Goal: Communication & Community: Answer question/provide support

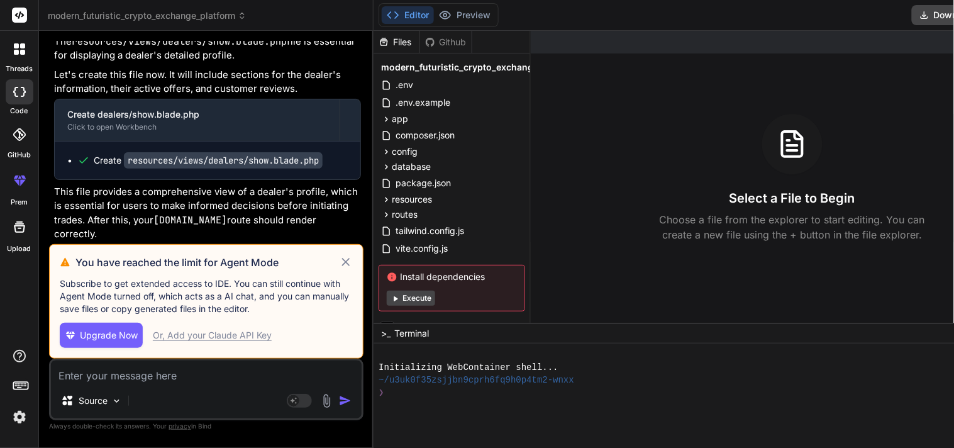
scroll to position [2804, 0]
click at [341, 258] on icon at bounding box center [345, 262] width 8 height 8
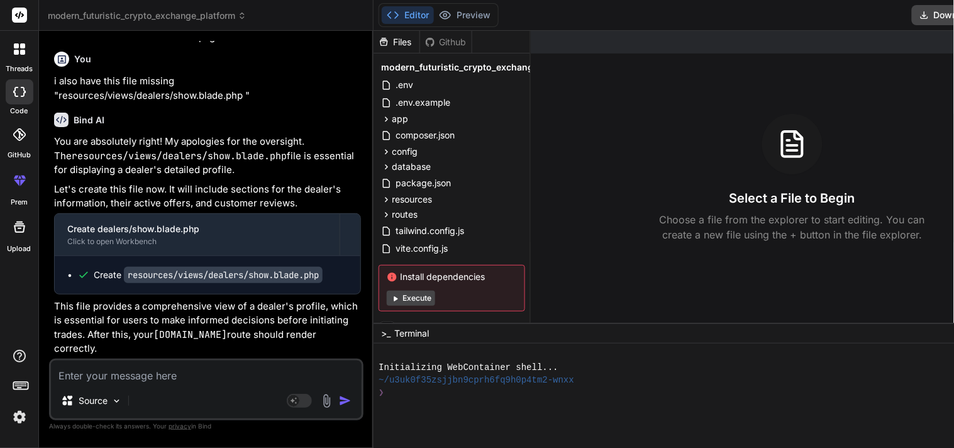
scroll to position [2677, 0]
click at [392, 199] on span "resources" at bounding box center [412, 199] width 40 height 13
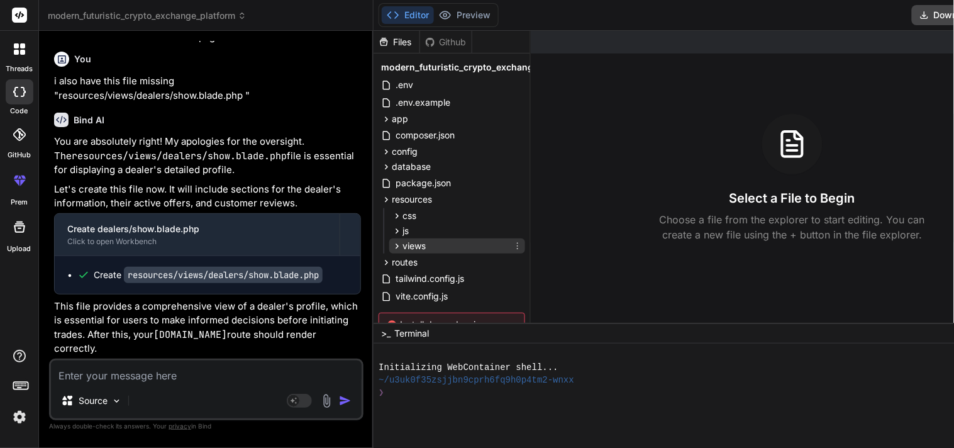
click at [402, 247] on span "views" at bounding box center [413, 245] width 23 height 13
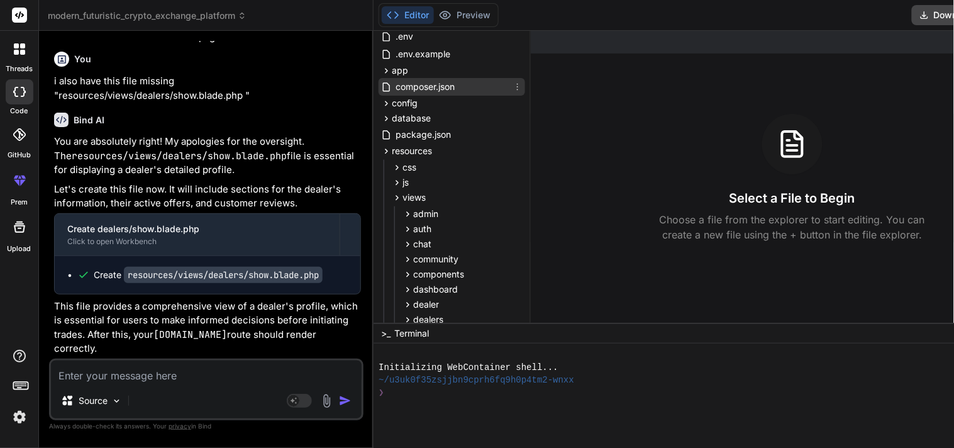
scroll to position [58, 0]
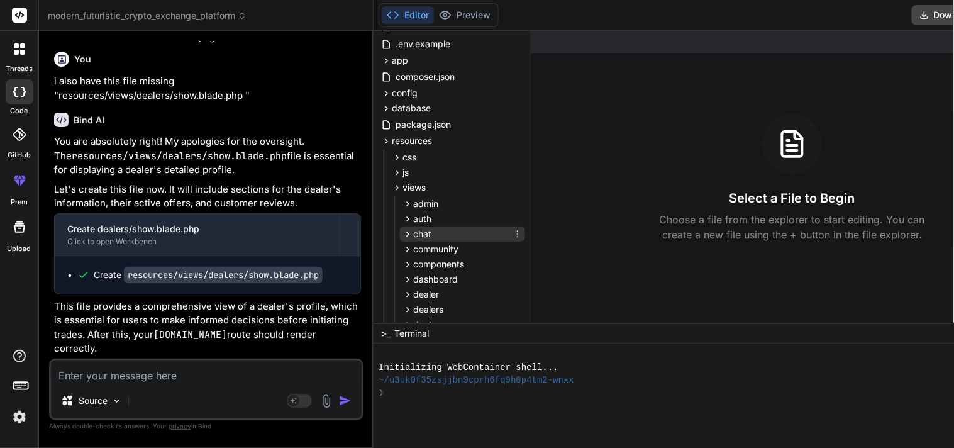
click at [417, 231] on div "chat" at bounding box center [462, 233] width 125 height 15
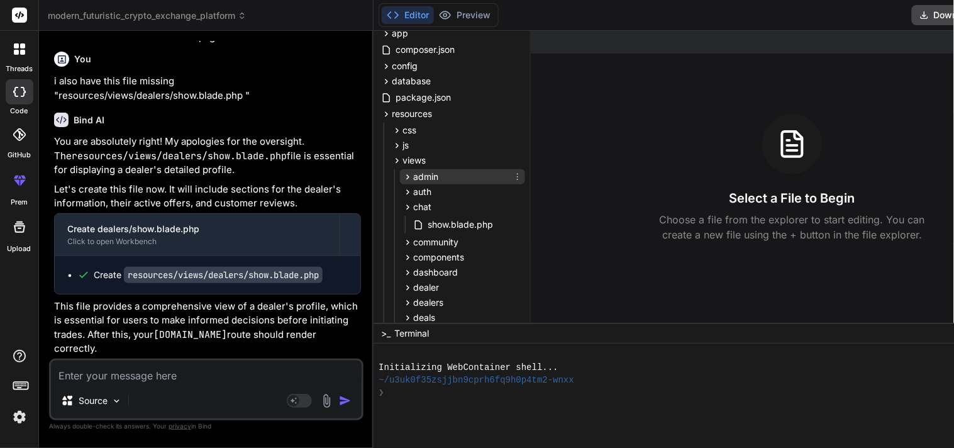
scroll to position [86, 0]
click at [191, 377] on textarea at bounding box center [206, 371] width 311 height 23
type textarea "x"
type textarea "d"
type textarea "x"
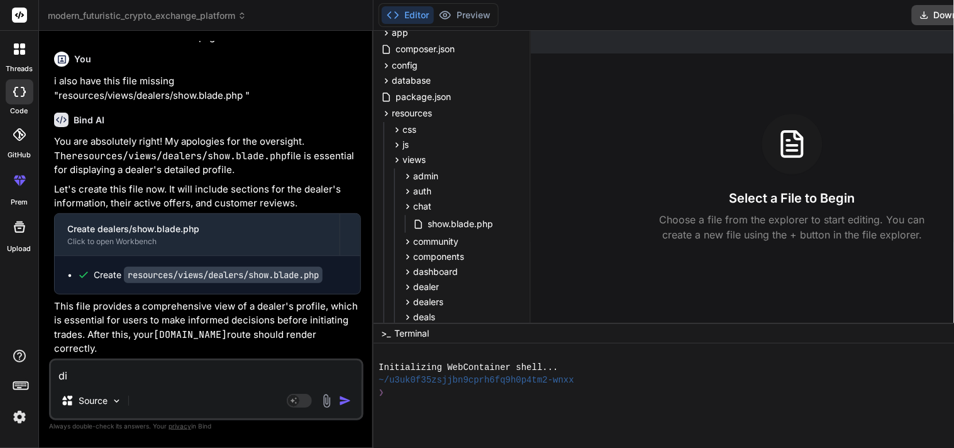
type textarea "did"
type textarea "x"
type textarea "did"
type textarea "x"
type textarea "did y"
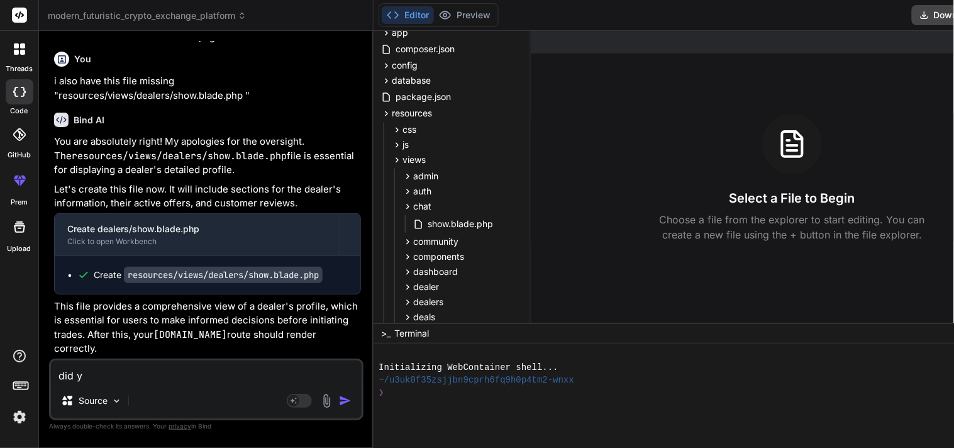
type textarea "x"
type textarea "did yo"
type textarea "x"
type textarea "did you"
type textarea "x"
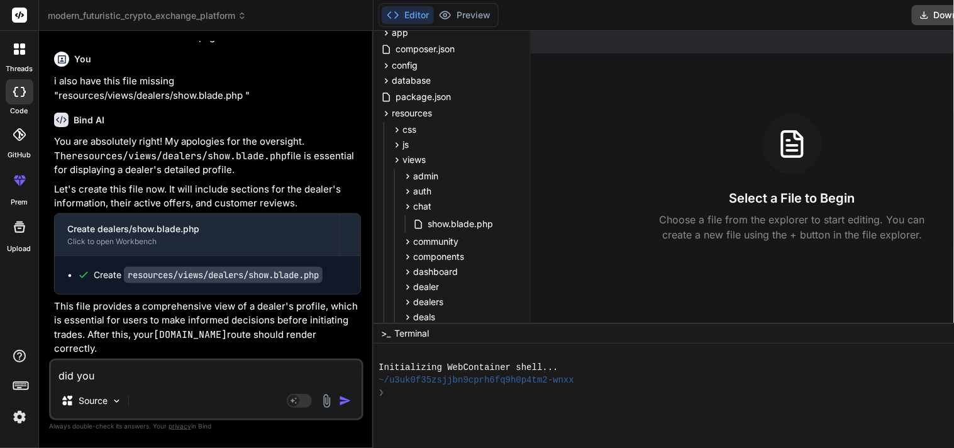
type textarea "did you"
type textarea "x"
type textarea "did you f"
type textarea "x"
type textarea "did you fo"
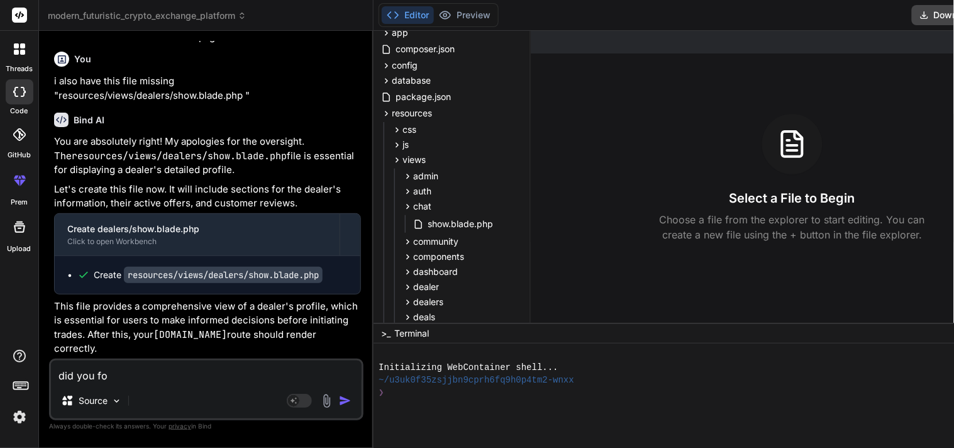
type textarea "x"
type textarea "did you for"
type textarea "x"
type textarea "did you forg"
type textarea "x"
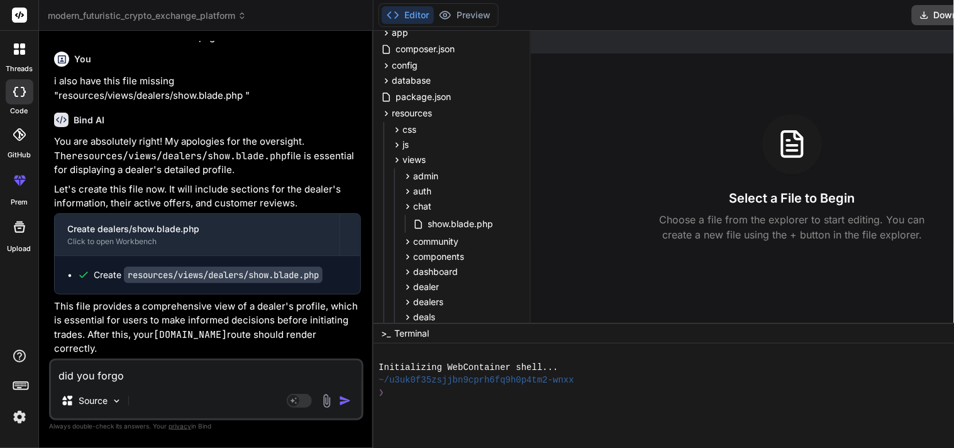
type textarea "did you forgot"
type textarea "x"
type textarea "did you forgot"
type textarea "x"
type textarea "did you forgot d"
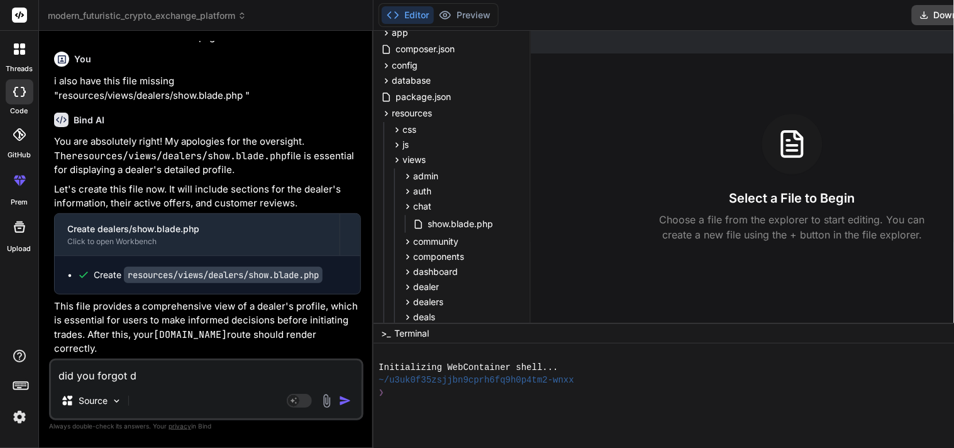
type textarea "x"
type textarea "did you forgot de"
type textarea "x"
type textarea "did you forgot dea"
type textarea "x"
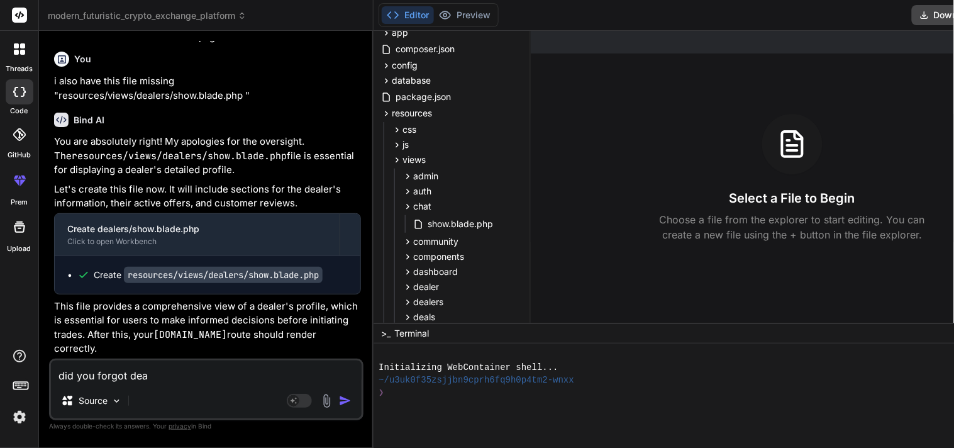
type textarea "did you forgot [PERSON_NAME]"
type textarea "x"
type textarea "did you forgot deake"
type textarea "x"
type textarea "did you forgot deaker"
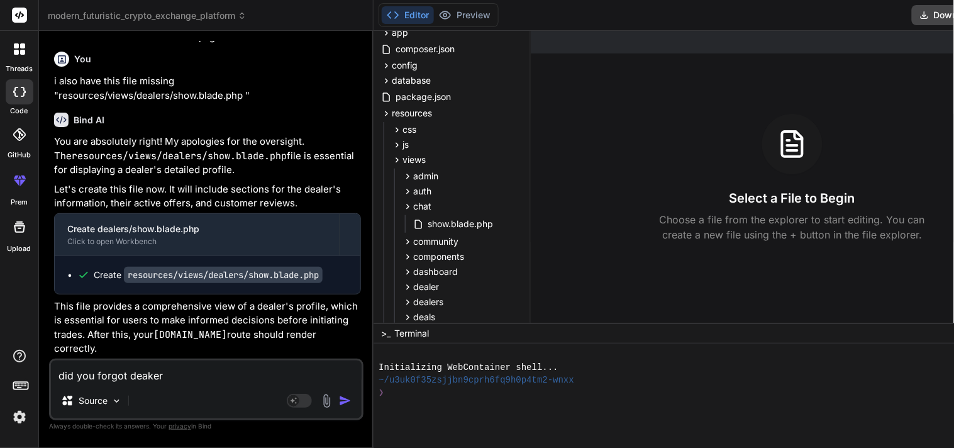
type textarea "x"
type textarea "did you forgot deakers"
type textarea "x"
type textarea "did you forgot deakers"
type textarea "x"
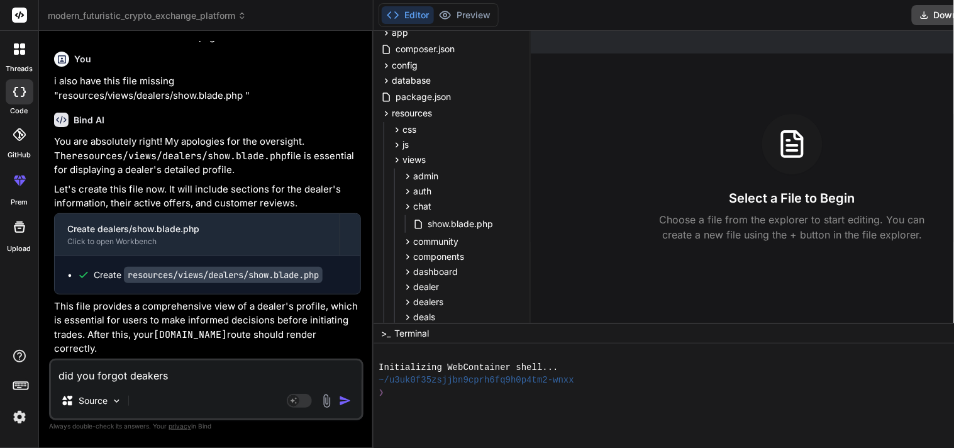
type textarea "did you forgot deakers c"
type textarea "x"
type textarea "did you forgot deakers ch"
type textarea "x"
type textarea "did you forgot deakers cha"
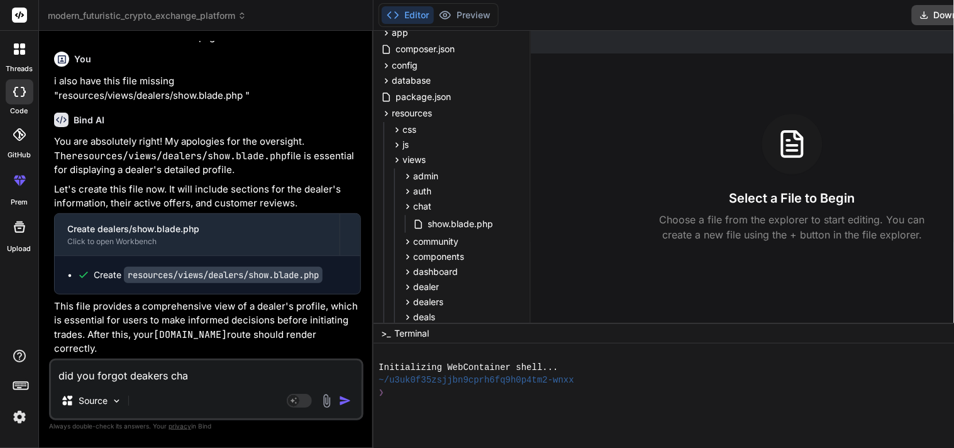
type textarea "x"
type textarea "did you forgot deakers chat"
type textarea "x"
type textarea "did you forgot deakers cha"
type textarea "x"
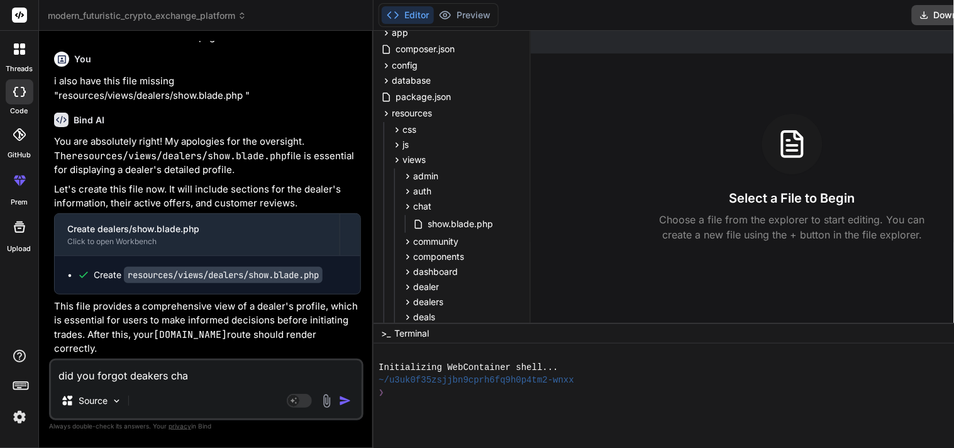
type textarea "did you forgot deakers ch"
type textarea "x"
type textarea "did you forgot deakers c"
type textarea "x"
type textarea "did you forgot deakers"
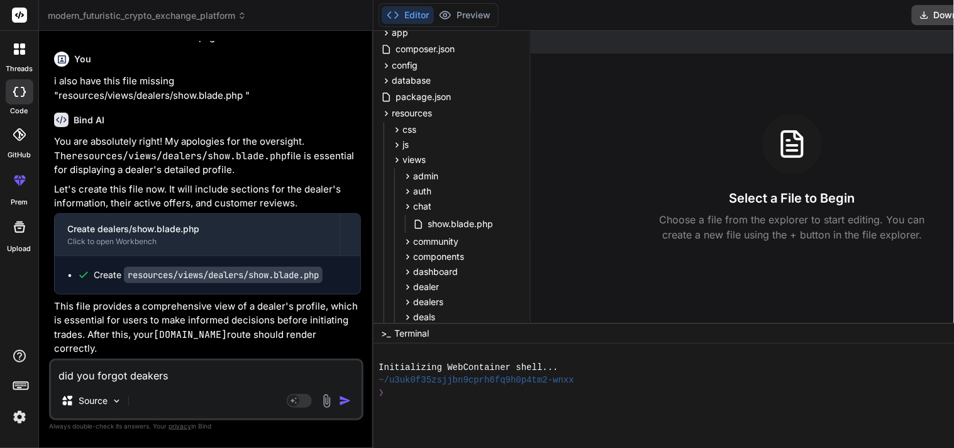
type textarea "x"
type textarea "did you forgot deakers"
type textarea "x"
type textarea "did you forgot deaker"
type textarea "x"
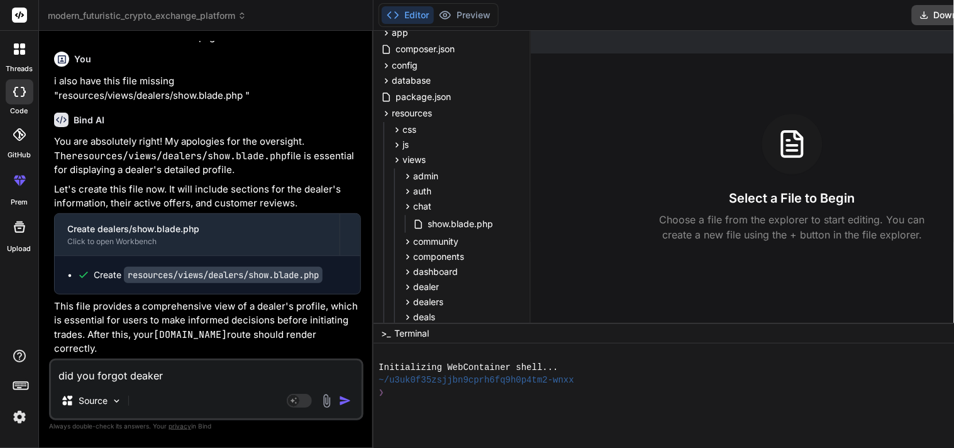
type textarea "did you forgot deake"
type textarea "x"
type textarea "did you forgot [PERSON_NAME]"
type textarea "x"
type textarea "did you forgot dea"
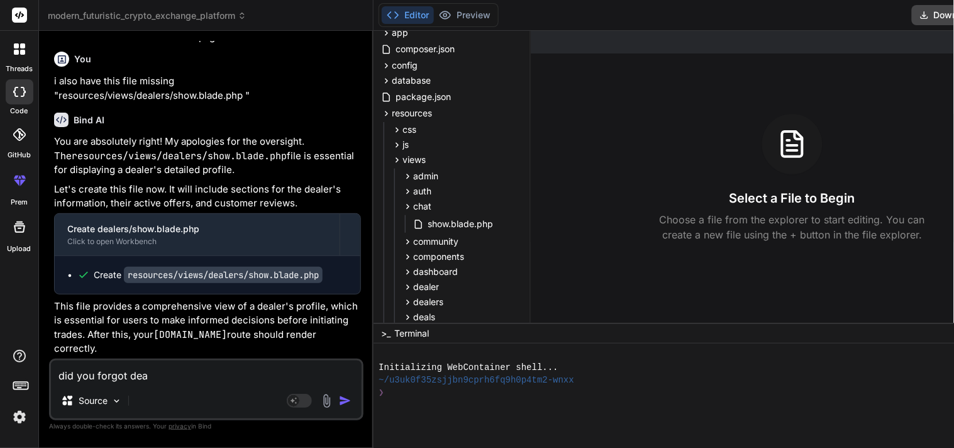
type textarea "x"
type textarea "did you forgot de"
type textarea "x"
type textarea "did you forgot d"
type textarea "x"
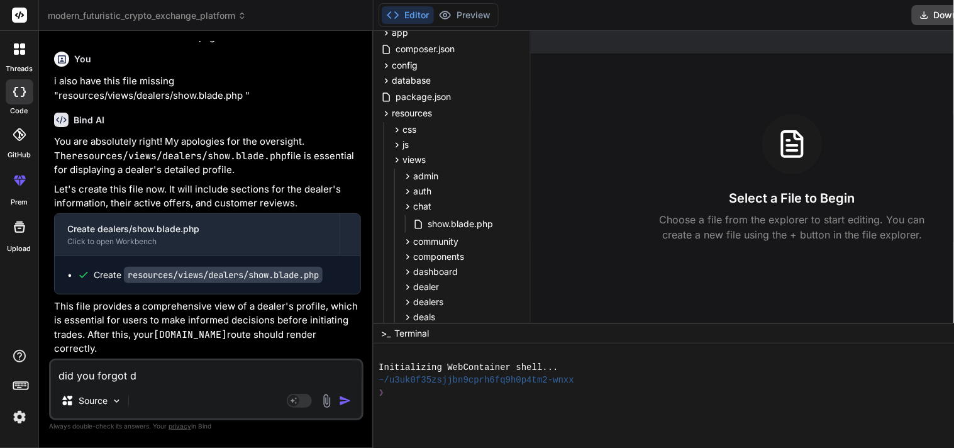
type textarea "did you forgot"
type textarea "x"
type textarea "did you forgot"
type textarea "x"
type textarea "did you forgo"
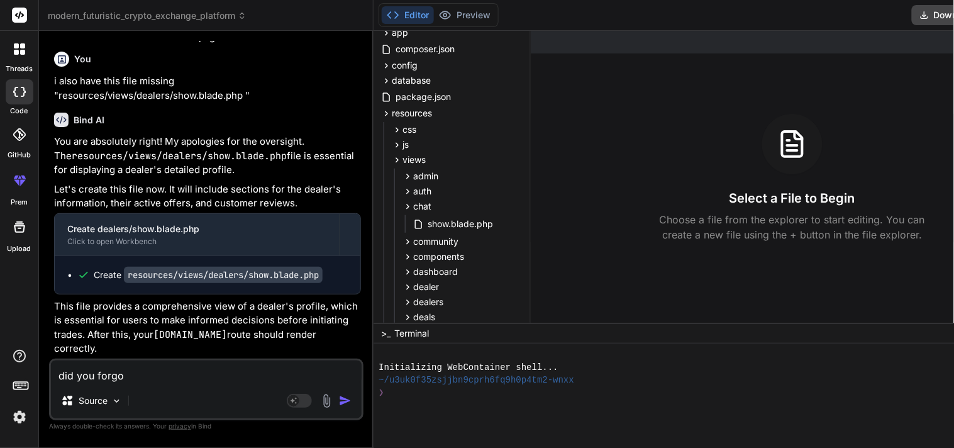
type textarea "x"
type textarea "did you forg"
type textarea "x"
type textarea "did you for"
type textarea "x"
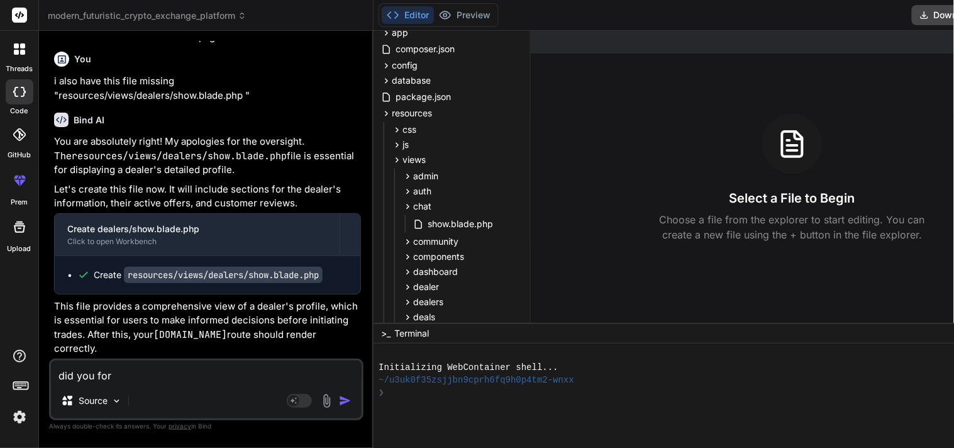
type textarea "did you fo"
type textarea "x"
type textarea "did you f"
type textarea "x"
type textarea "did you"
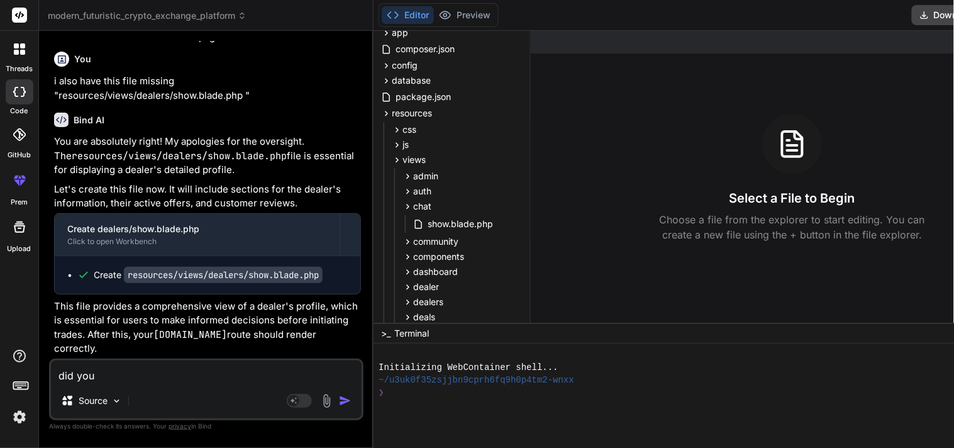
type textarea "x"
type textarea "did you"
type textarea "x"
type textarea "did yo"
type textarea "x"
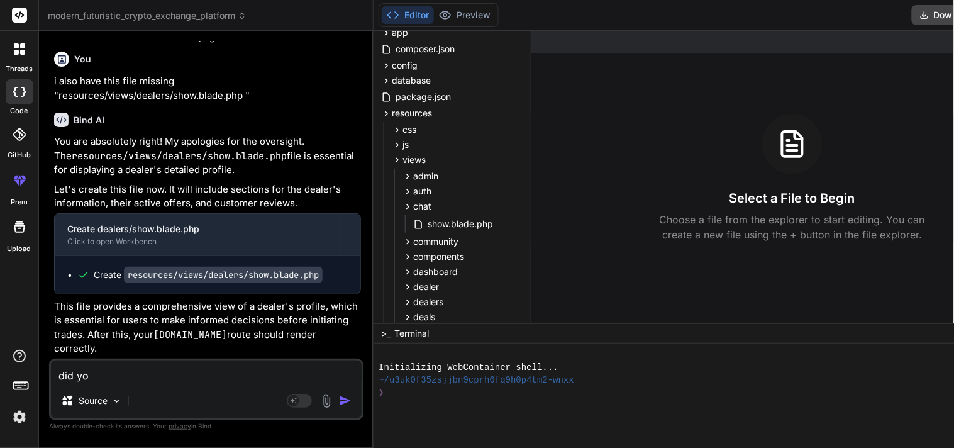
type textarea "did y"
type textarea "x"
type textarea "did"
type textarea "x"
type textarea "did"
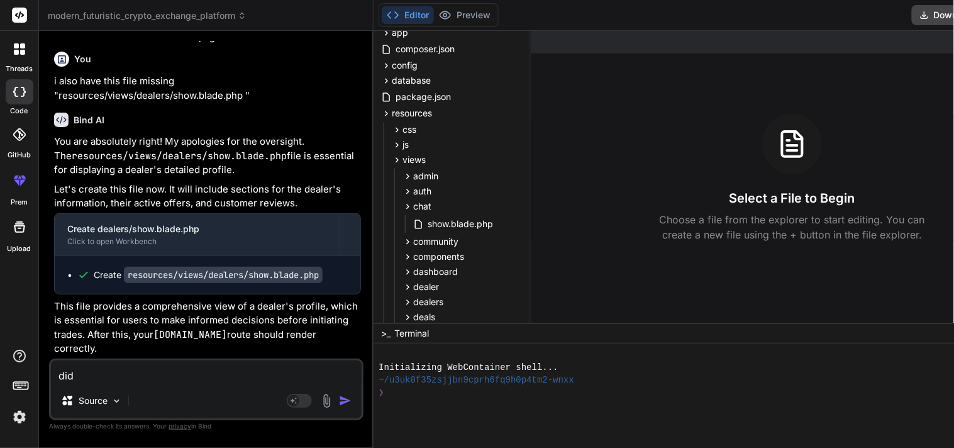
type textarea "x"
type textarea "di"
type textarea "x"
type textarea "d"
type textarea "x"
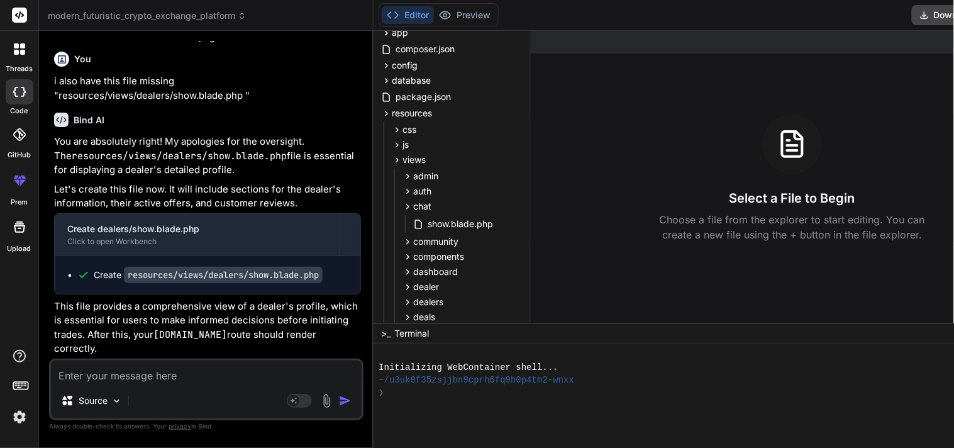
type textarea "x"
type textarea "us"
type textarea "x"
type textarea "use"
type textarea "x"
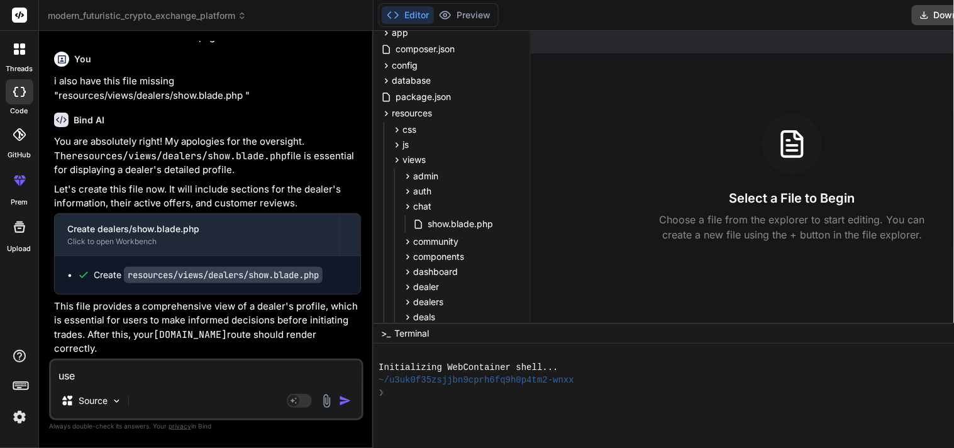
type textarea "user"
type textarea "x"
type textarea "users"
type textarea "x"
type textarea "users"
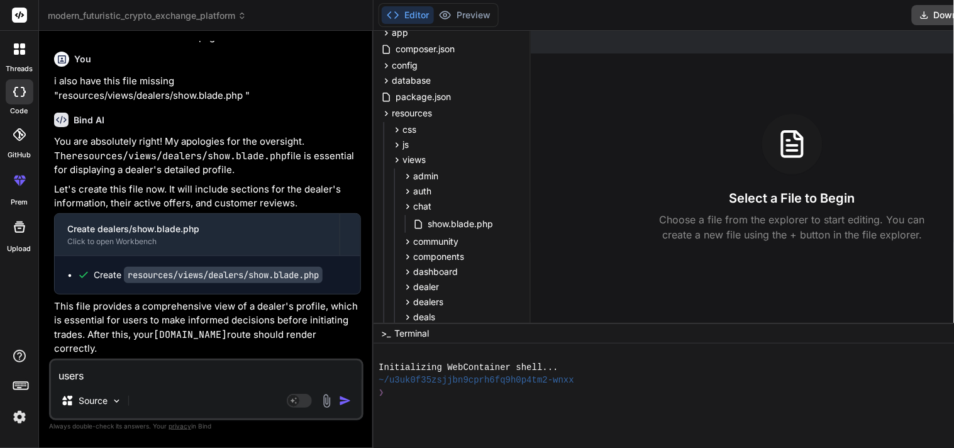
type textarea "x"
type textarea "users c"
type textarea "x"
type textarea "users ca"
type textarea "x"
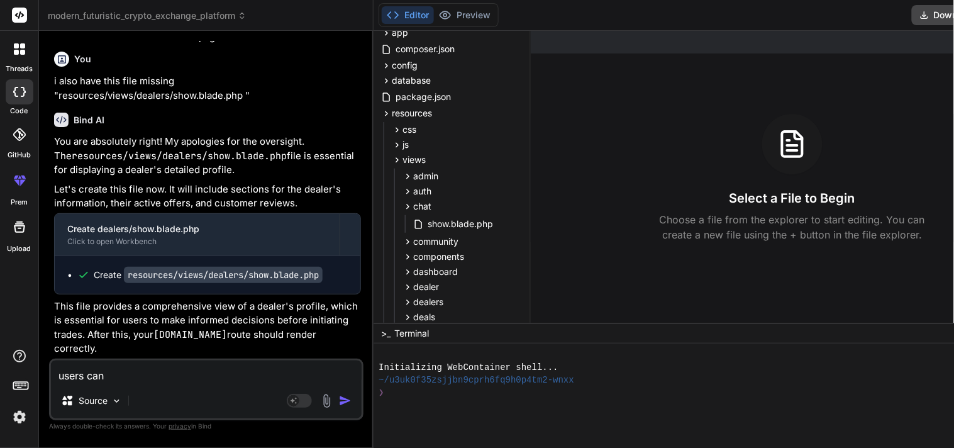
type textarea "users can"
type textarea "x"
type textarea "users can c"
type textarea "x"
type textarea "users can ch"
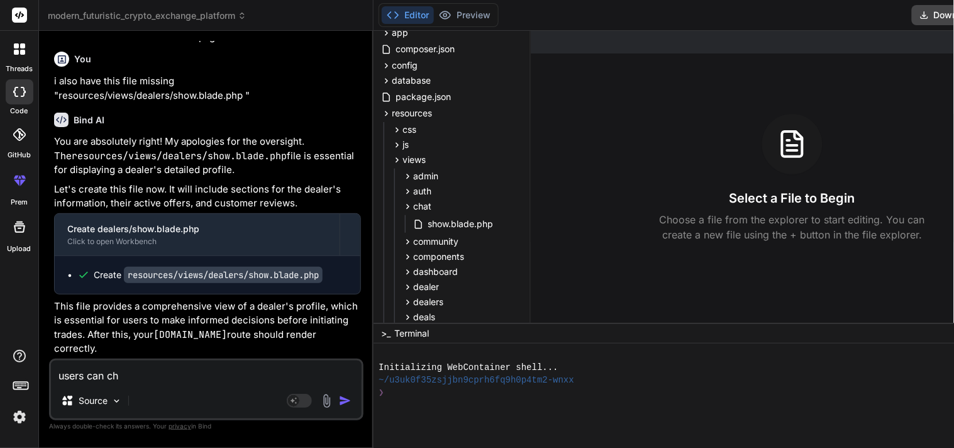
type textarea "x"
type textarea "users can chat"
type textarea "x"
type textarea "users can chat"
type textarea "x"
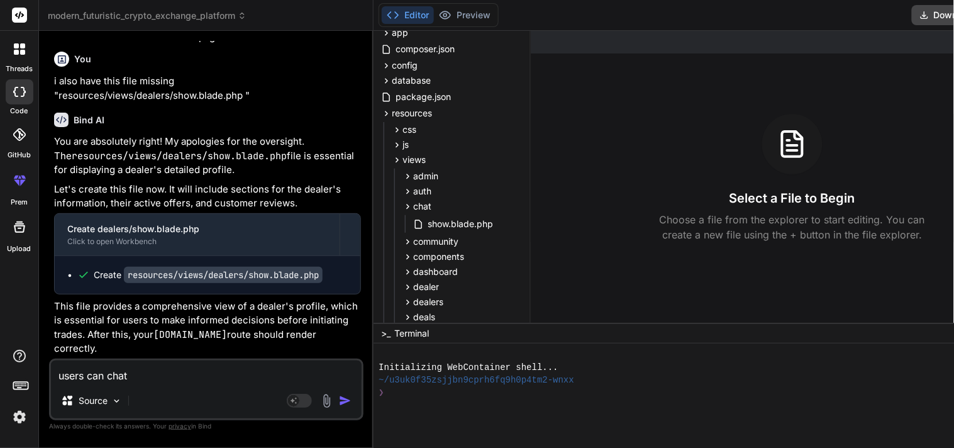
type textarea "users can chat w"
type textarea "x"
type textarea "users can chat wi"
type textarea "x"
type textarea "users can chat wit"
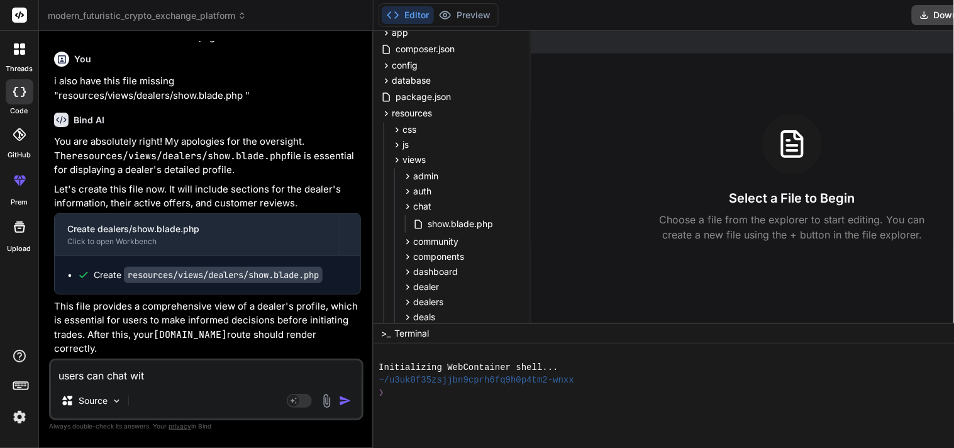
type textarea "x"
type textarea "users can chat with"
type textarea "x"
type textarea "users can chat with"
type textarea "x"
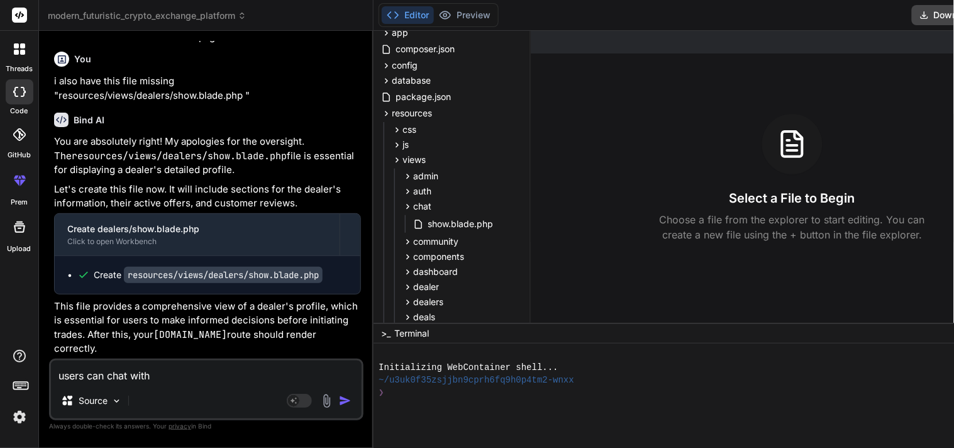
type textarea "users can chat with d"
type textarea "x"
type textarea "users can chat with de"
type textarea "x"
type textarea "users can chat with dea"
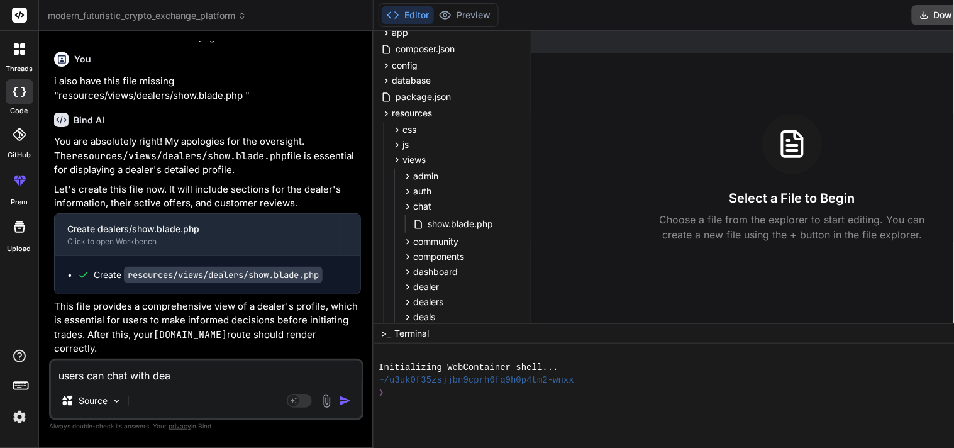
type textarea "x"
type textarea "users can chat with deale"
type textarea "x"
type textarea "users can chat with dealer"
type textarea "x"
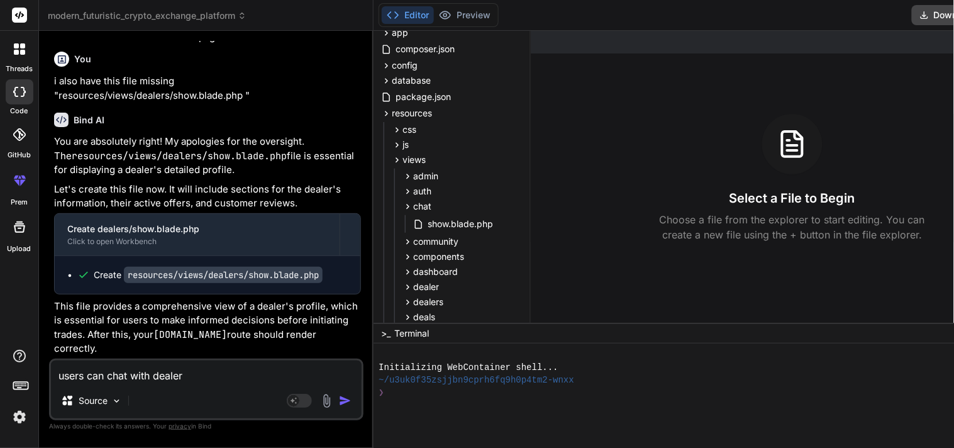
type textarea "users can chat with dealer"
type textarea "x"
type textarea "users can chat with dealer di"
type textarea "x"
type textarea "users can chat with dealer did"
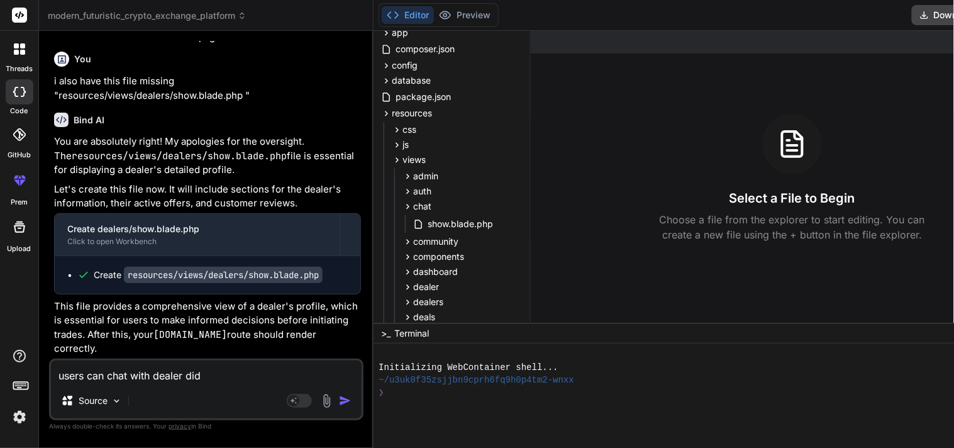
type textarea "x"
type textarea "users can chat with dealer did"
type textarea "x"
type textarea "users can chat with dealer did y"
type textarea "x"
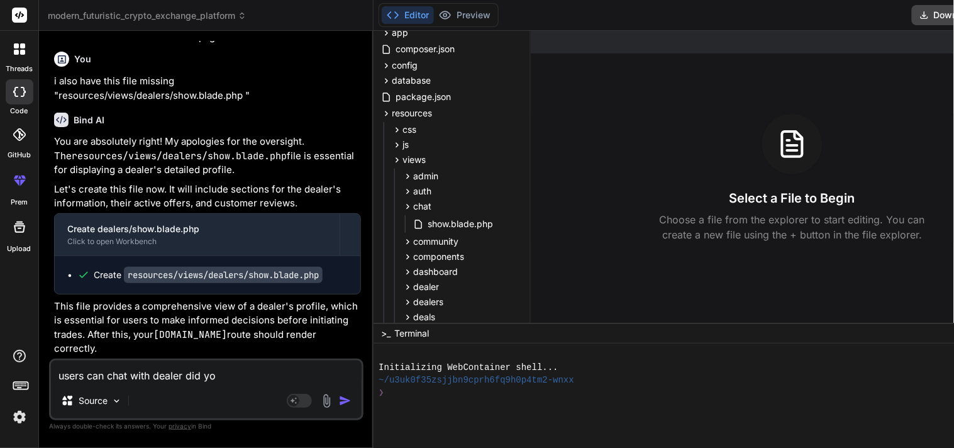
type textarea "users can chat with dealer did you"
type textarea "x"
type textarea "users can chat with dealer did you"
type textarea "x"
type textarea "users can chat with dealer did you f"
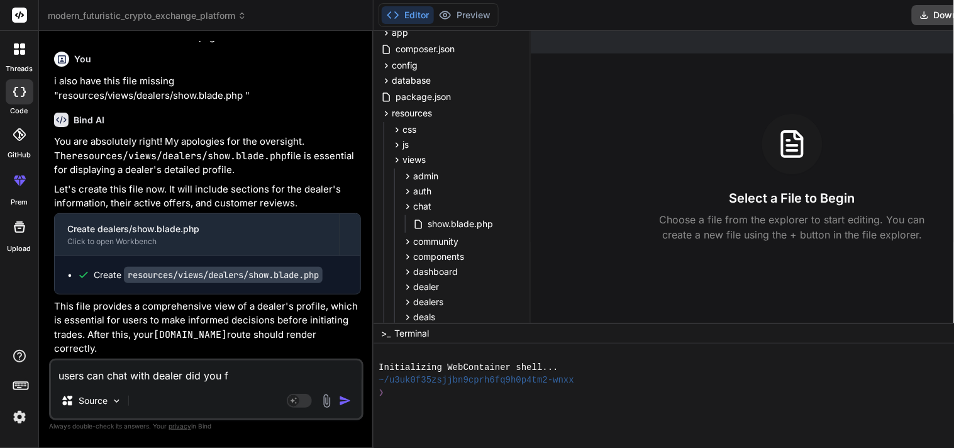
type textarea "x"
type textarea "users can chat with dealer did you for"
type textarea "x"
type textarea "users can chat with dealer did you for"
click at [392, 116] on span "resources" at bounding box center [412, 113] width 40 height 13
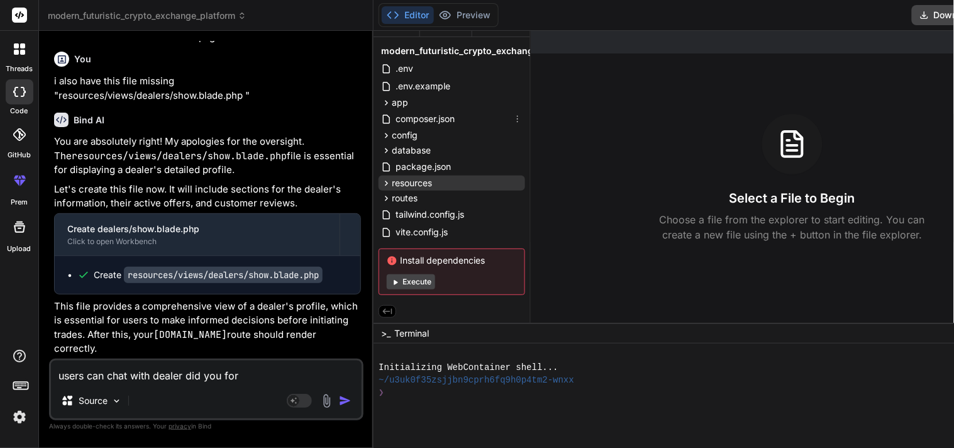
scroll to position [18, 0]
click at [393, 190] on div "routes" at bounding box center [451, 197] width 146 height 15
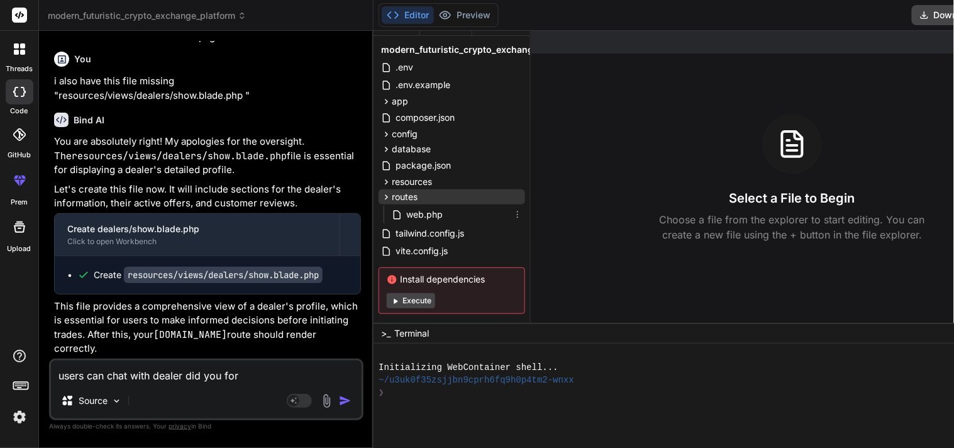
scroll to position [38, 0]
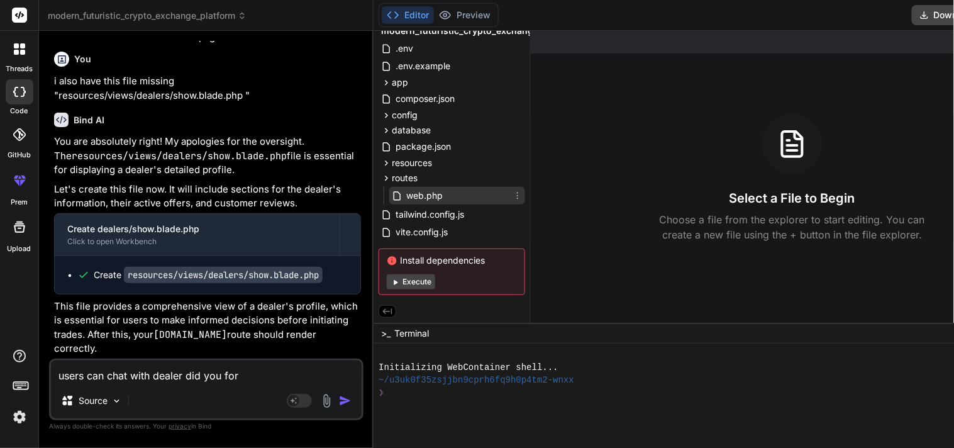
click at [405, 192] on span "web.php" at bounding box center [424, 195] width 39 height 15
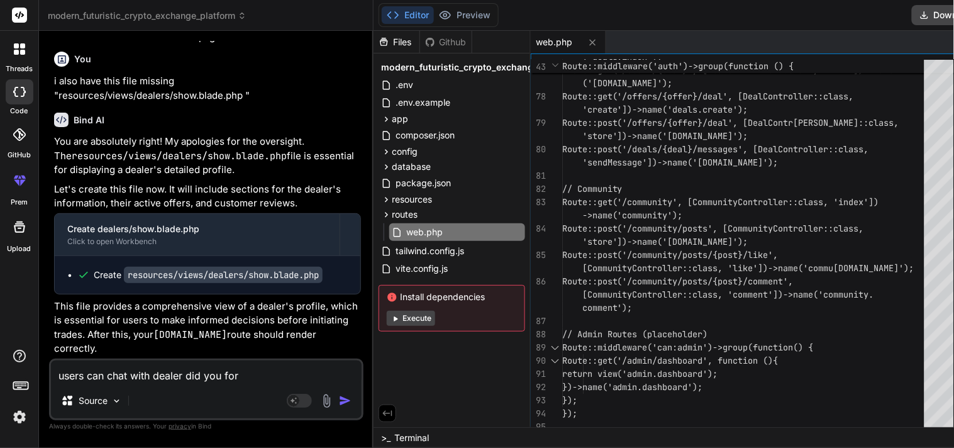
drag, startPoint x: 248, startPoint y: 376, endPoint x: 35, endPoint y: 369, distance: 213.8
click at [35, 369] on div "threads code GitHub prem Upload modern_futuristic_crypto_exchange_platform Crea…" at bounding box center [477, 224] width 954 height 448
type textarea "x"
paste textarea "C:\xampp\htdocs\localexchange\resources\views\deals\index.blade.php"
type textarea "x"
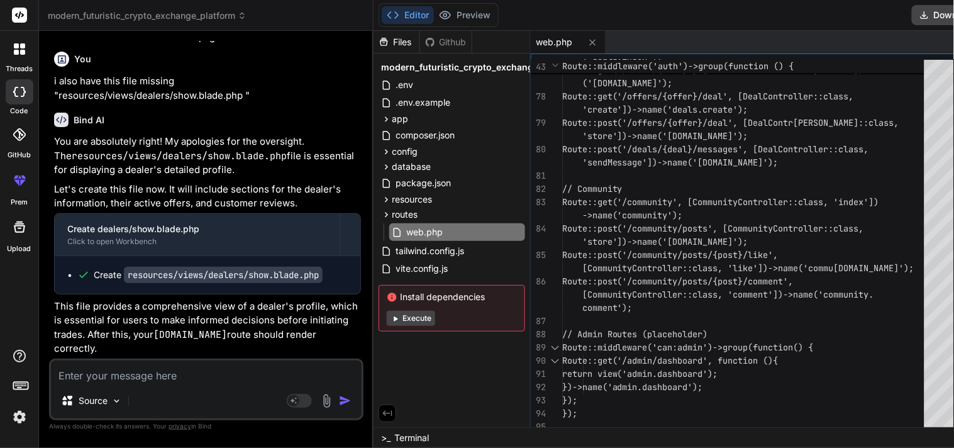
type textarea "C:\xampp\htdocs\localexchange\resources\views\deals\index.blade.php"
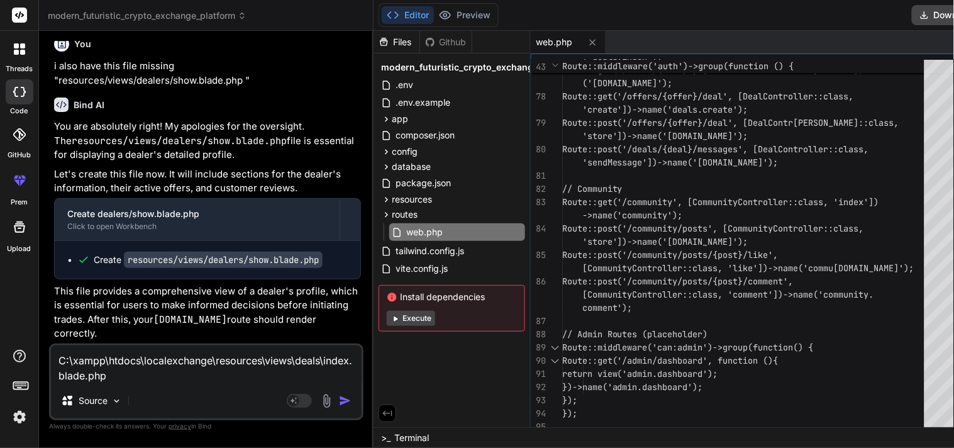
drag, startPoint x: 214, startPoint y: 359, endPoint x: 58, endPoint y: 360, distance: 156.5
click at [58, 360] on textarea "C:\xampp\htdocs\localexchange\resources\views\deals\index.blade.php" at bounding box center [206, 364] width 311 height 38
type textarea "x"
type textarea "resources\views\deals\index.blade.php"
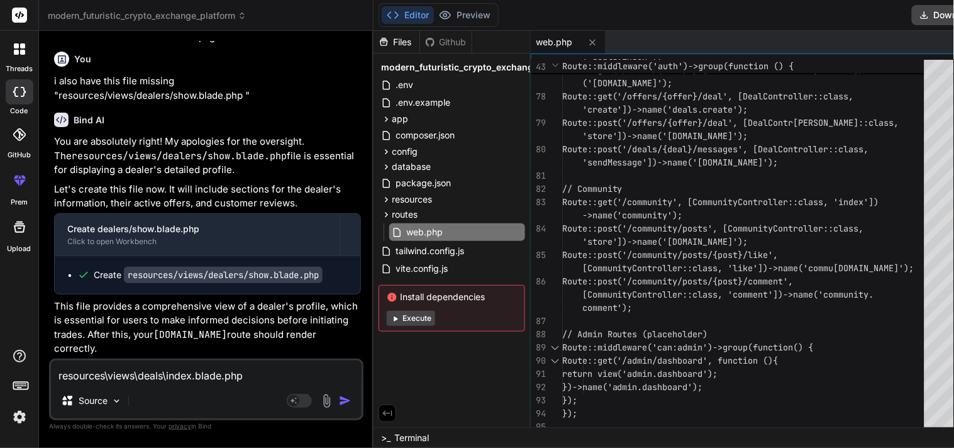
click at [190, 378] on textarea "resources\views\deals\index.blade.php" at bounding box center [206, 371] width 311 height 23
type textarea "x"
type textarea "resources\views\deals\inde.blade.php"
type textarea "x"
type textarea "resources\views\deals\ind.blade.php"
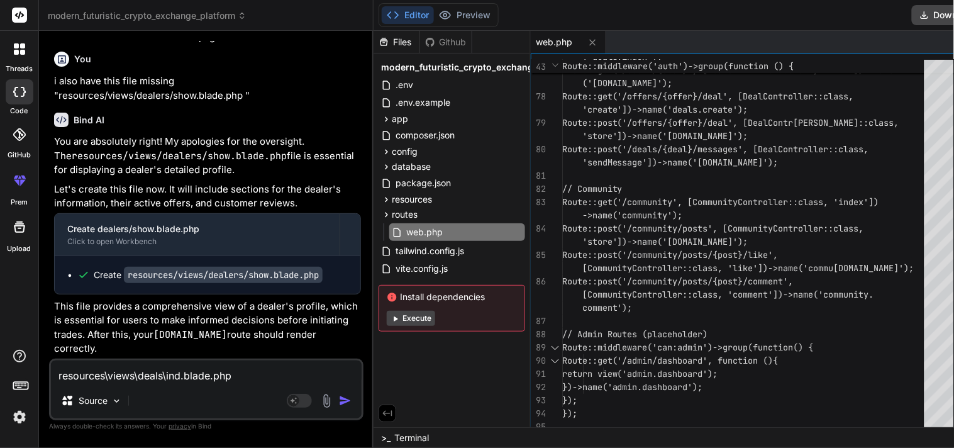
type textarea "x"
type textarea "resources\views\deals\in.blade.php"
type textarea "x"
type textarea "resources\views\deals\i.blade.php"
type textarea "x"
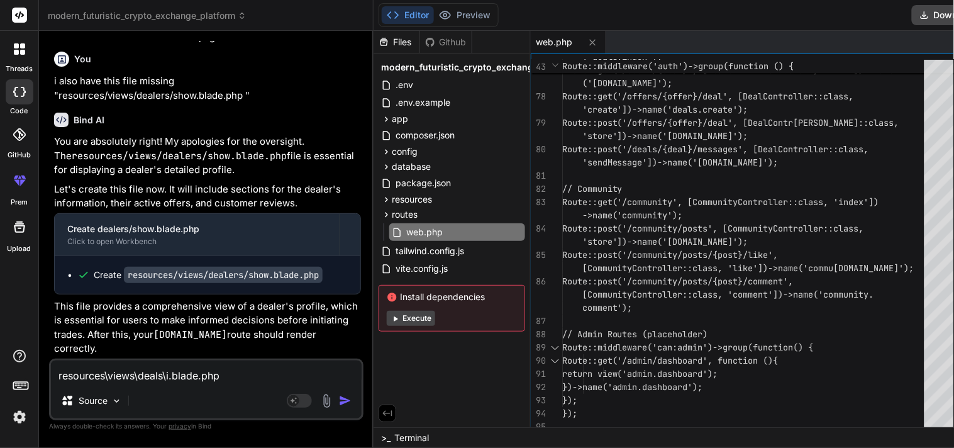
type textarea "resources\views\deals\.blade.php"
type textarea "x"
type textarea "resources\views\deals\c.blade.php"
type textarea "x"
type textarea "resources\views\deals\cr.blade.php"
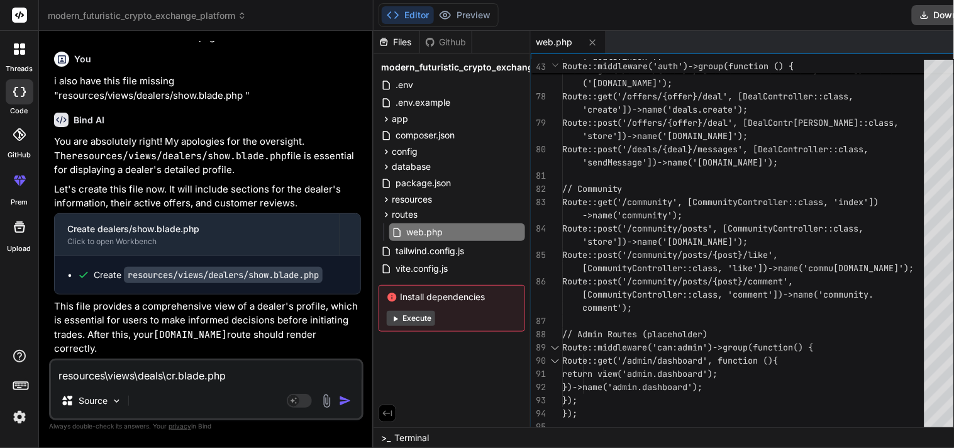
type textarea "x"
type textarea "resources\views\deals\cre.blade.php"
type textarea "x"
type textarea "resources\views\deals\creat.blade.php"
type textarea "x"
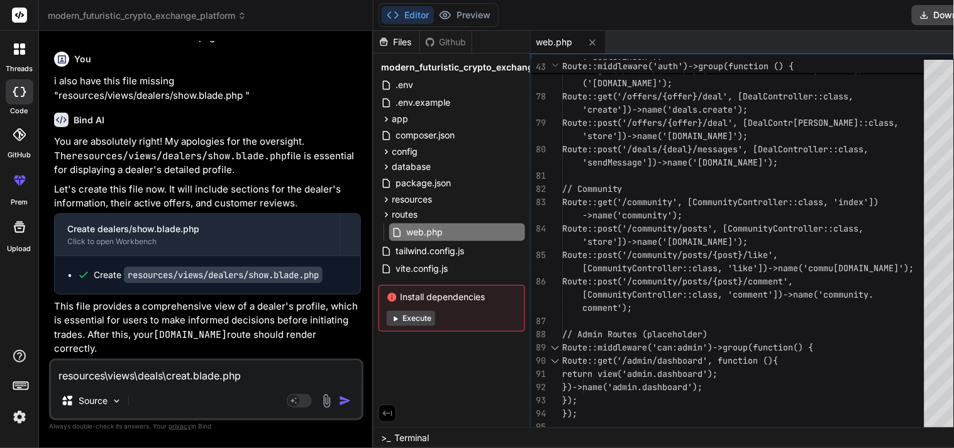
type textarea "resources\views\deals\create.blade.php"
click at [251, 375] on textarea "resources\views\deals\create.blade.php" at bounding box center [206, 371] width 311 height 23
type textarea "x"
type textarea "resources\views\deals\create.blade.php"
type textarea "x"
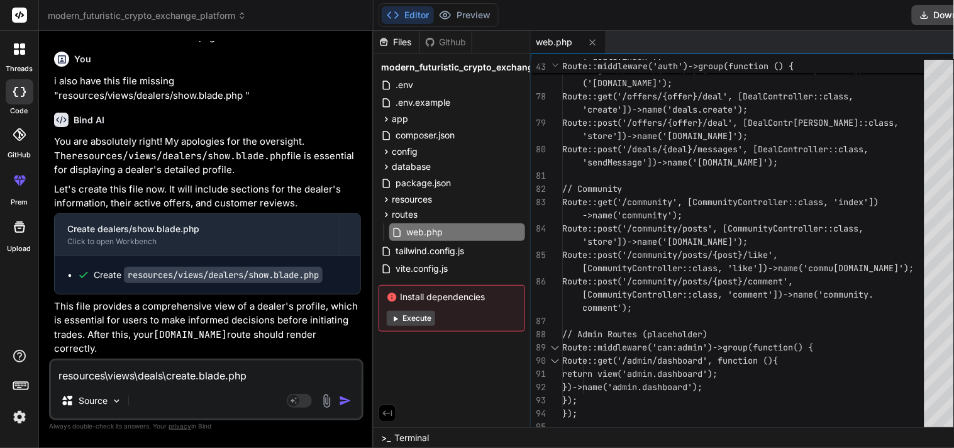
type textarea "resources\views\deals\create.blade.php"
type textarea "x"
type textarea "resources\views\deals\create.blade.php"
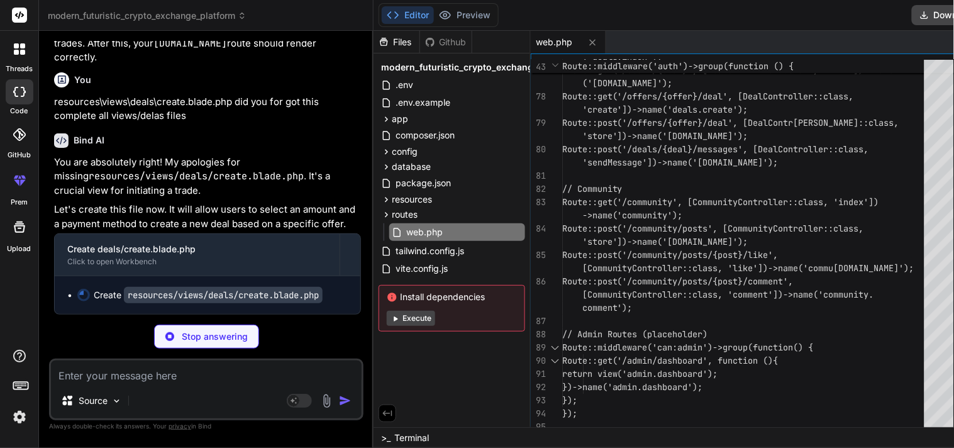
scroll to position [2996, 0]
click at [587, 43] on icon at bounding box center [592, 42] width 11 height 11
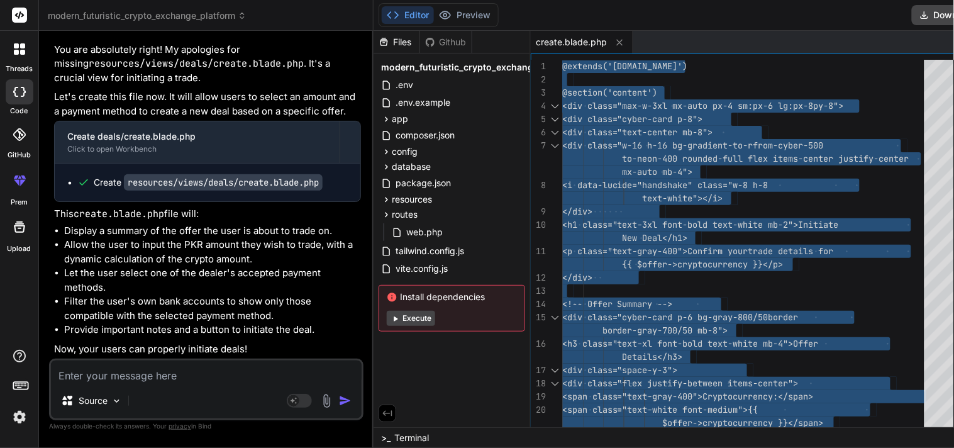
scroll to position [3122, 0]
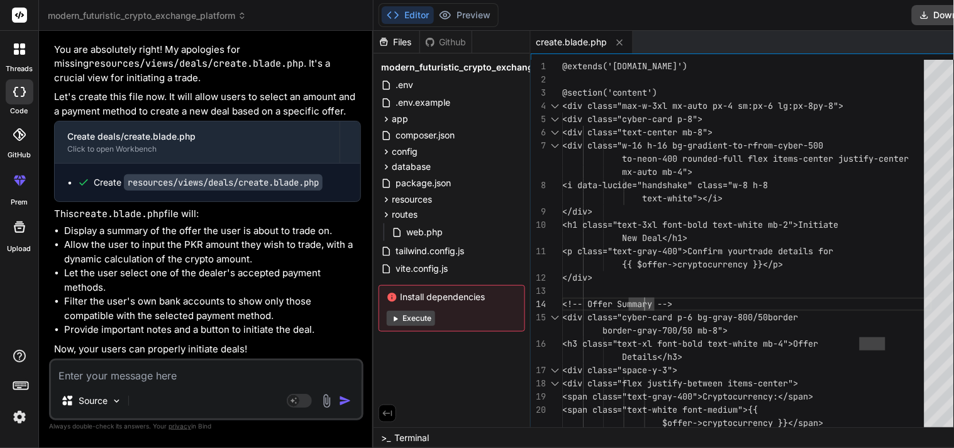
click at [130, 378] on textarea at bounding box center [206, 371] width 311 height 23
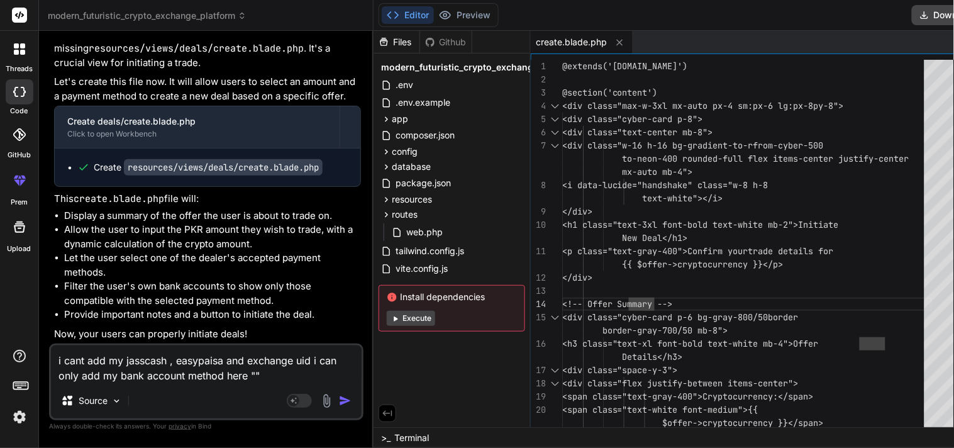
paste textarea "C:\xampp\htdocs\localexchange\resources\views\profile\banking.blade.php"
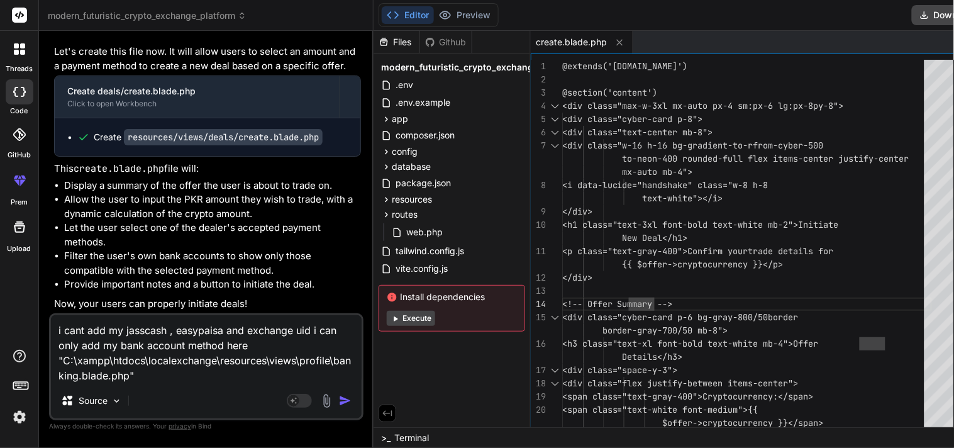
drag, startPoint x: 219, startPoint y: 360, endPoint x: 64, endPoint y: 356, distance: 154.7
click at [64, 356] on textarea "i cant add my jasscash , easypaisa and exchange uid i can only add my bank acco…" at bounding box center [206, 349] width 311 height 68
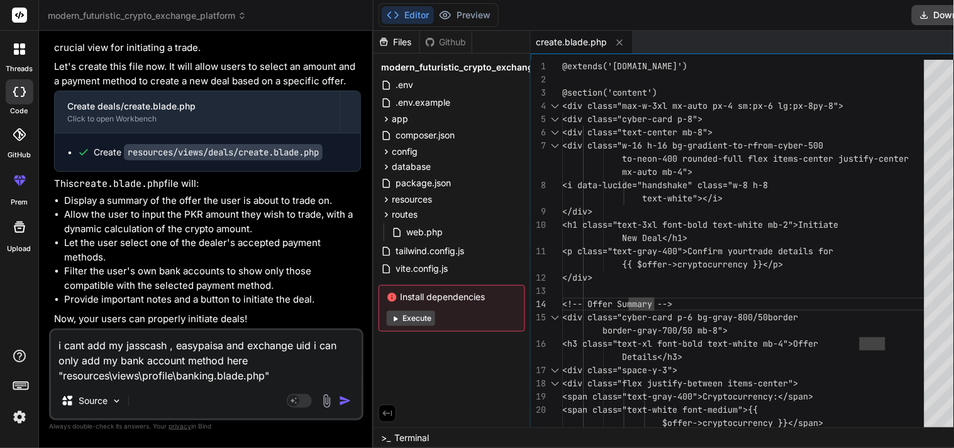
click at [273, 368] on textarea "i cant add my jasscash , easypaisa and exchange uid i can only add my bank acco…" at bounding box center [206, 356] width 311 height 53
click at [273, 378] on textarea "i cant add my jasscash , easypaisa and exchange uid i can only add my bank acco…" at bounding box center [206, 356] width 311 height 53
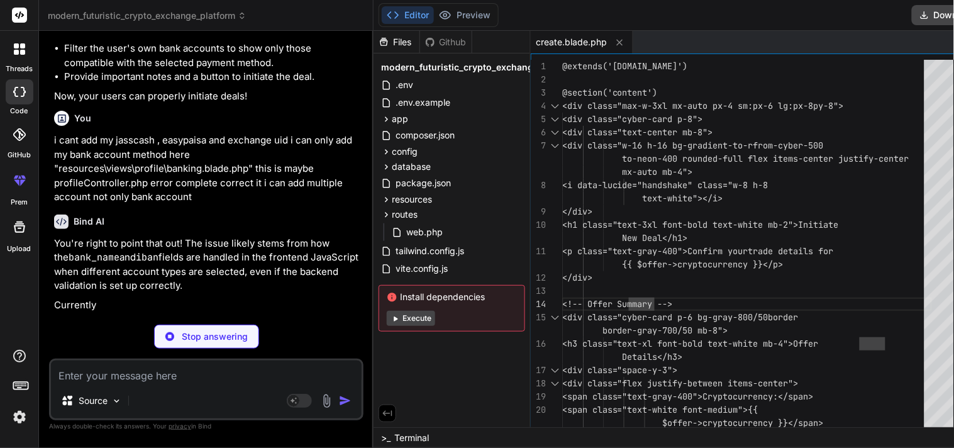
scroll to position [3309, 0]
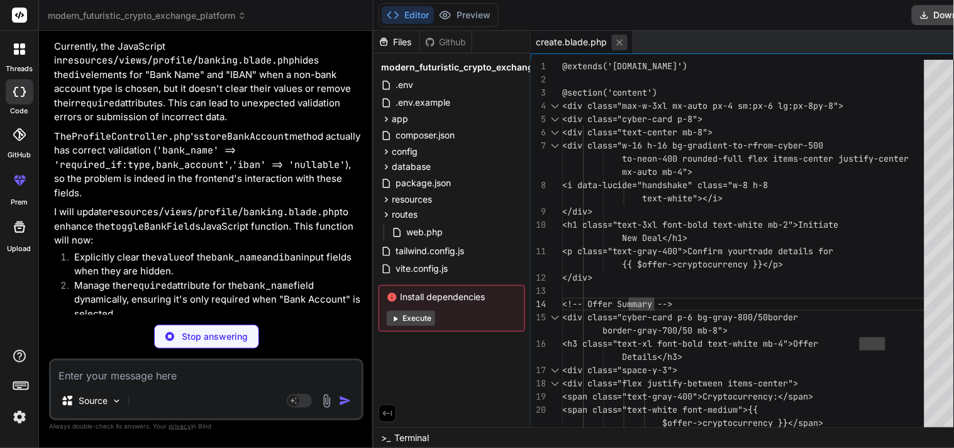
click at [617, 39] on icon at bounding box center [620, 42] width 6 height 6
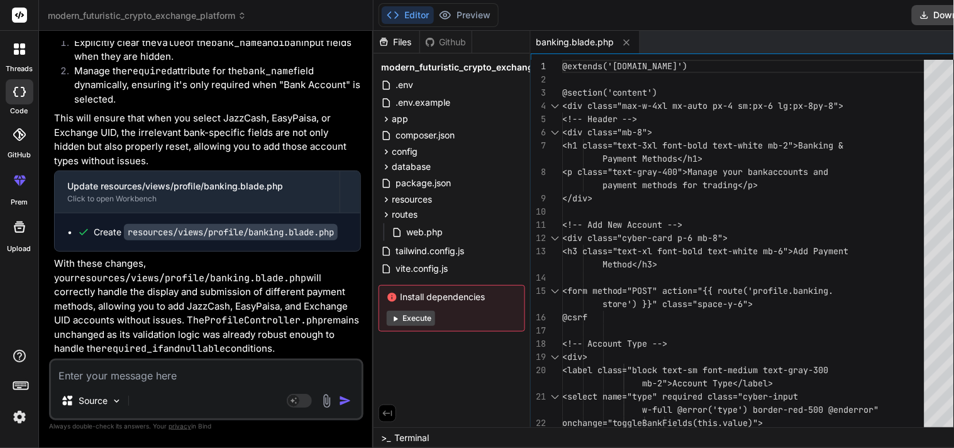
scroll to position [0, 0]
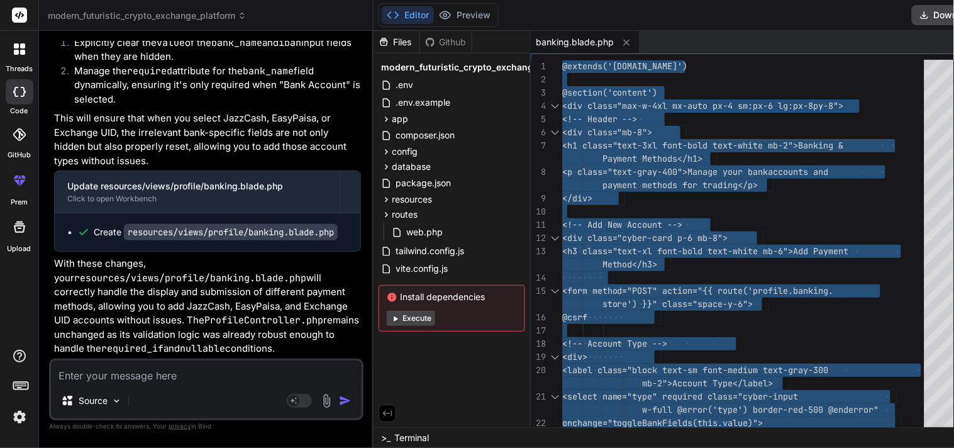
click at [405, 374] on div "Files Github modern_futuristic_crypto_exchange_platform .env .env.example app H…" at bounding box center [451, 229] width 157 height 396
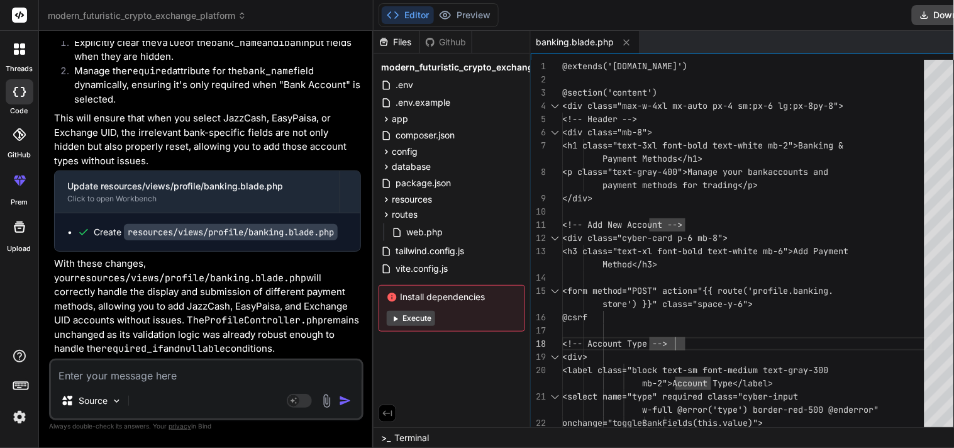
click at [199, 366] on textarea at bounding box center [206, 371] width 311 height 23
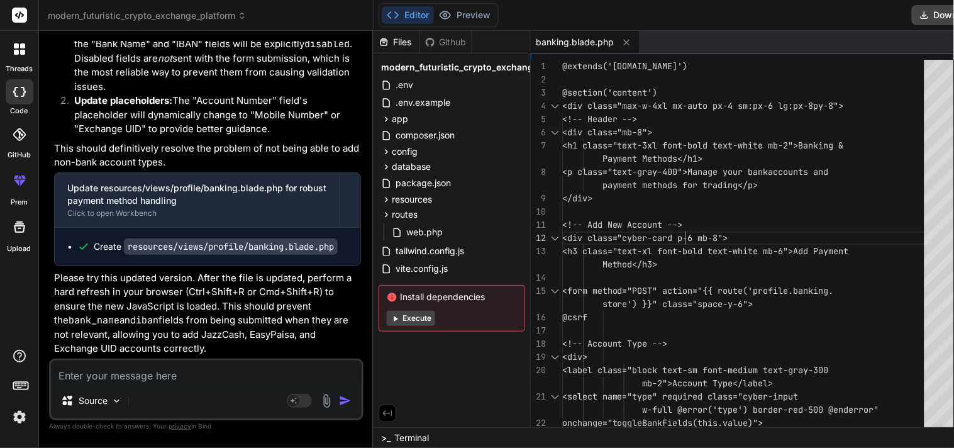
click at [621, 38] on icon at bounding box center [626, 42] width 11 height 11
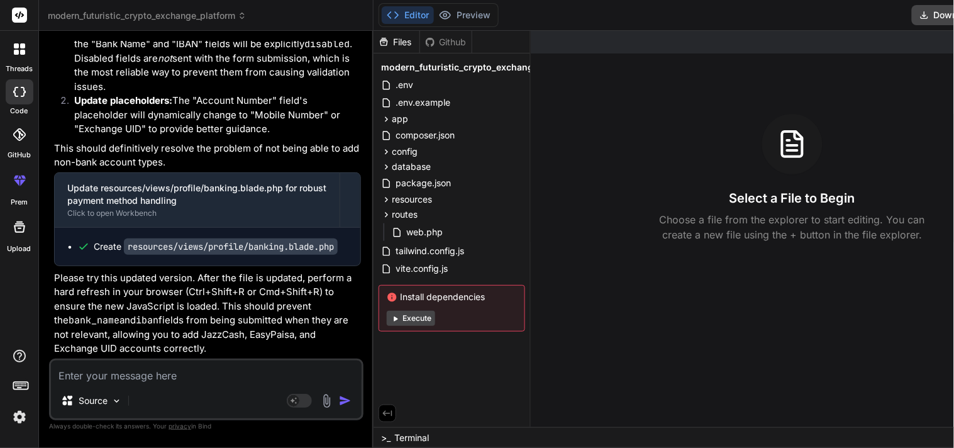
click at [242, 246] on code "resources/views/profile/banking.blade.php" at bounding box center [231, 246] width 214 height 16
click at [259, 246] on code "resources/views/profile/banking.blade.php" at bounding box center [231, 246] width 214 height 16
click at [393, 204] on span "resources" at bounding box center [412, 199] width 40 height 13
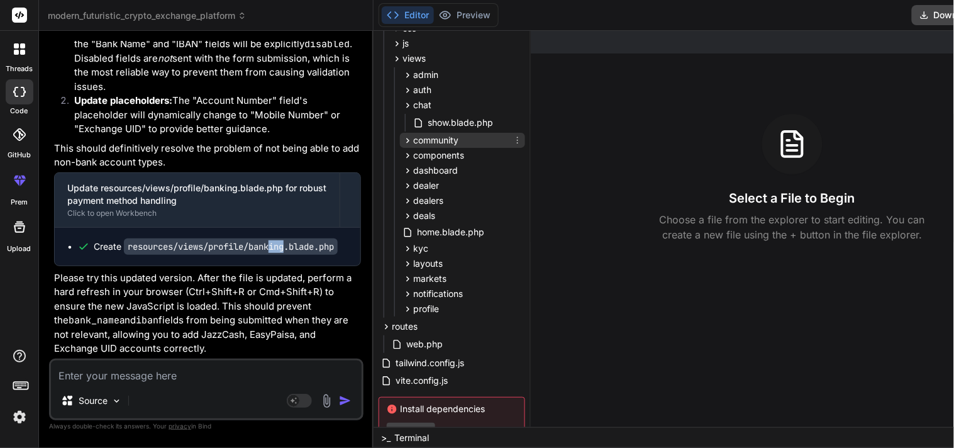
scroll to position [189, 0]
click at [429, 302] on div "profile" at bounding box center [462, 306] width 125 height 15
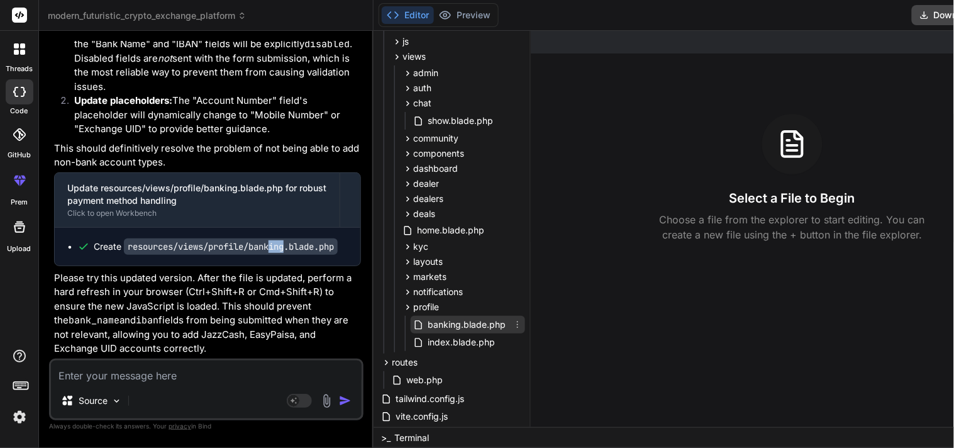
click at [432, 322] on span "banking.blade.php" at bounding box center [466, 324] width 80 height 15
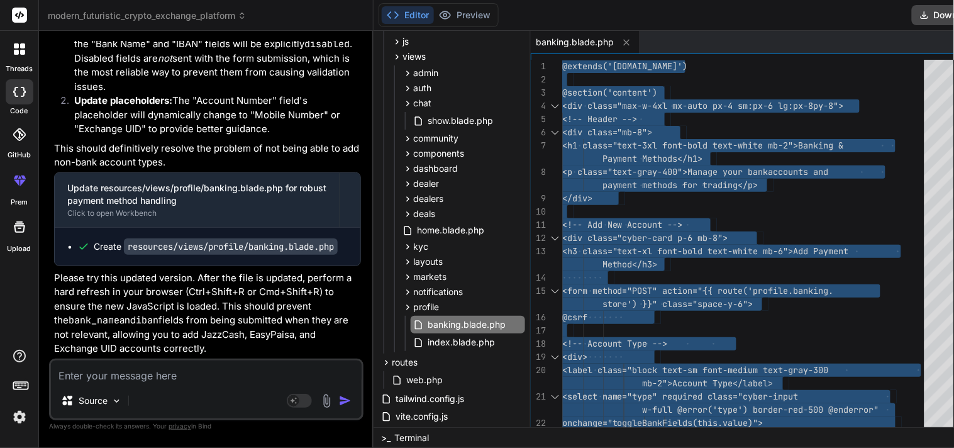
click at [170, 363] on textarea at bounding box center [206, 371] width 311 height 23
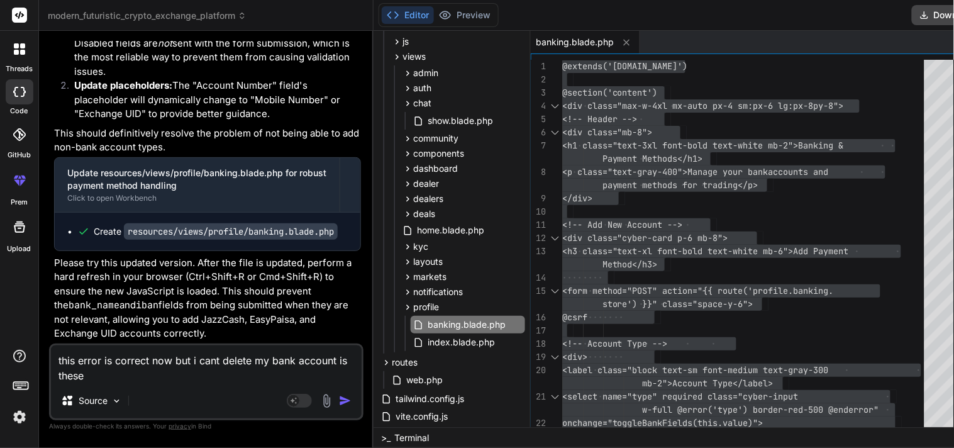
click at [184, 381] on textarea "this error is correct now but i cant delete my bank account is these" at bounding box center [206, 364] width 311 height 38
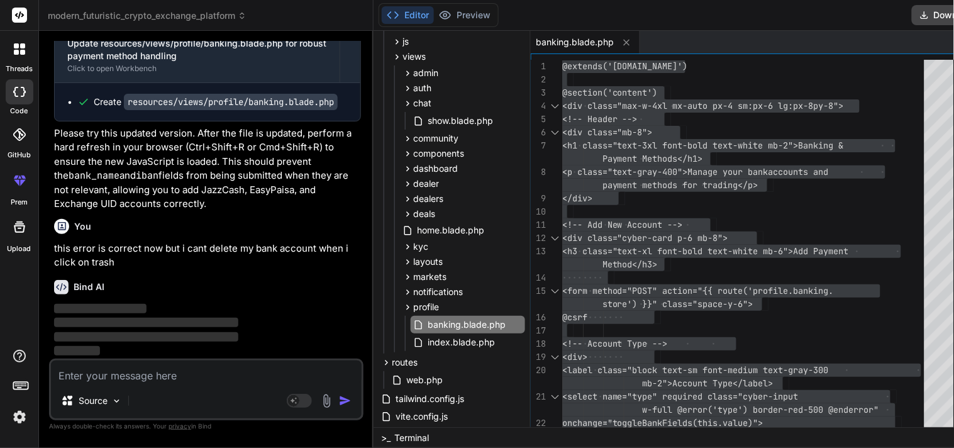
scroll to position [4636, 0]
click at [619, 46] on button at bounding box center [627, 43] width 16 height 16
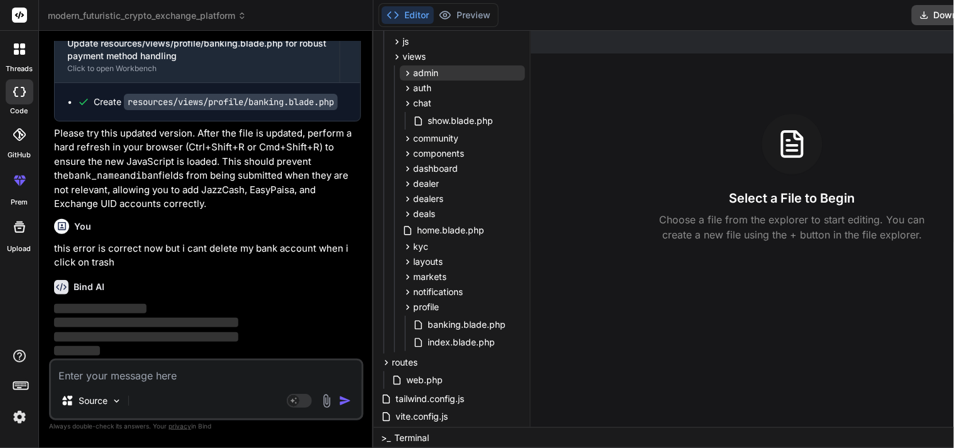
click at [435, 74] on div "Files Github modern_futuristic_crypto_exchange_platform .env .env.example app H…" at bounding box center [713, 229] width 680 height 396
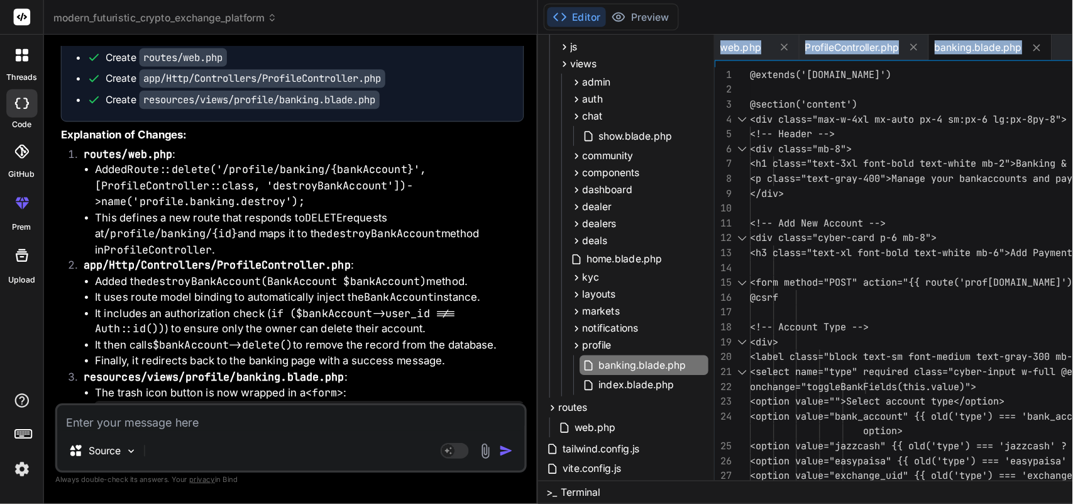
scroll to position [4031, 0]
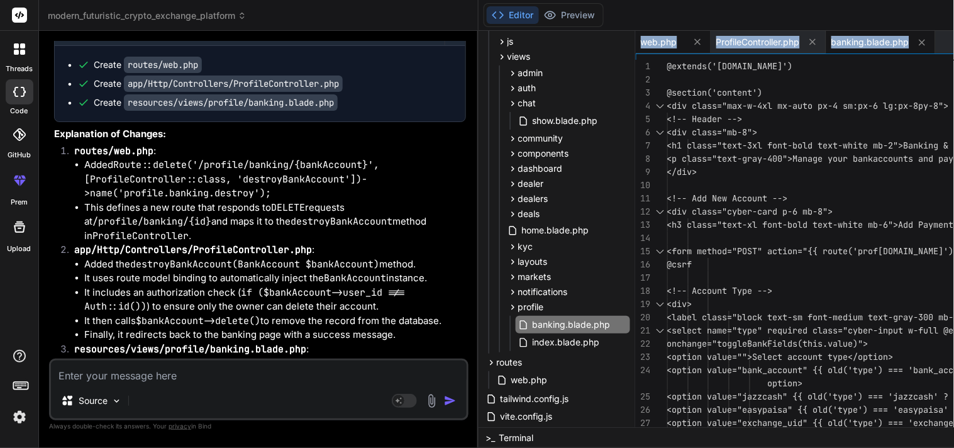
click at [661, 41] on span "web.php" at bounding box center [659, 42] width 36 height 13
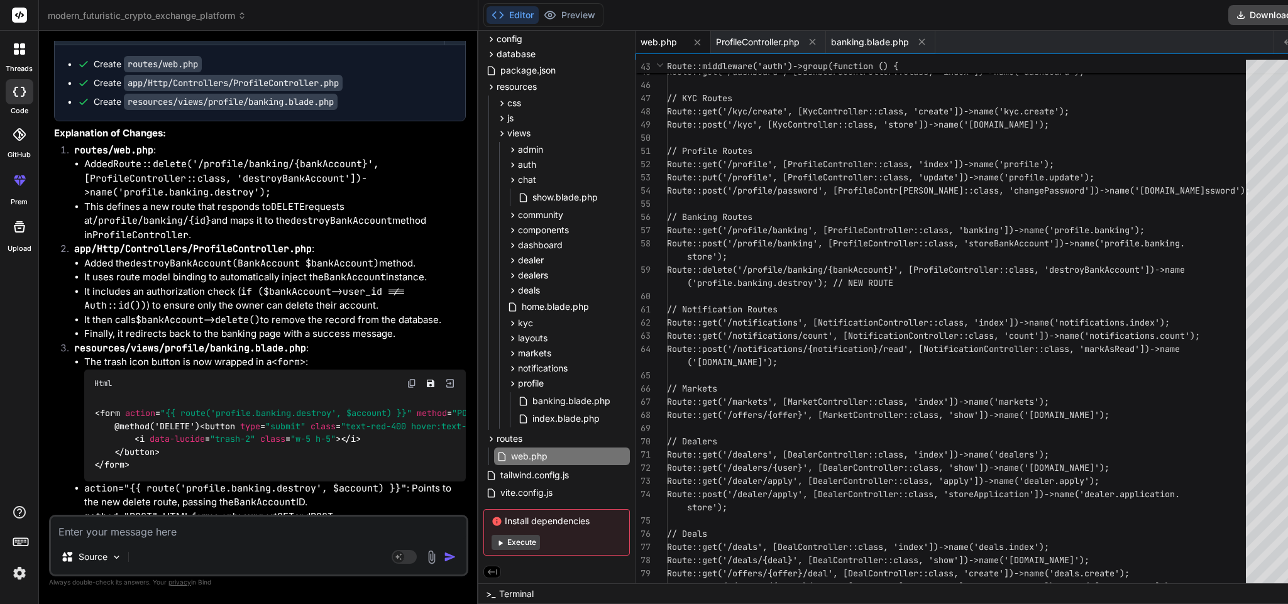
scroll to position [0, 0]
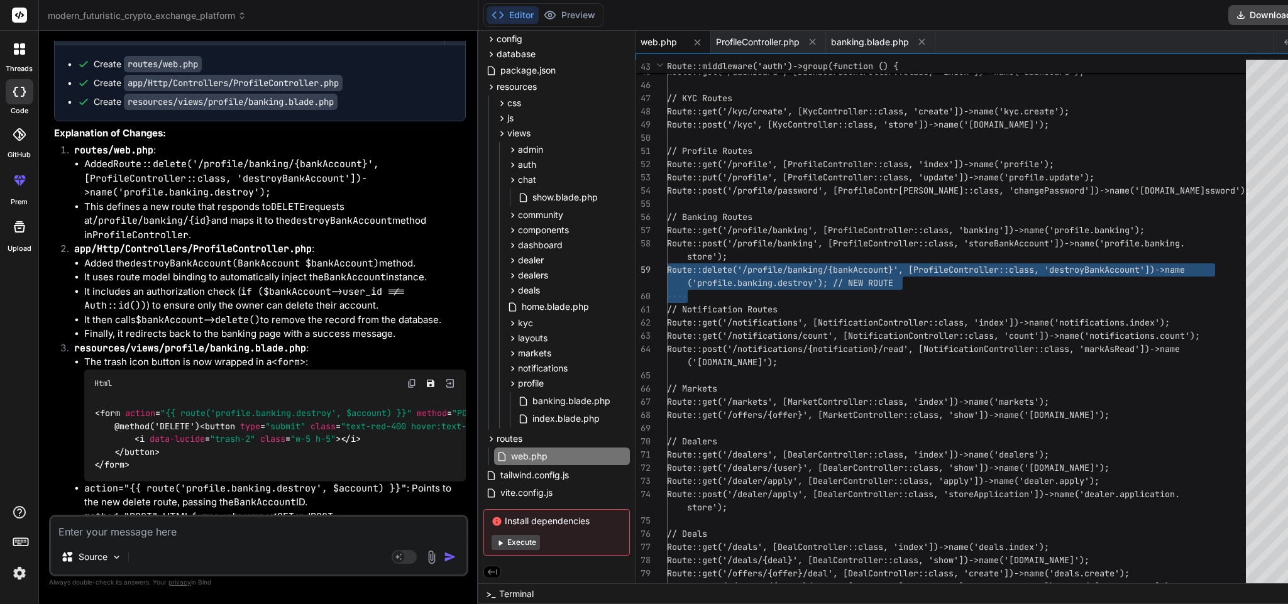
drag, startPoint x: 900, startPoint y: 285, endPoint x: 664, endPoint y: 270, distance: 235.6
click at [667, 270] on div "// Dashboard Route::get('/dashboard', [DashboardController: :class, 'index'])->…" at bounding box center [960, 151] width 586 height 1333
click at [749, 38] on span "ProfileController.php" at bounding box center [758, 42] width 84 height 13
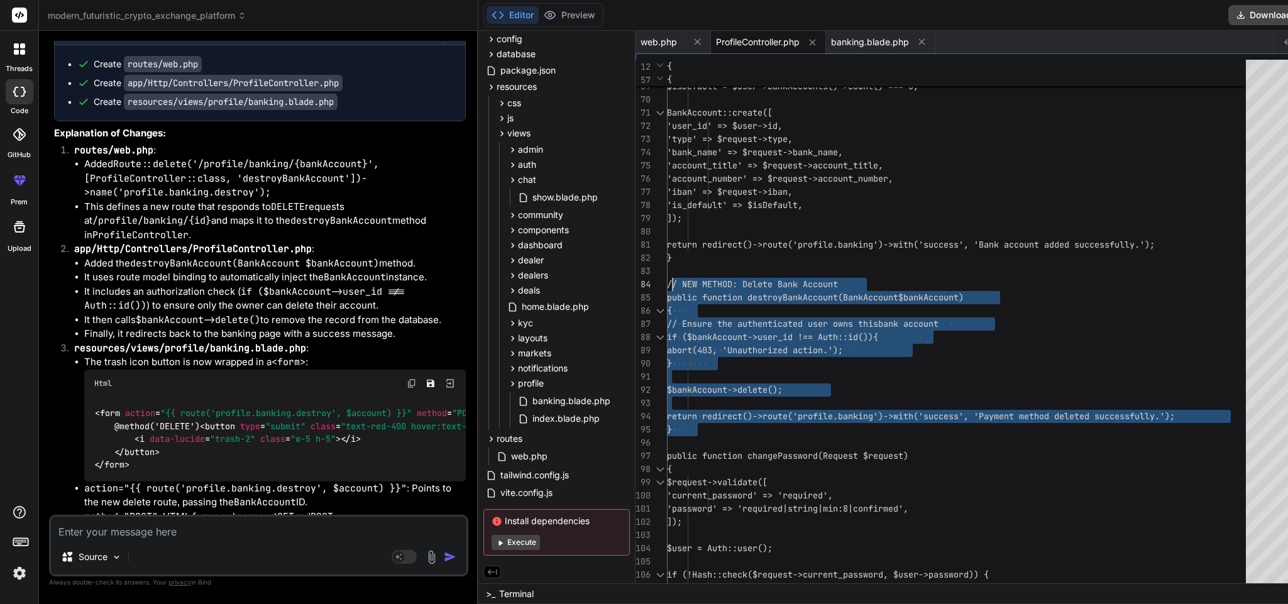
drag, startPoint x: 698, startPoint y: 432, endPoint x: 671, endPoint y: 296, distance: 138.3
click at [858, 43] on span "banking.blade.php" at bounding box center [870, 42] width 78 height 13
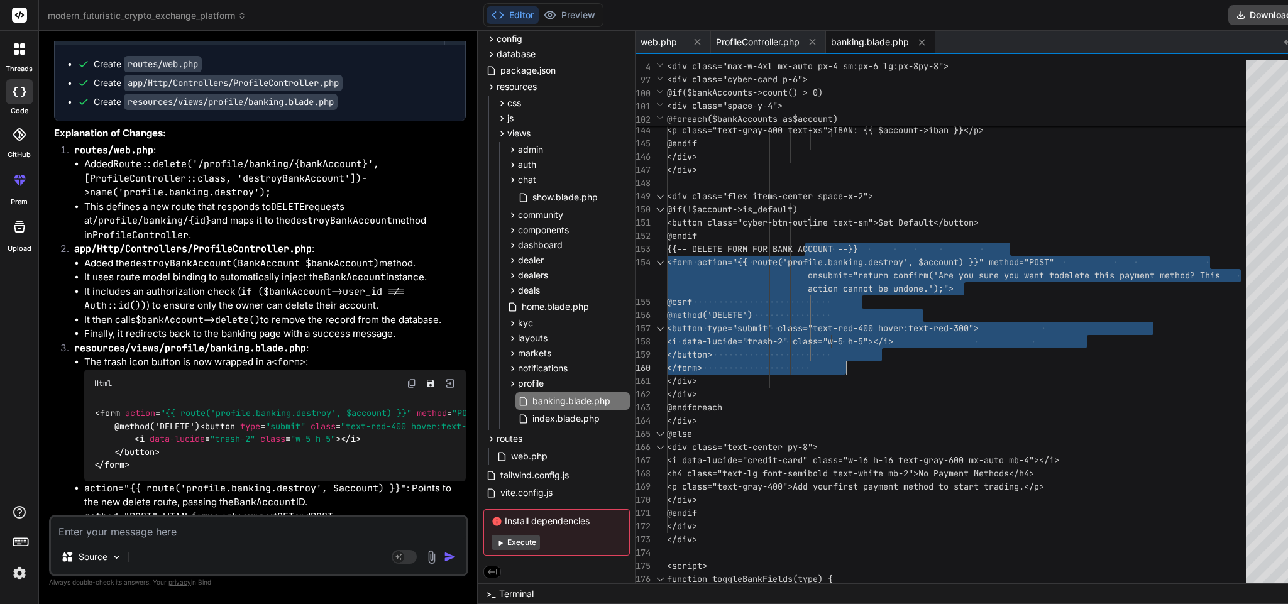
drag, startPoint x: 802, startPoint y: 247, endPoint x: 864, endPoint y: 360, distance: 129.1
click at [210, 402] on textarea at bounding box center [259, 528] width 416 height 23
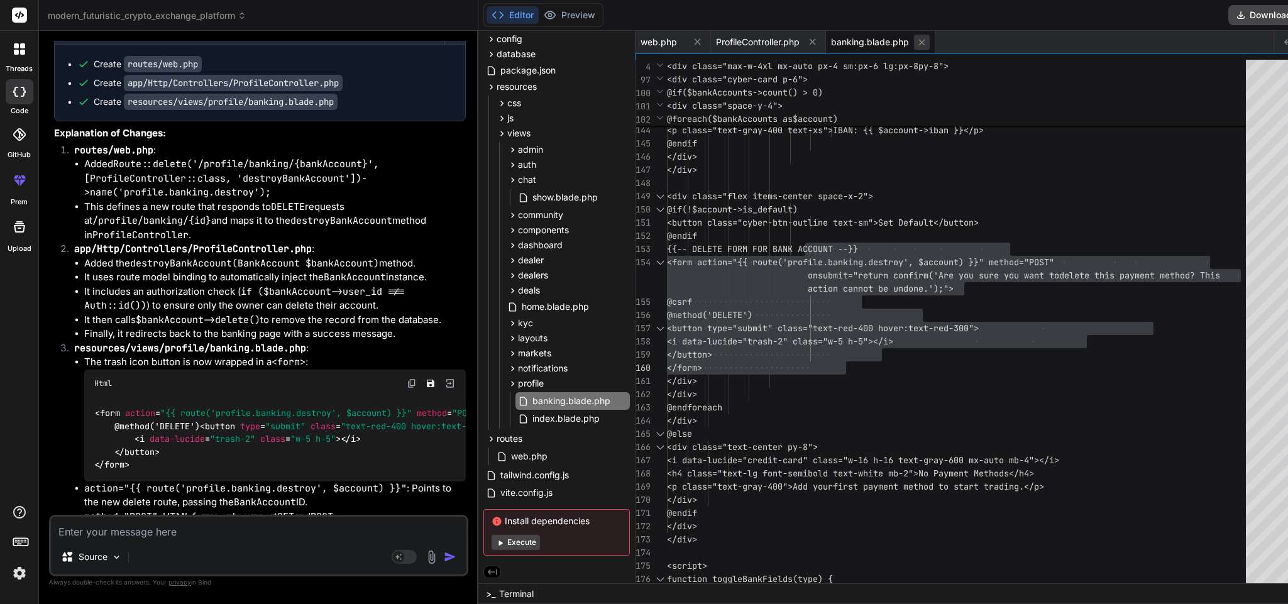
click at [858, 41] on icon at bounding box center [921, 42] width 6 height 6
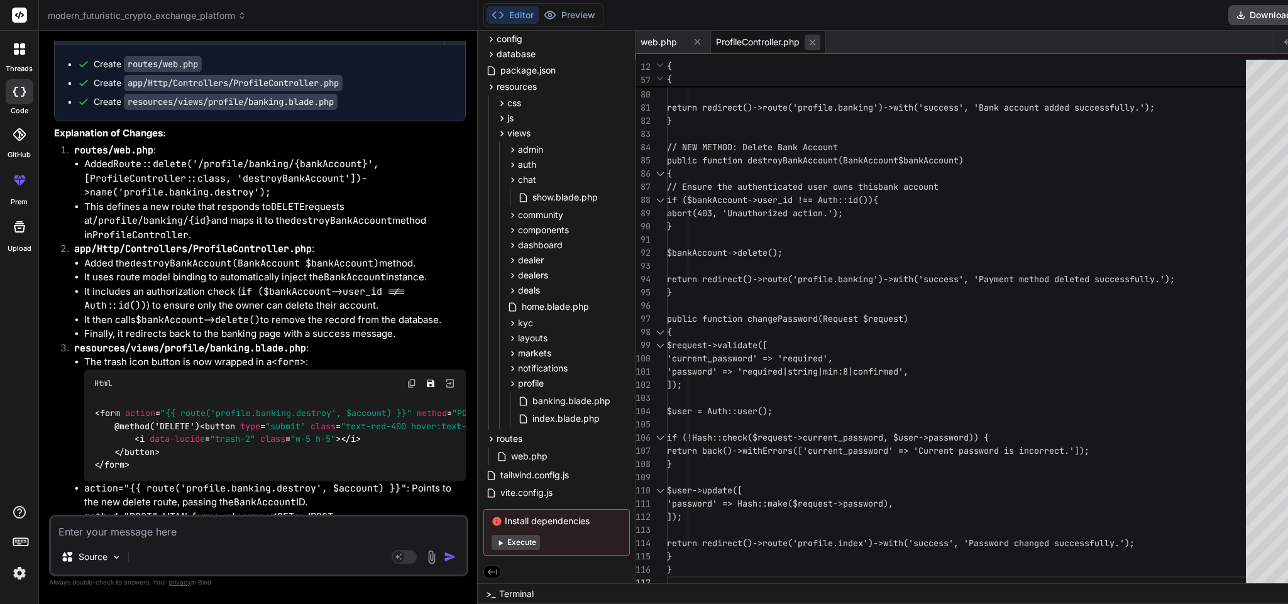
click at [815, 41] on icon at bounding box center [812, 42] width 11 height 11
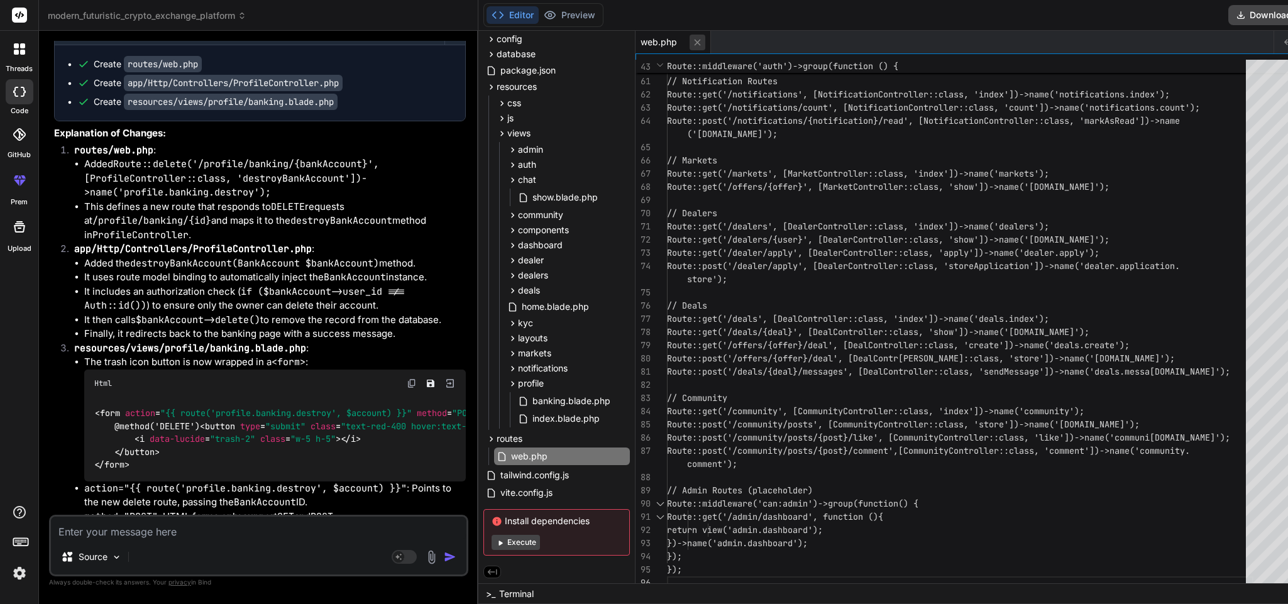
click at [692, 44] on icon at bounding box center [697, 42] width 11 height 11
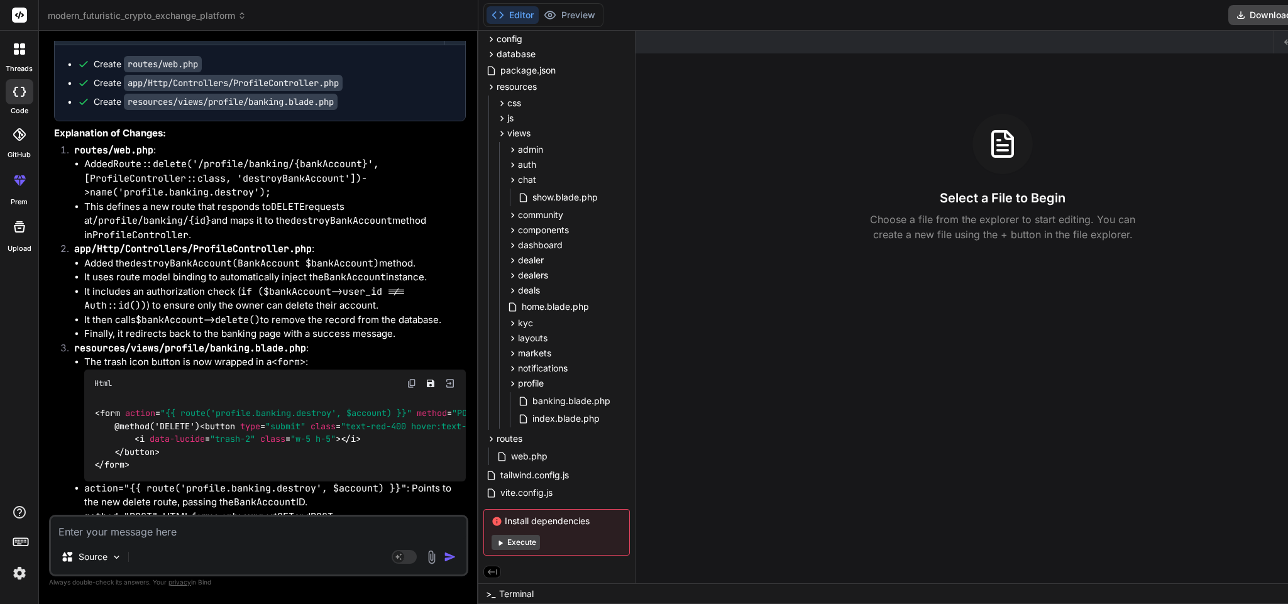
click at [260, 402] on textarea at bounding box center [259, 528] width 416 height 23
click at [102, 402] on textarea "i cant set my default bank account" at bounding box center [259, 528] width 416 height 23
click at [202, 402] on textarea "i cant change my default bank account" at bounding box center [259, 528] width 416 height 23
click at [447, 402] on img "button" at bounding box center [450, 557] width 13 height 13
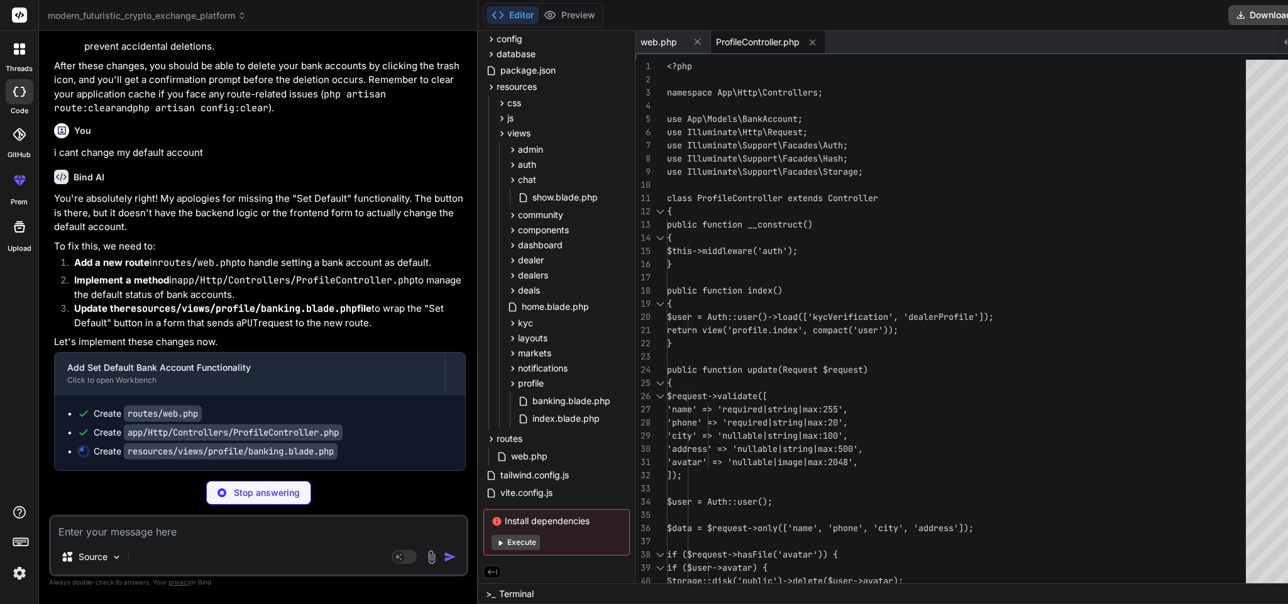
scroll to position [4677, 0]
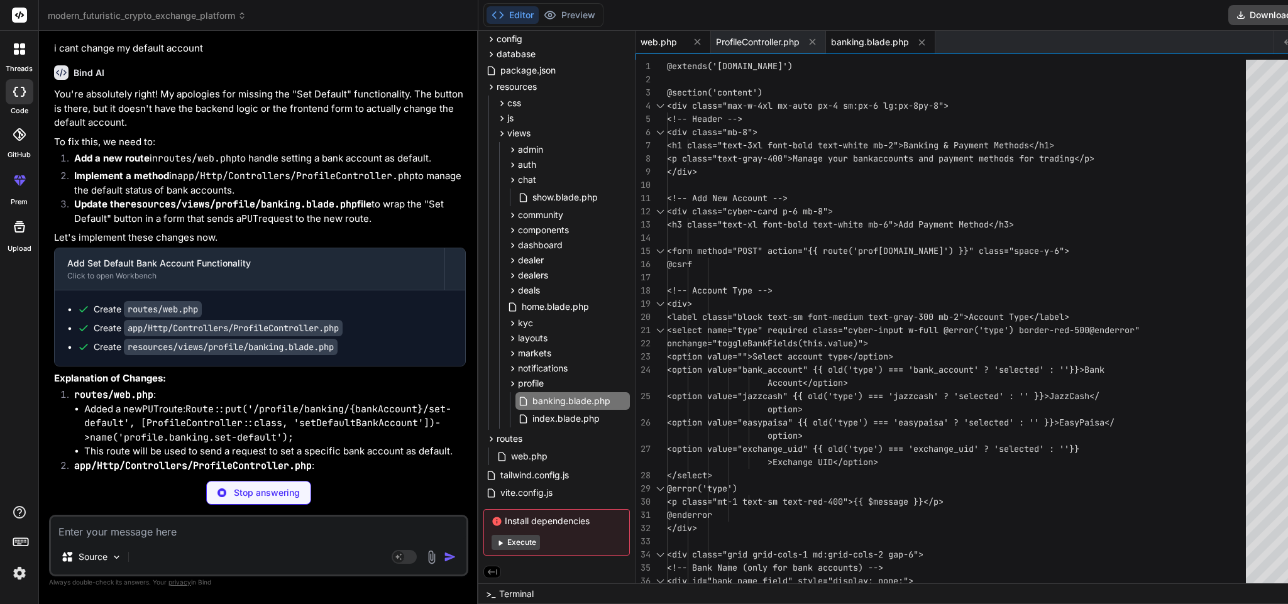
click at [668, 40] on span "web.php" at bounding box center [659, 42] width 36 height 13
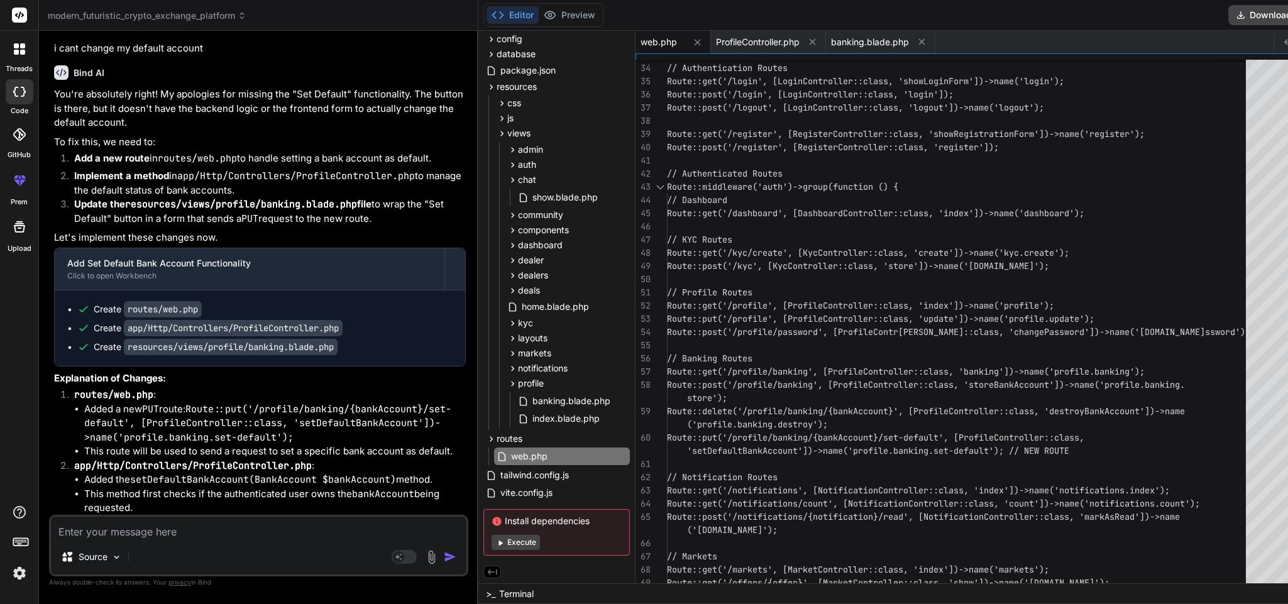
scroll to position [0, 0]
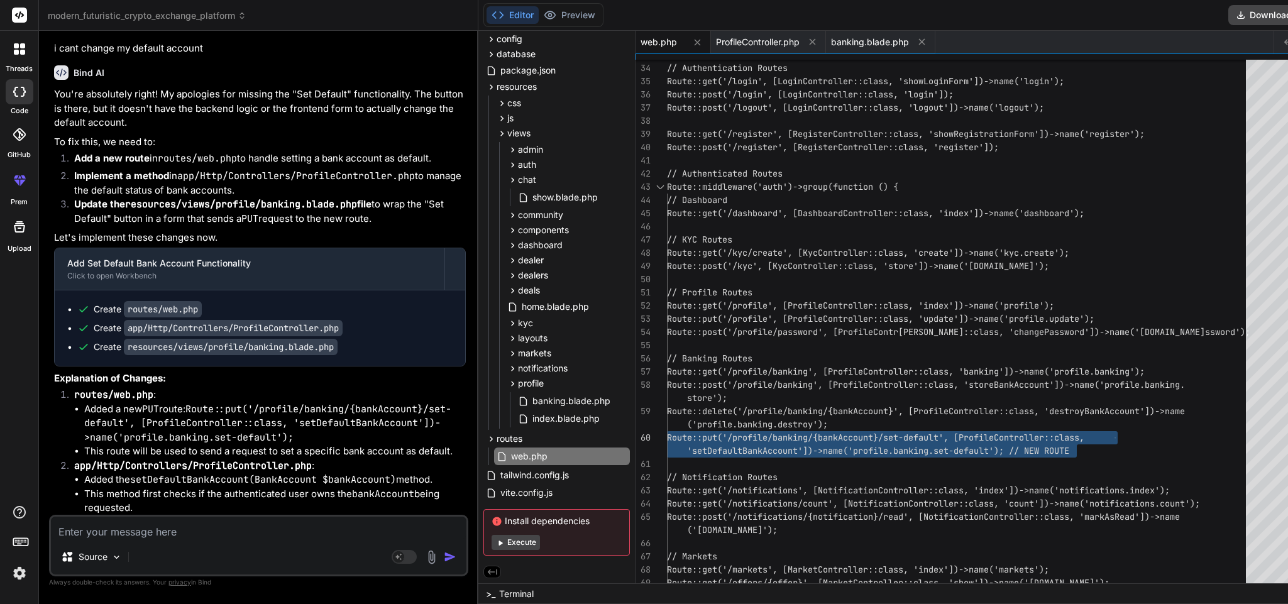
drag, startPoint x: 1077, startPoint y: 451, endPoint x: 645, endPoint y: 434, distance: 432.8
click at [667, 402] on div "'setDefaultBankAccount'])->name('profile.banking.s et-default'); // NEW ROUTE /…" at bounding box center [960, 306] width 586 height 1360
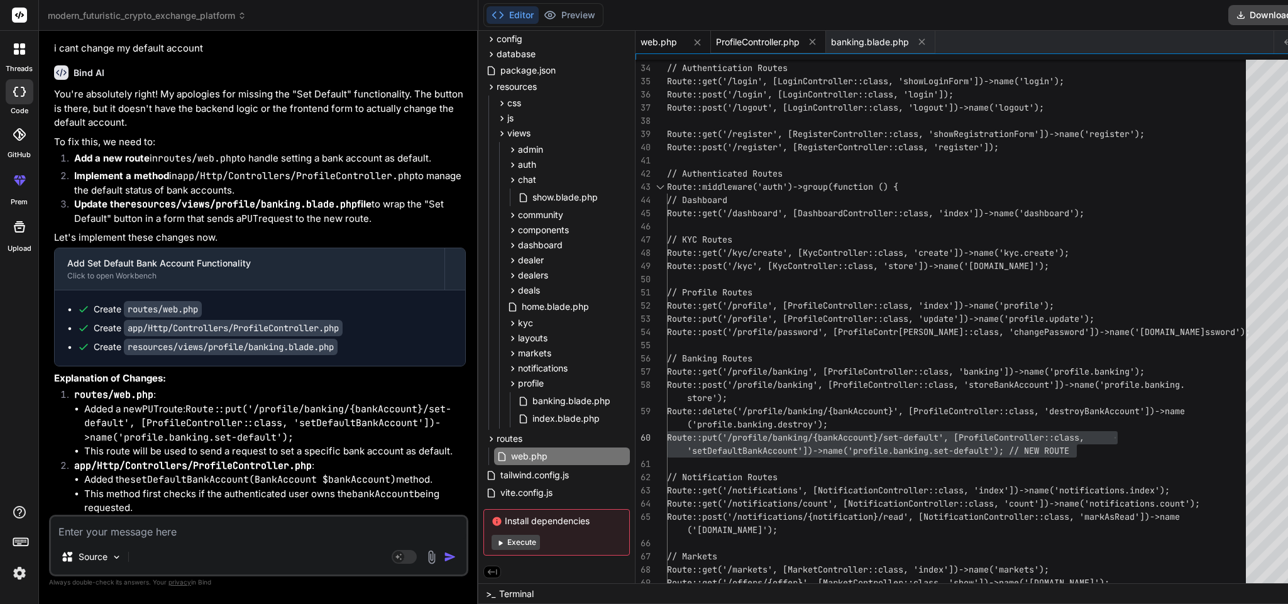
click at [752, 41] on span "ProfileController.php" at bounding box center [758, 42] width 84 height 13
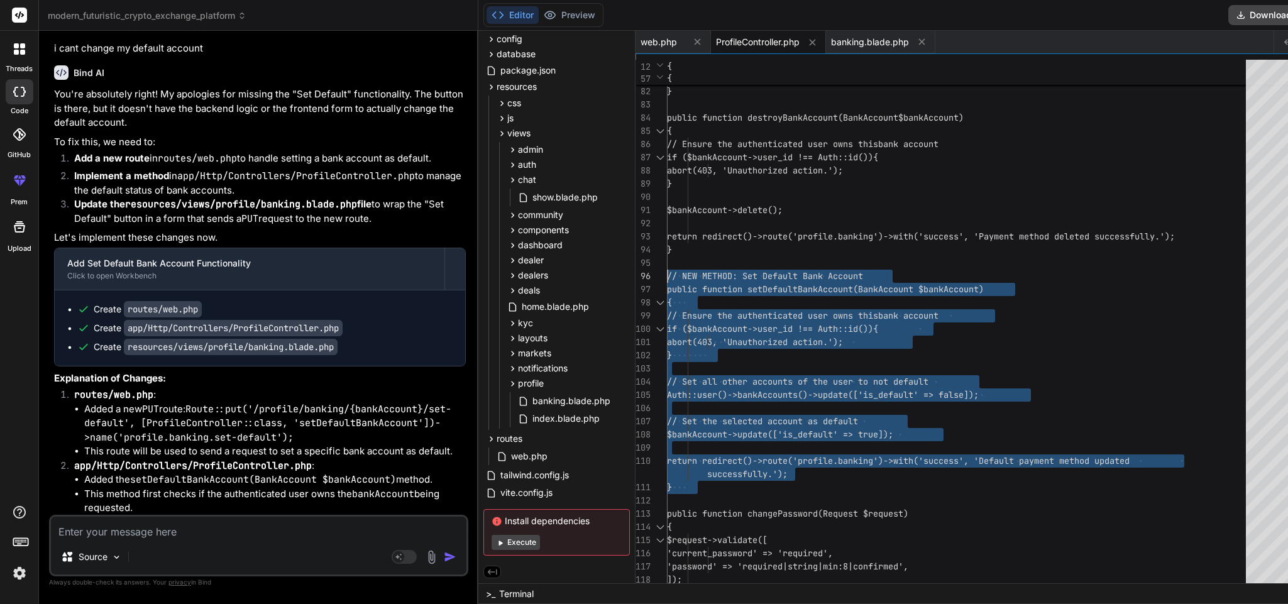
drag, startPoint x: 702, startPoint y: 492, endPoint x: 636, endPoint y: 272, distance: 229.9
click at [858, 41] on span "banking.blade.php" at bounding box center [870, 42] width 78 height 13
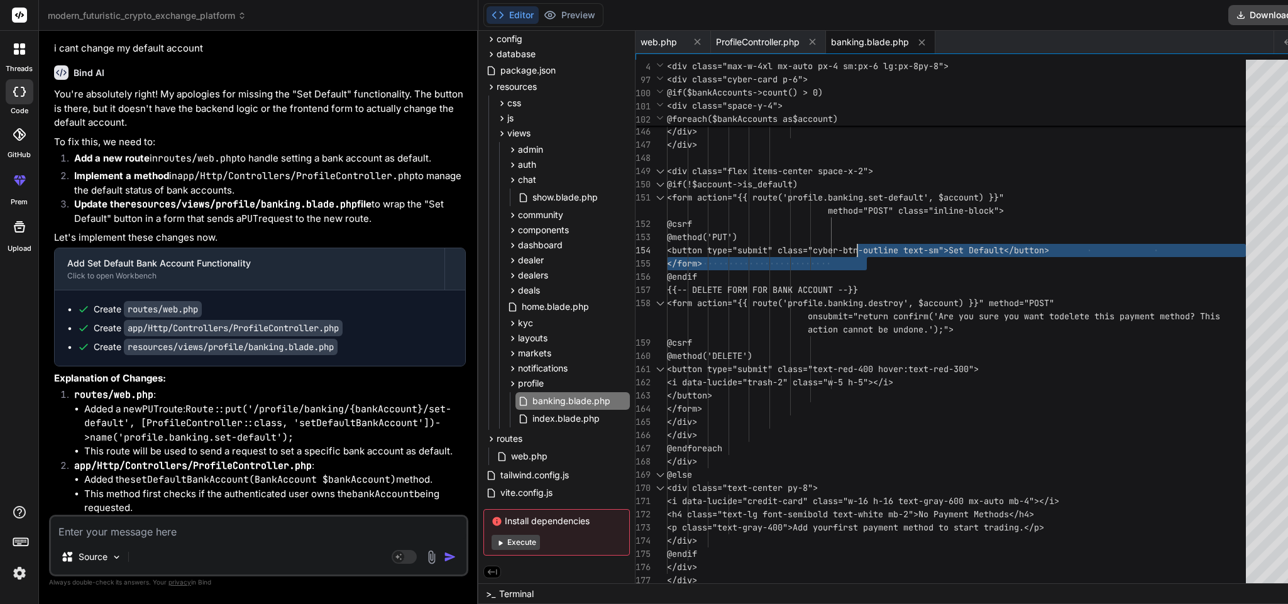
drag, startPoint x: 869, startPoint y: 259, endPoint x: 854, endPoint y: 251, distance: 16.9
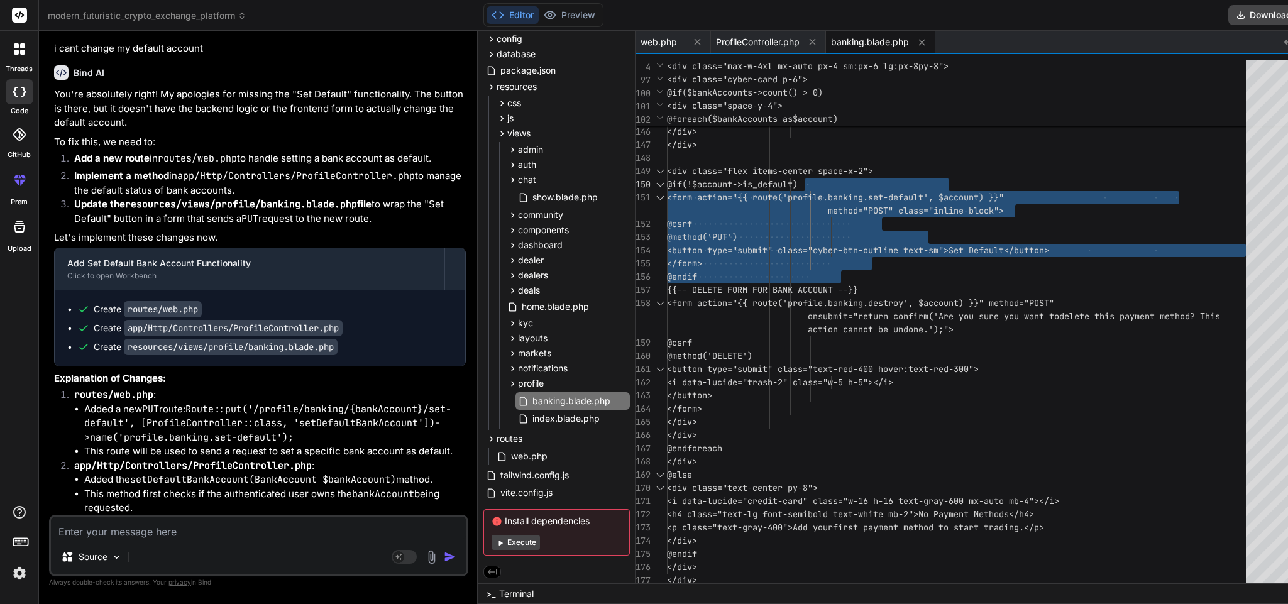
drag, startPoint x: 847, startPoint y: 272, endPoint x: 803, endPoint y: 182, distance: 99.8
click at [199, 402] on textarea at bounding box center [259, 528] width 416 height 23
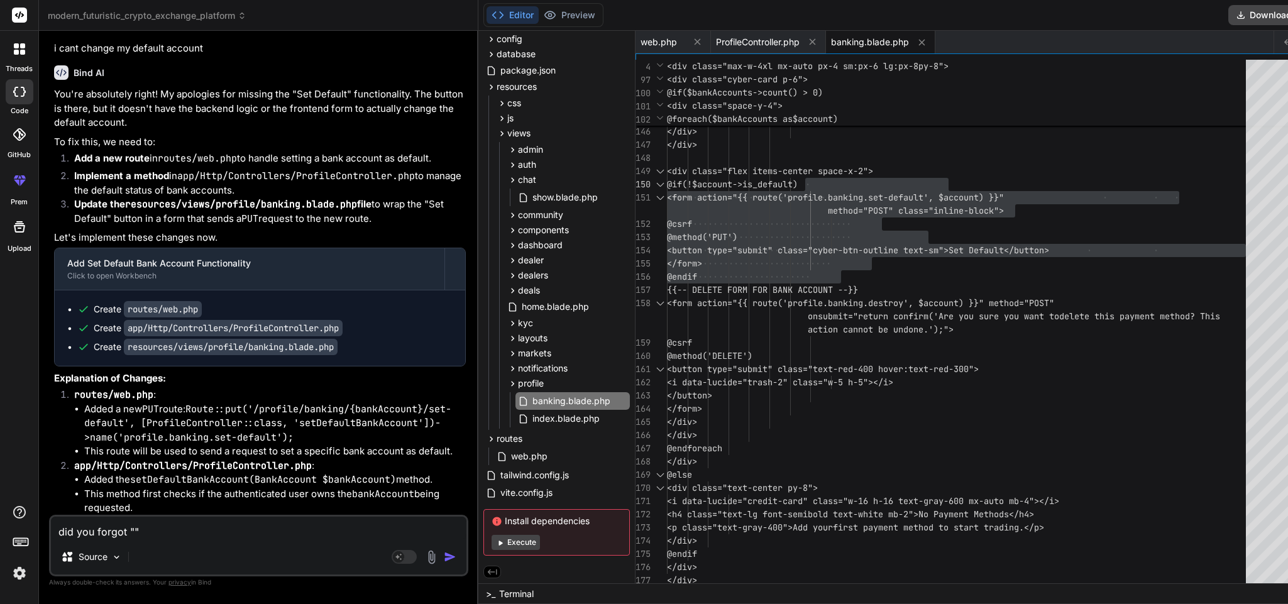
paste textarea "C:\xampp\htdocs\localexchange\resources\views\deals\create.blade.php"
drag, startPoint x: 221, startPoint y: 529, endPoint x: 65, endPoint y: 534, distance: 156.0
click at [65, 402] on textarea "did you forgot "C:\xampp\htdocs\localexchange\resources\views\deals\create.blad…" at bounding box center [259, 521] width 416 height 38
click at [268, 402] on textarea "did you forgot "resources\views\deals\create.blade.php"" at bounding box center [259, 528] width 416 height 23
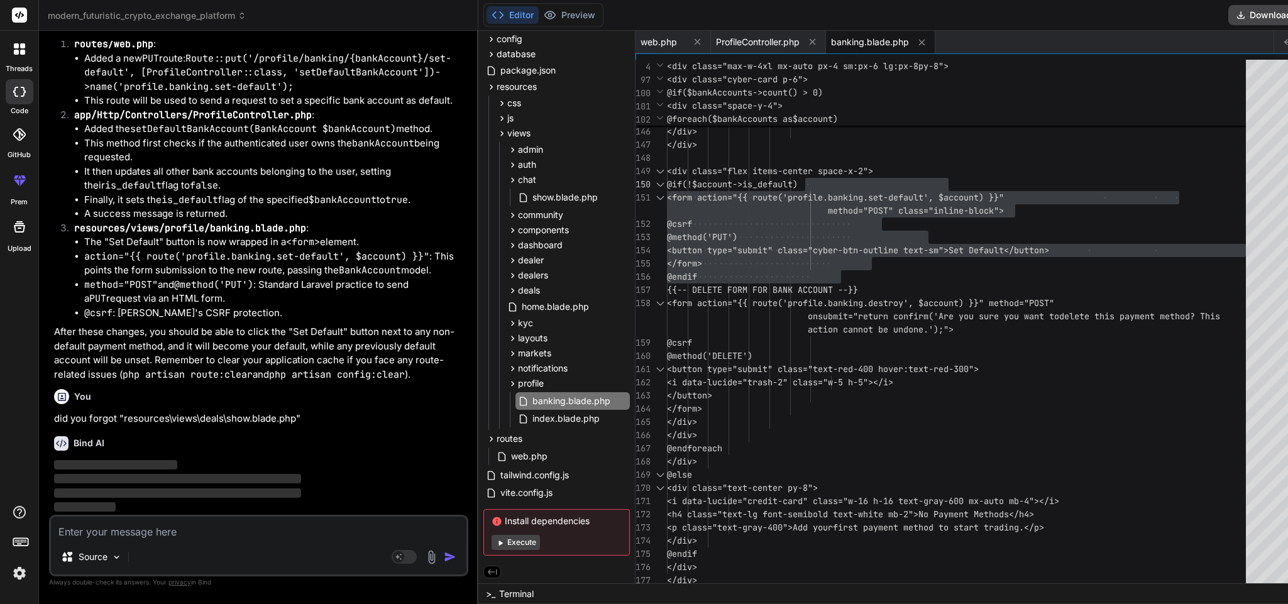
scroll to position [5131, 0]
click at [858, 40] on icon at bounding box center [921, 42] width 6 height 6
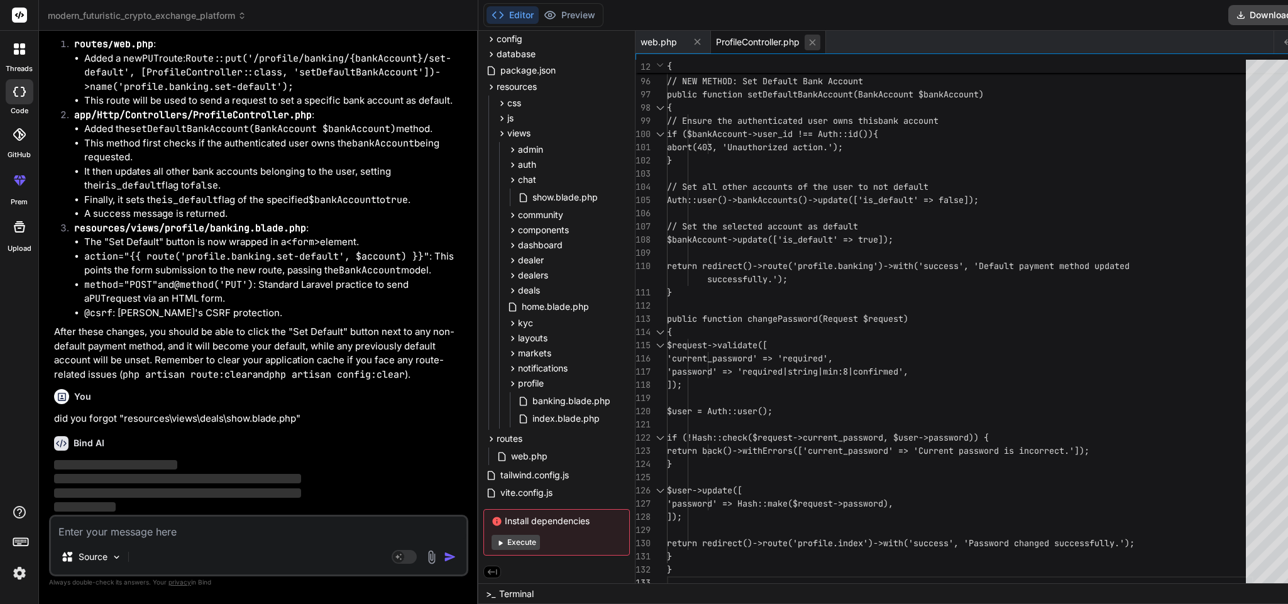
click at [817, 45] on icon at bounding box center [812, 42] width 11 height 11
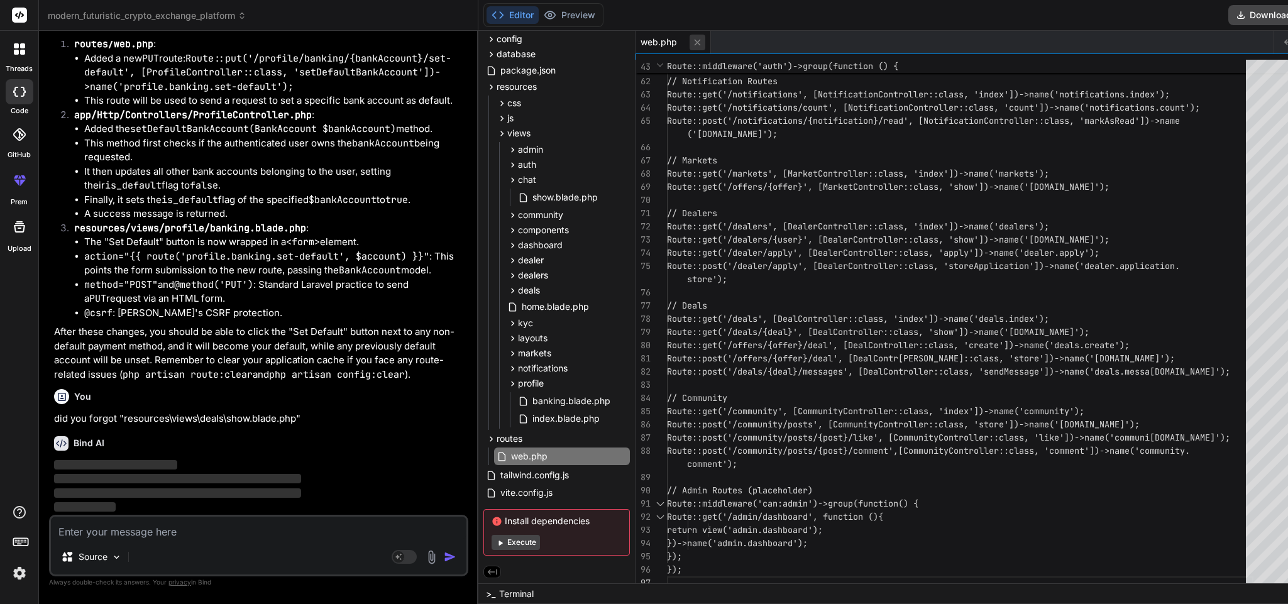
click at [696, 44] on icon at bounding box center [697, 42] width 11 height 11
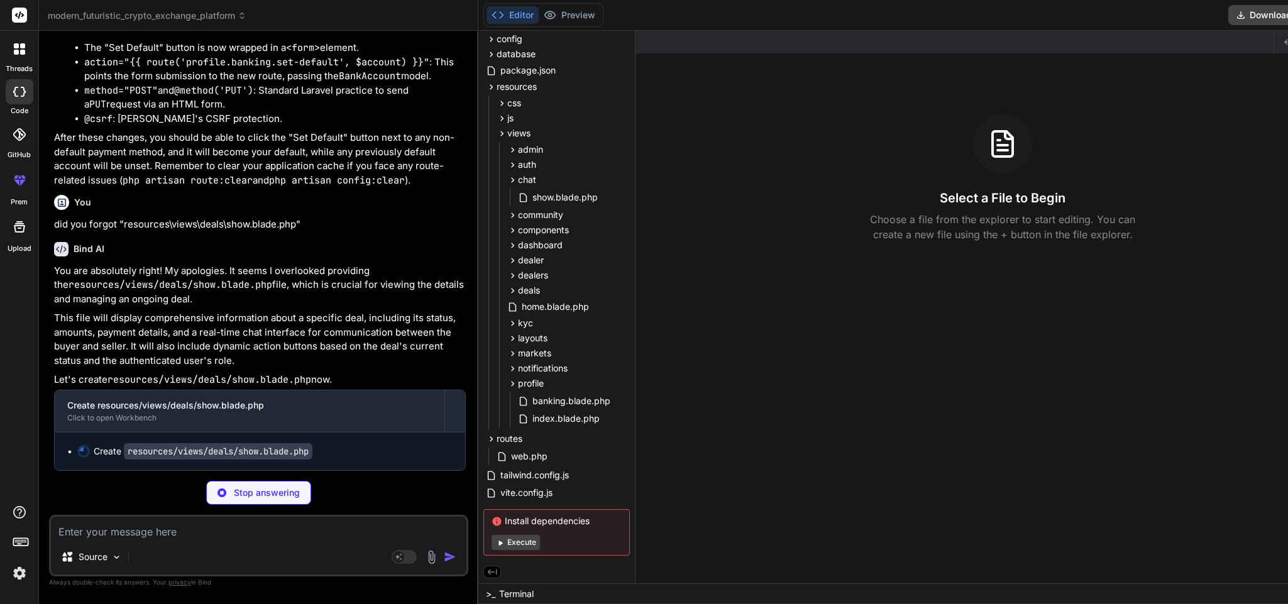
scroll to position [5326, 0]
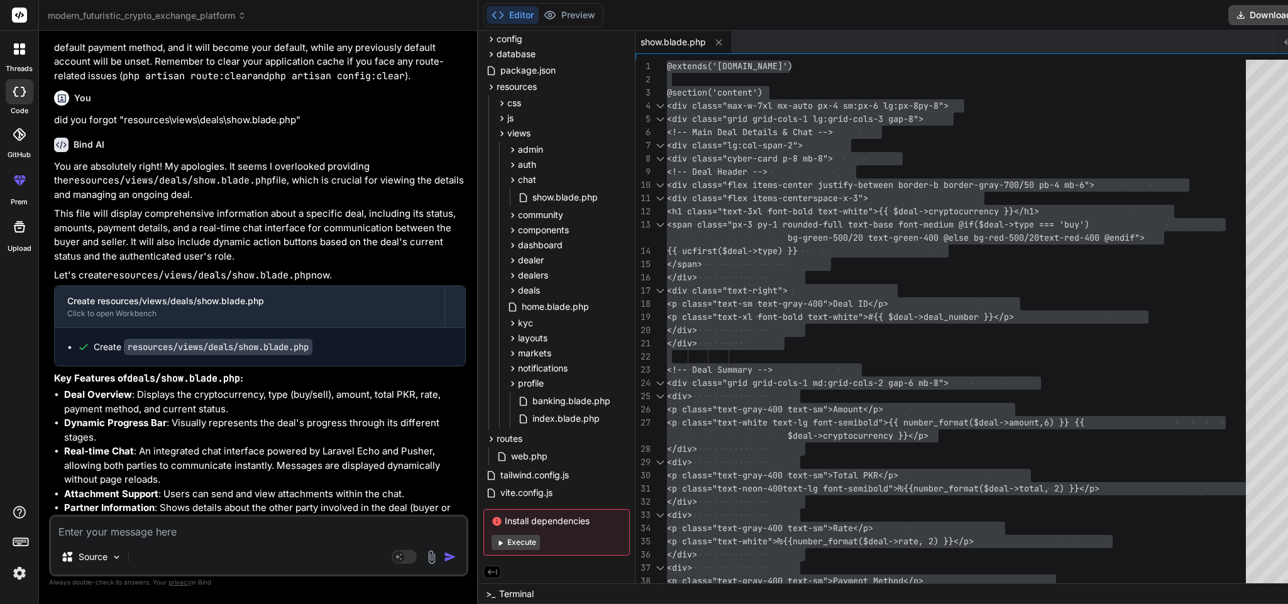
click at [170, 402] on textarea at bounding box center [259, 528] width 416 height 23
paste textarea "Route [deals.update-status] not defined."
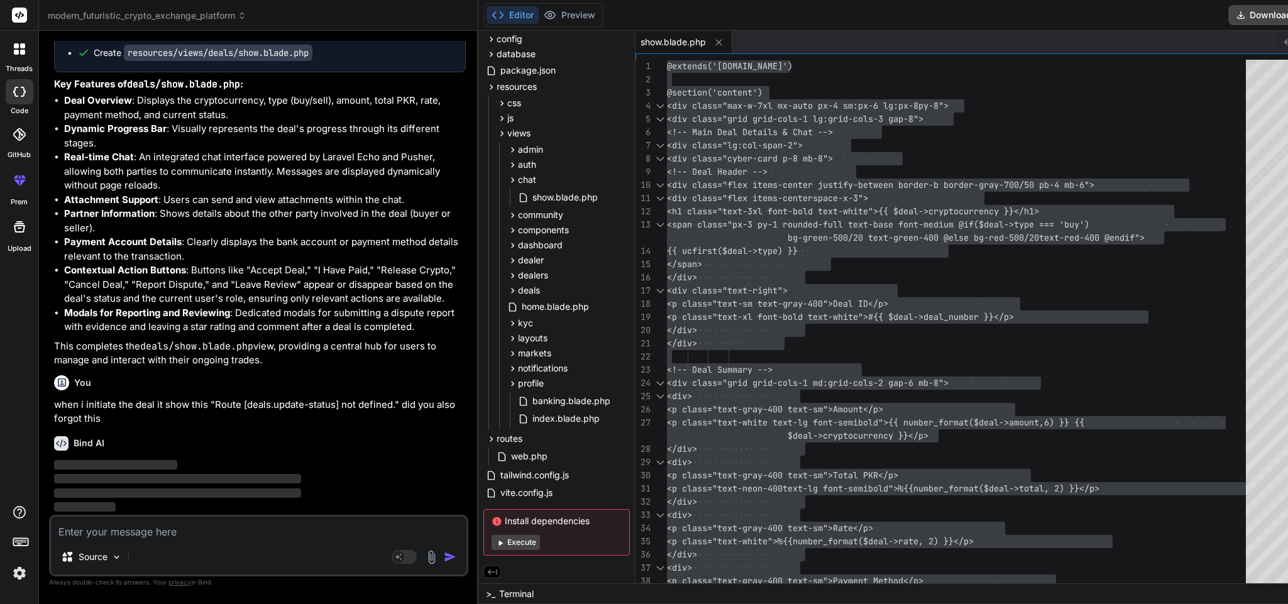
scroll to position [5724, 0]
click at [715, 40] on icon at bounding box center [718, 42] width 6 height 6
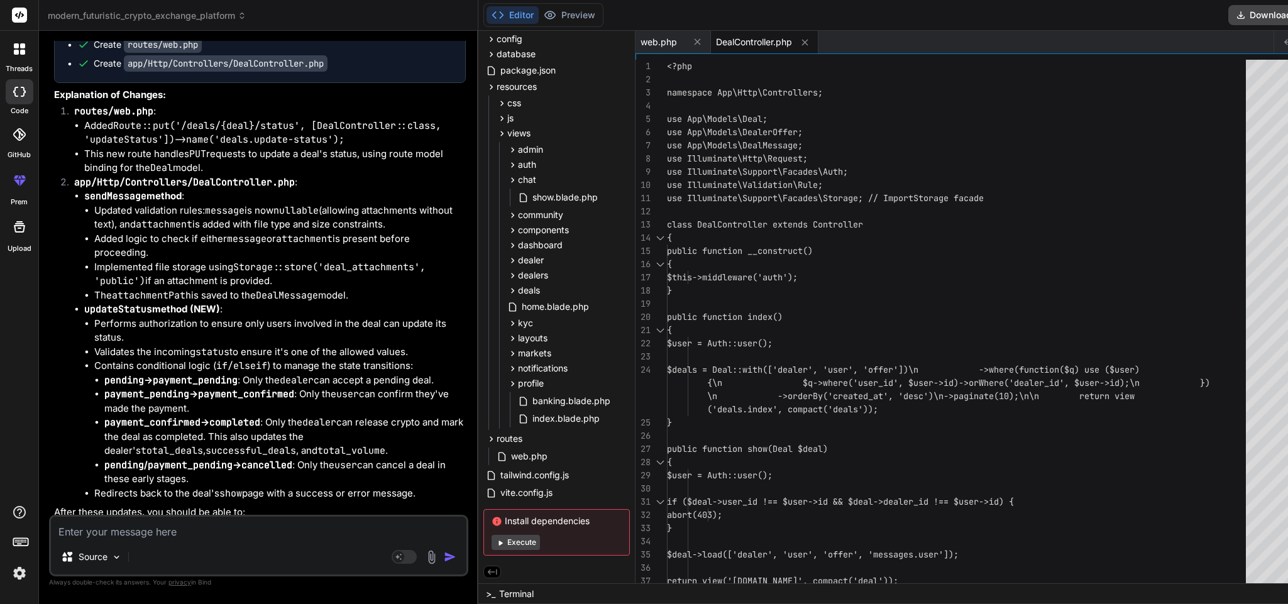
scroll to position [6329, 0]
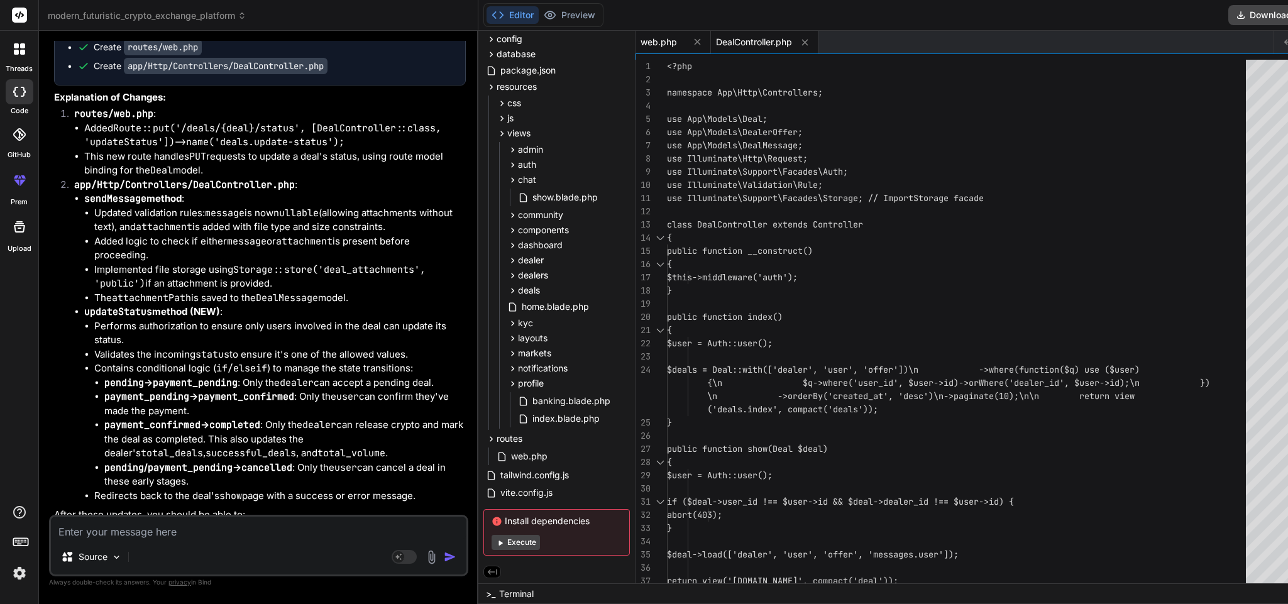
click at [660, 40] on span "web.php" at bounding box center [659, 42] width 36 height 13
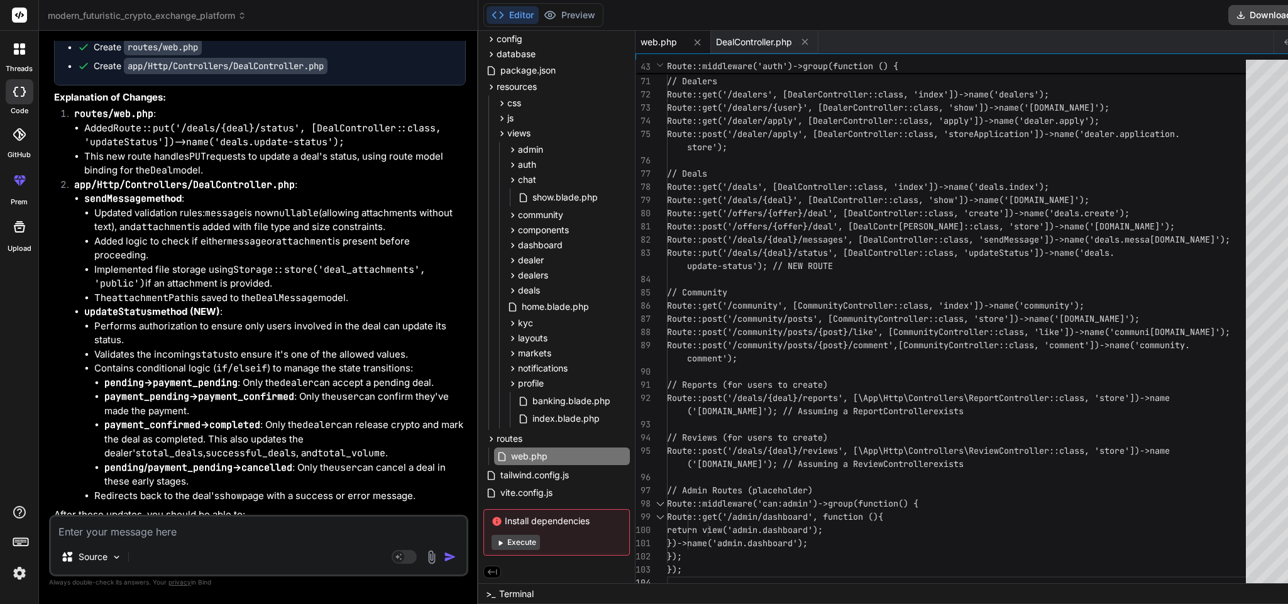
scroll to position [0, 0]
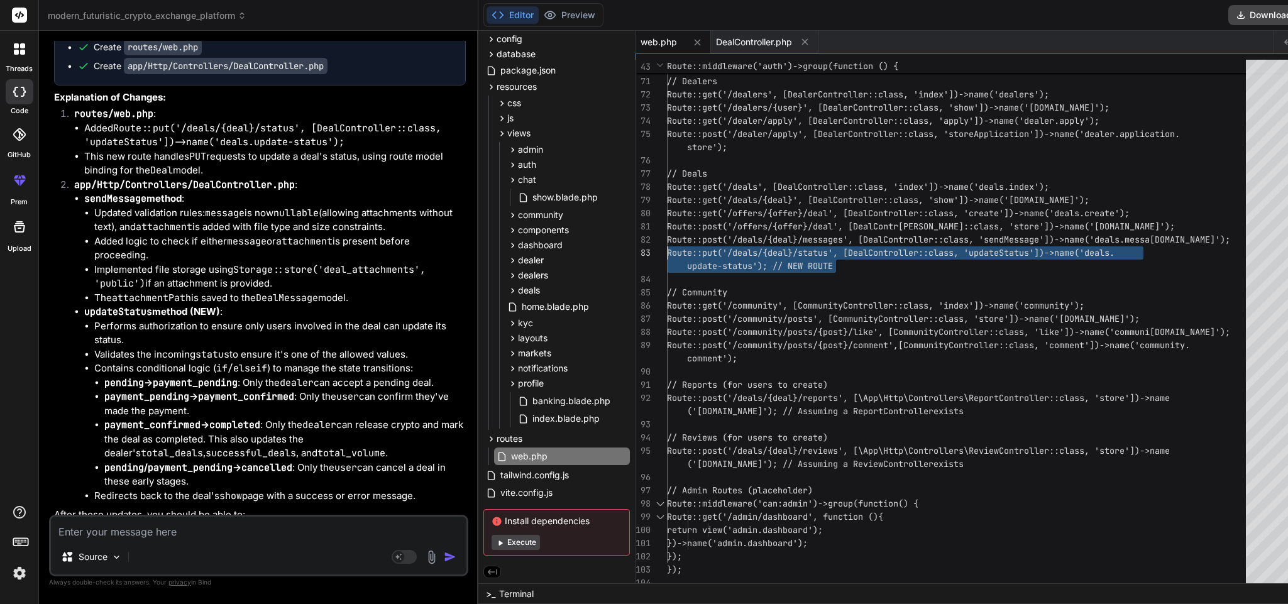
drag, startPoint x: 843, startPoint y: 266, endPoint x: 659, endPoint y: 251, distance: 184.7
click at [751, 36] on span "DealController.php" at bounding box center [754, 42] width 76 height 13
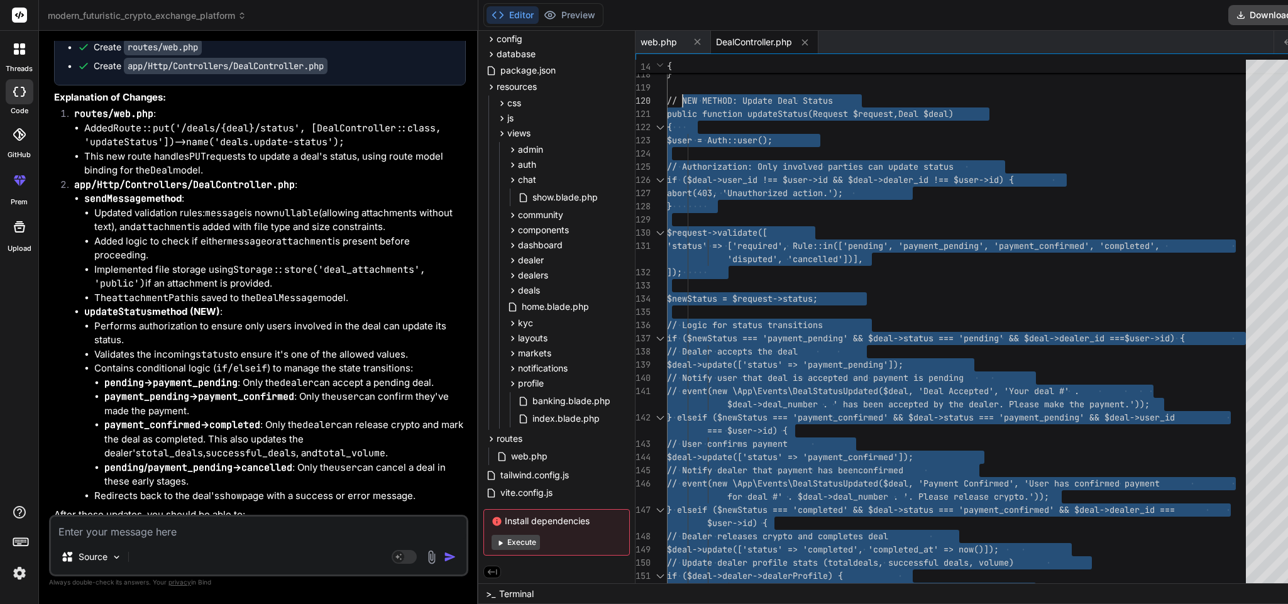
drag, startPoint x: 695, startPoint y: 554, endPoint x: 679, endPoint y: 101, distance: 454.1
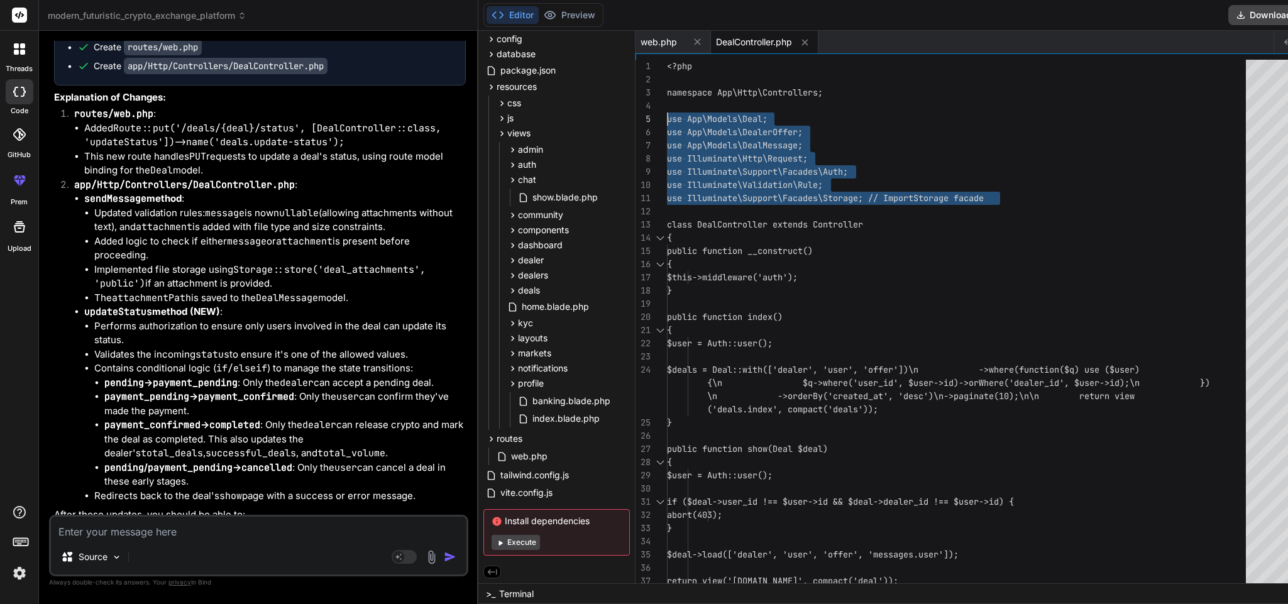
drag, startPoint x: 998, startPoint y: 201, endPoint x: 651, endPoint y: 117, distance: 357.5
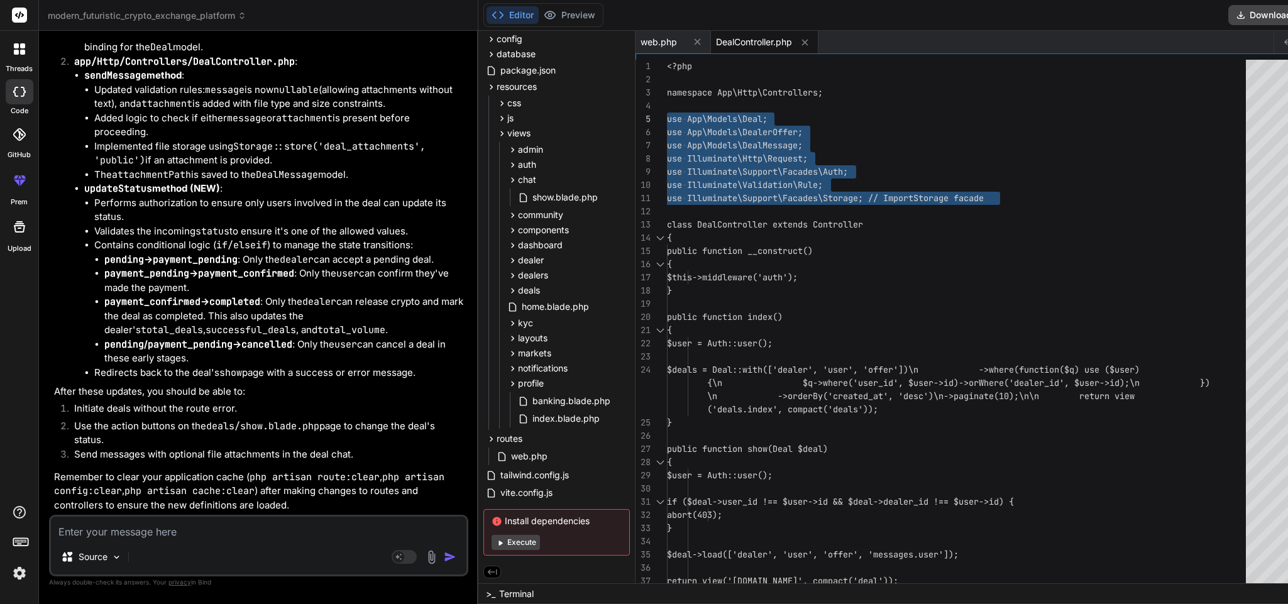
scroll to position [6557, 0]
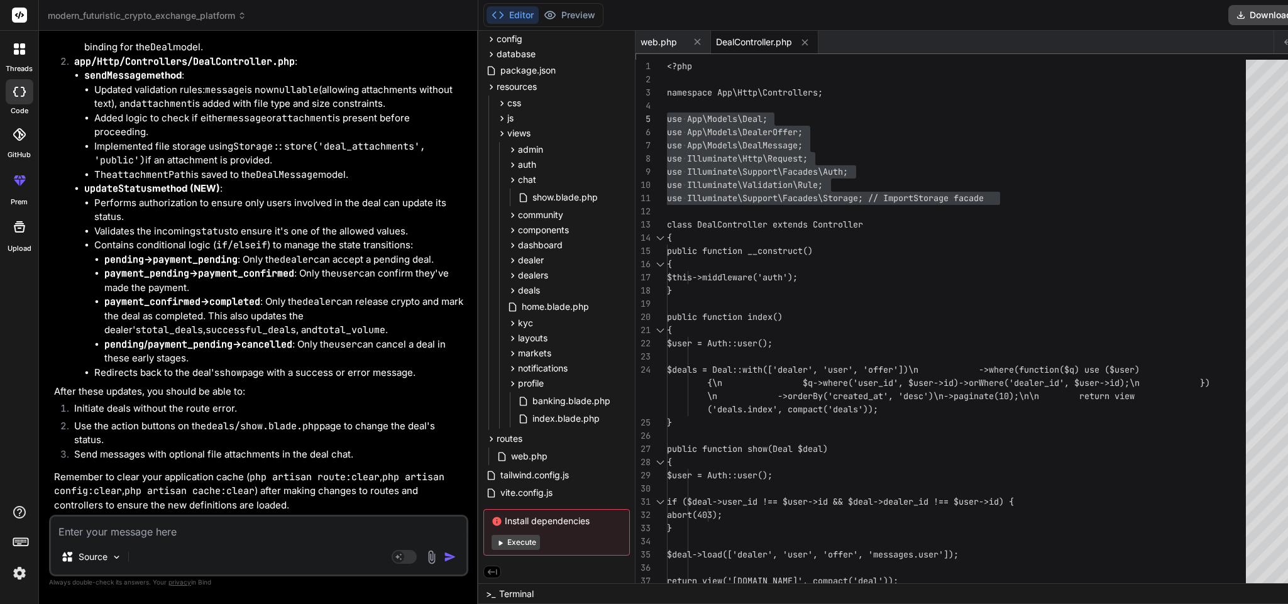
click at [233, 402] on textarea at bounding box center [259, 528] width 416 height 23
paste textarea "Route [[DOMAIN_NAME]] not defined."
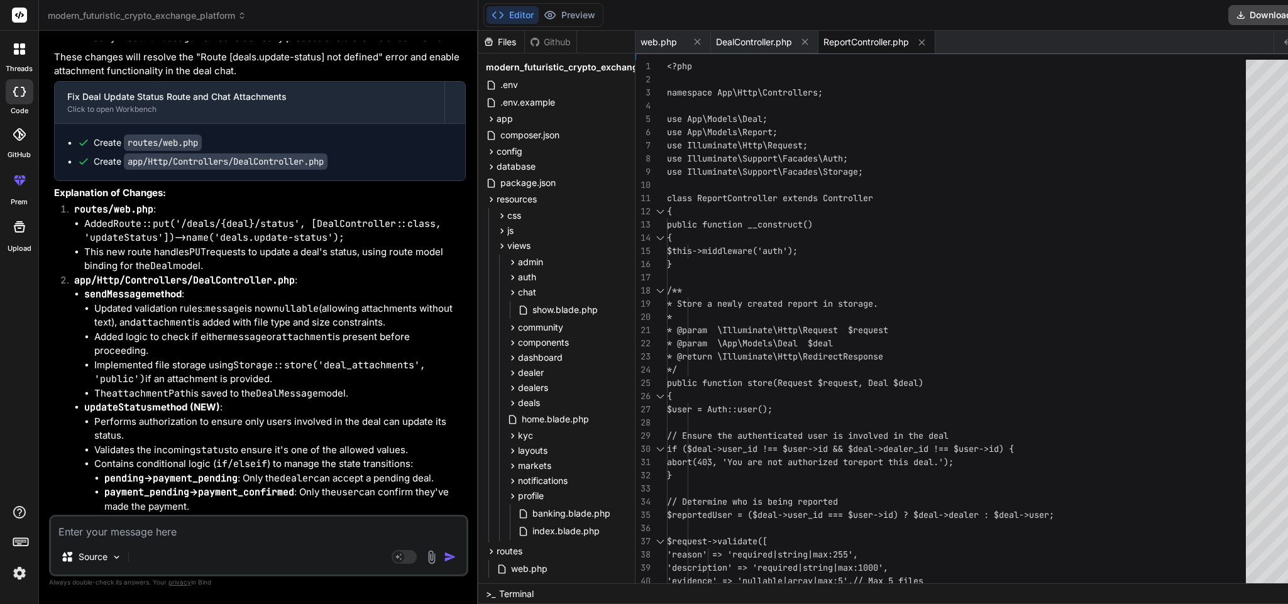
scroll to position [6234, 0]
click at [802, 44] on icon at bounding box center [805, 41] width 11 height 11
click at [666, 38] on span "web.php" at bounding box center [659, 42] width 36 height 13
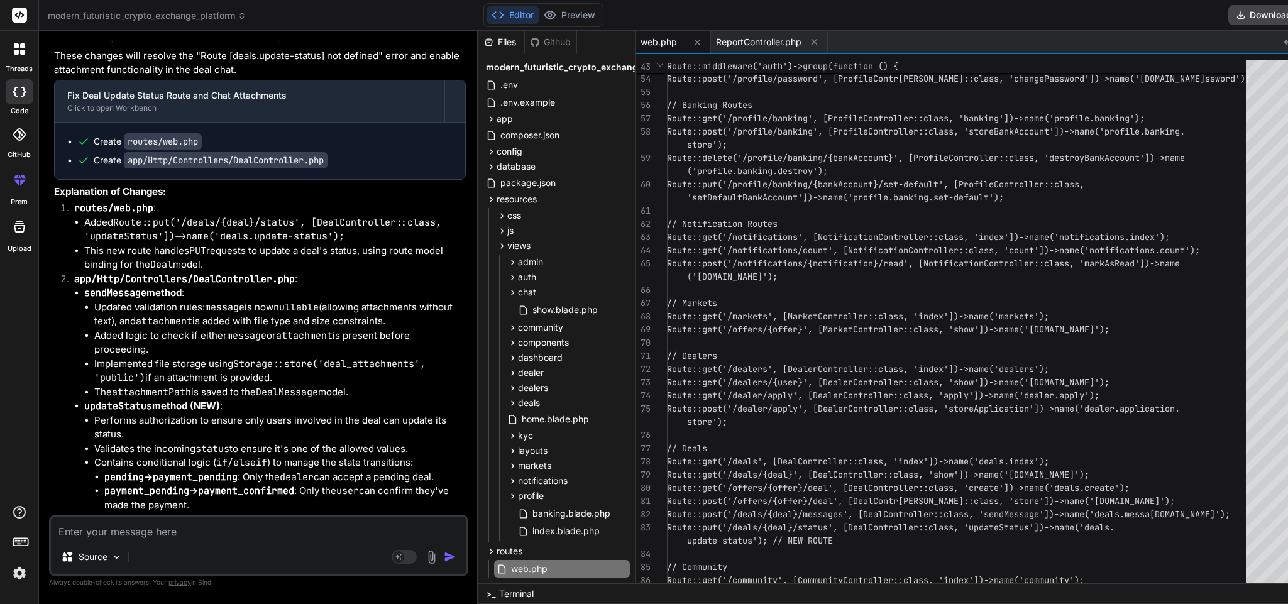
scroll to position [0, 0]
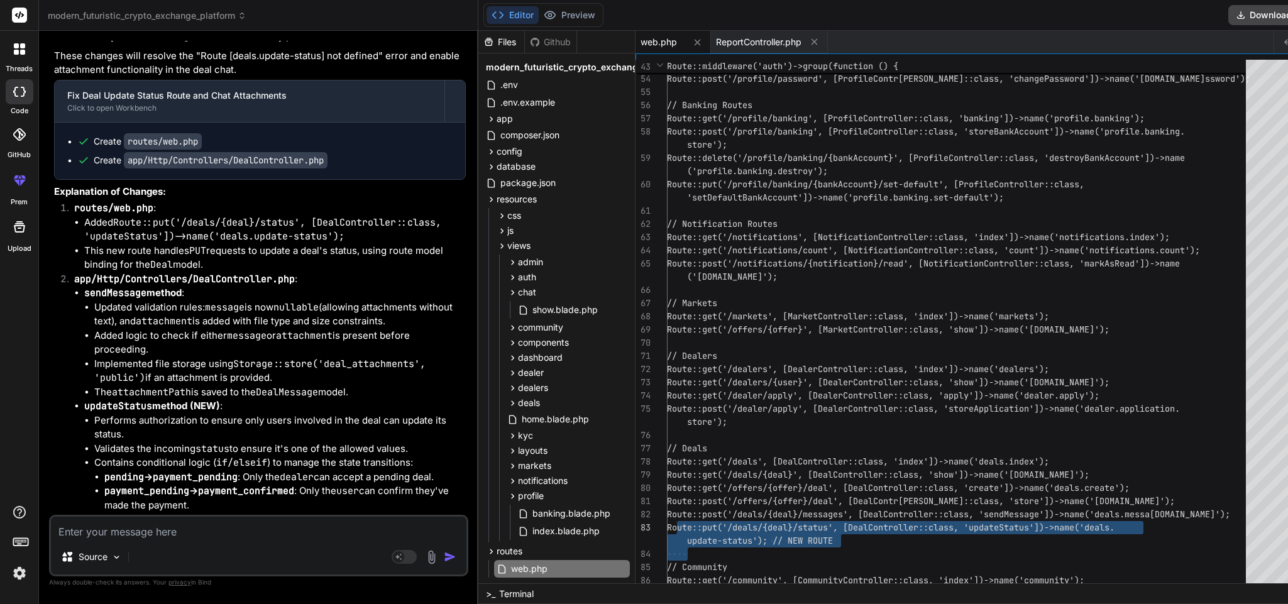
drag, startPoint x: 838, startPoint y: 544, endPoint x: 677, endPoint y: 536, distance: 161.1
click at [677, 402] on div "Route::post('/profile/banking', [ProfileContro ller::class, 'storeBankAccount']…" at bounding box center [960, 119] width 586 height 1492
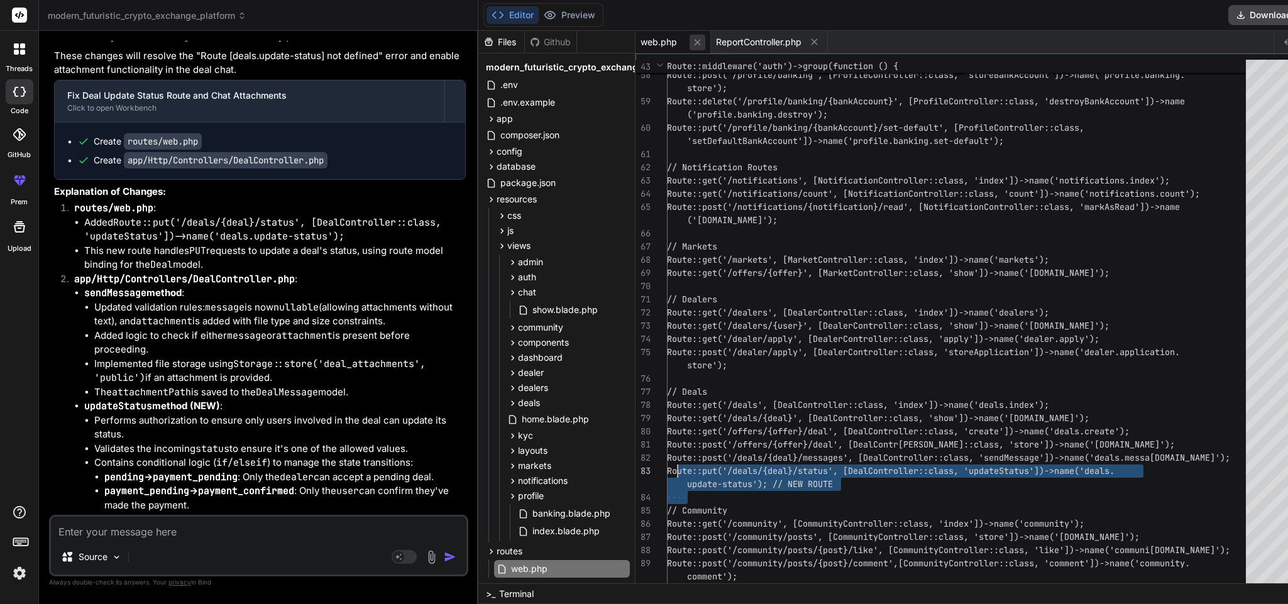
click at [694, 41] on icon at bounding box center [697, 42] width 6 height 6
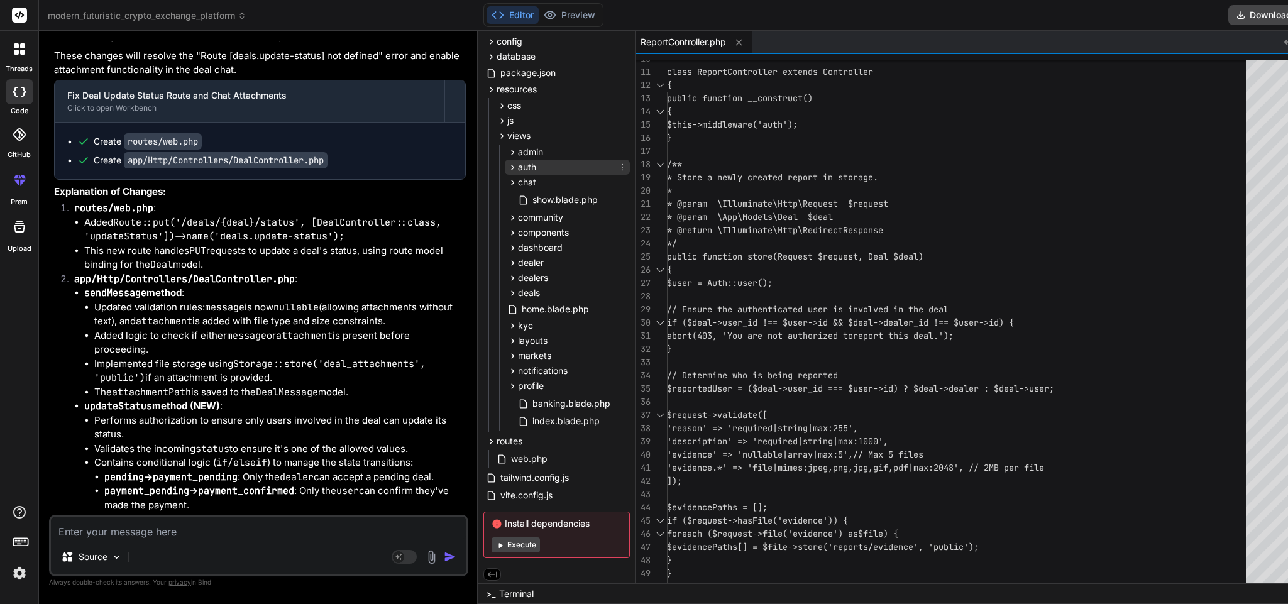
scroll to position [115, 0]
click at [519, 133] on span "views" at bounding box center [518, 133] width 23 height 13
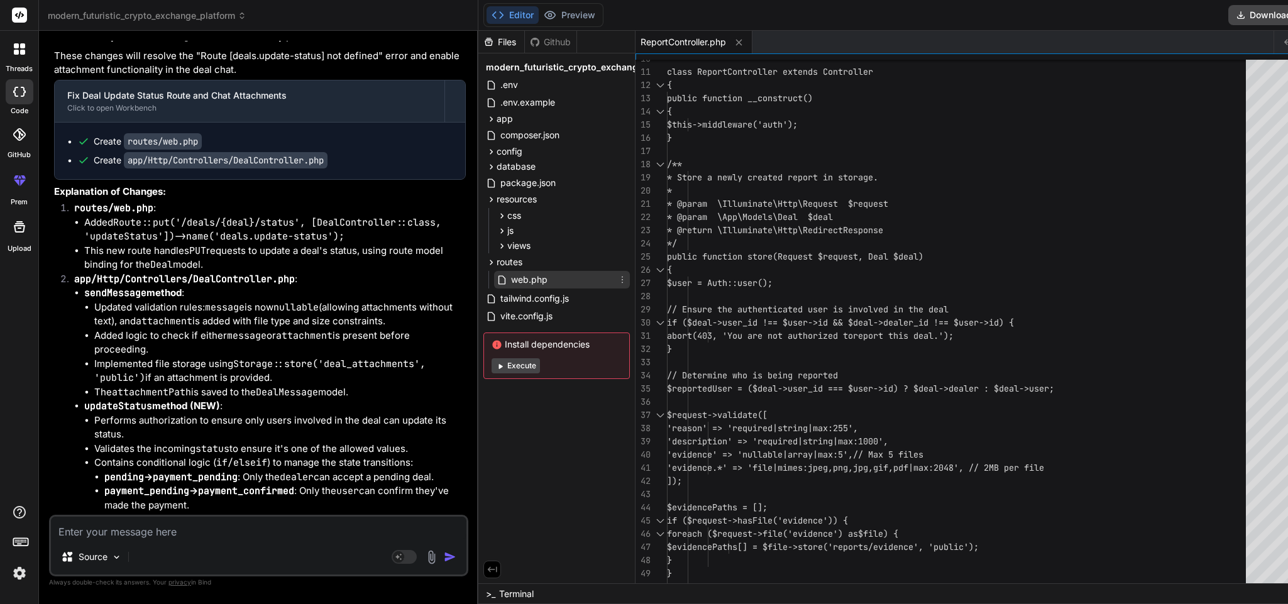
click at [525, 277] on span "web.php" at bounding box center [529, 279] width 39 height 15
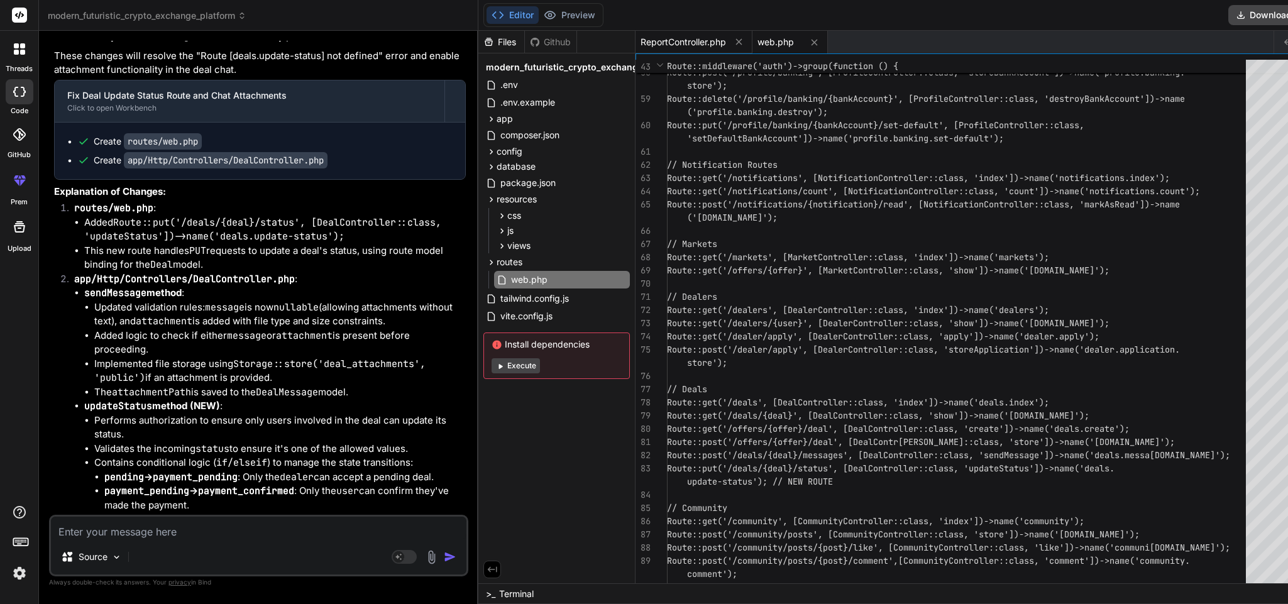
click at [668, 36] on span "ReportController.php" at bounding box center [683, 42] width 85 height 13
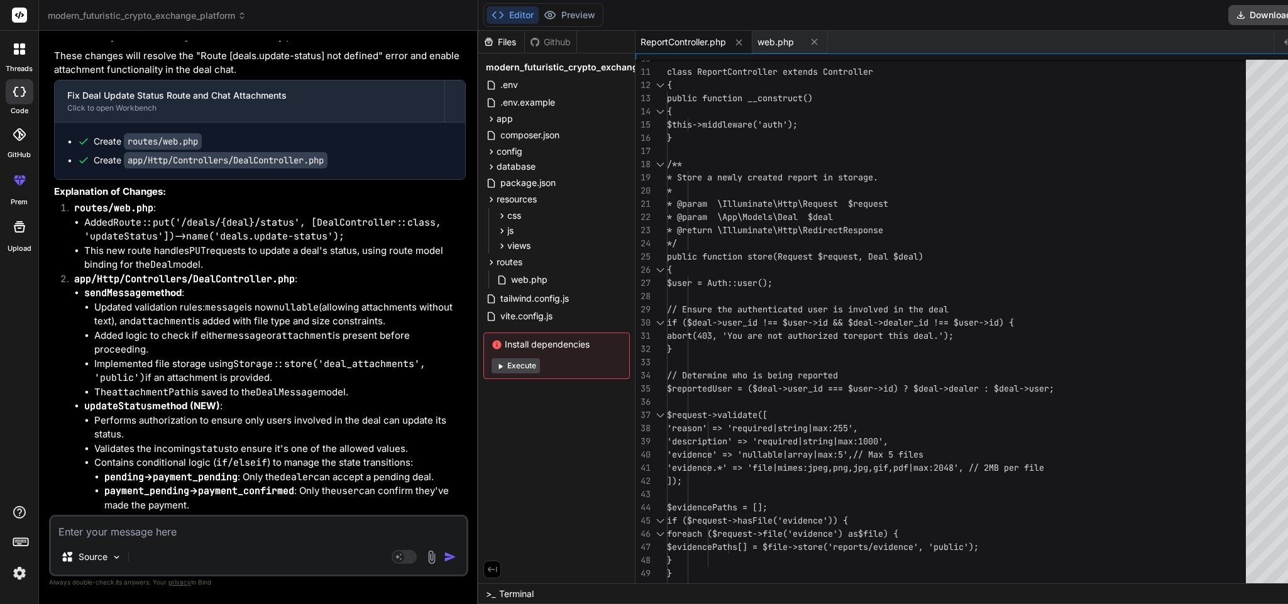
click at [791, 402] on div "class ReportController extends Controller { public function __construct() { $th…" at bounding box center [960, 362] width 586 height 858
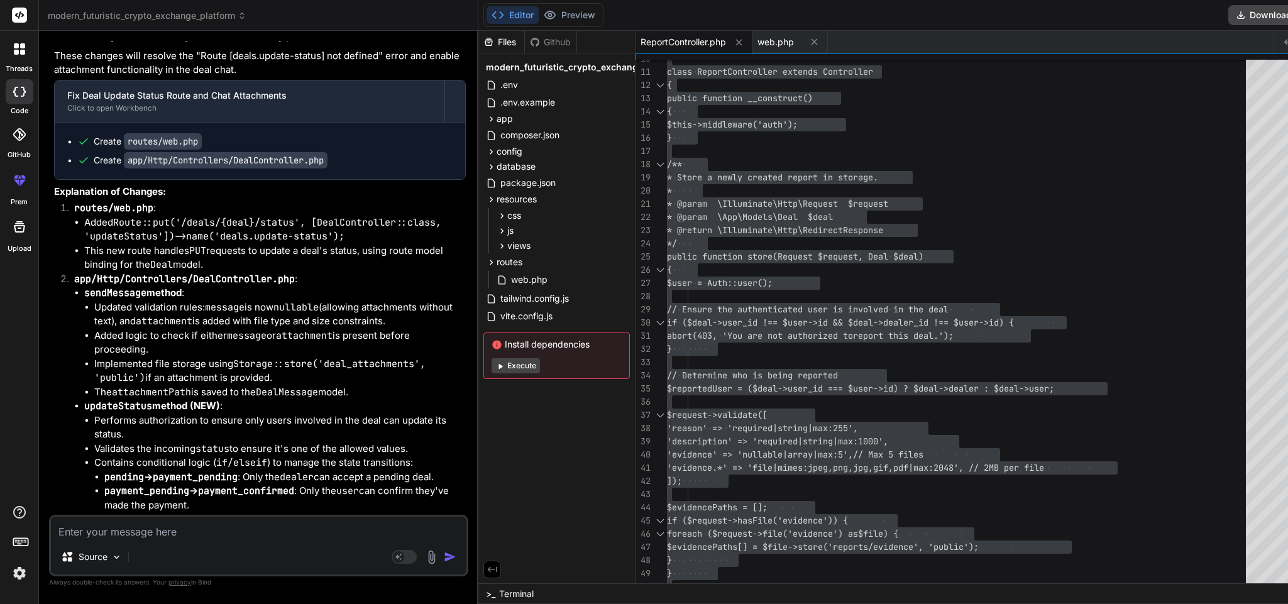
click at [202, 402] on textarea at bounding box center [259, 528] width 416 height 23
paste textarea "Route [[DOMAIN_NAME]] not defined."
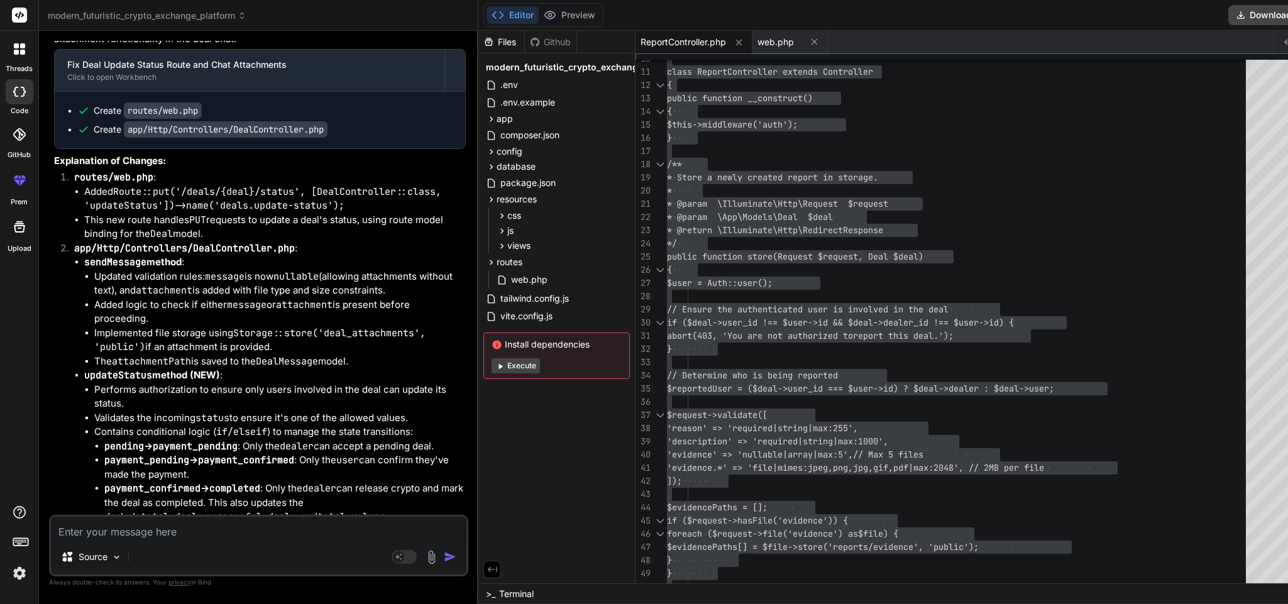
scroll to position [7294, 0]
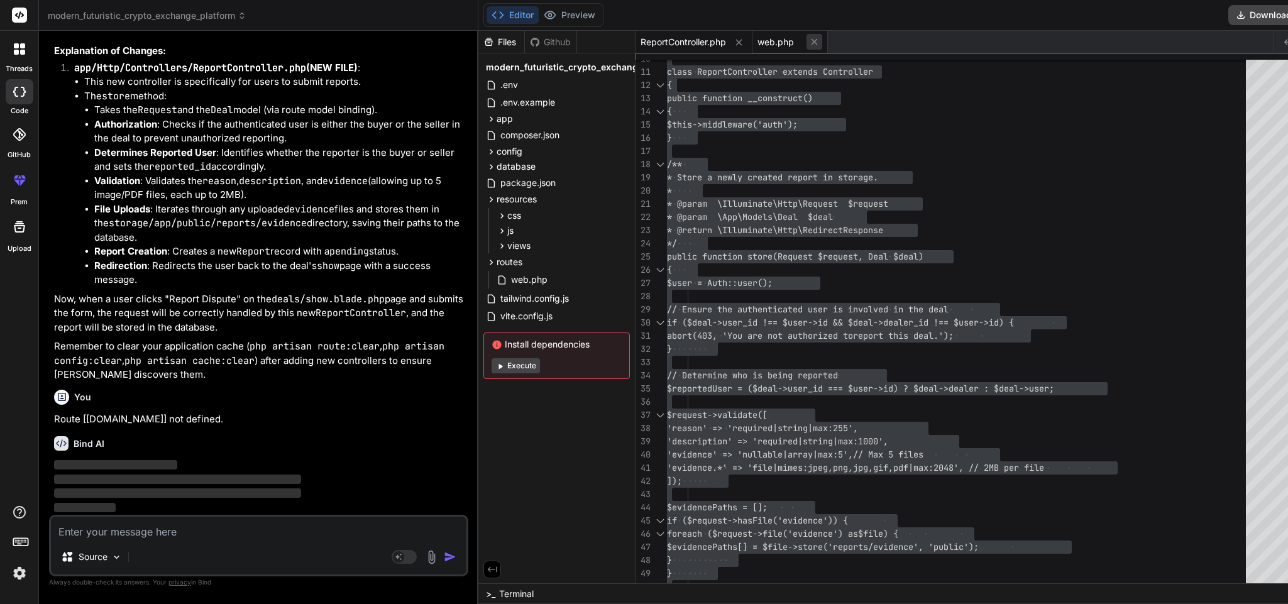
click at [817, 46] on icon at bounding box center [814, 41] width 11 height 11
click at [741, 43] on icon at bounding box center [739, 42] width 11 height 11
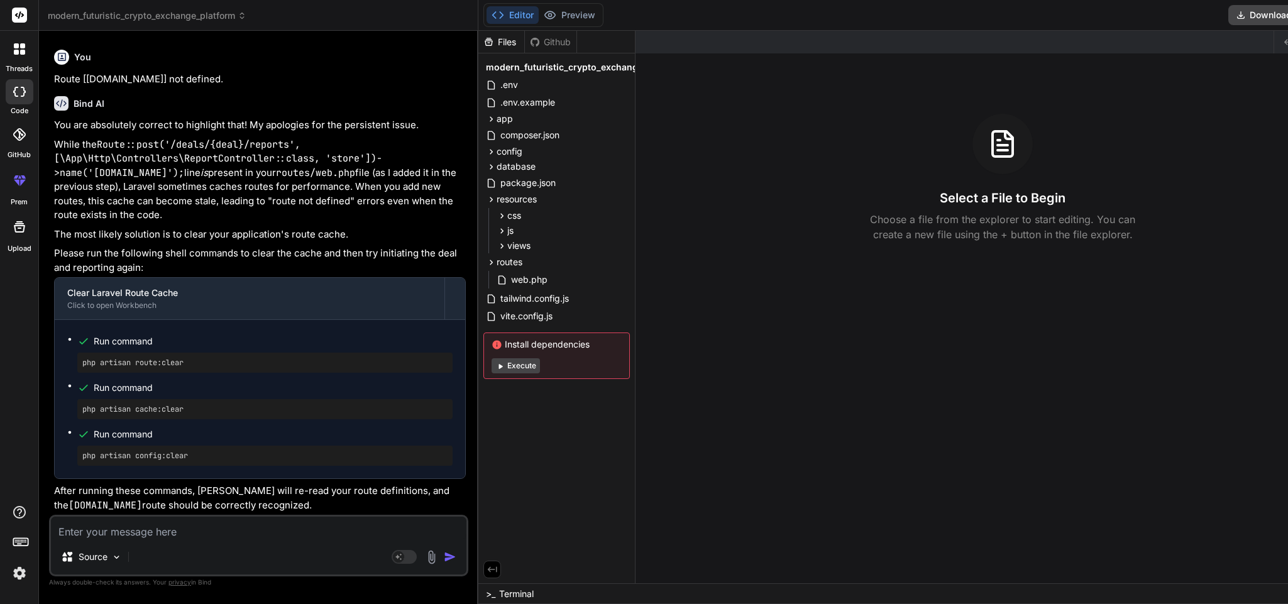
scroll to position [7636, 0]
drag, startPoint x: 187, startPoint y: 363, endPoint x: 77, endPoint y: 363, distance: 110.0
click at [77, 363] on div "php artisan route:clear" at bounding box center [264, 363] width 375 height 20
copy pre "php artisan route:clear"
click at [228, 402] on ul "Run command php artisan route:clear Run command php artisan cache:clear Run com…" at bounding box center [259, 399] width 385 height 133
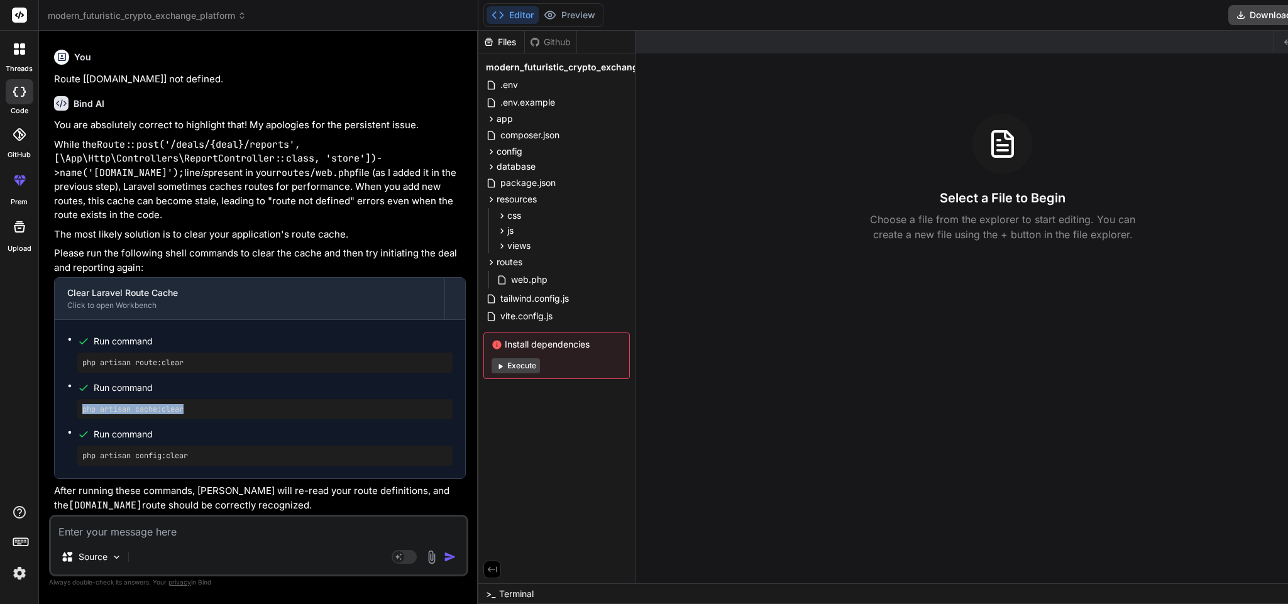
drag, startPoint x: 191, startPoint y: 407, endPoint x: 83, endPoint y: 414, distance: 108.3
click at [83, 402] on div "php artisan cache:clear" at bounding box center [264, 409] width 375 height 20
copy pre "php artisan cache:clear"
click at [277, 402] on div "php artisan cache:clear" at bounding box center [264, 409] width 375 height 20
drag, startPoint x: 191, startPoint y: 454, endPoint x: 83, endPoint y: 457, distance: 108.1
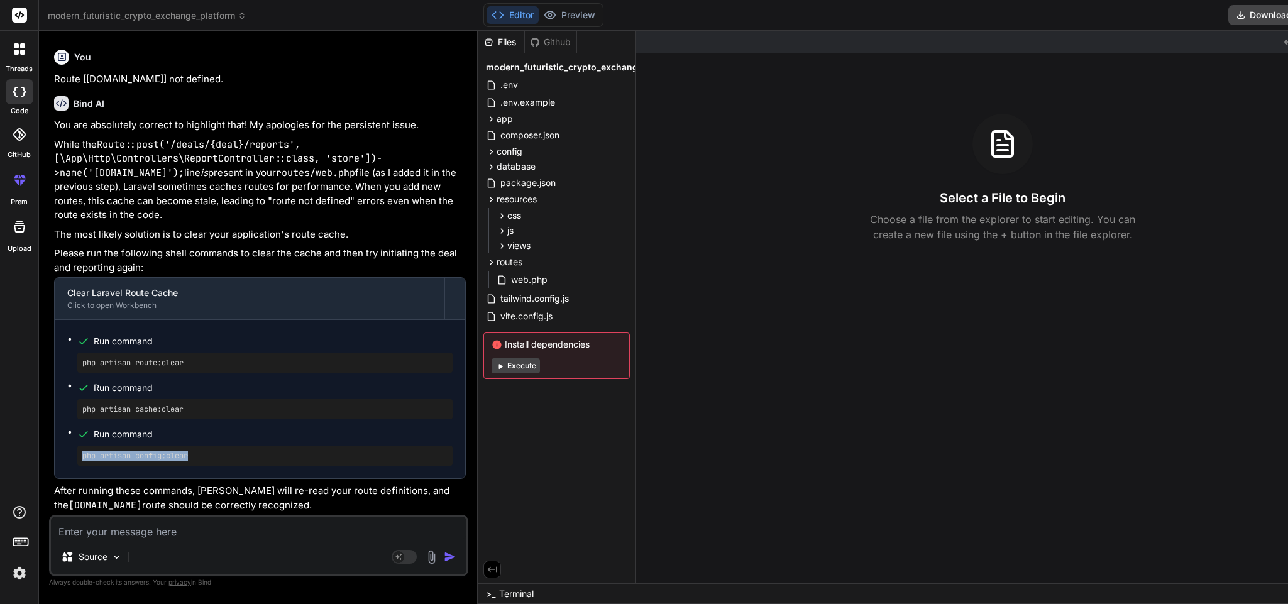
click at [83, 402] on pre "php artisan config:clear" at bounding box center [264, 456] width 365 height 10
copy pre "php artisan config:clear"
click at [283, 374] on ul "Run command php artisan route:clear Run command php artisan cache:clear Run com…" at bounding box center [259, 399] width 385 height 133
click at [225, 402] on textarea at bounding box center [259, 528] width 416 height 23
paste textarea "Route [[DOMAIN_NAME]] not defined."
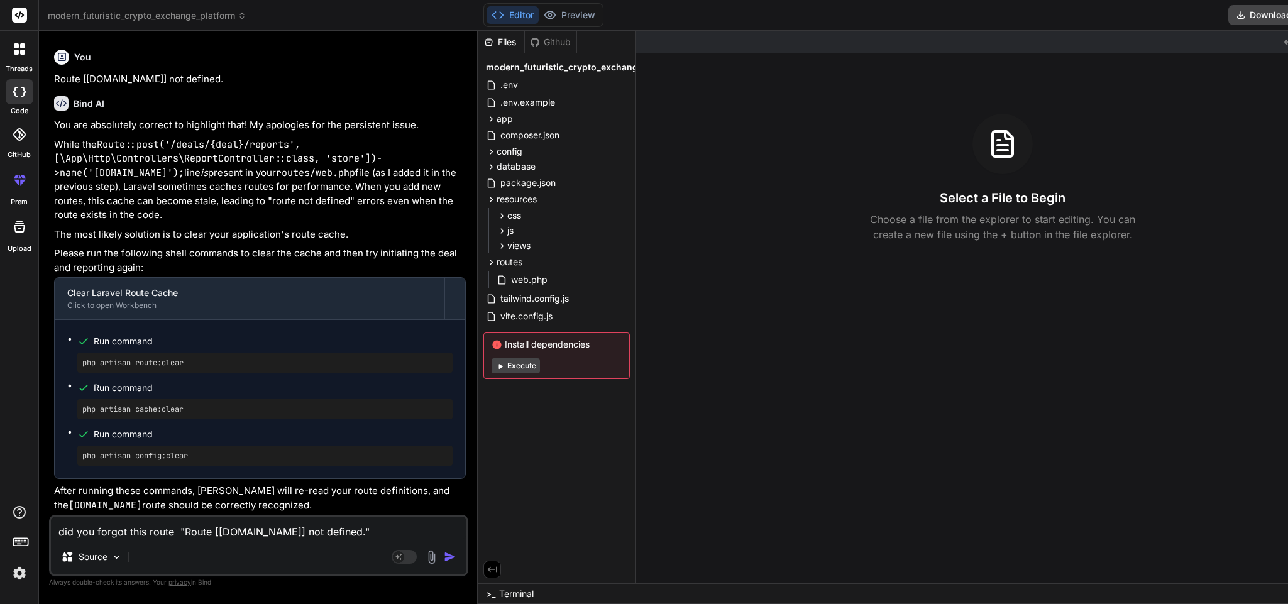
paste textarea "Route [[DOMAIN_NAME]] not defined."
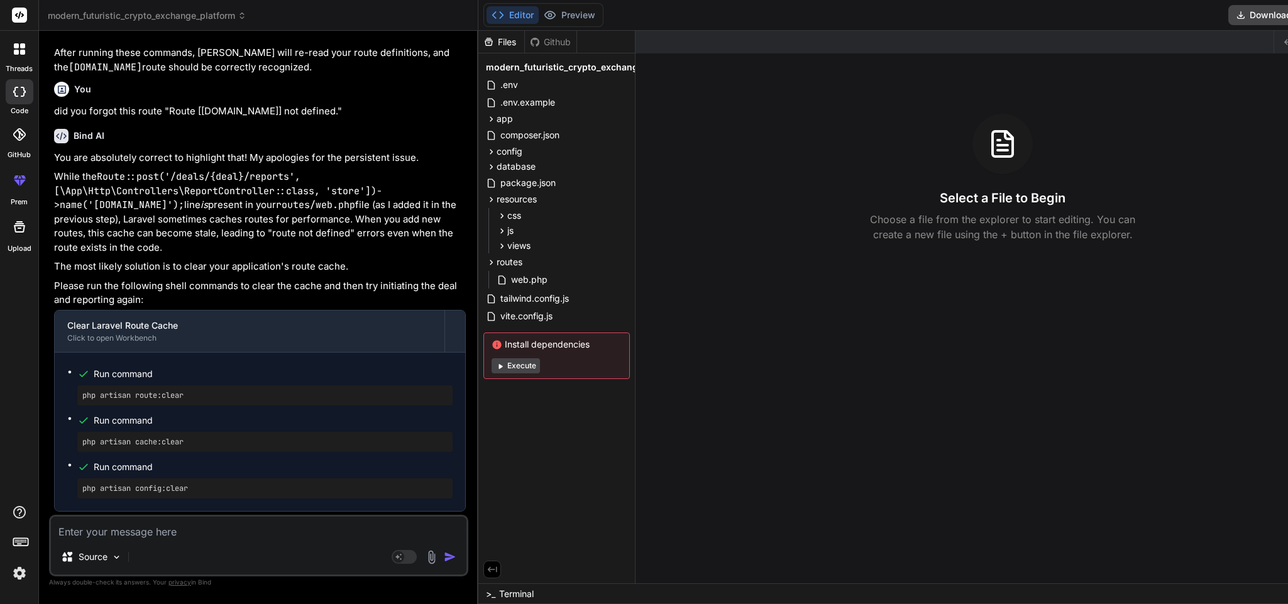
scroll to position [7974, 0]
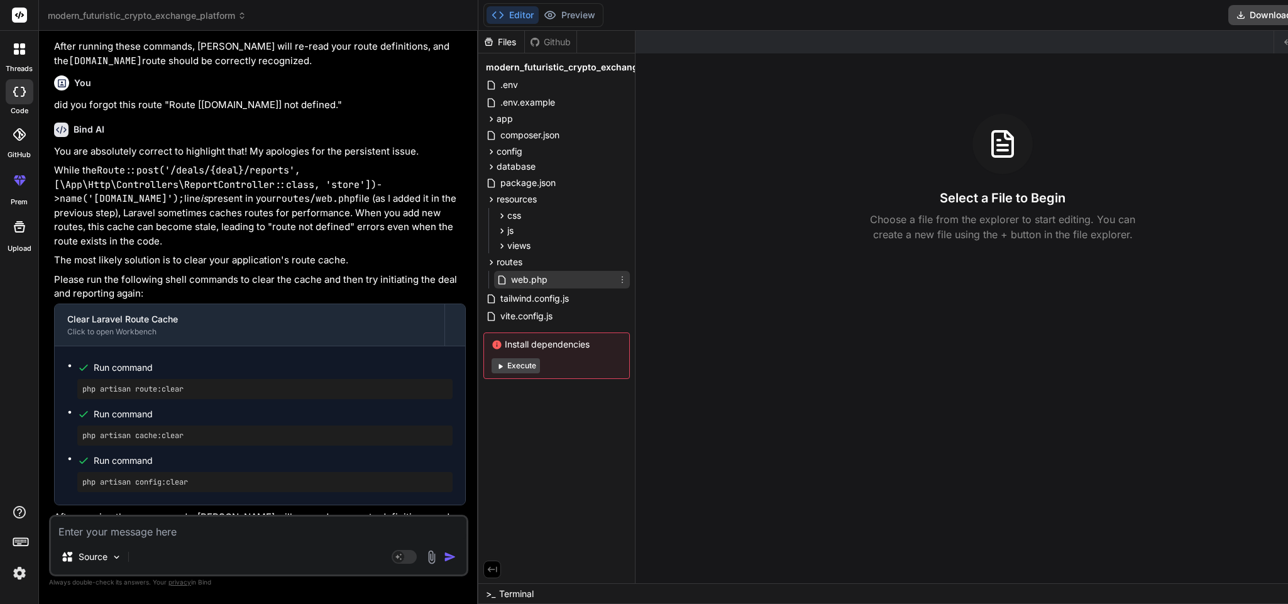
click at [538, 280] on span "web.php" at bounding box center [529, 279] width 39 height 15
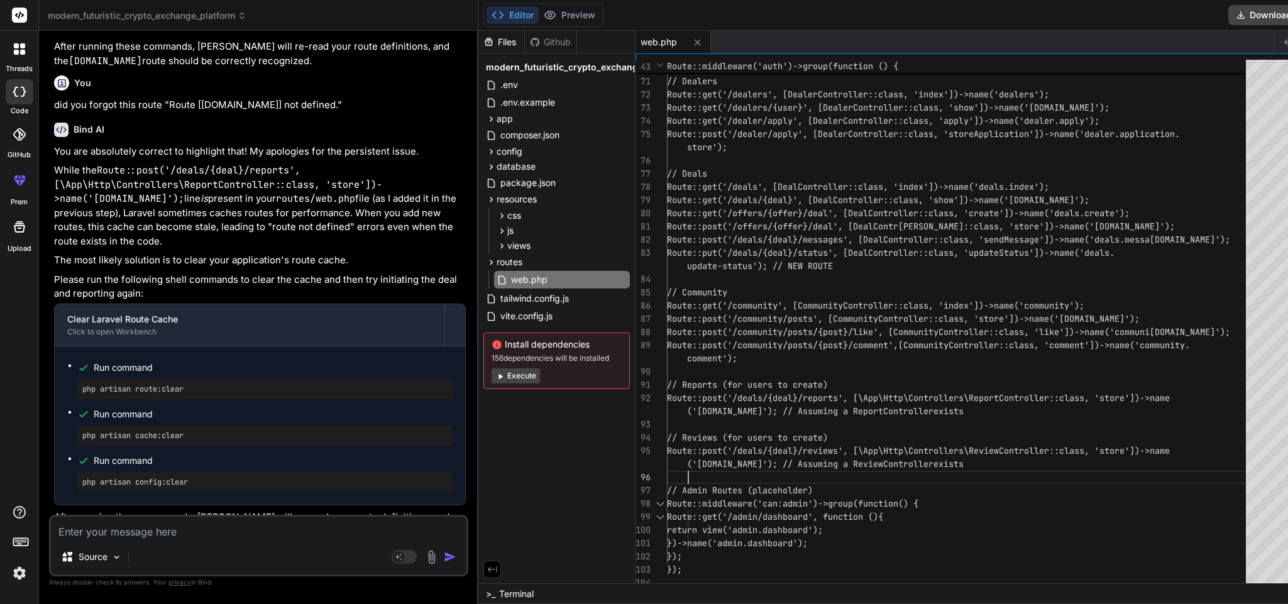
scroll to position [0, 0]
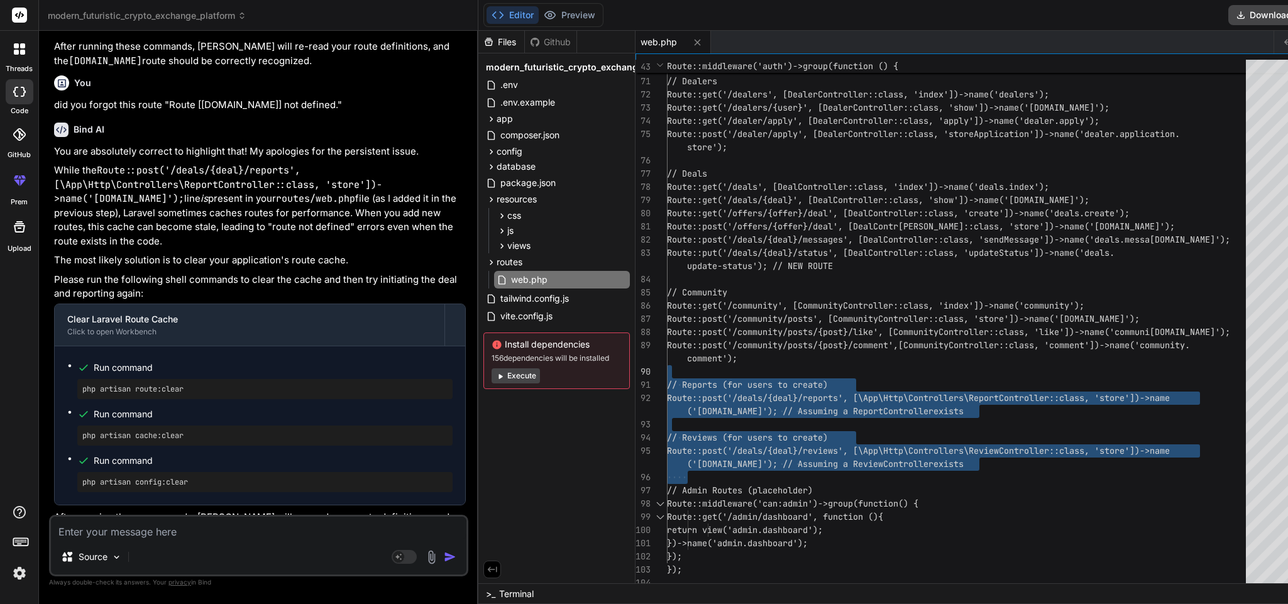
drag, startPoint x: 988, startPoint y: 466, endPoint x: 608, endPoint y: 368, distance: 392.9
click at [175, 402] on textarea at bounding box center [259, 528] width 416 height 23
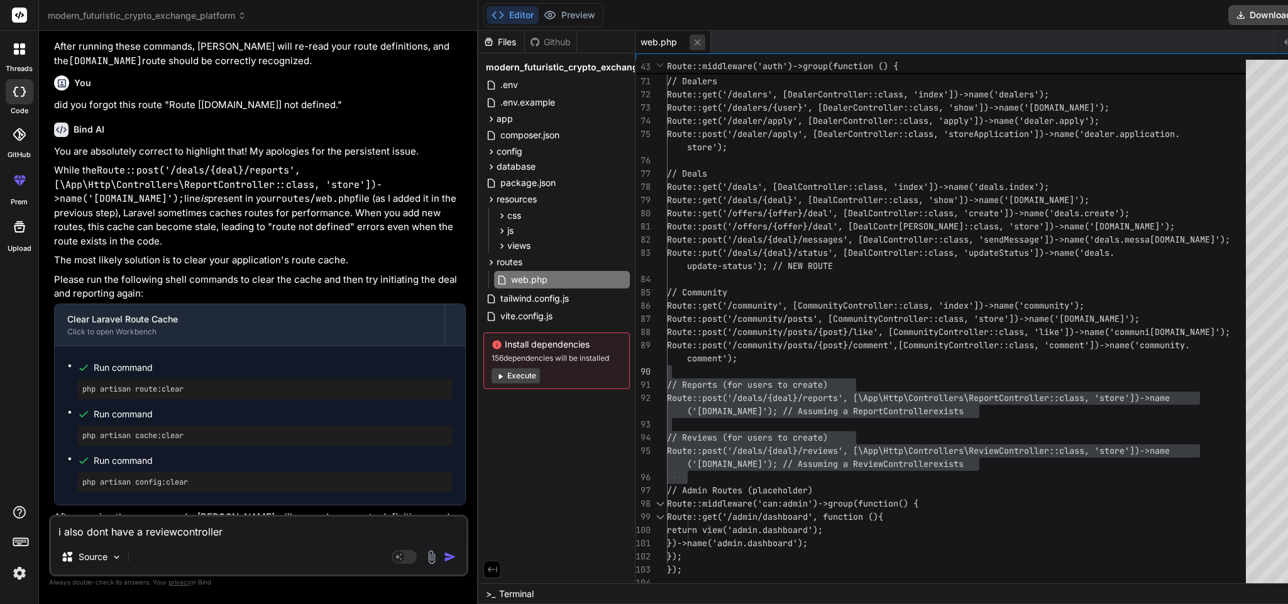
click at [694, 42] on icon at bounding box center [697, 42] width 6 height 6
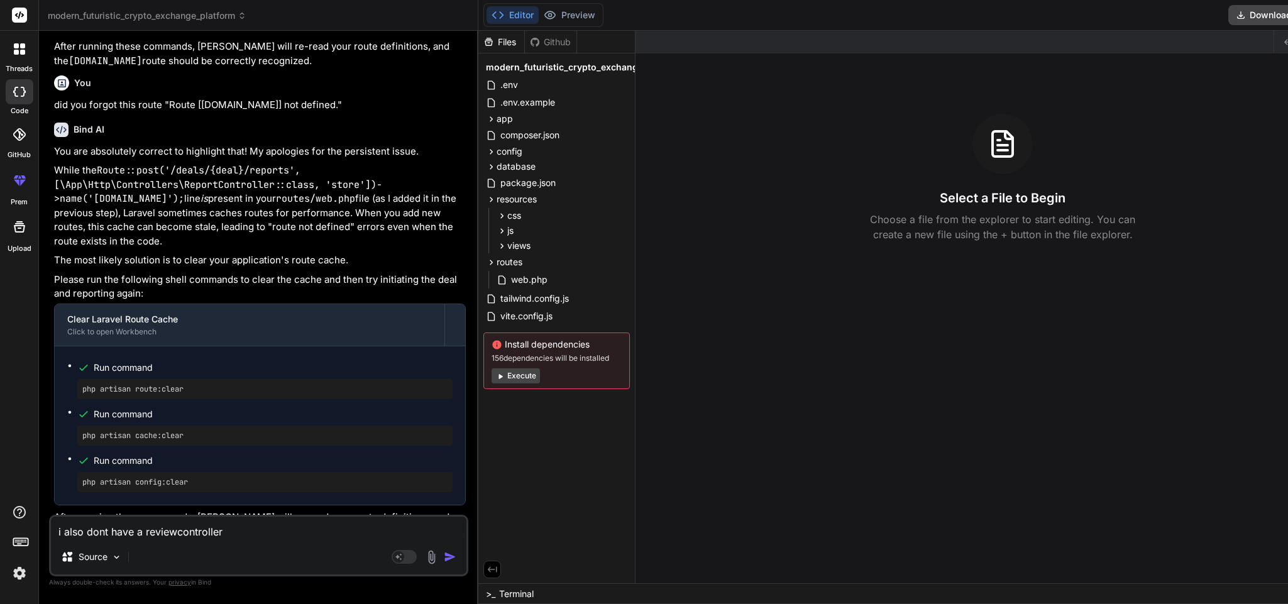
click at [444, 402] on img "button" at bounding box center [450, 557] width 13 height 13
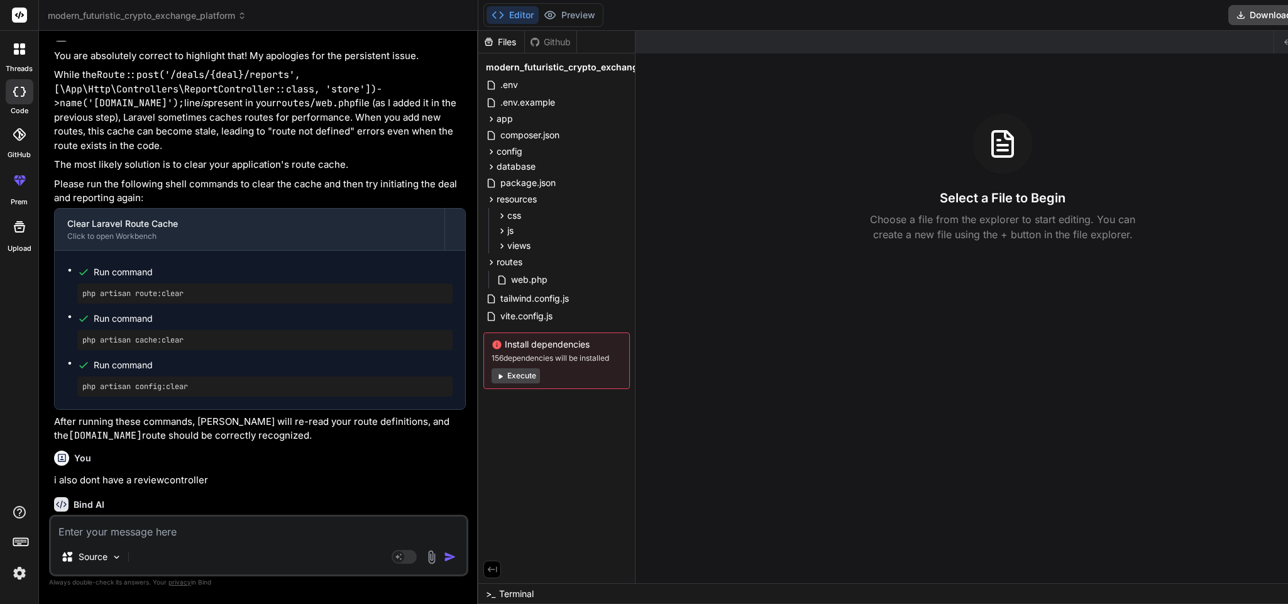
scroll to position [8236, 0]
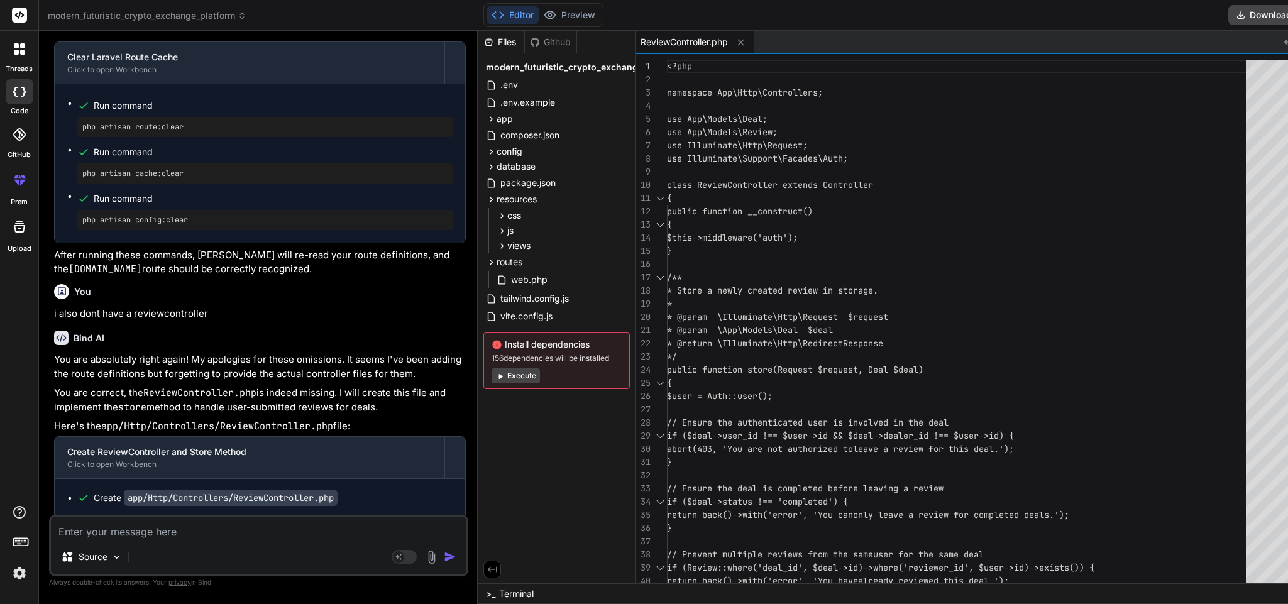
click at [274, 402] on textarea at bounding box center [259, 528] width 416 height 23
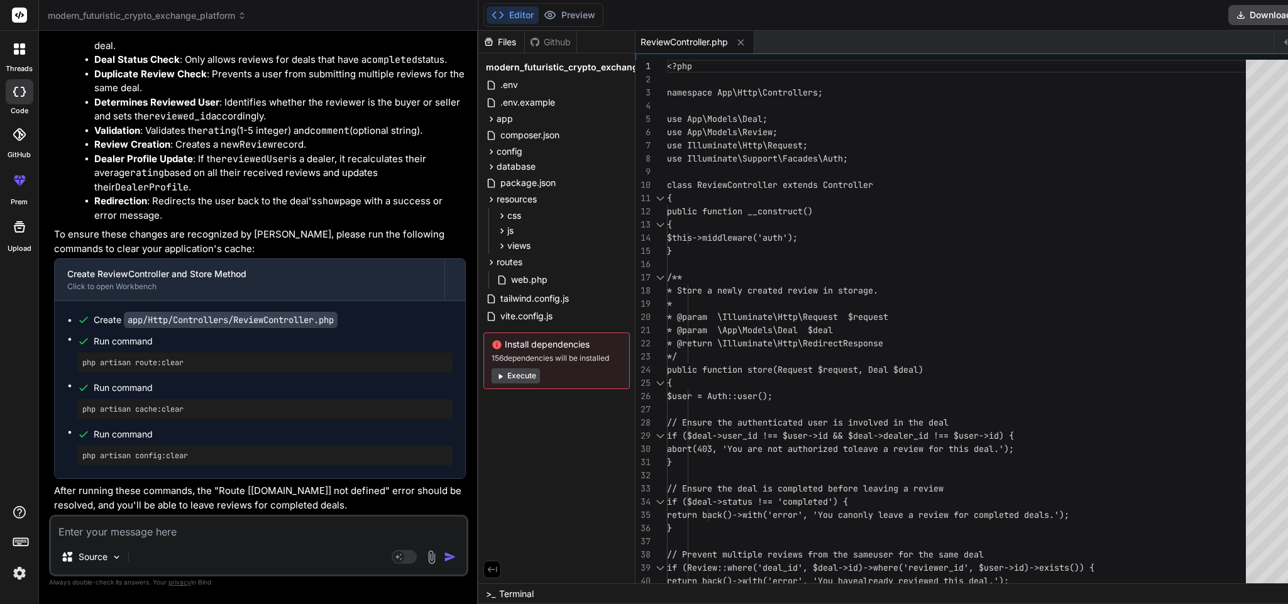
scroll to position [9054, 0]
click at [204, 402] on textarea at bounding box center [259, 528] width 416 height 23
click at [445, 402] on img "button" at bounding box center [450, 557] width 13 height 13
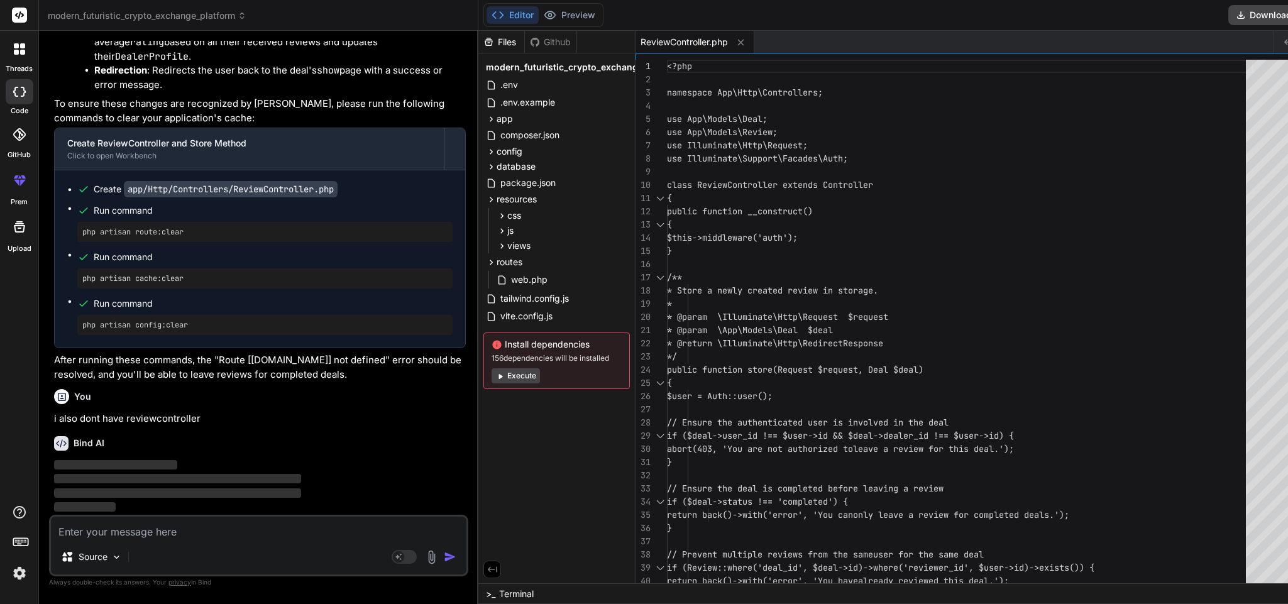
scroll to position [9184, 0]
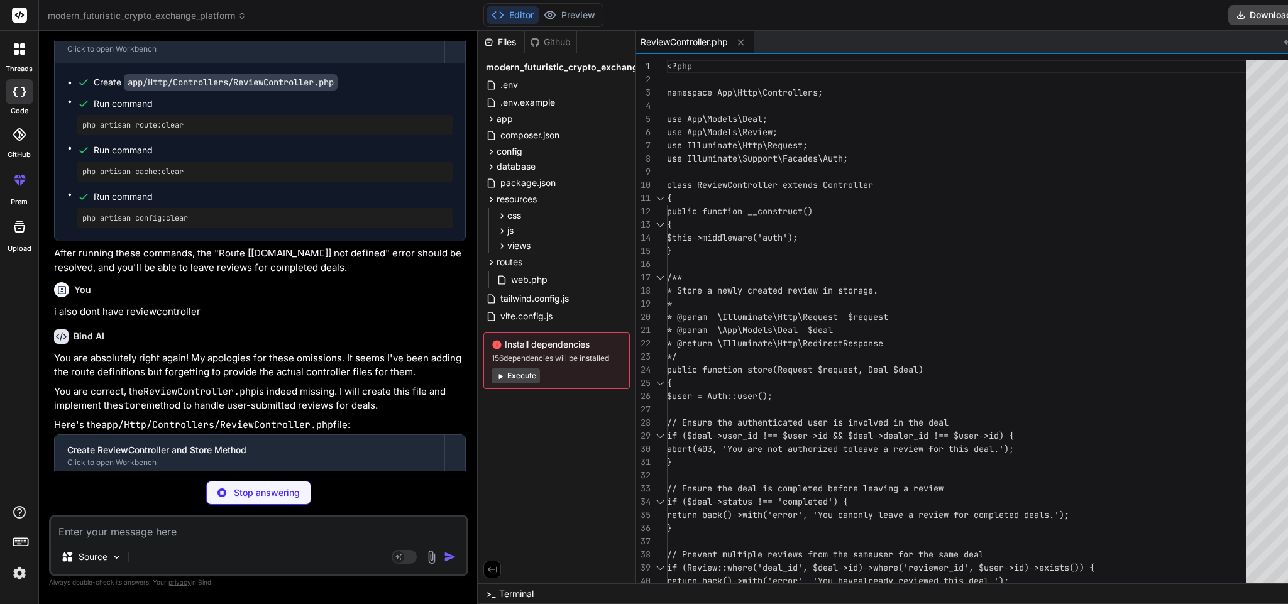
click at [736, 40] on icon at bounding box center [740, 42] width 11 height 11
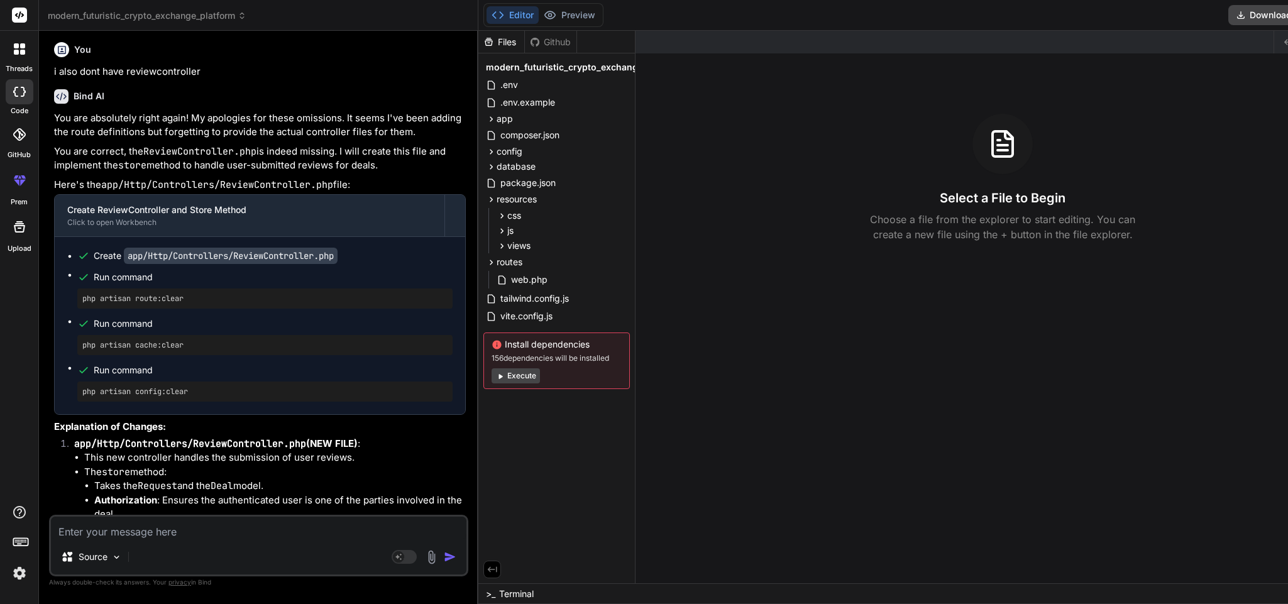
scroll to position [9418, 0]
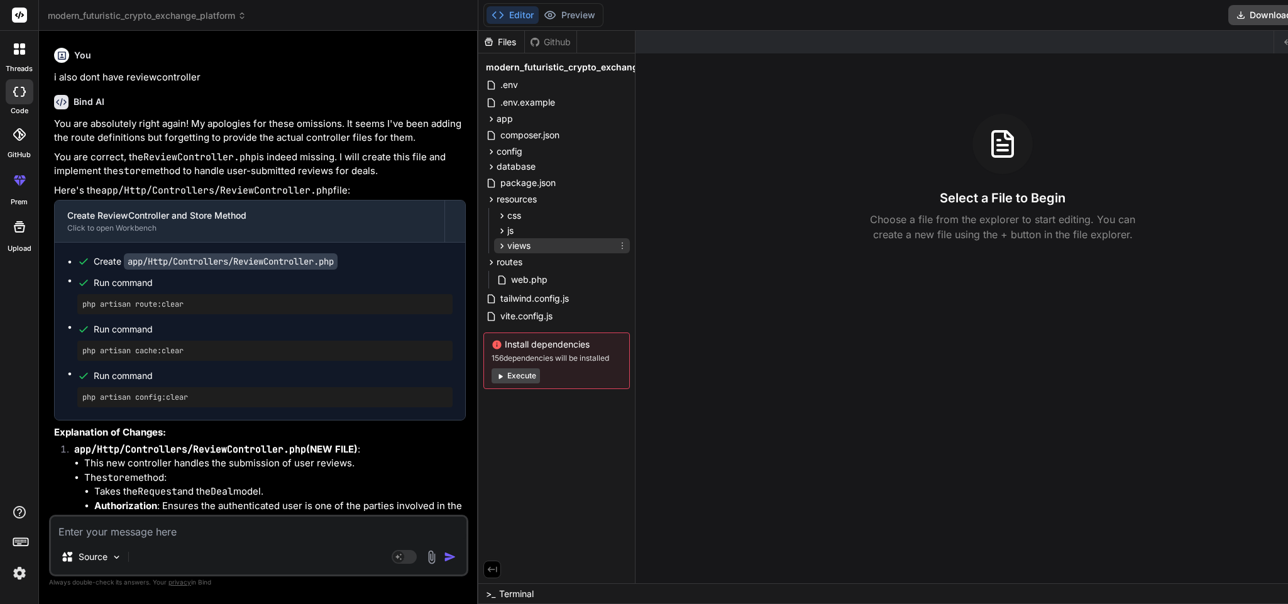
click at [519, 244] on span "views" at bounding box center [518, 245] width 23 height 13
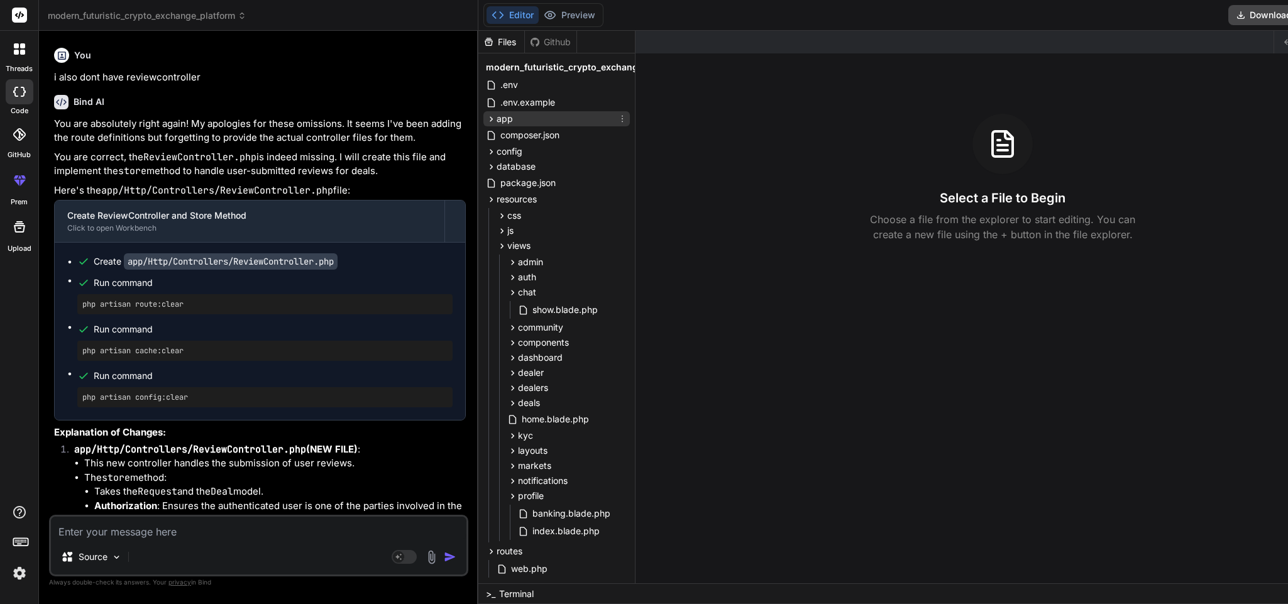
click at [531, 121] on div "app" at bounding box center [556, 118] width 146 height 15
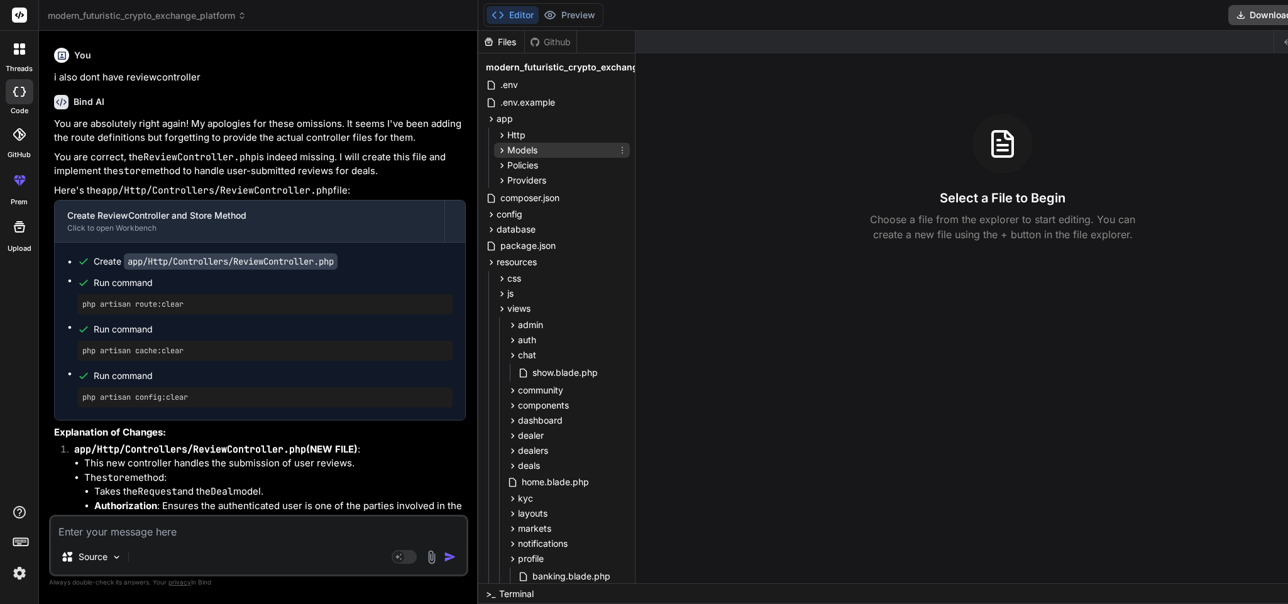
click at [531, 144] on span "Models" at bounding box center [522, 150] width 30 height 13
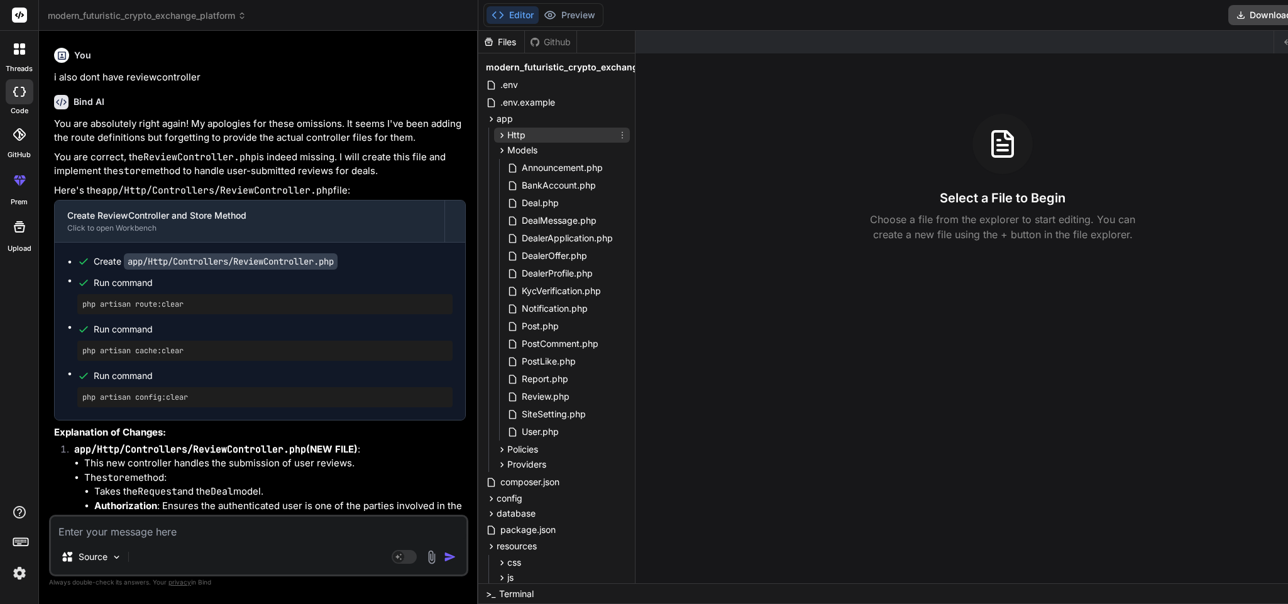
click at [538, 131] on div "Http" at bounding box center [562, 135] width 136 height 15
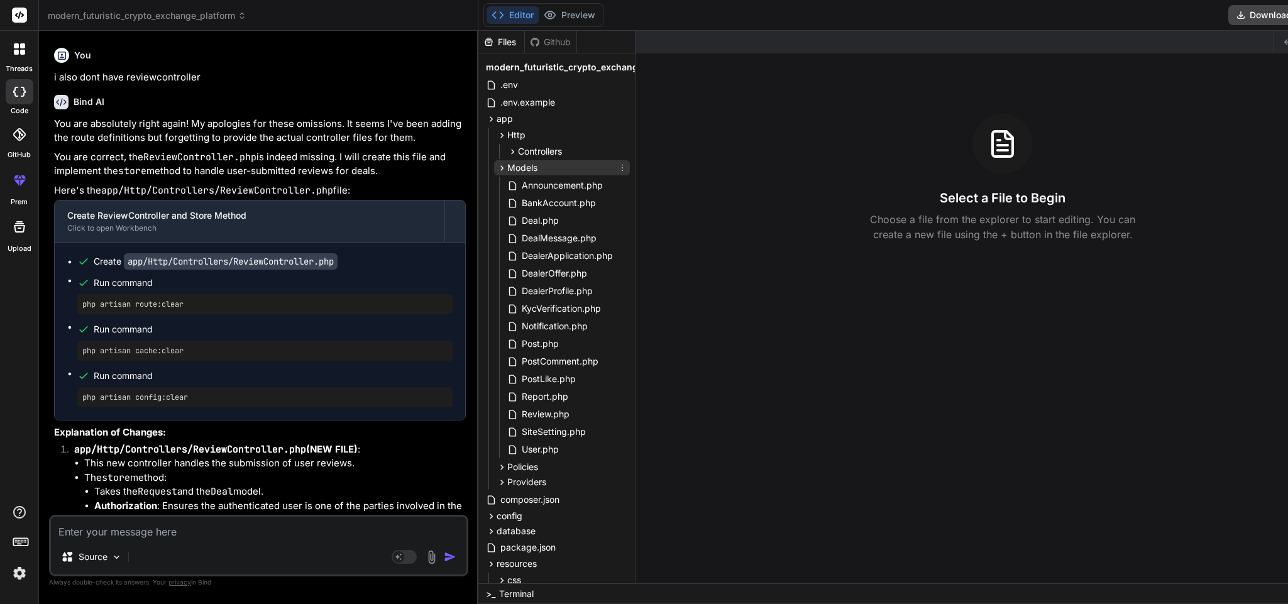
click at [538, 164] on div "Models" at bounding box center [562, 167] width 136 height 15
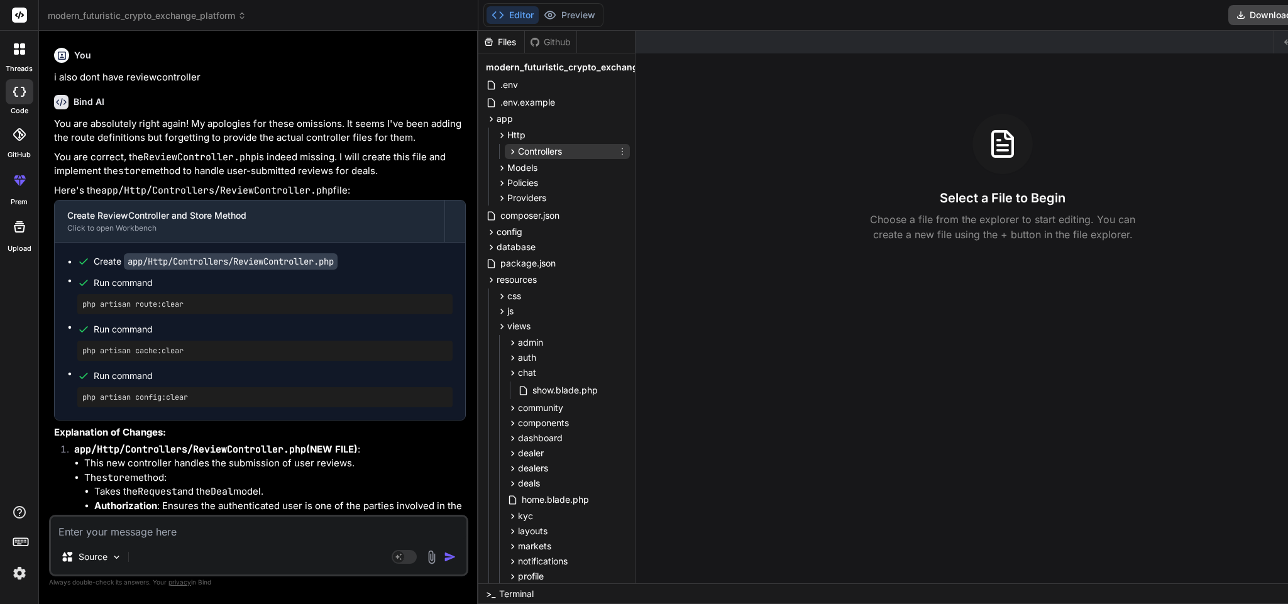
click at [548, 146] on span "Controllers" at bounding box center [540, 151] width 44 height 13
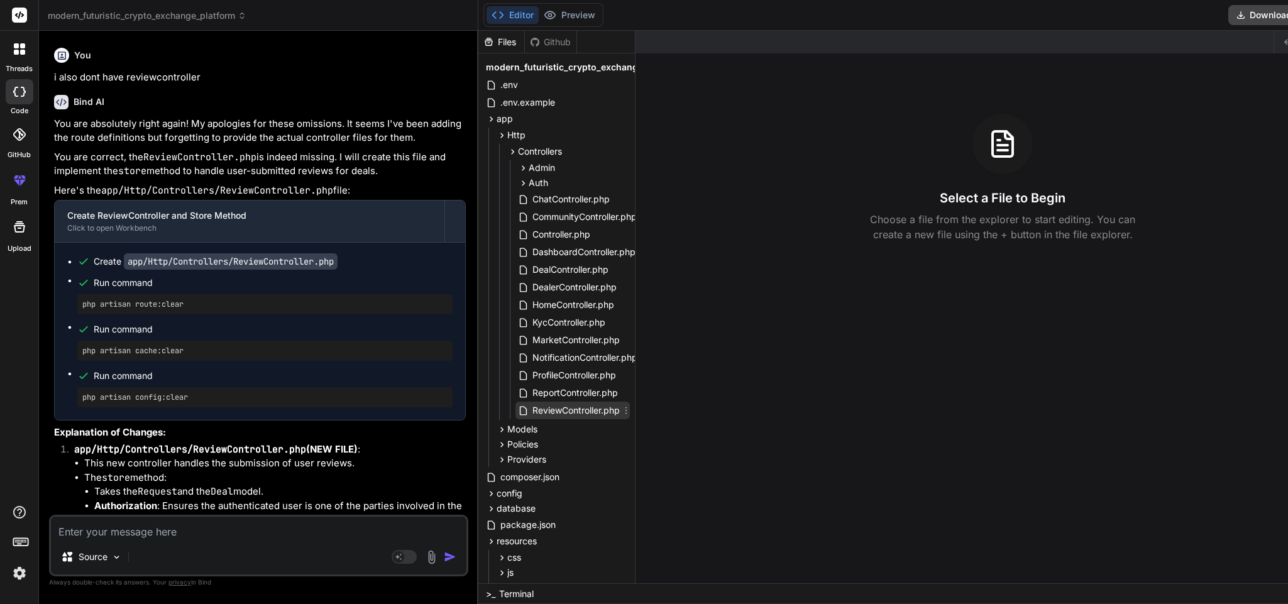
click at [557, 402] on span "ReviewController.php" at bounding box center [576, 410] width 90 height 15
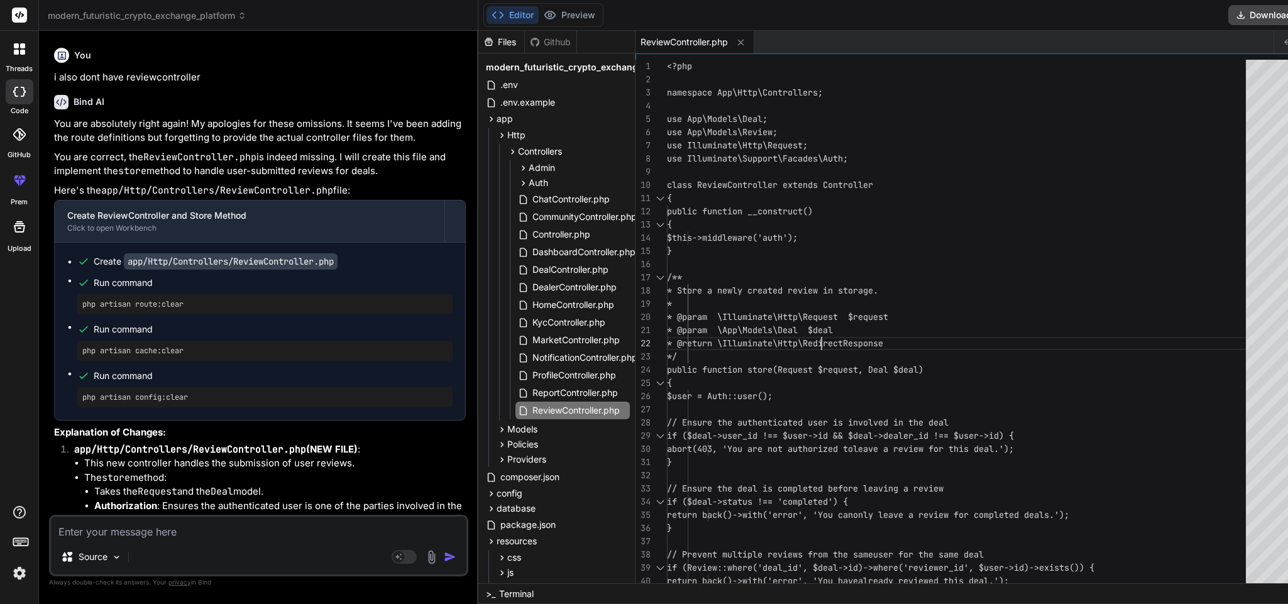
click at [820, 342] on div "<?php namespace App\Http\Controllers; use App\Models\Deal; use App\Models\Revie…" at bounding box center [960, 555] width 586 height 990
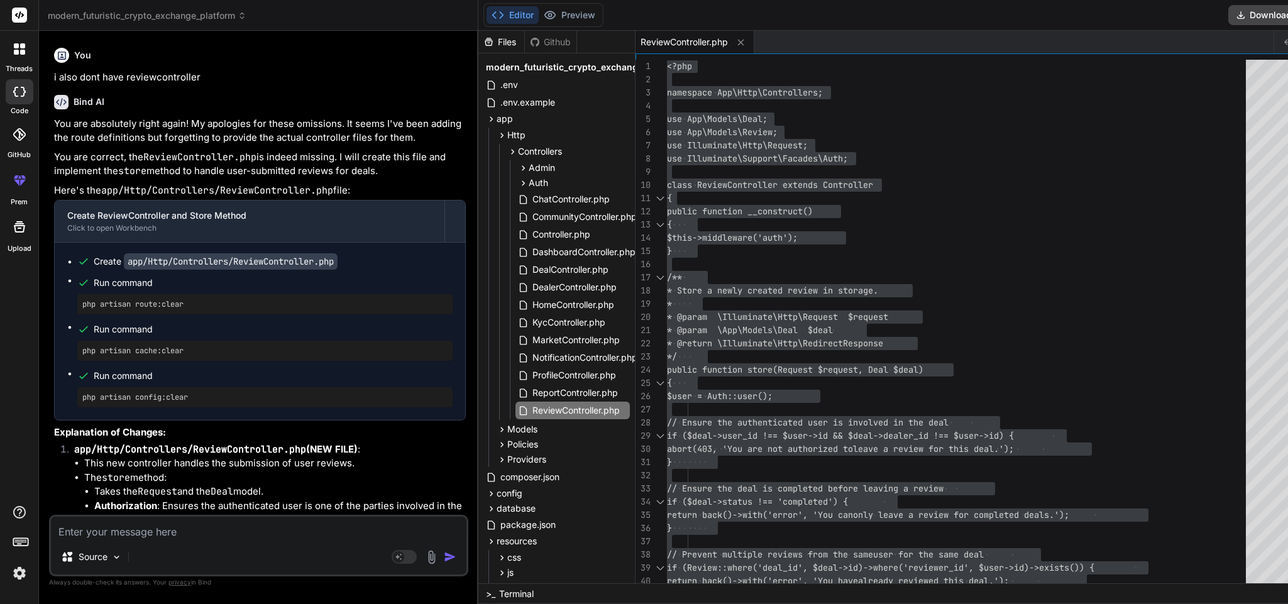
click at [224, 402] on textarea at bounding box center [259, 528] width 416 height 23
click at [241, 402] on textarea at bounding box center [259, 528] width 416 height 23
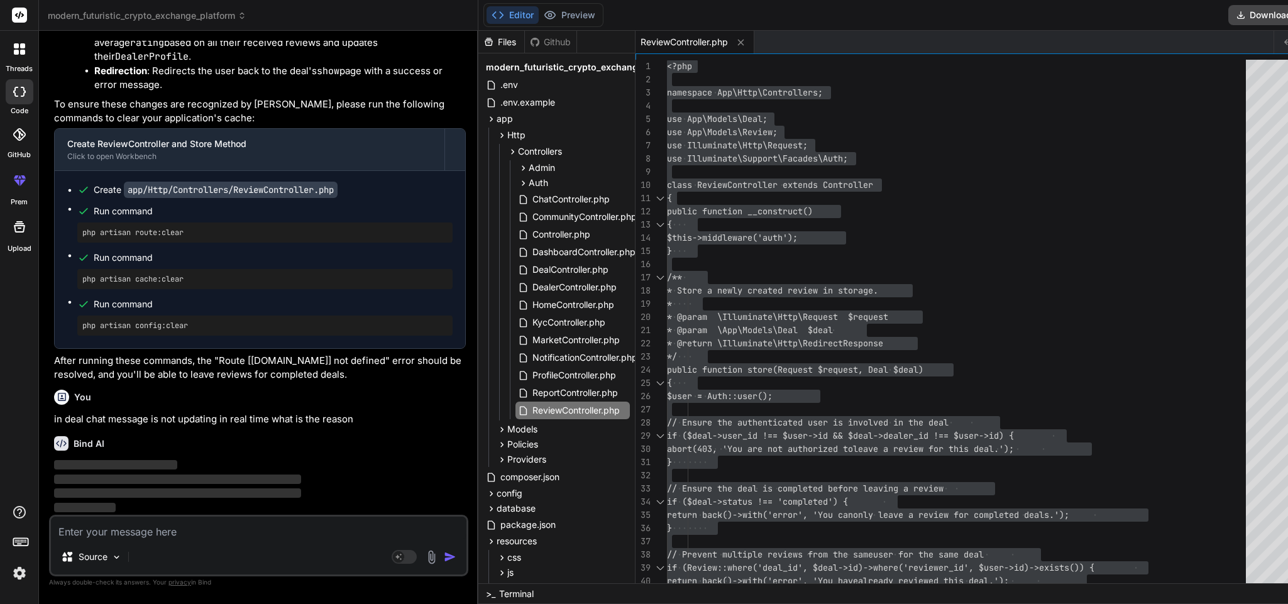
scroll to position [10131, 0]
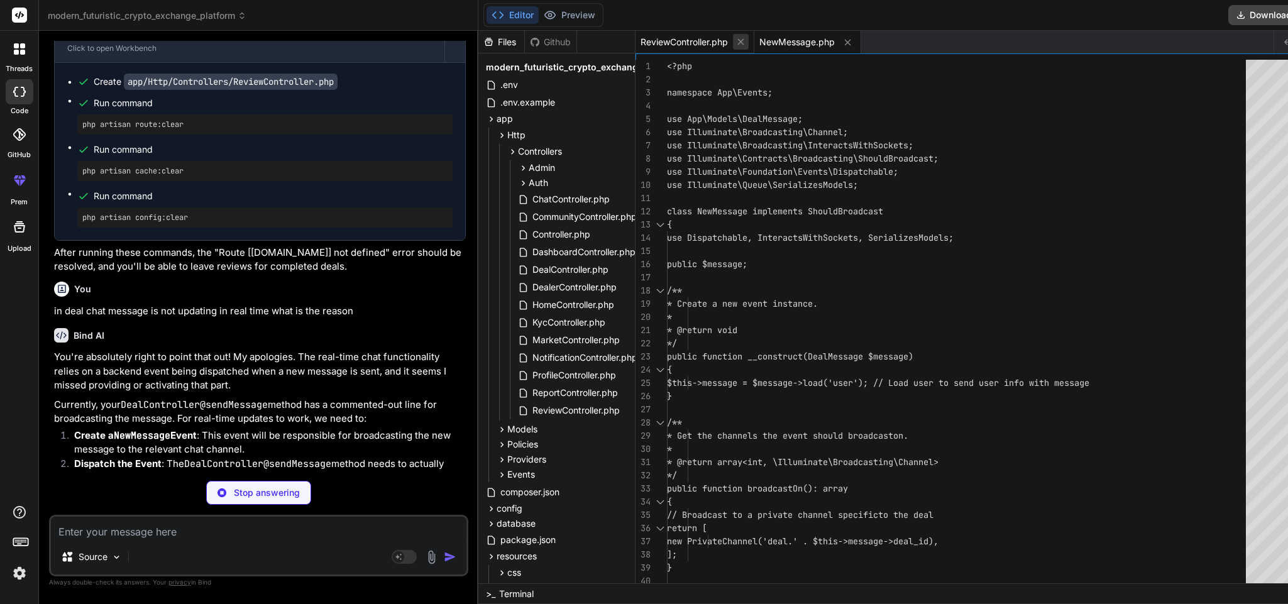
click at [742, 46] on icon at bounding box center [740, 41] width 11 height 11
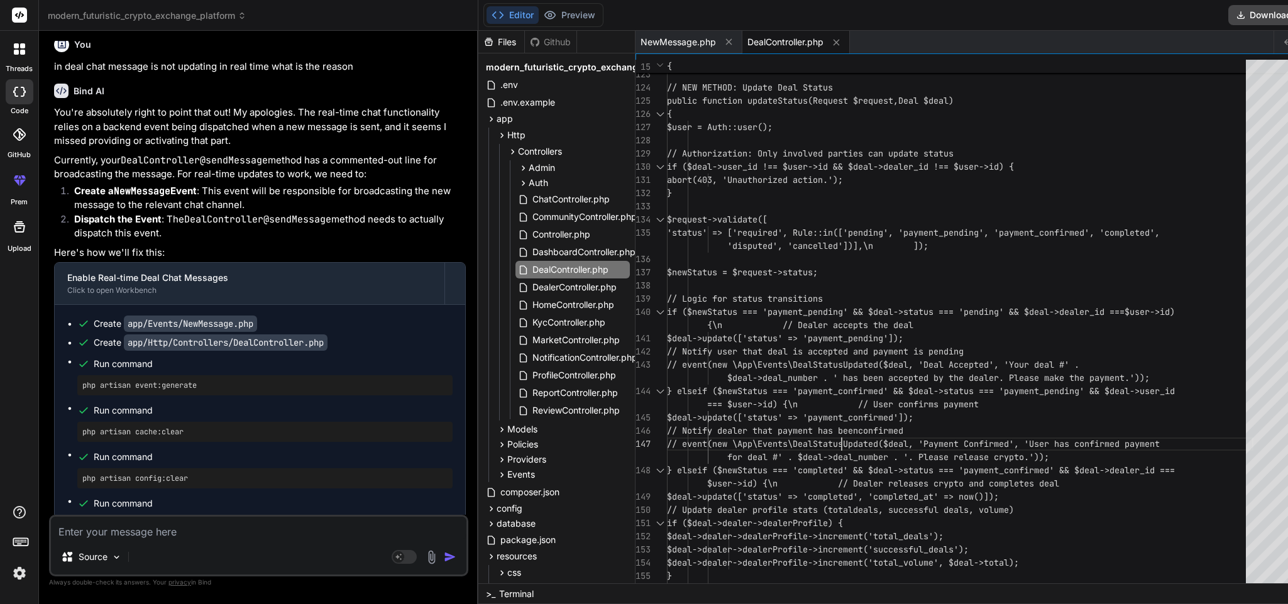
scroll to position [0, 0]
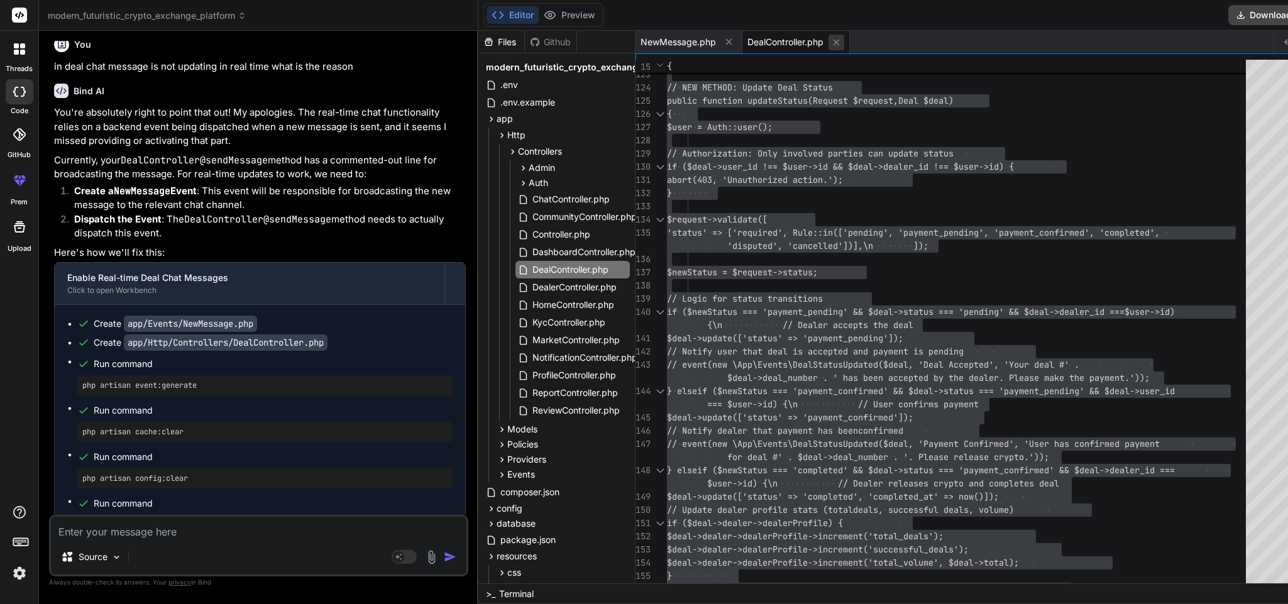
click at [835, 38] on icon at bounding box center [836, 42] width 11 height 11
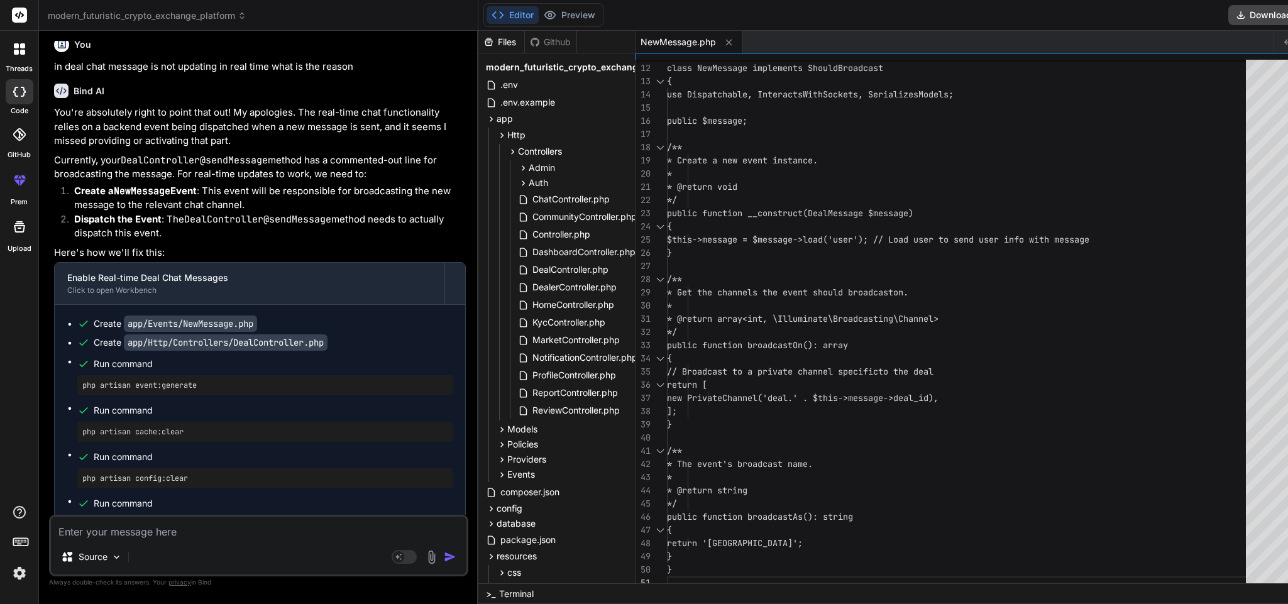
click at [185, 351] on code "app/Http/Controllers/DealController.php" at bounding box center [226, 342] width 204 height 16
click at [268, 351] on code "app/Http/Controllers/DealController.php" at bounding box center [226, 342] width 204 height 16
click at [553, 266] on span "DealController.php" at bounding box center [570, 269] width 79 height 15
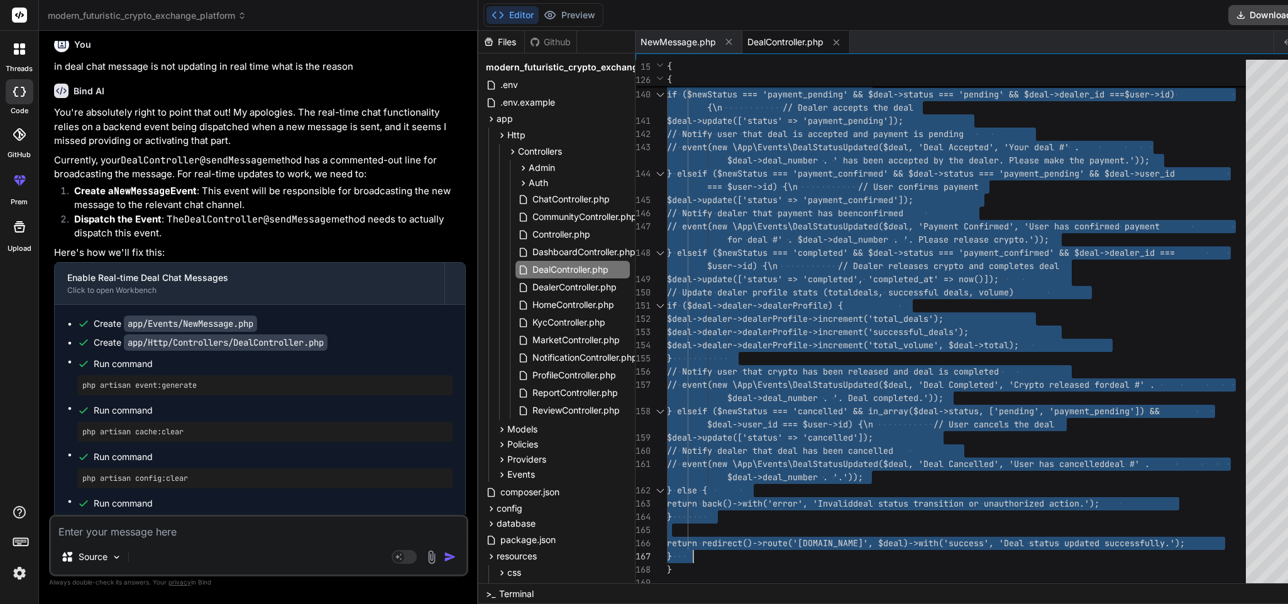
drag, startPoint x: 678, startPoint y: 194, endPoint x: 768, endPoint y: 553, distance: 369.6
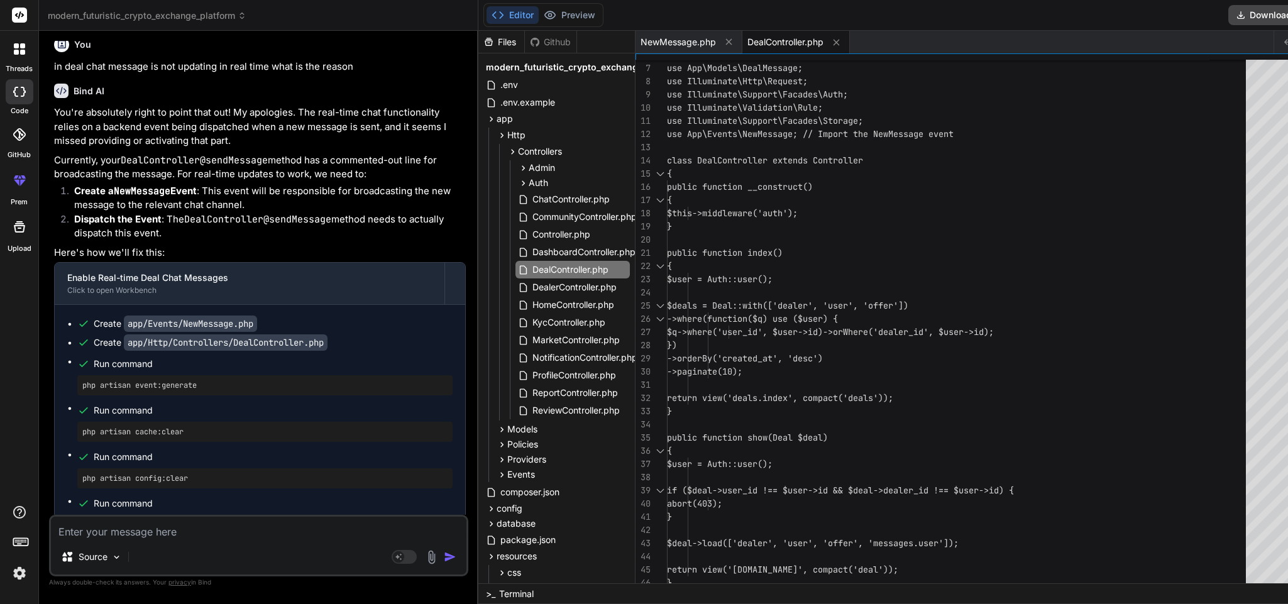
click at [825, 347] on div "})" at bounding box center [960, 345] width 586 height 13
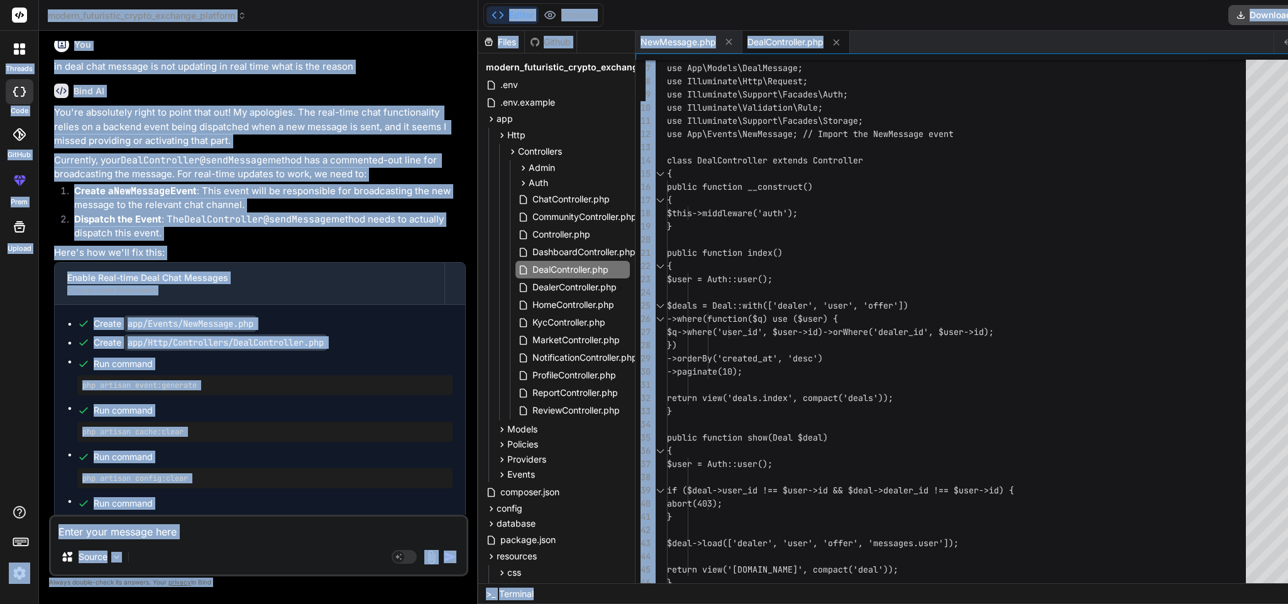
click at [825, 347] on div "})" at bounding box center [960, 345] width 586 height 13
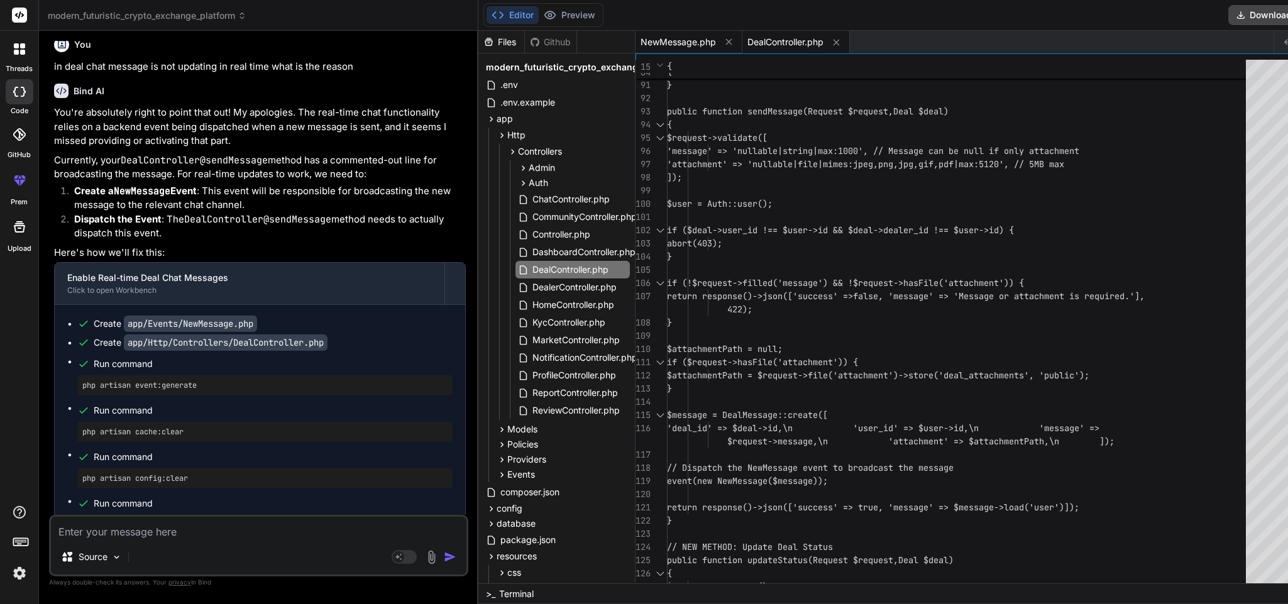
click at [673, 41] on span "NewMessage.php" at bounding box center [678, 42] width 75 height 13
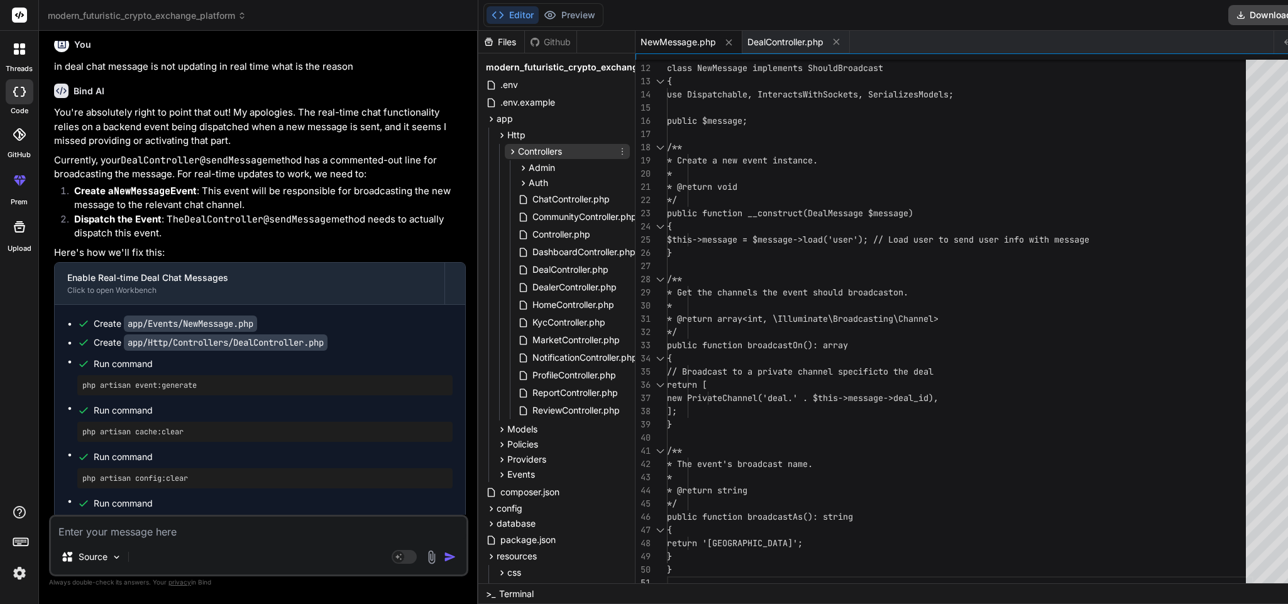
click at [532, 146] on span "Controllers" at bounding box center [540, 151] width 44 height 13
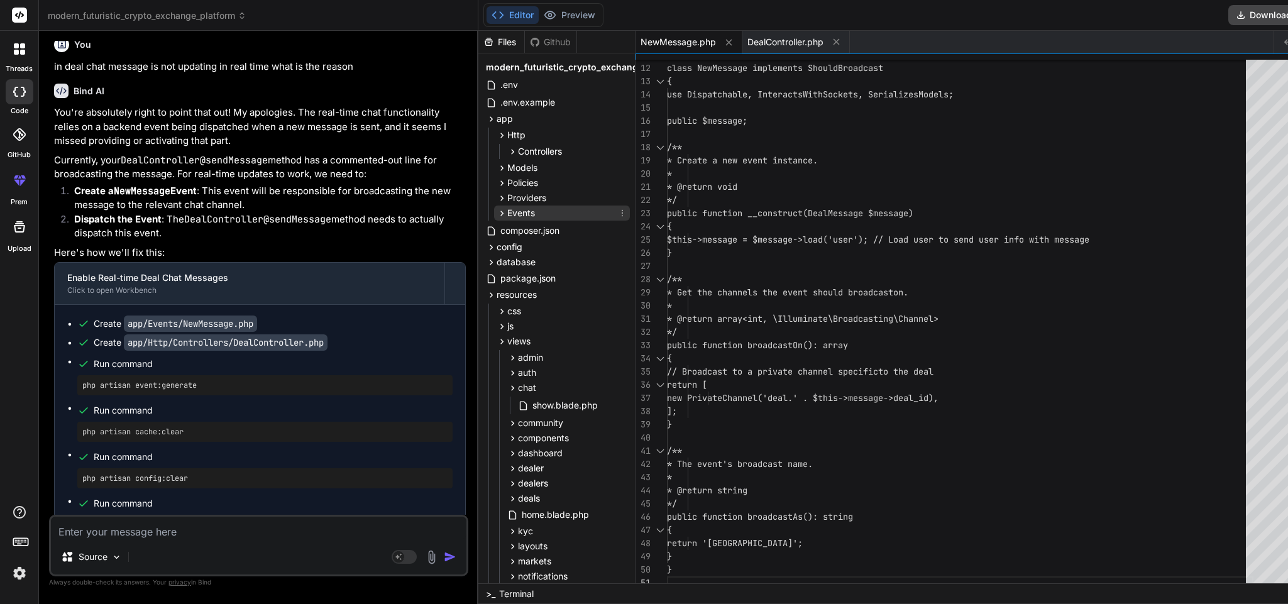
click at [526, 206] on div "Events" at bounding box center [562, 213] width 136 height 15
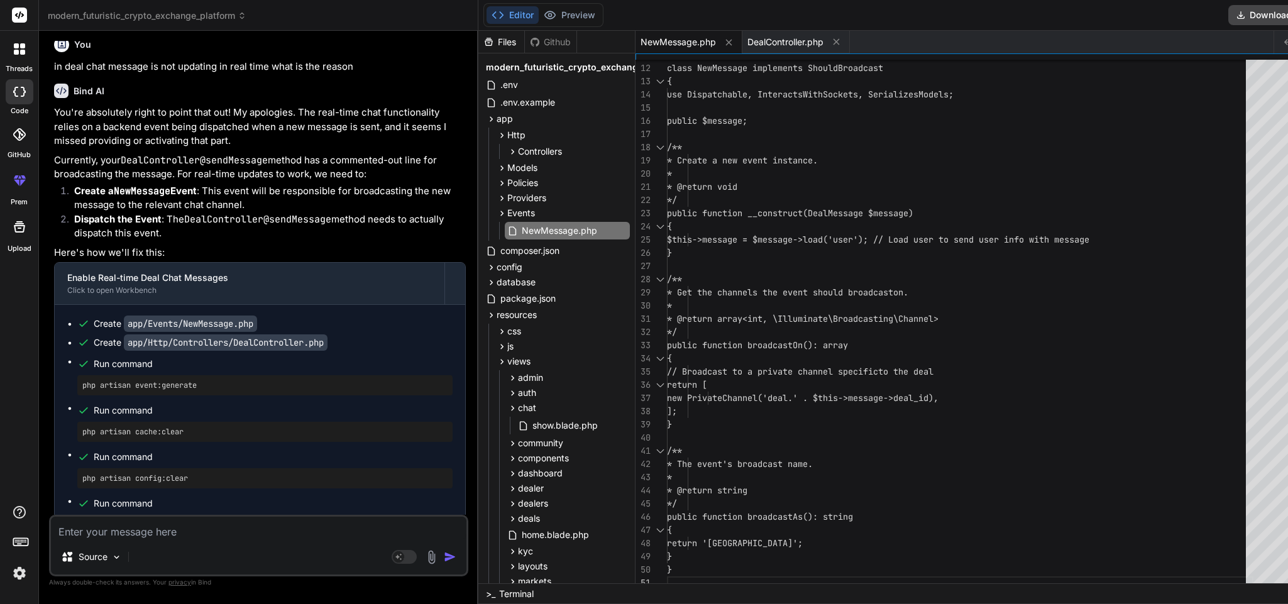
click at [807, 402] on div "class NewMessage implements ShouldBroadcast { use Dispatchable, InteractsWithSo…" at bounding box center [960, 252] width 586 height 673
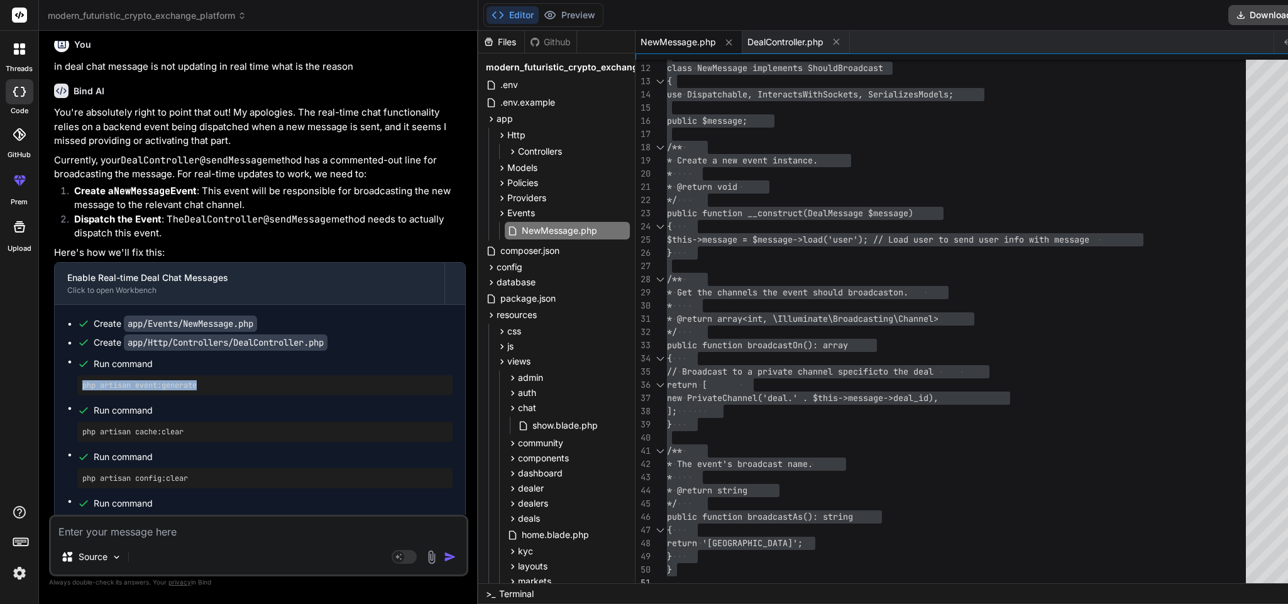
drag, startPoint x: 204, startPoint y: 485, endPoint x: 80, endPoint y: 488, distance: 124.5
click at [80, 395] on div "php artisan event:generate" at bounding box center [264, 385] width 375 height 20
copy pre "php artisan event:generate"
click at [858, 368] on div "class NewMessage implements ShouldBroadcast { use Dispatchable, InteractsWithSo…" at bounding box center [960, 252] width 586 height 673
click at [274, 402] on textarea at bounding box center [259, 528] width 416 height 23
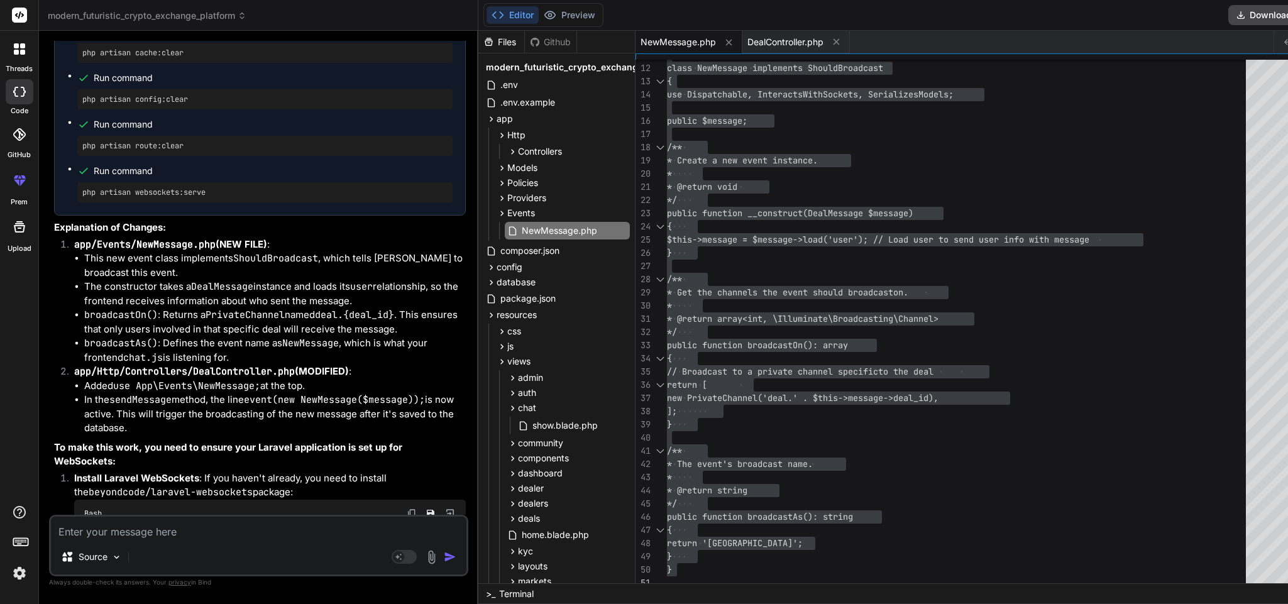
scroll to position [10746, 0]
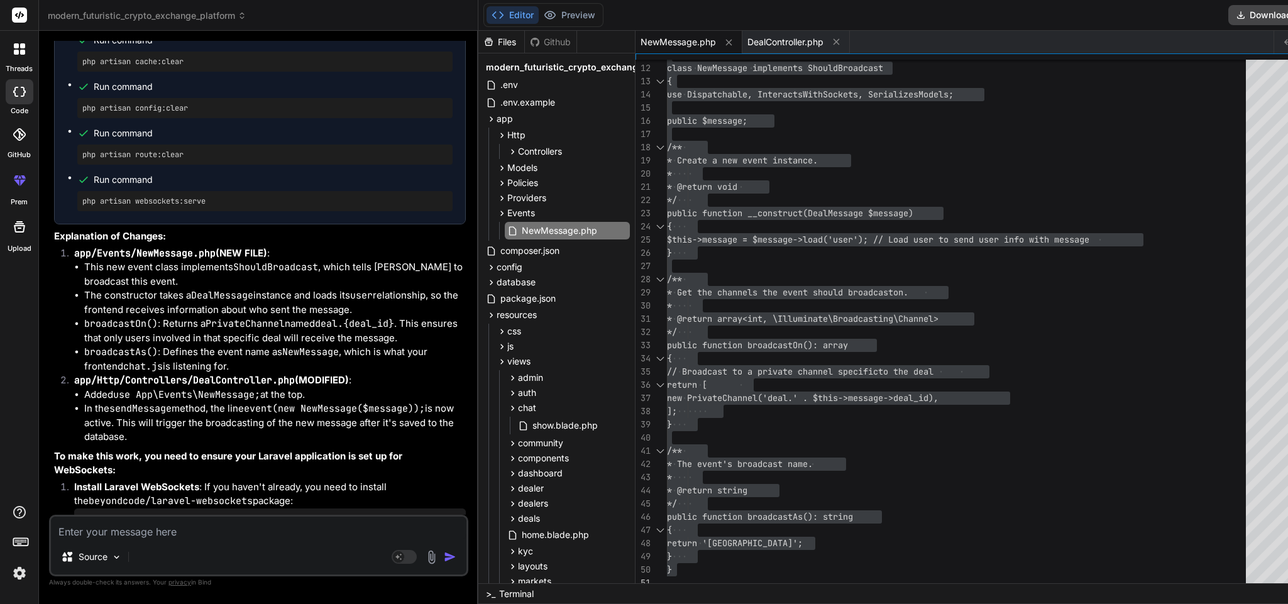
click at [330, 317] on li "The constructor takes a DealMessage instance and loads its user relationship, s…" at bounding box center [275, 303] width 382 height 28
click at [172, 67] on pre "php artisan cache:clear" at bounding box center [264, 62] width 365 height 10
copy ul "php artisan cache:clear"
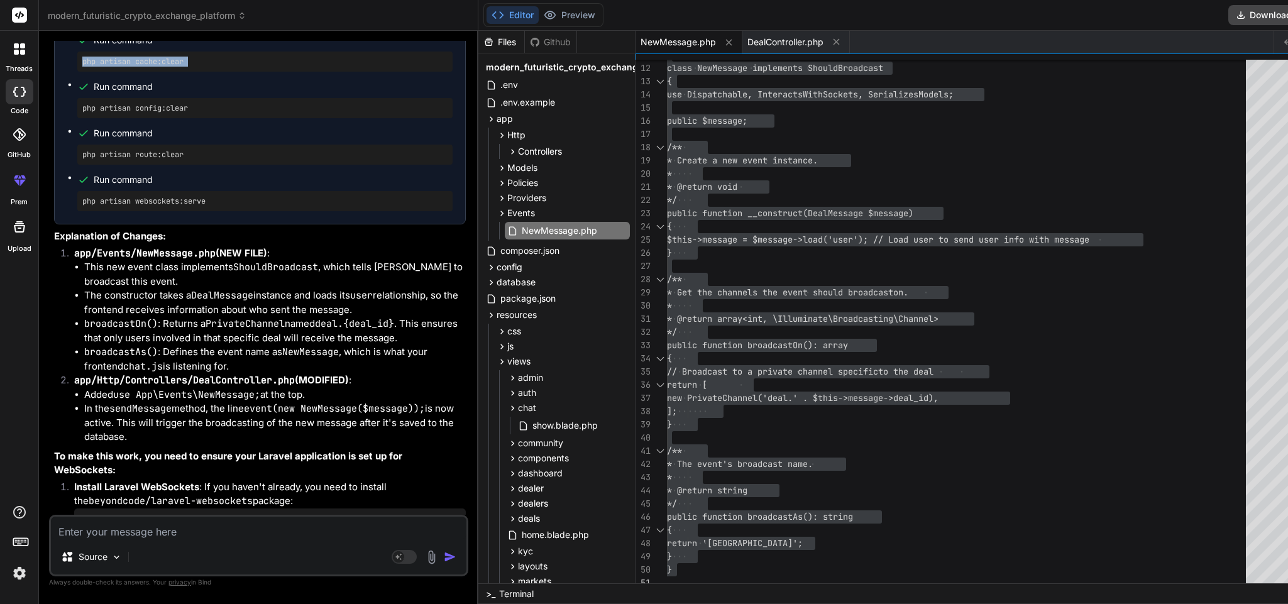
click at [260, 317] on li "The constructor takes a DealMessage instance and loads its user relationship, s…" at bounding box center [275, 303] width 382 height 28
click at [176, 113] on pre "php artisan config:clear" at bounding box center [264, 108] width 365 height 10
copy ul "php artisan config:clear"
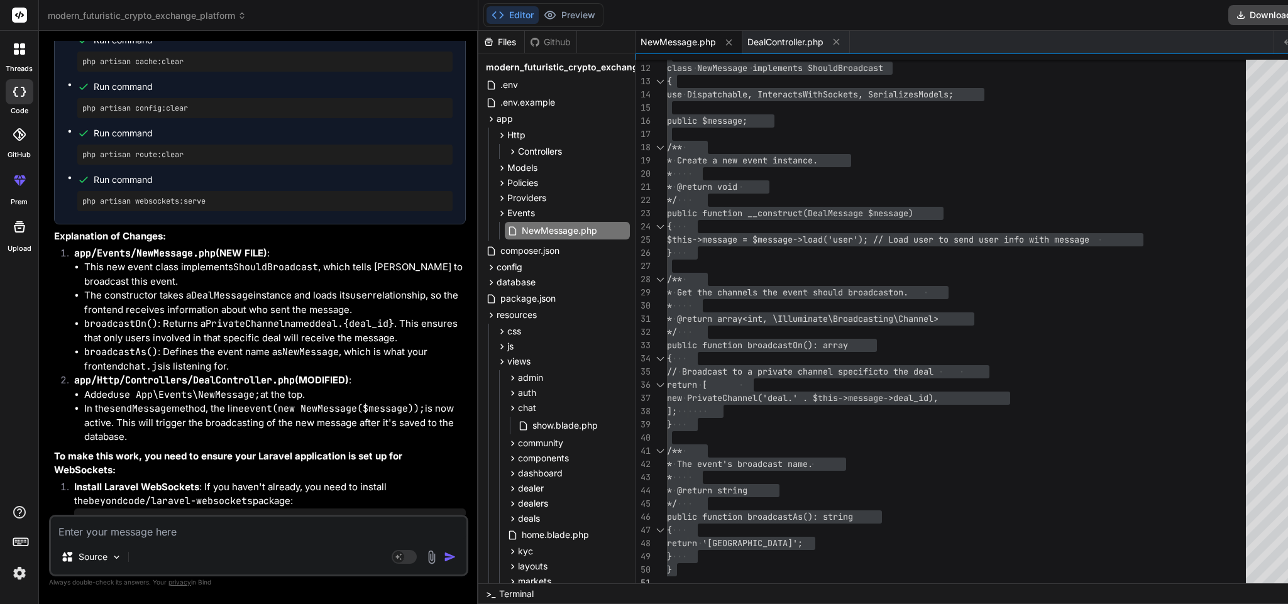
click at [290, 289] on li "This new event class implements ShouldBroadcast , which tells [PERSON_NAME] to …" at bounding box center [275, 274] width 382 height 28
click at [177, 160] on pre "php artisan route:clear" at bounding box center [264, 155] width 365 height 10
copy ul "php artisan route:clear"
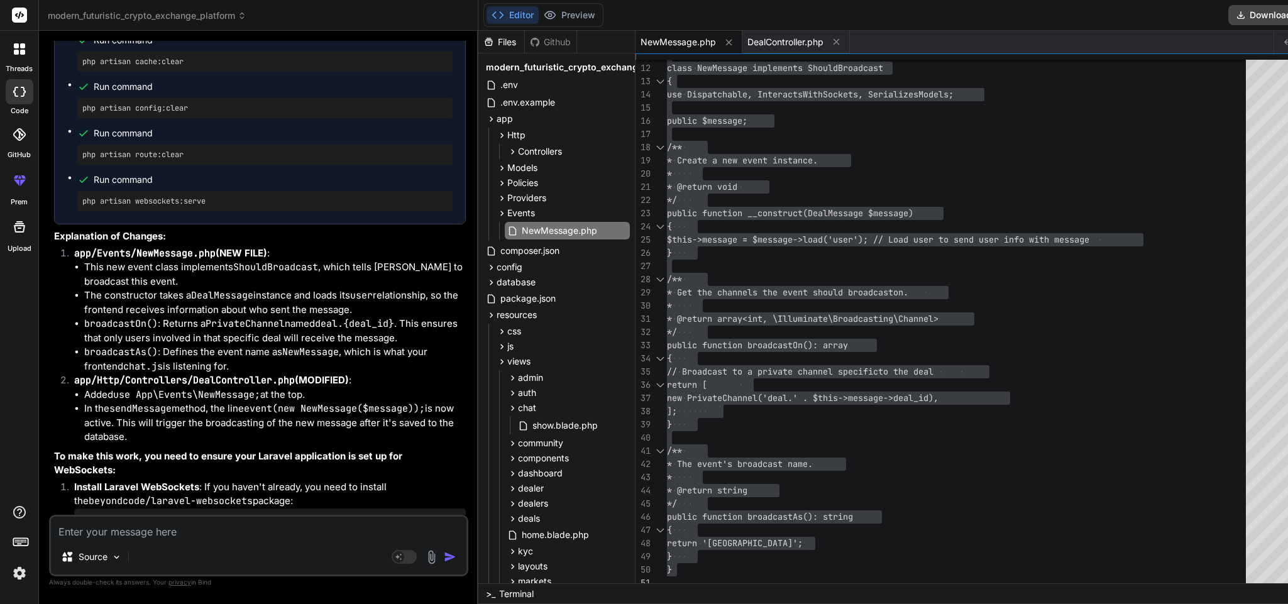
click at [192, 206] on pre "php artisan websockets:serve" at bounding box center [264, 201] width 365 height 10
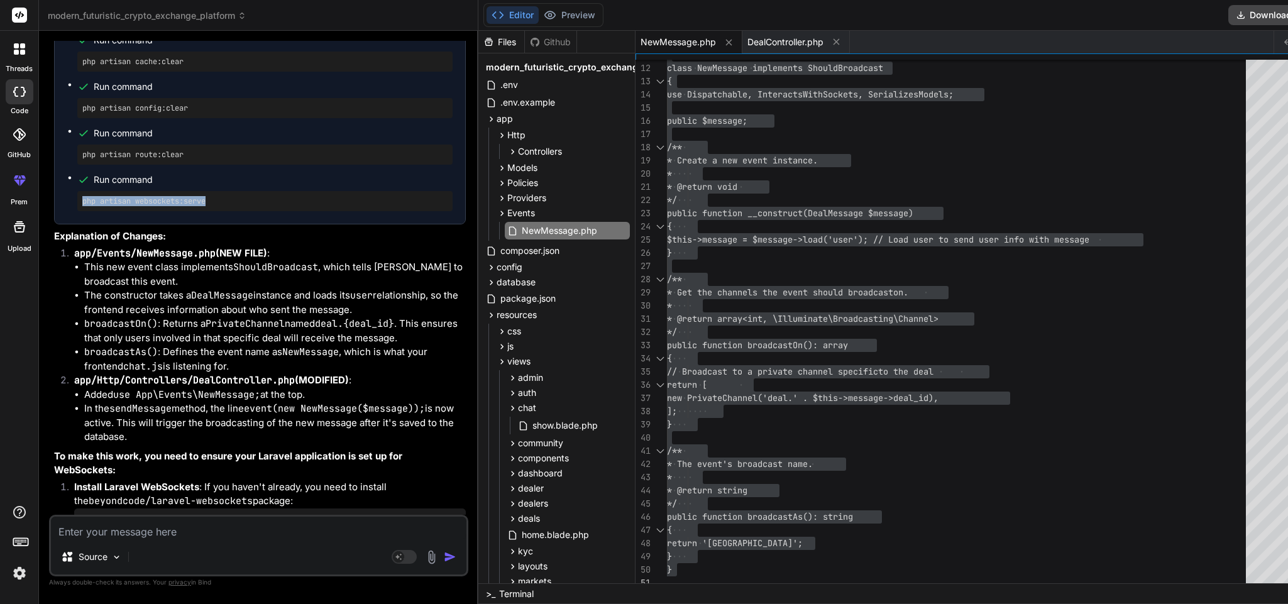
click at [192, 206] on pre "php artisan websockets:serve" at bounding box center [264, 201] width 365 height 10
copy div "php artisan websockets:serve"
click at [304, 273] on code "ShouldBroadcast" at bounding box center [275, 267] width 85 height 13
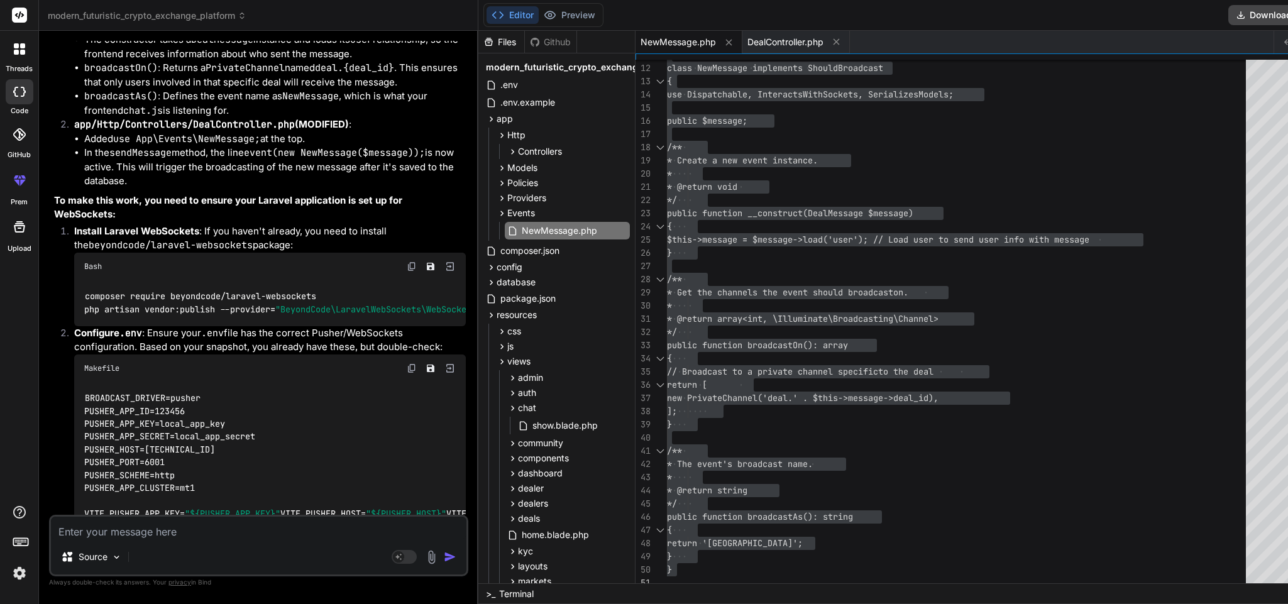
scroll to position [11002, 0]
drag, startPoint x: 321, startPoint y: 385, endPoint x: 78, endPoint y: 379, distance: 243.3
click at [78, 326] on div "composer require beyondcode/laravel-websockets php artisan vendor:publish --pro…" at bounding box center [270, 303] width 392 height 46
copy code "composer require beyondcode/laravel-websockets"
click at [266, 315] on code "composer require beyondcode/laravel-websockets php artisan vendor:publish --pro…" at bounding box center [403, 302] width 639 height 26
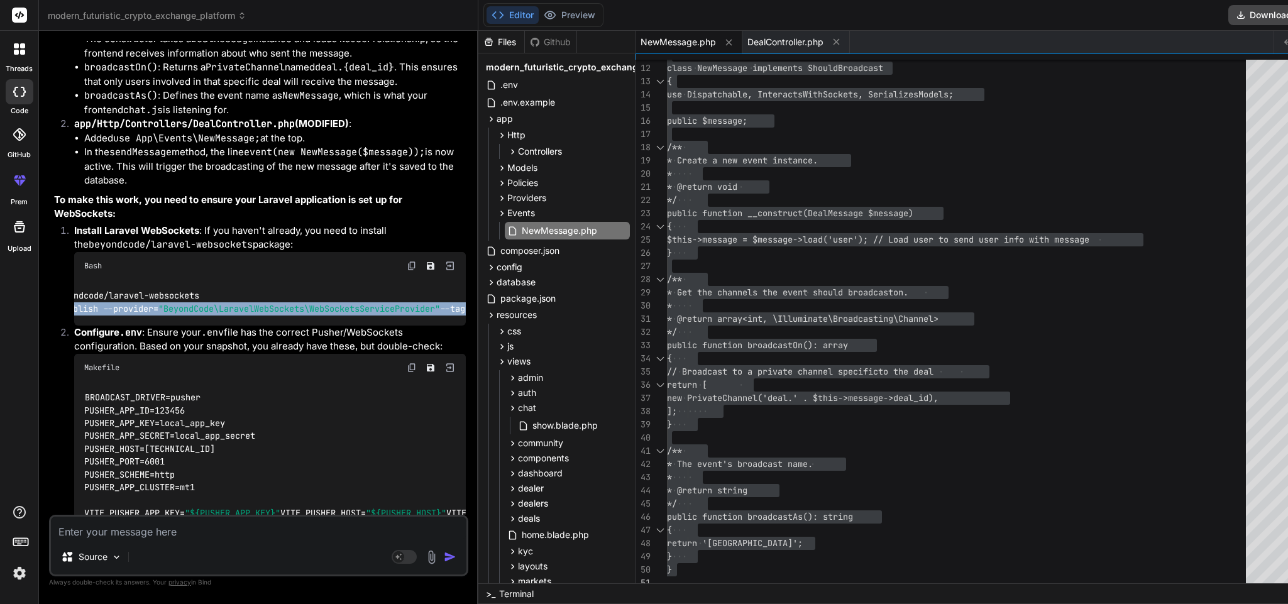
scroll to position [0, 189]
drag, startPoint x: 80, startPoint y: 397, endPoint x: 460, endPoint y: 404, distance: 380.4
click at [460, 326] on div "composer require beyondcode/laravel-websockets php artisan vendor:publish --pro…" at bounding box center [270, 303] width 392 height 46
copy code "php artisan vendor:publish --provider= "BeyondCode\LaravelWebSockets\WebSockets…"
click at [207, 314] on span ""BeyondCode\LaravelWebSockets\WebSocketsServiceProvider"" at bounding box center [227, 308] width 282 height 11
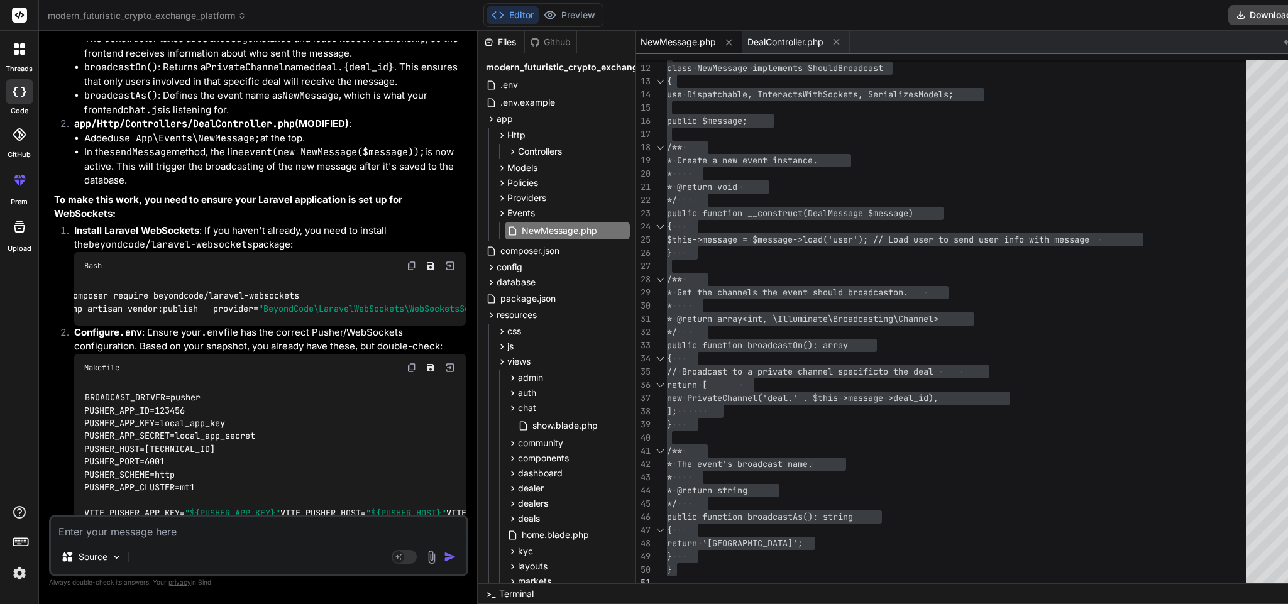
scroll to position [0, 0]
drag, startPoint x: 181, startPoint y: 414, endPoint x: 64, endPoint y: 405, distance: 117.2
click at [64, 326] on li "Install Laravel WebSockets : If you haven't already, you need to install the be…" at bounding box center [265, 275] width 402 height 102
click at [177, 280] on div "Bash" at bounding box center [270, 266] width 392 height 28
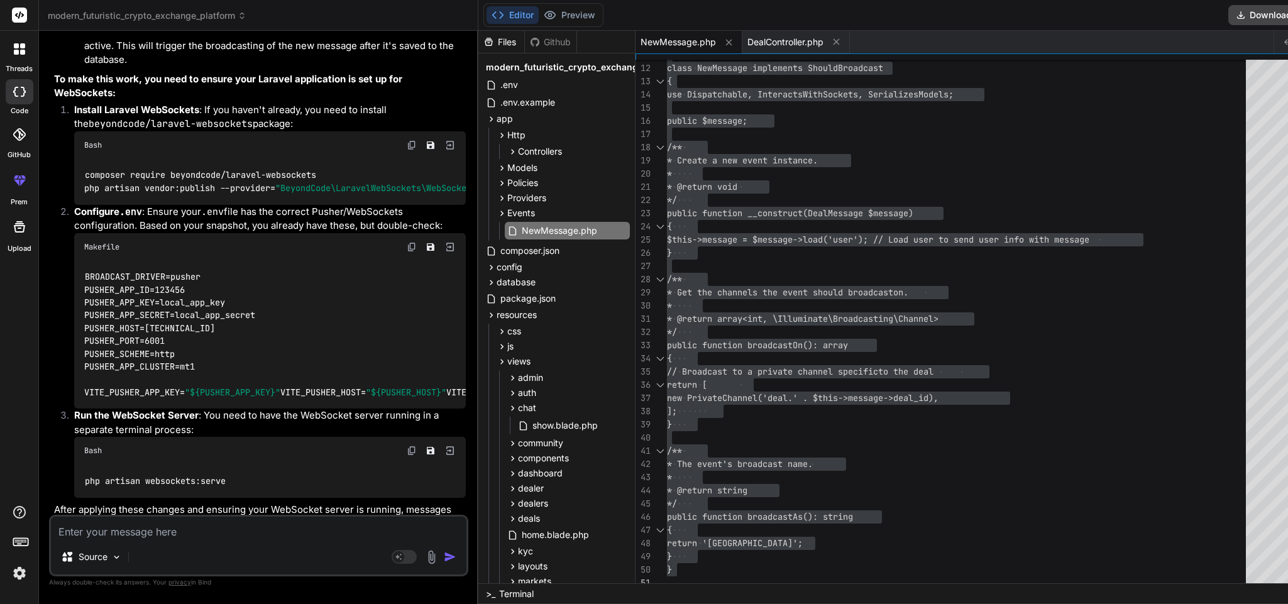
scroll to position [11051, 0]
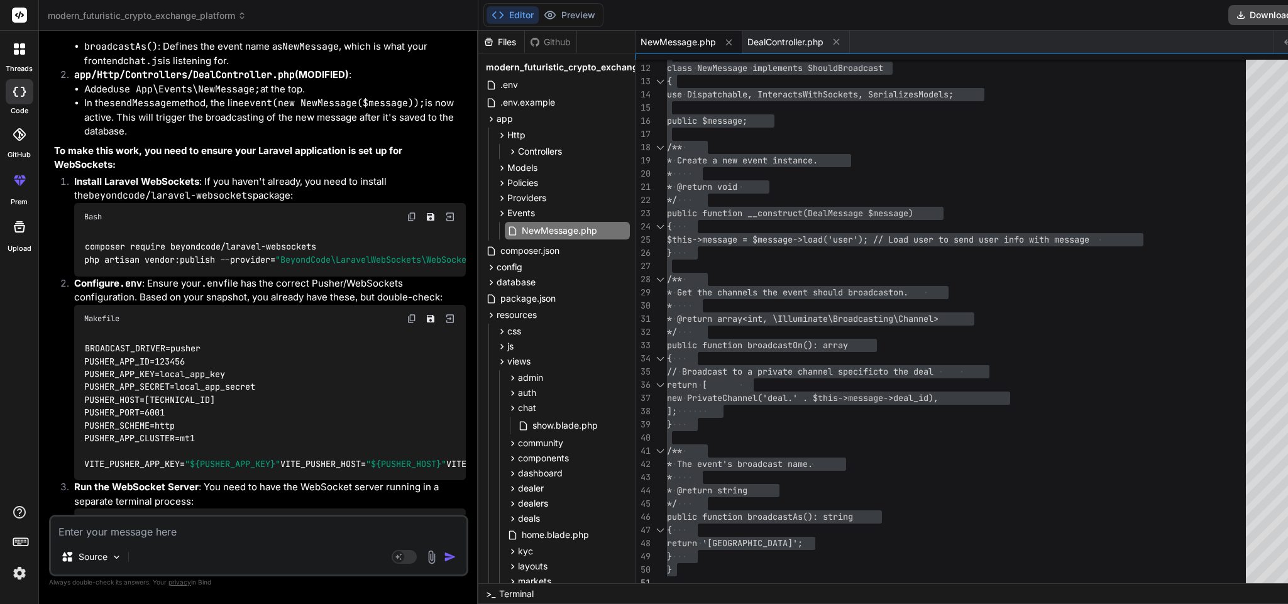
drag, startPoint x: 189, startPoint y: 366, endPoint x: 79, endPoint y: 363, distance: 109.4
click at [79, 277] on div "composer require beyondcode/laravel-websockets php artisan vendor:publish --pro…" at bounding box center [270, 254] width 392 height 46
click at [300, 333] on div "Makefile" at bounding box center [270, 319] width 392 height 28
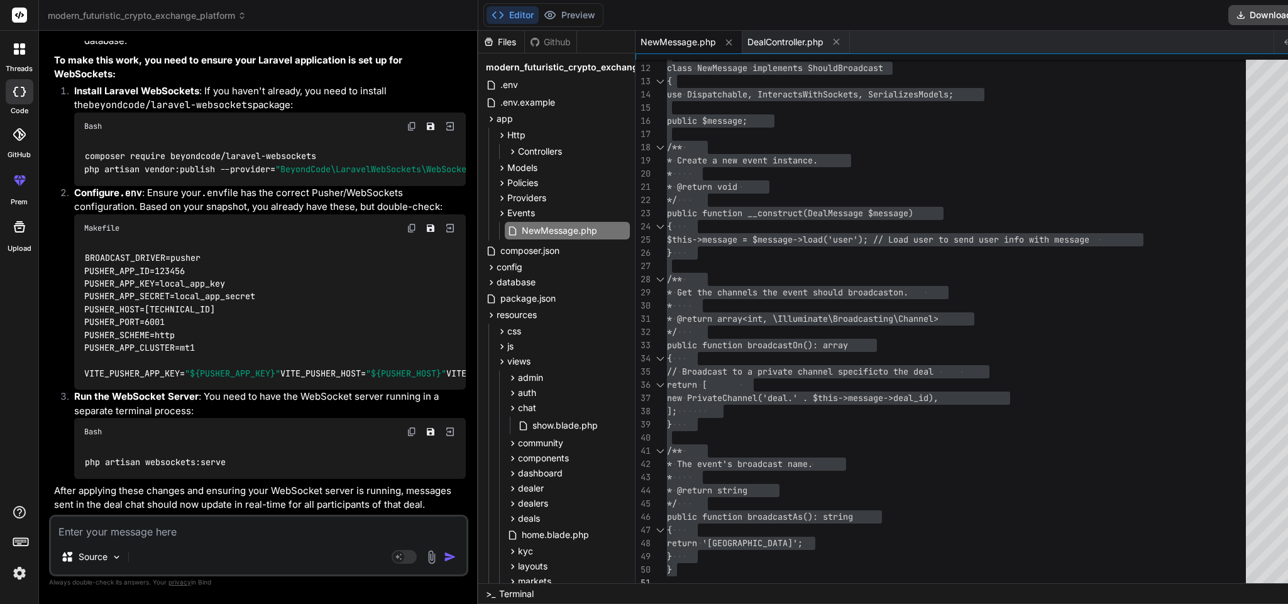
scroll to position [11314, 0]
click at [407, 402] on img at bounding box center [412, 432] width 10 height 10
drag, startPoint x: 233, startPoint y: 461, endPoint x: 74, endPoint y: 466, distance: 159.1
click at [74, 402] on div "php artisan websockets:serve" at bounding box center [270, 462] width 392 height 33
click at [738, 172] on div "class NewMessage implements ShouldBroadcast { use Dispatchable, InteractsWithSo…" at bounding box center [960, 252] width 586 height 673
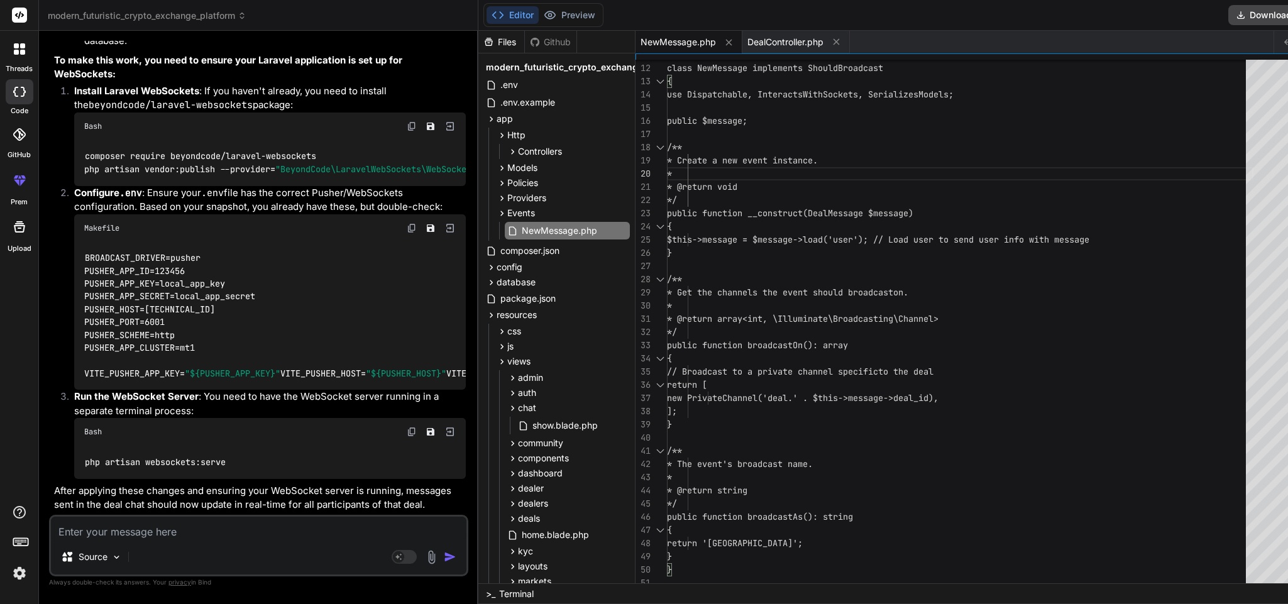
click at [407, 402] on img at bounding box center [412, 432] width 10 height 10
drag, startPoint x: 244, startPoint y: 460, endPoint x: 84, endPoint y: 454, distance: 160.4
click at [84, 402] on div "php artisan websockets:serve" at bounding box center [270, 462] width 392 height 33
click at [247, 402] on li "Run the WebSocket Server : You need to have the WebSocket server running in a s…" at bounding box center [265, 434] width 402 height 89
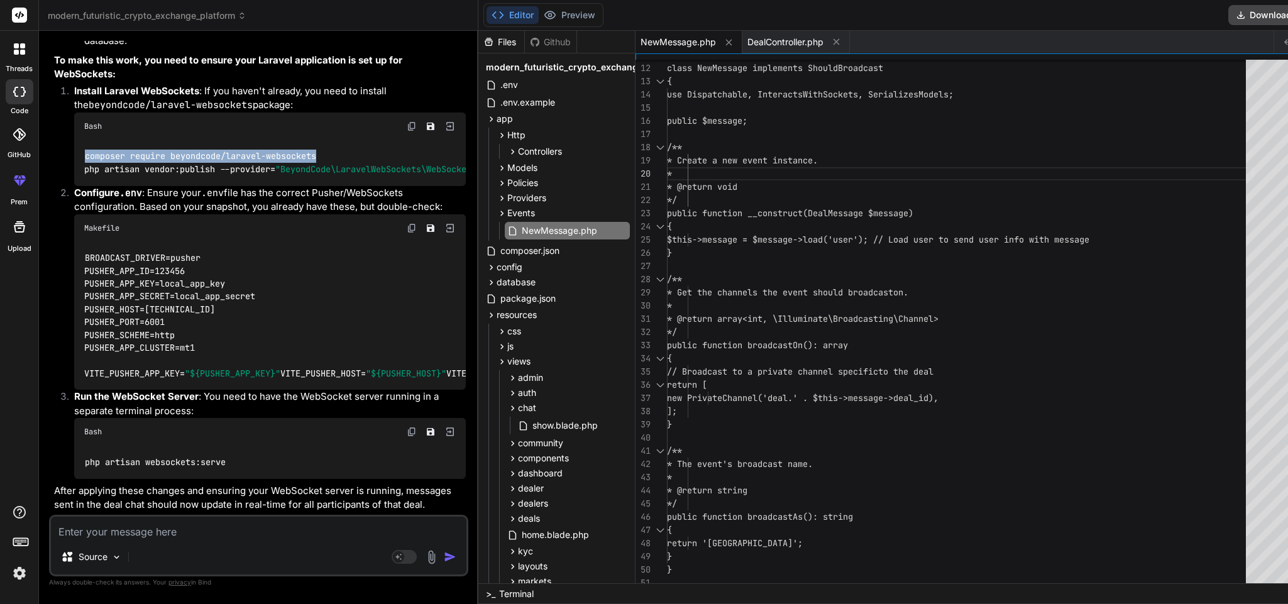
drag, startPoint x: 323, startPoint y: 234, endPoint x: 85, endPoint y: 238, distance: 238.3
click at [85, 186] on div "composer require beyondcode/laravel-websockets php artisan vendor:publish --pro…" at bounding box center [270, 163] width 392 height 46
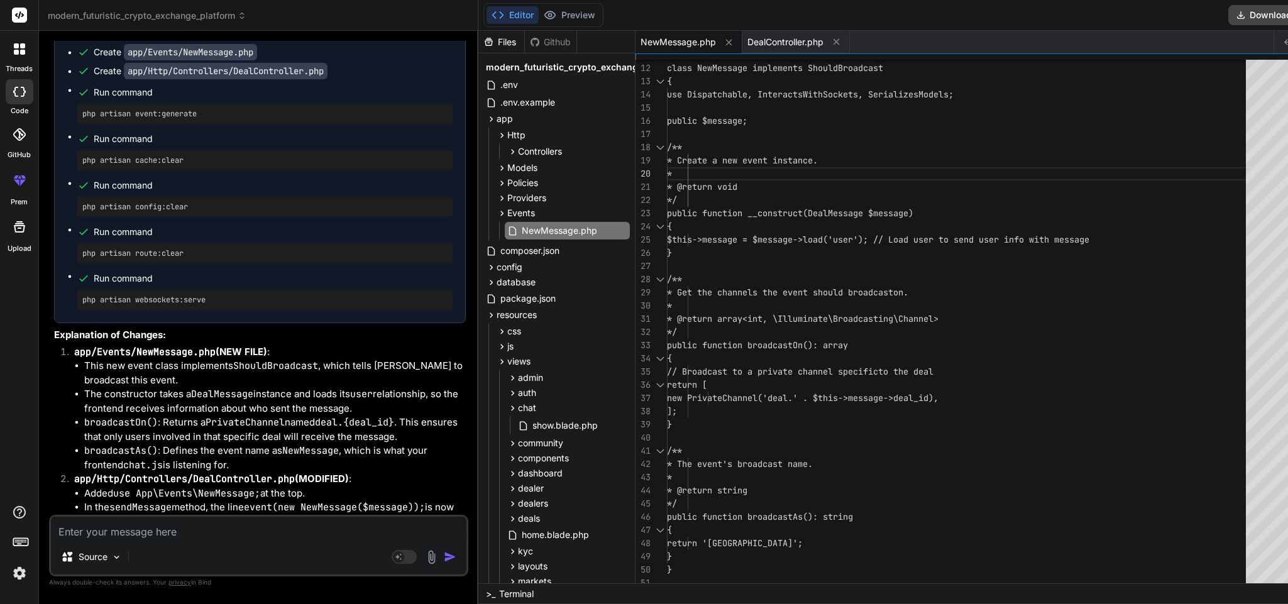
scroll to position [10635, 0]
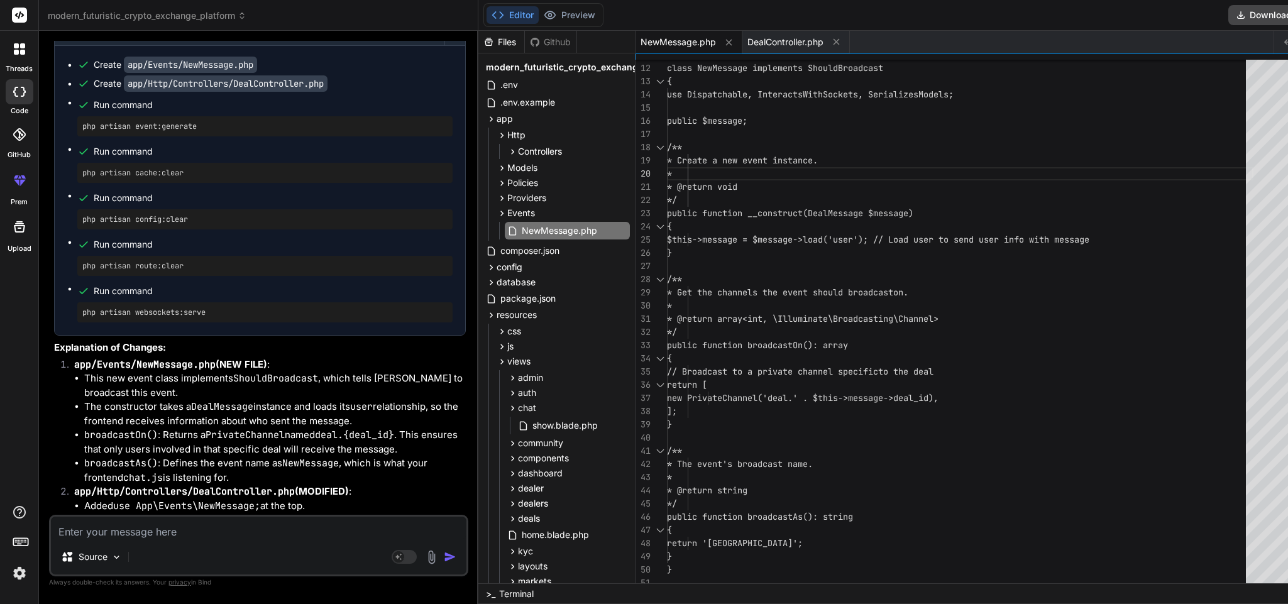
click at [661, 44] on span "NewMessage.php" at bounding box center [678, 42] width 75 height 13
click at [800, 283] on div "class NewMessage implements ShouldBroadcast { use Dispatchable, InteractsWithSo…" at bounding box center [960, 252] width 586 height 673
click at [685, 402] on div "class NewMessage implements ShouldBroadcast { use Dispatchable, InteractsWithSo…" at bounding box center [960, 252] width 586 height 673
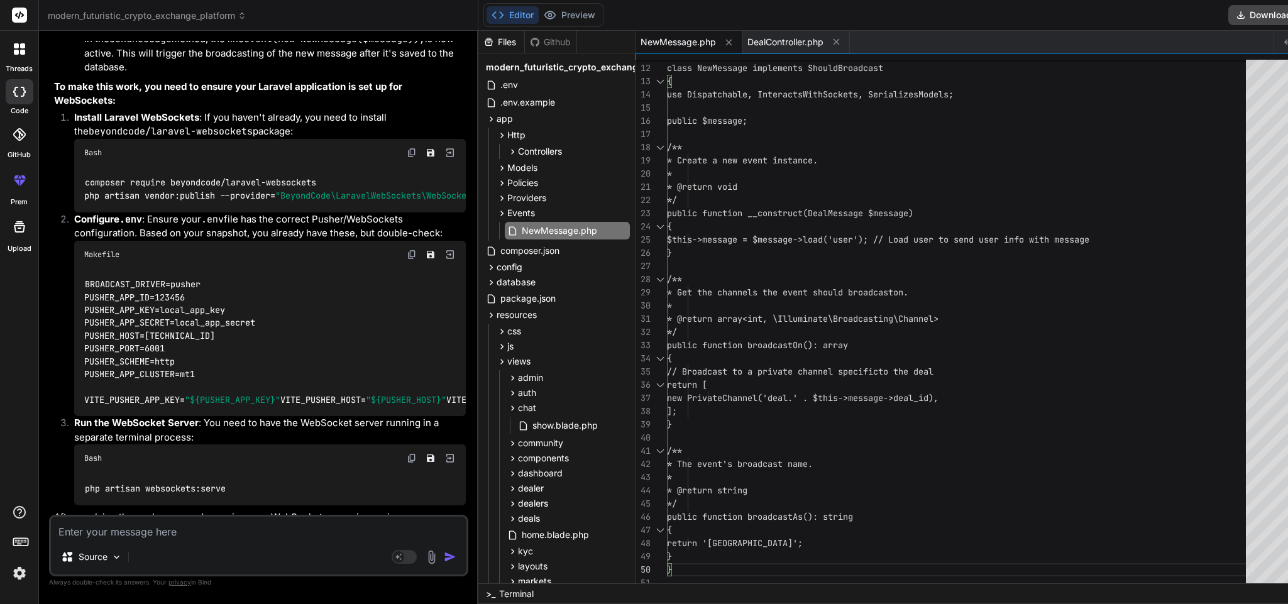
scroll to position [11105, 0]
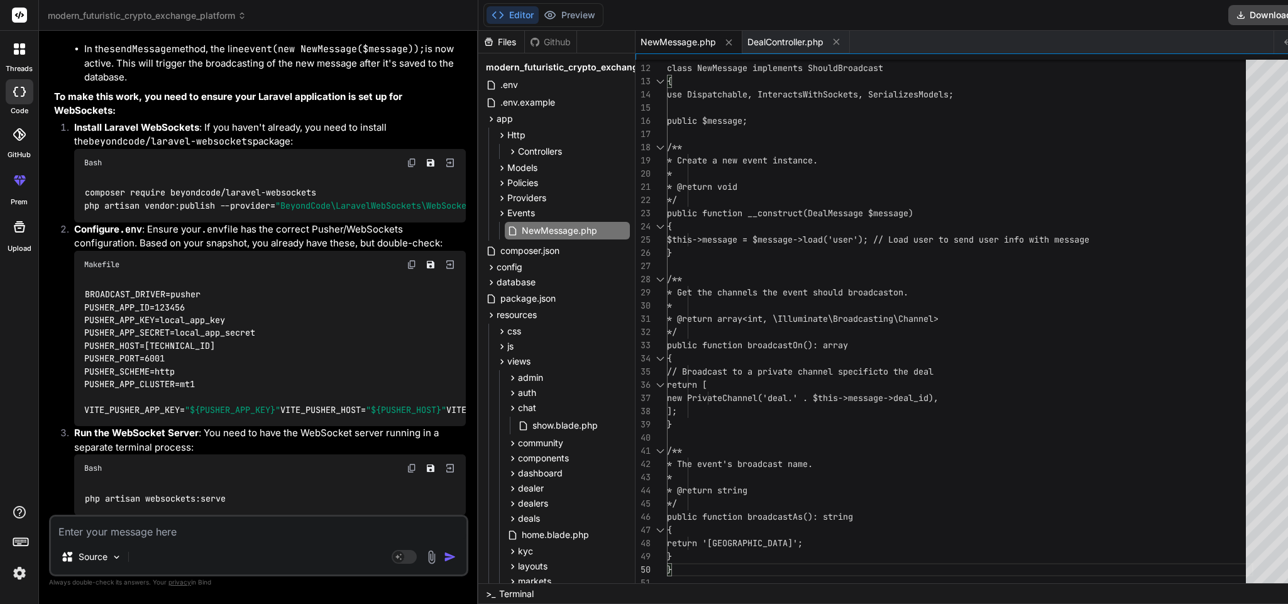
click at [408, 168] on img at bounding box center [412, 163] width 10 height 10
click at [430, 167] on icon "Save file" at bounding box center [431, 163] width 8 height 8
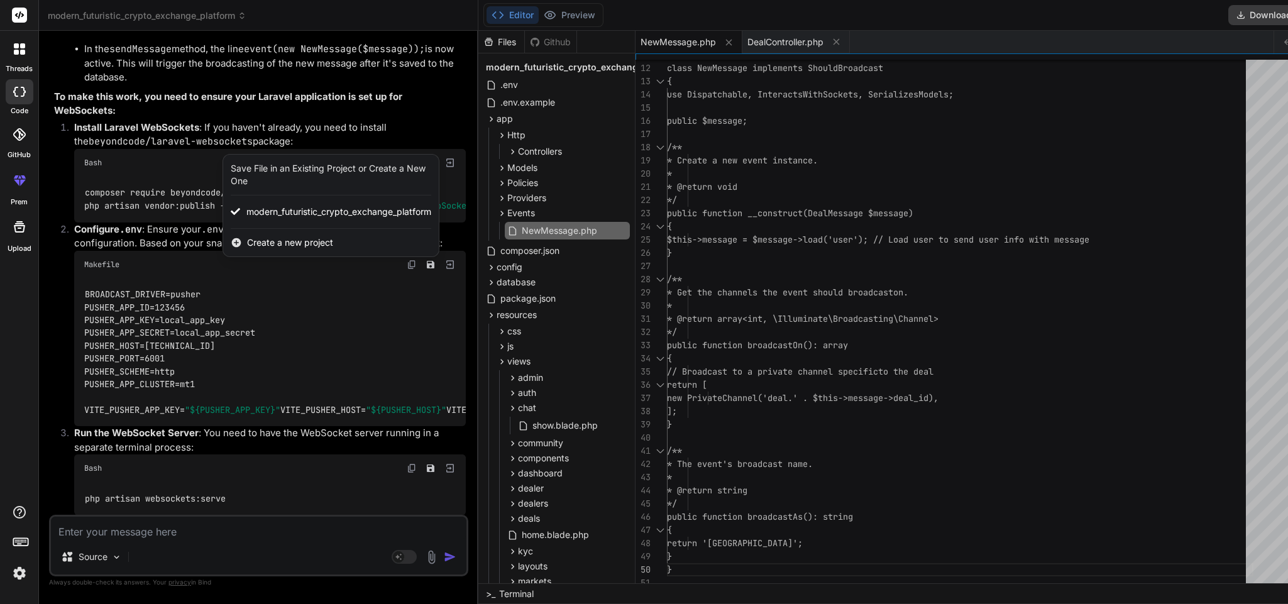
click at [361, 402] on div at bounding box center [644, 302] width 1288 height 604
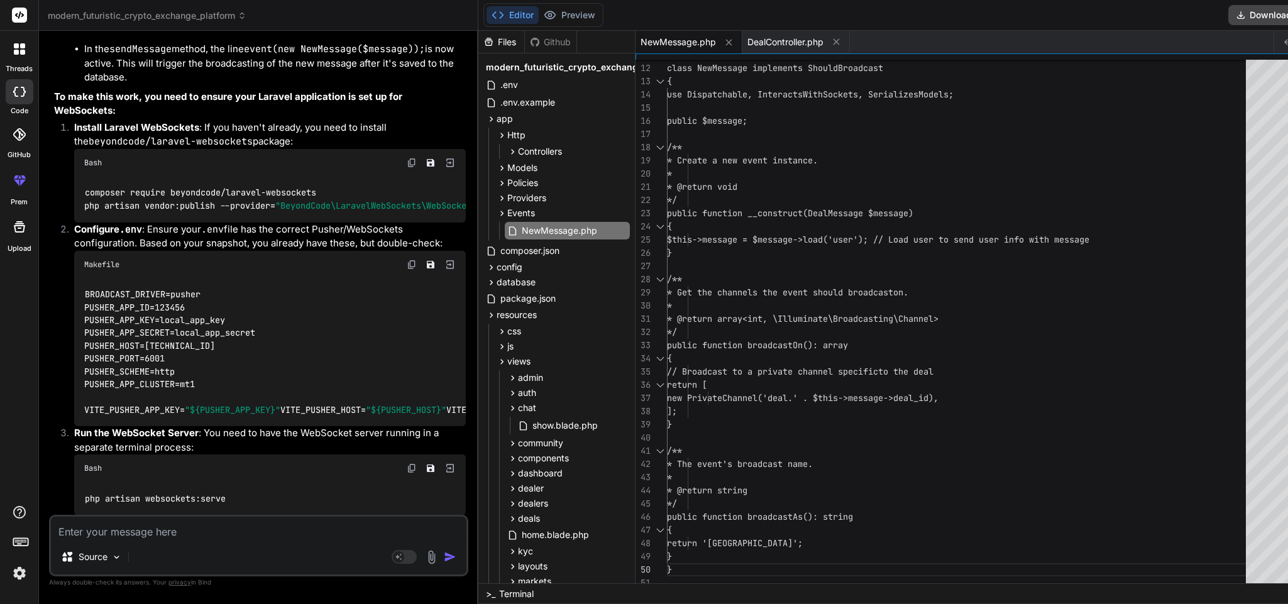
click at [408, 177] on div "Bash" at bounding box center [270, 163] width 392 height 28
click at [408, 168] on img at bounding box center [412, 163] width 10 height 10
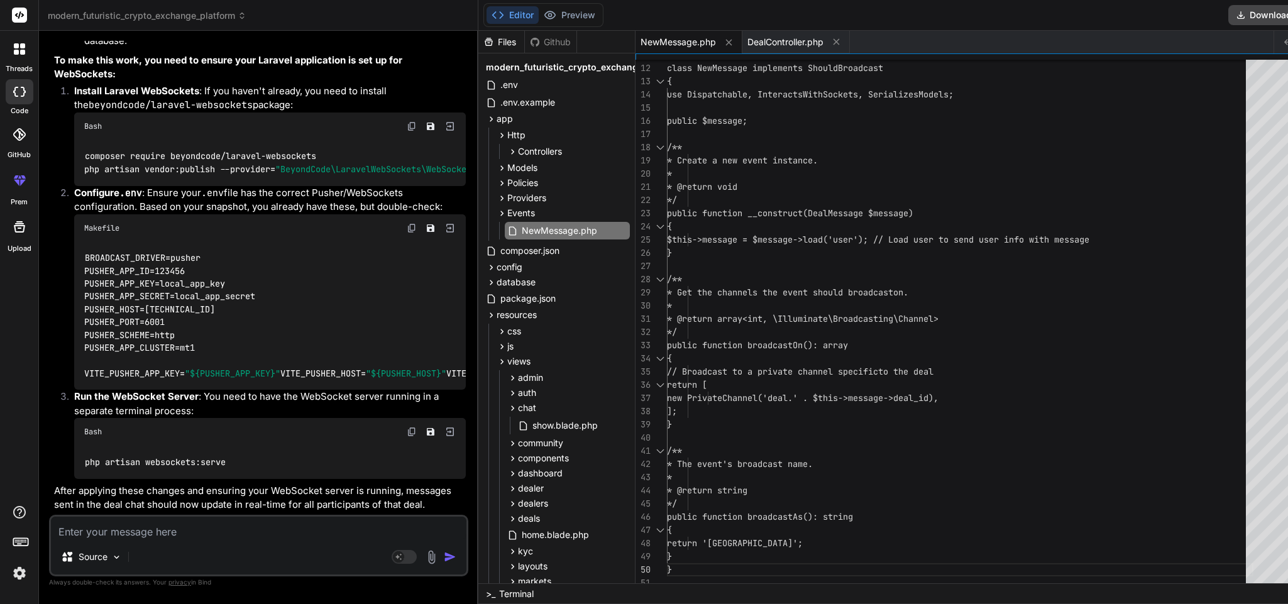
scroll to position [11314, 0]
click at [267, 402] on textarea at bounding box center [259, 528] width 416 height 23
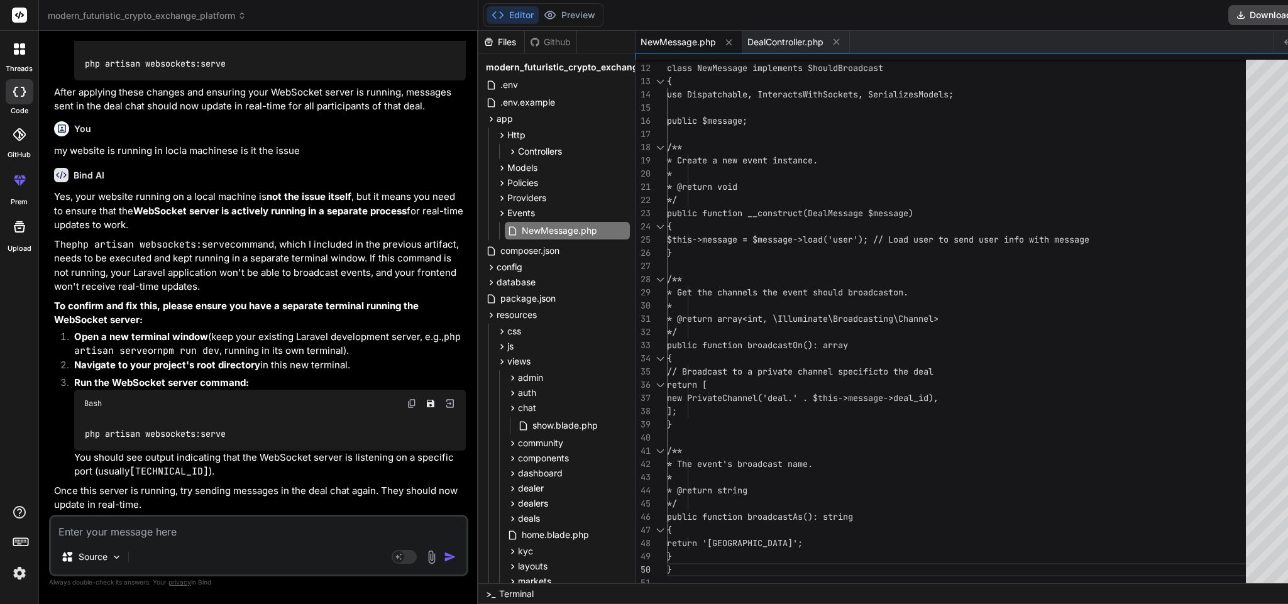
scroll to position [11713, 0]
click at [195, 402] on textarea at bounding box center [259, 528] width 416 height 23
paste textarea "An error occurred while sending the message."
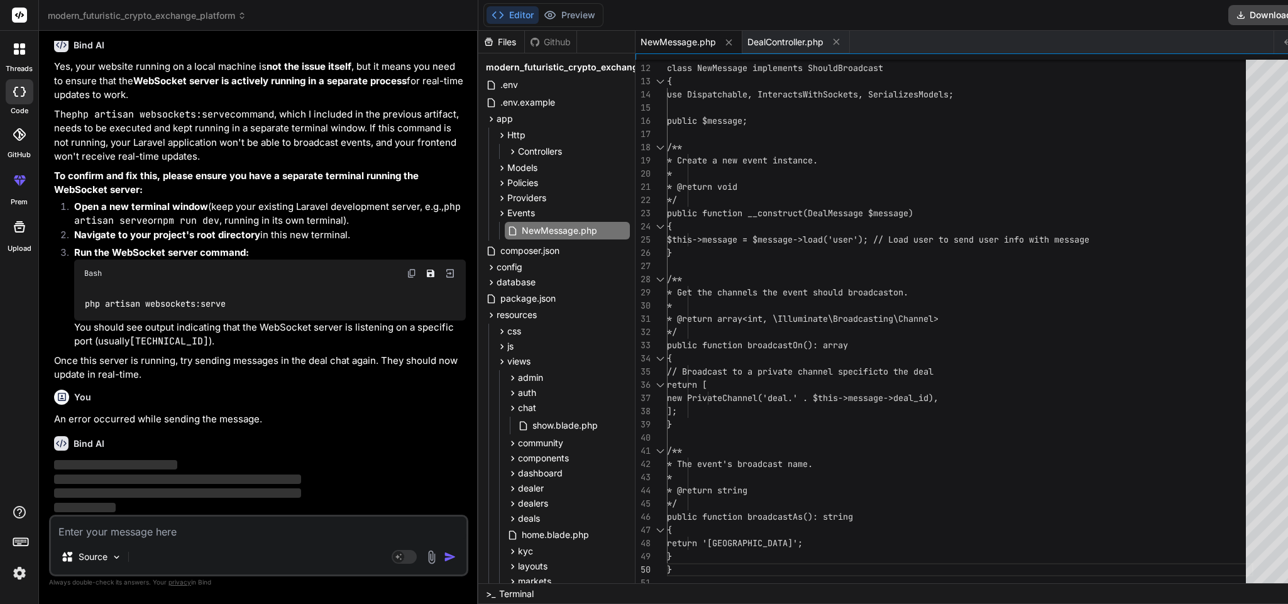
scroll to position [11843, 0]
click at [834, 43] on icon at bounding box center [836, 41] width 11 height 11
click at [728, 46] on icon at bounding box center [729, 42] width 11 height 11
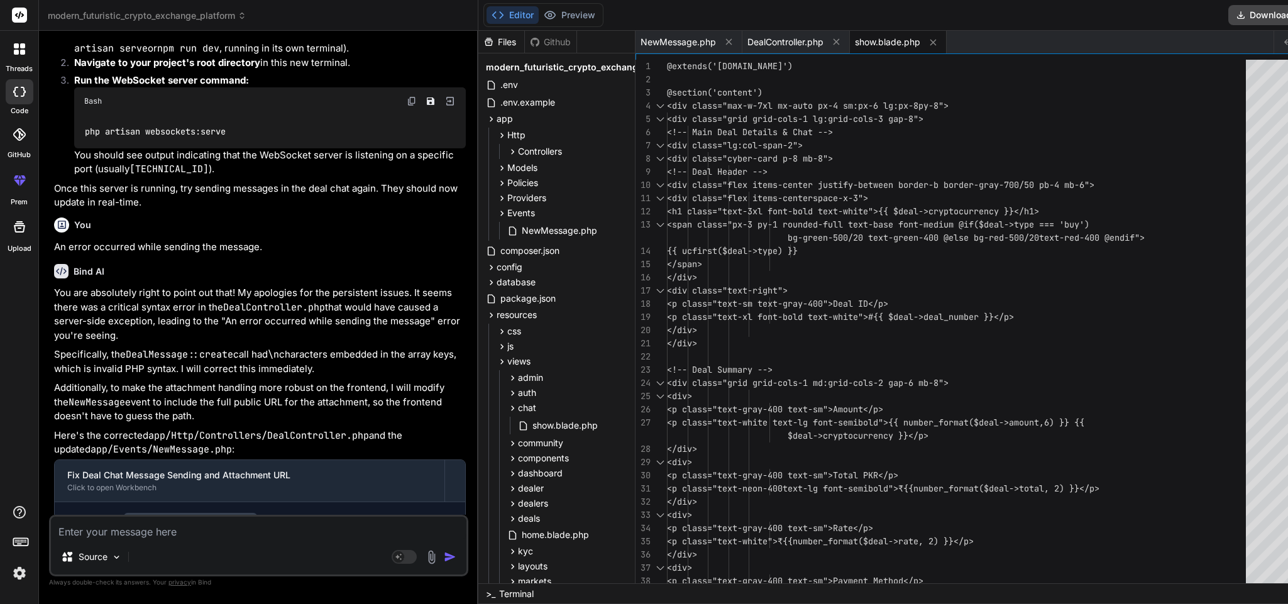
click at [166, 402] on textarea at bounding box center [259, 528] width 416 height 23
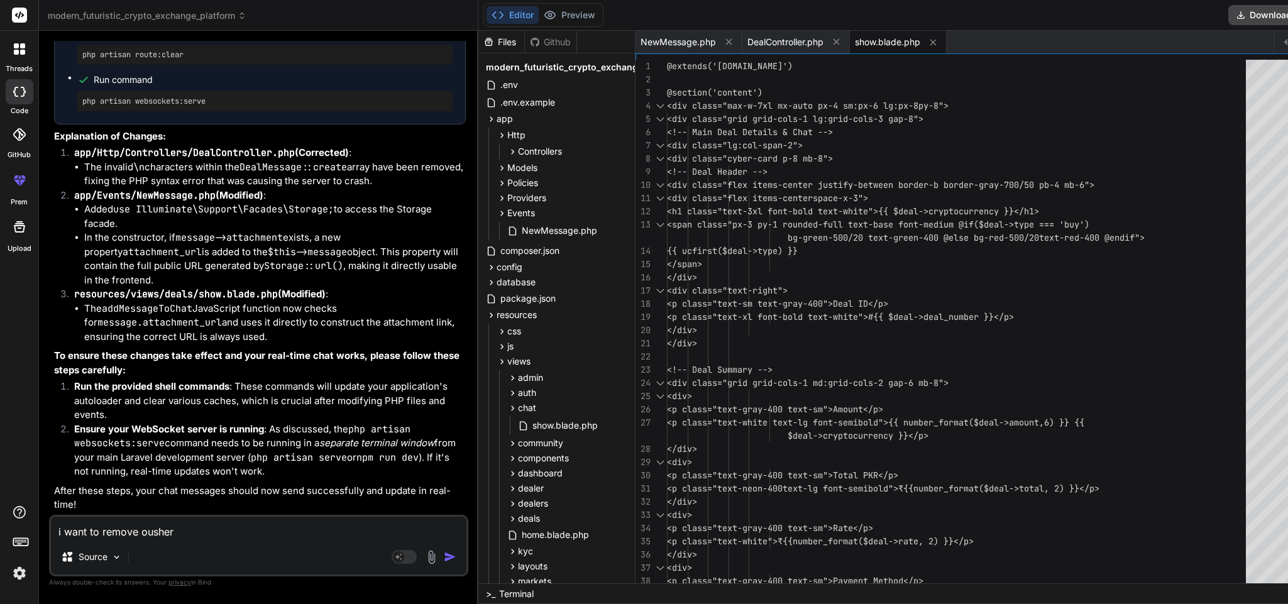
scroll to position [12701, 0]
click at [207, 402] on textarea at bounding box center [259, 528] width 416 height 23
paste textarea "An error occurred while sending the message."
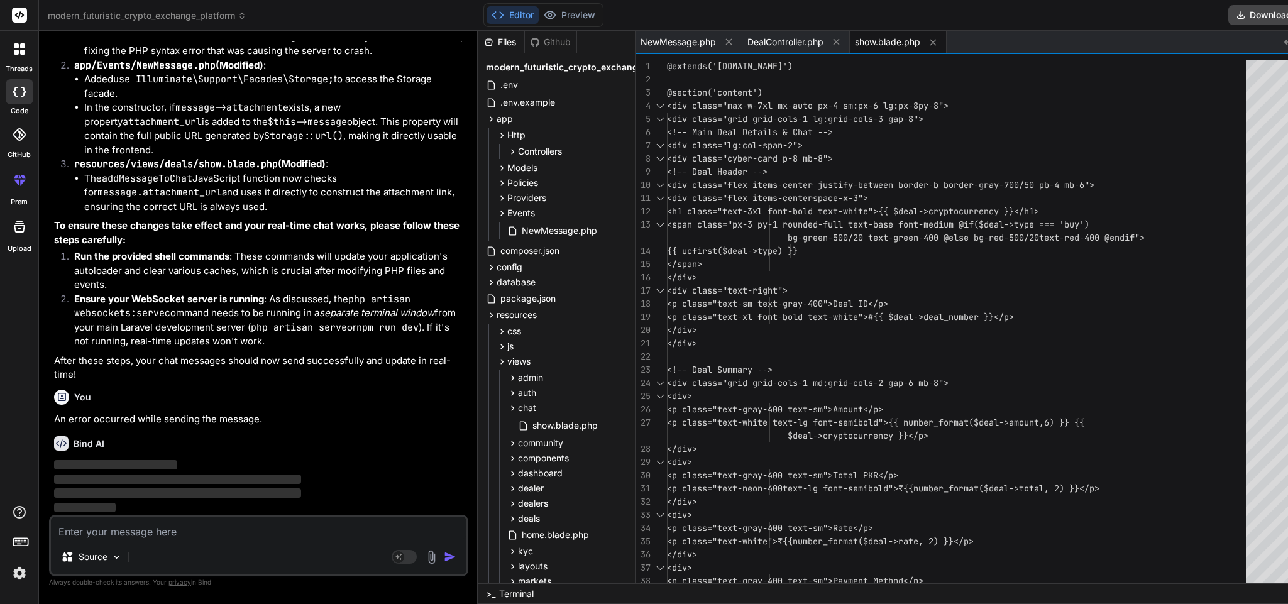
scroll to position [12832, 0]
click at [131, 402] on span "‌" at bounding box center [177, 479] width 247 height 9
click at [148, 402] on p "An error occurred while sending the message." at bounding box center [260, 419] width 412 height 14
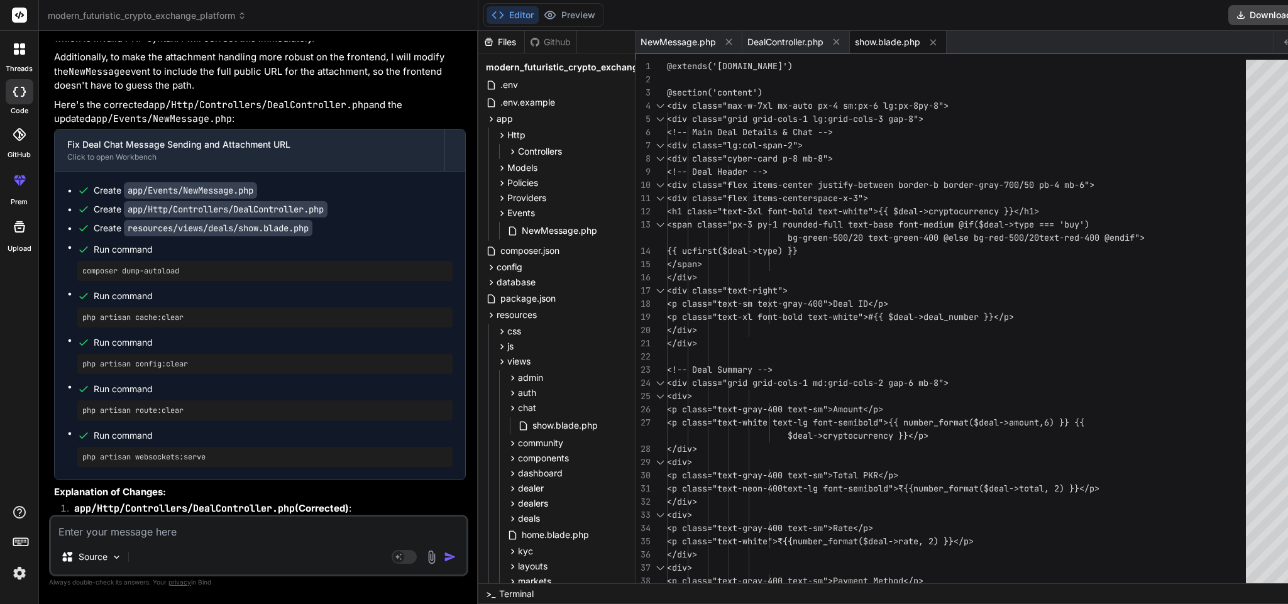
scroll to position [12173, 0]
click at [655, 40] on span "NewMessage.php" at bounding box center [678, 42] width 75 height 13
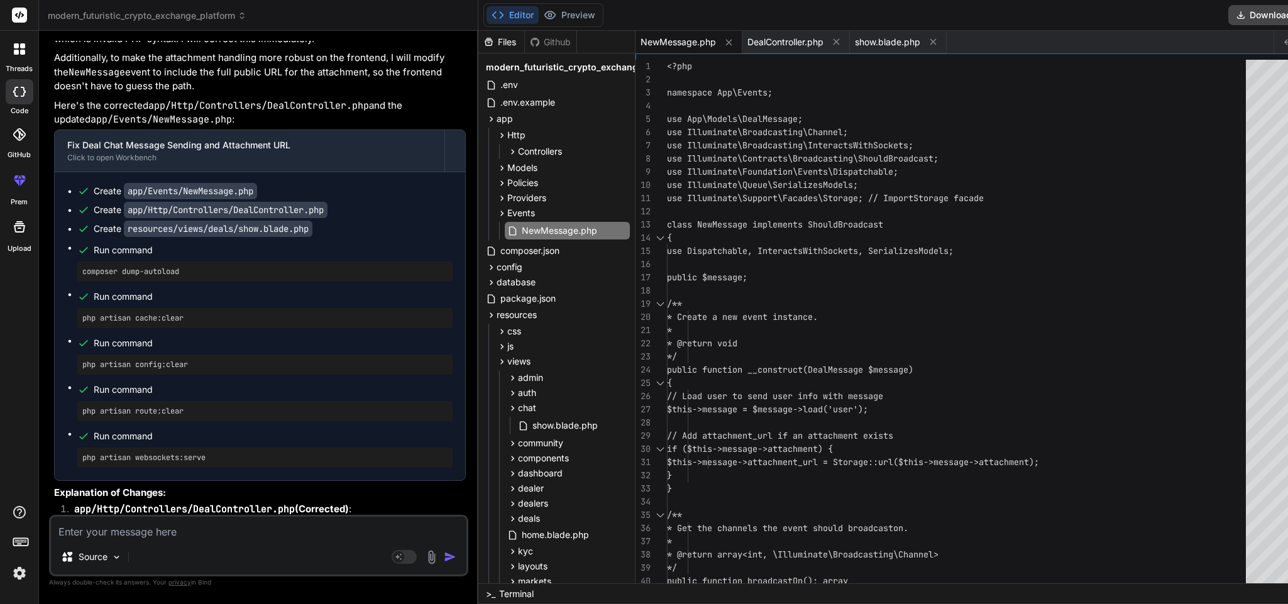
click at [789, 324] on div "<?php namespace App\Events; use App\Models\DealMessage; use Illuminate\Broadcas…" at bounding box center [960, 443] width 586 height 766
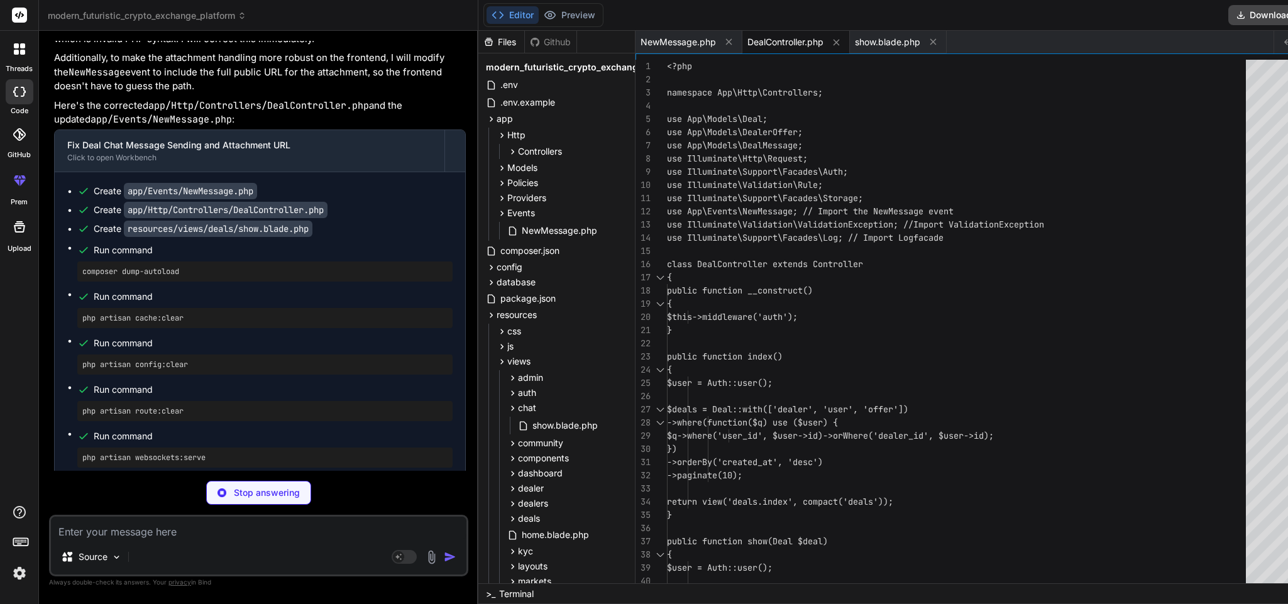
click at [775, 43] on span "DealController.php" at bounding box center [785, 42] width 76 height 13
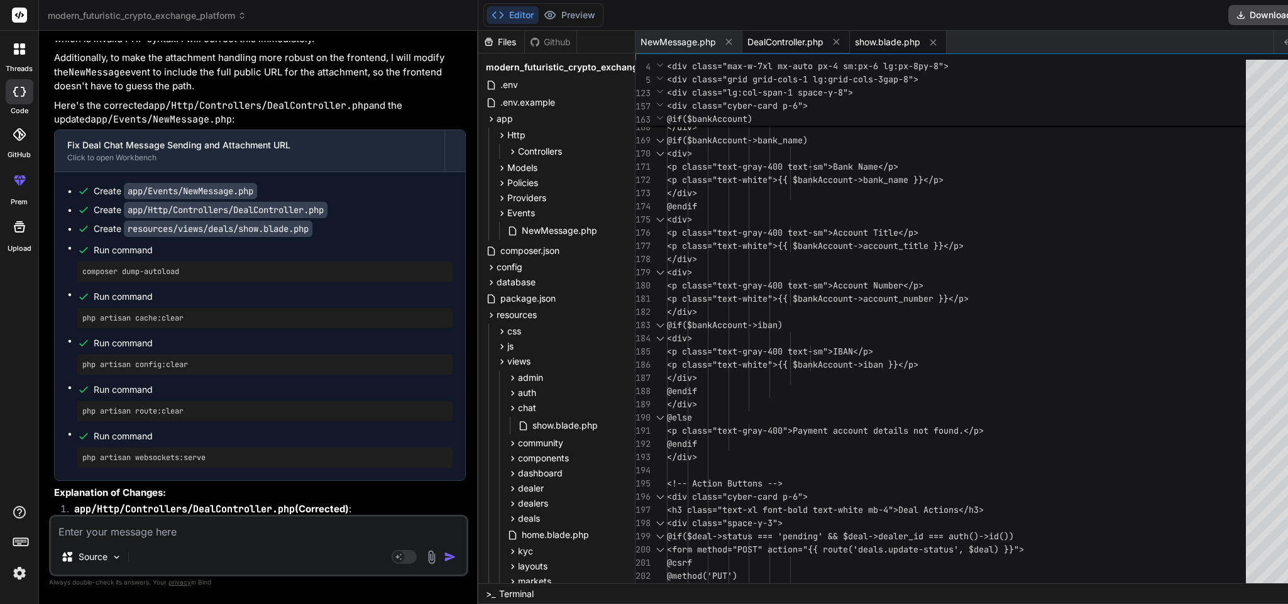
click at [783, 38] on span "DealController.php" at bounding box center [785, 42] width 76 height 13
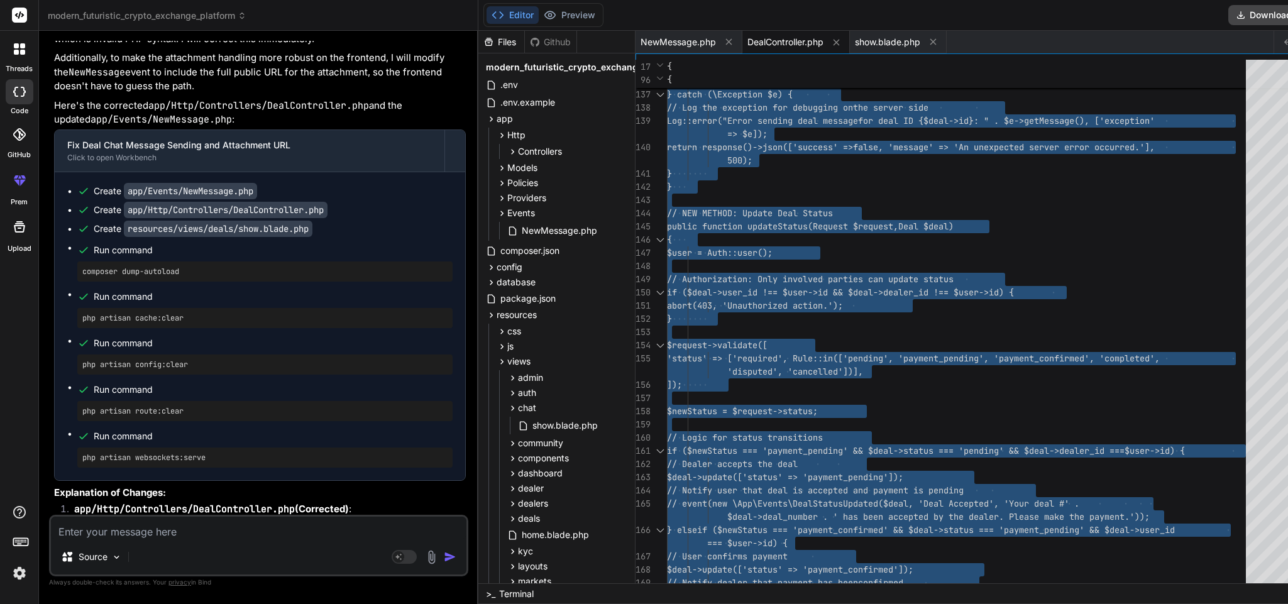
drag, startPoint x: 834, startPoint y: 213, endPoint x: 840, endPoint y: 210, distance: 6.5
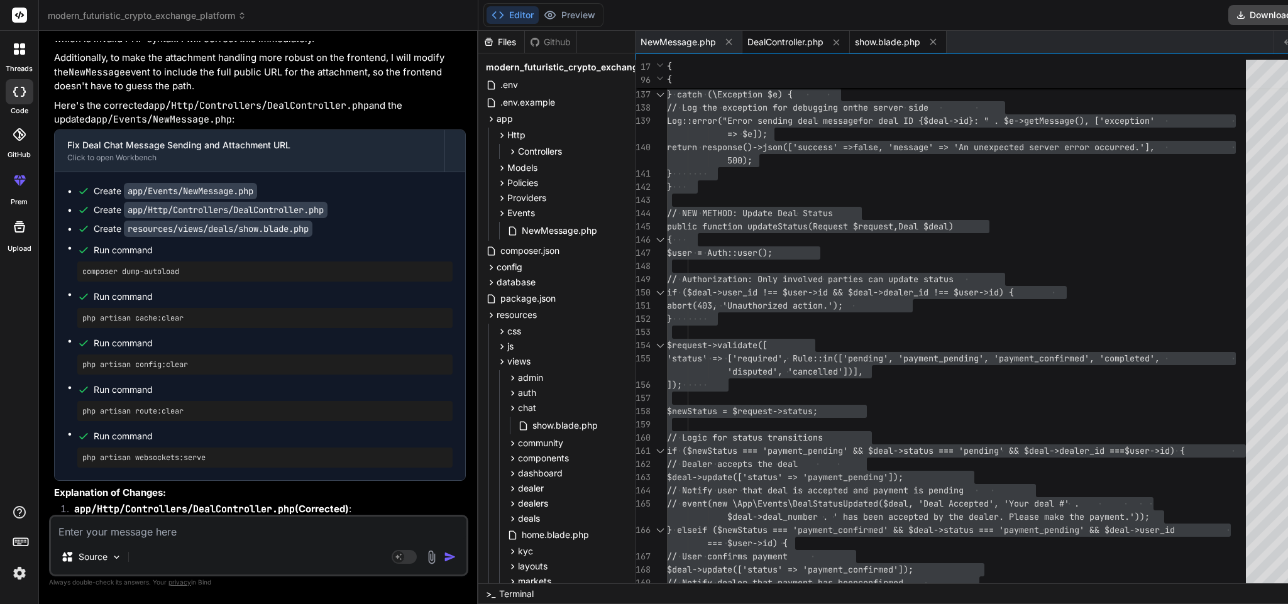
click at [858, 43] on span "show.blade.php" at bounding box center [887, 42] width 65 height 13
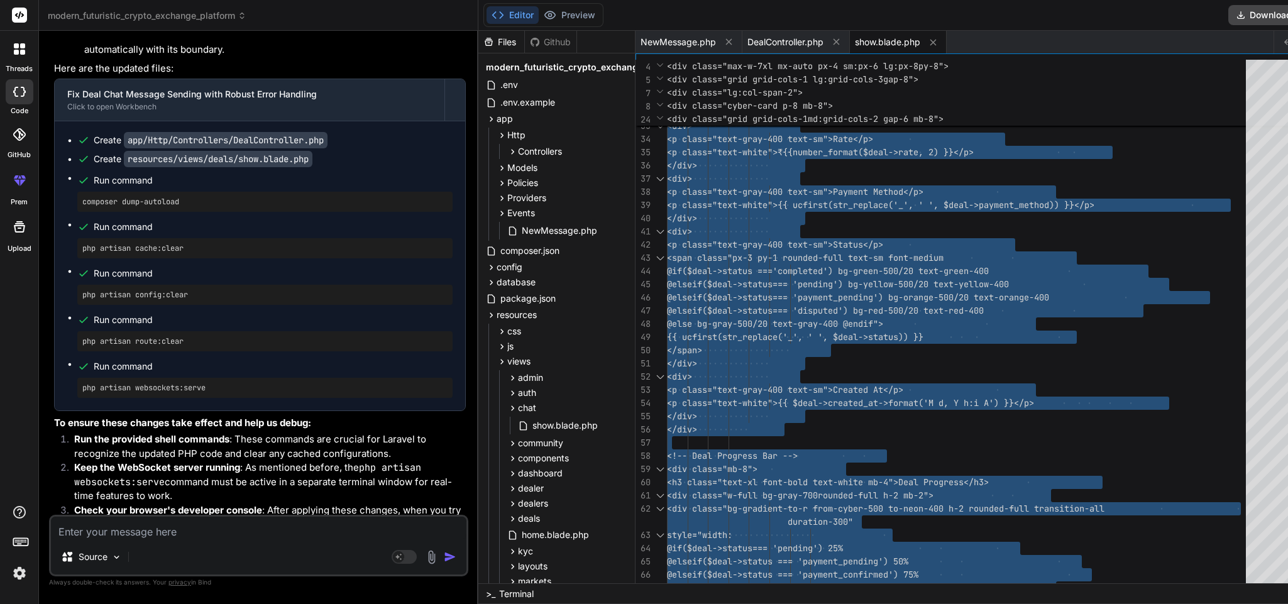
scroll to position [13642, 0]
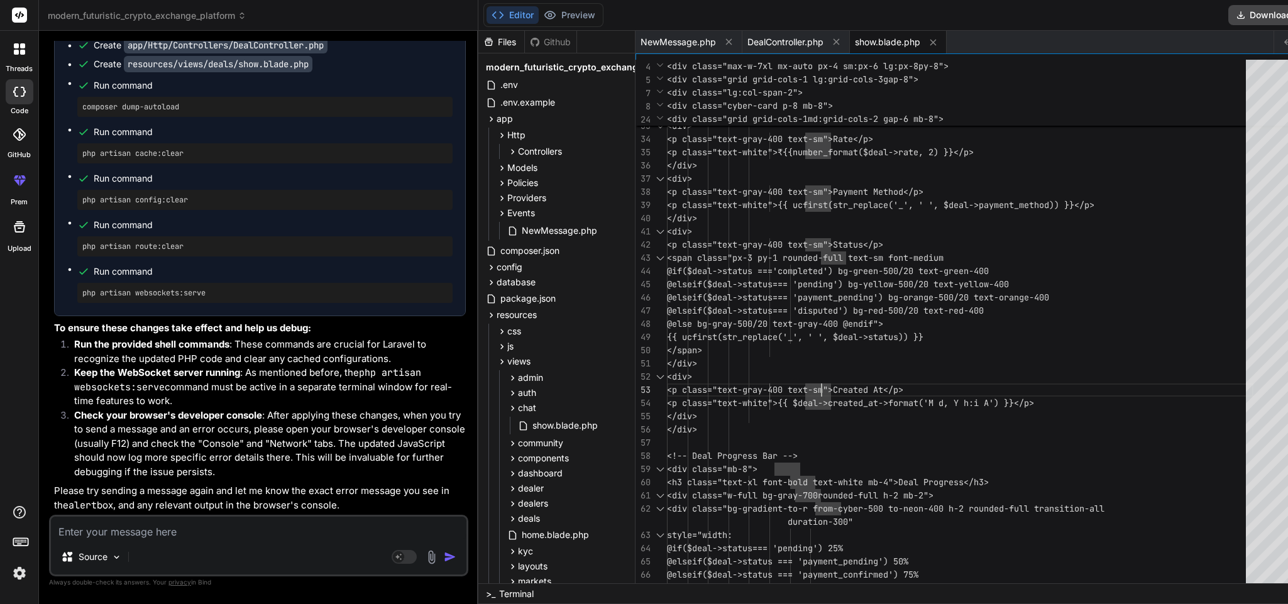
scroll to position [13704, 0]
click at [207, 402] on textarea at bounding box center [259, 528] width 416 height 23
paste textarea "An error occurred while sending the message: Failed to execute 'text' on 'Respo…"
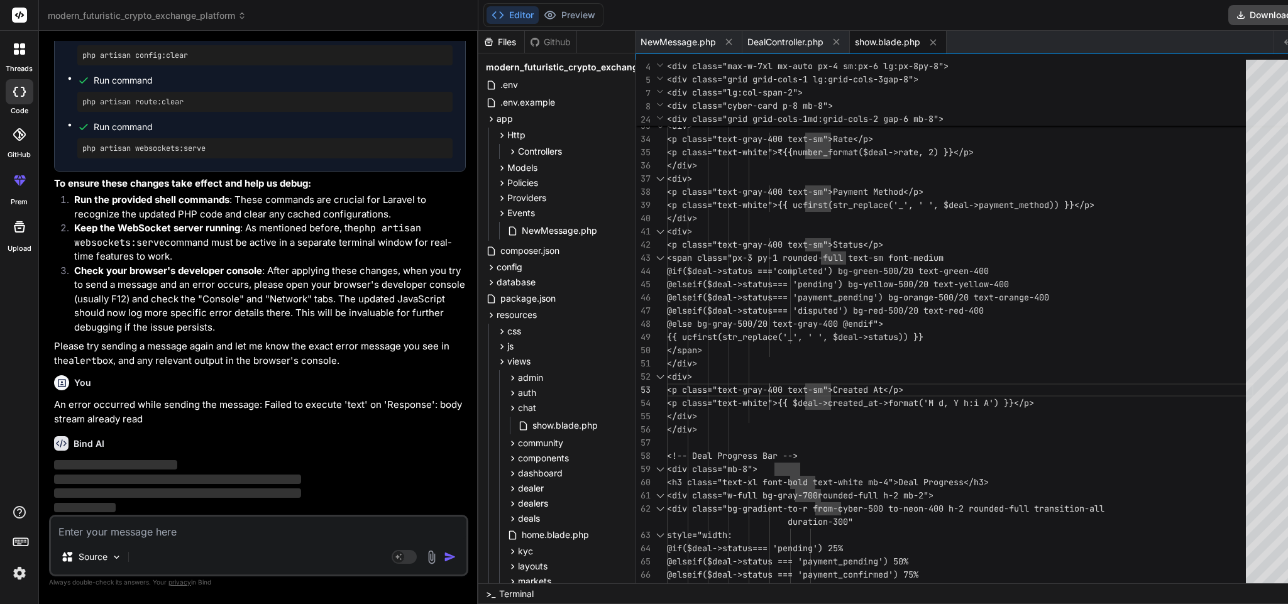
scroll to position [13848, 0]
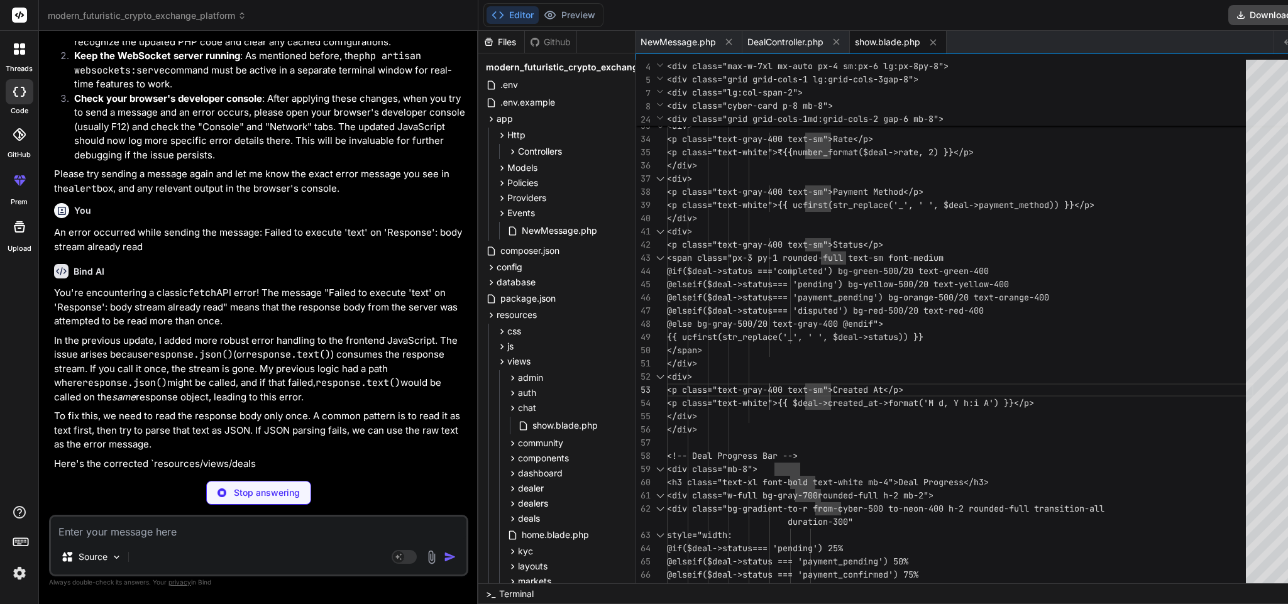
click at [198, 402] on textarea at bounding box center [259, 528] width 416 height 23
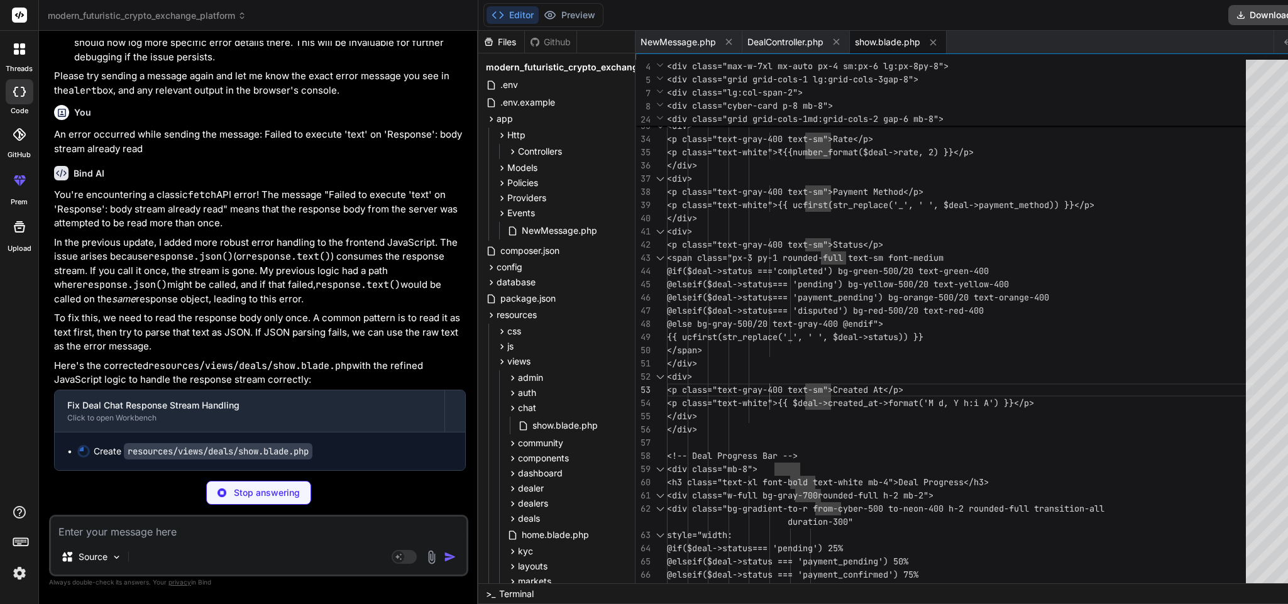
scroll to position [14120, 0]
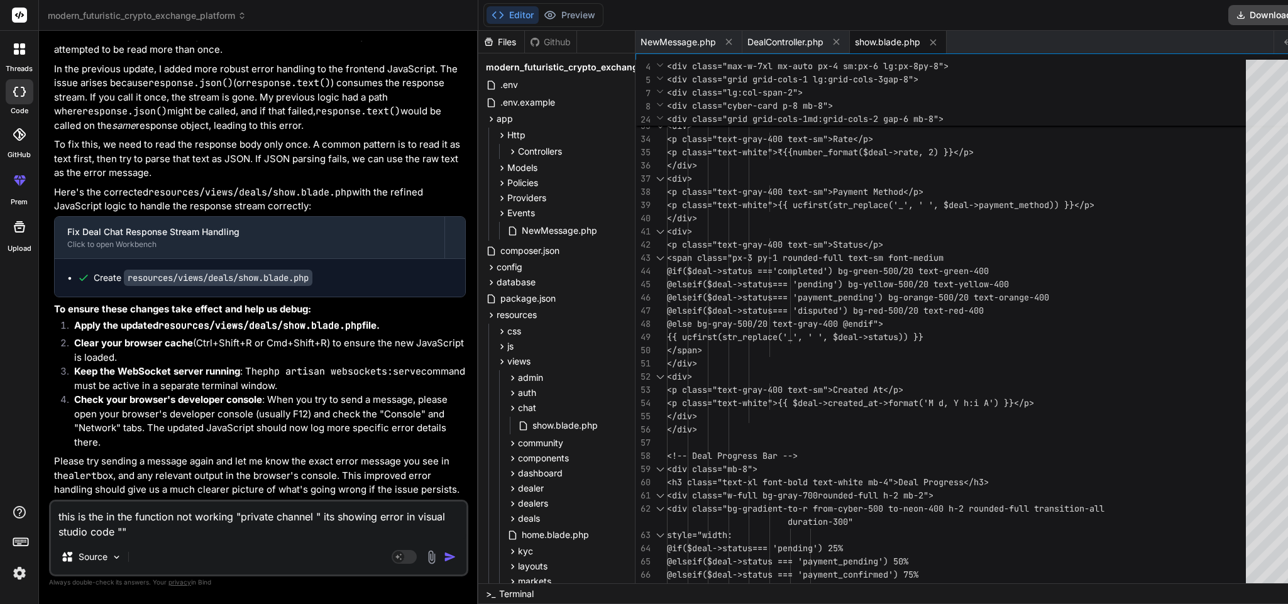
paste textarea "public function broadcastOn(): array { // Broadcast to a private channel specif…"
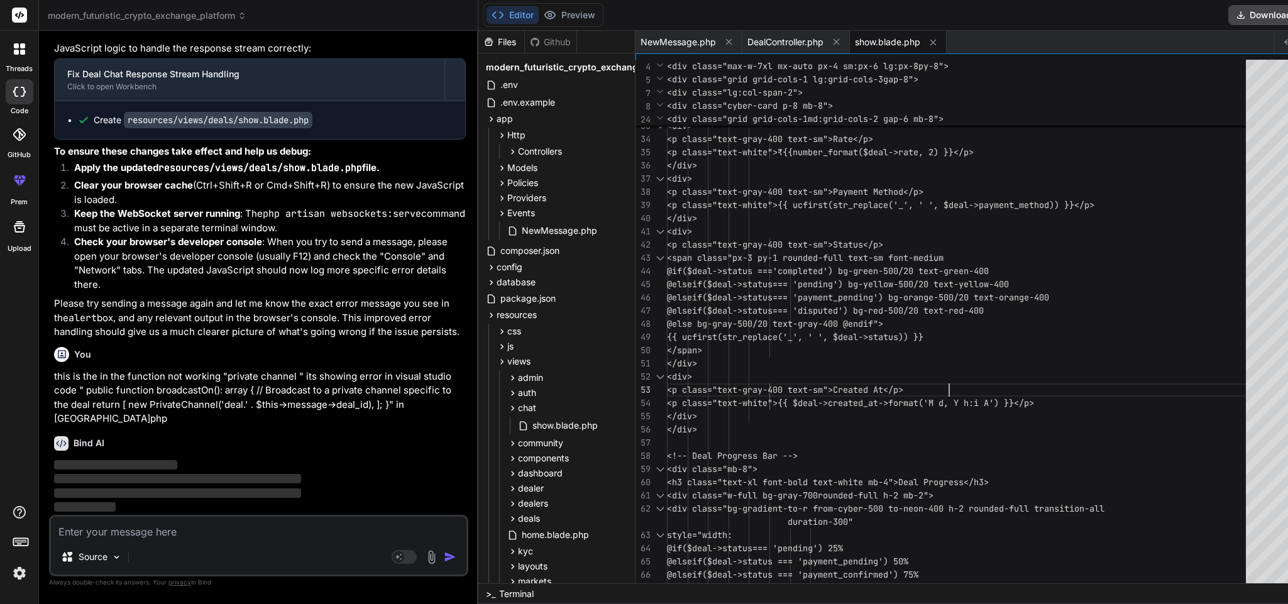
scroll to position [0, 0]
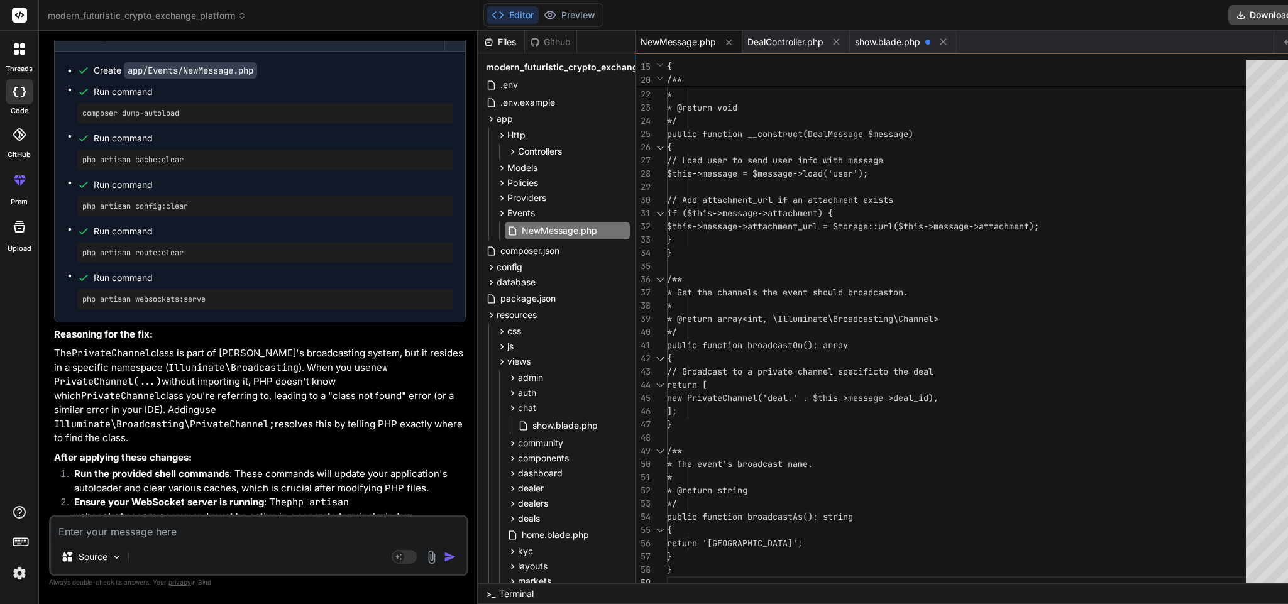
scroll to position [14795, 0]
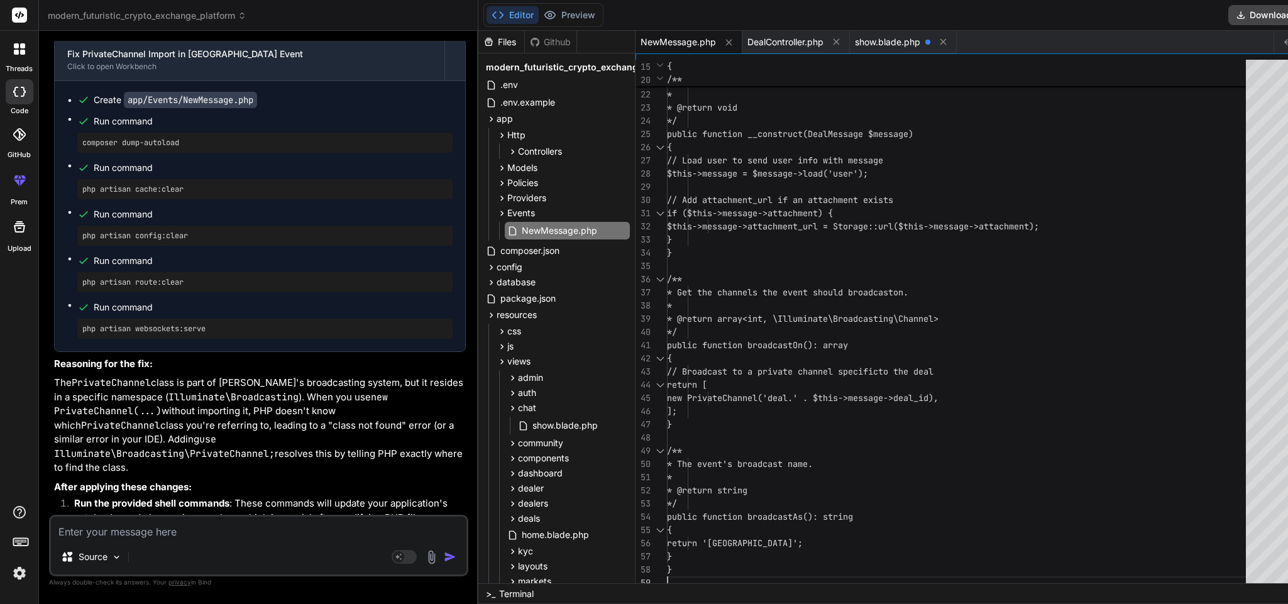
click at [828, 267] on div "} } /** * The event's broadcast name. * * @return string */ public function bro…" at bounding box center [960, 200] width 586 height 779
click at [858, 36] on span "show.blade.php" at bounding box center [887, 42] width 65 height 13
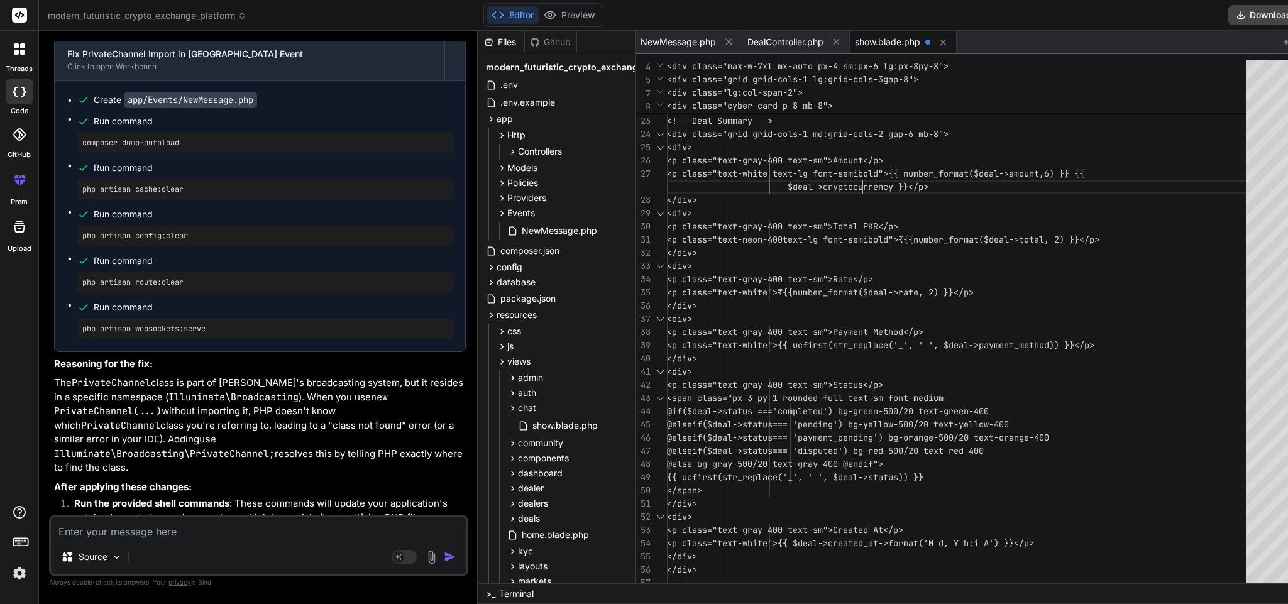
scroll to position [53, 0]
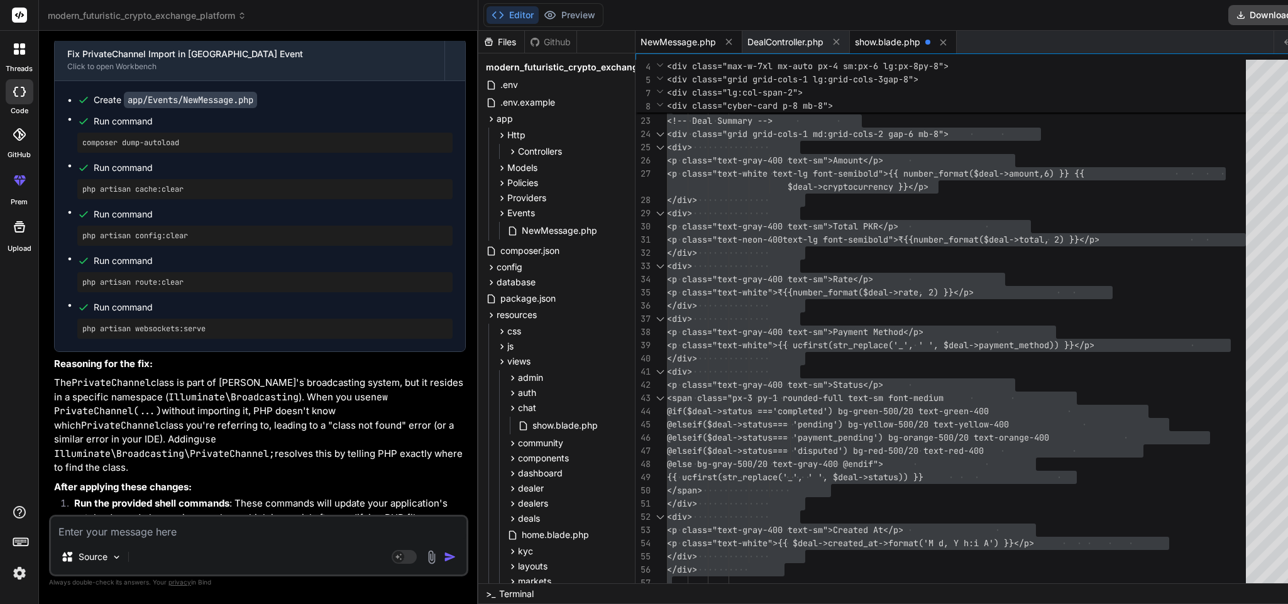
click at [669, 36] on span "NewMessage.php" at bounding box center [678, 42] width 75 height 13
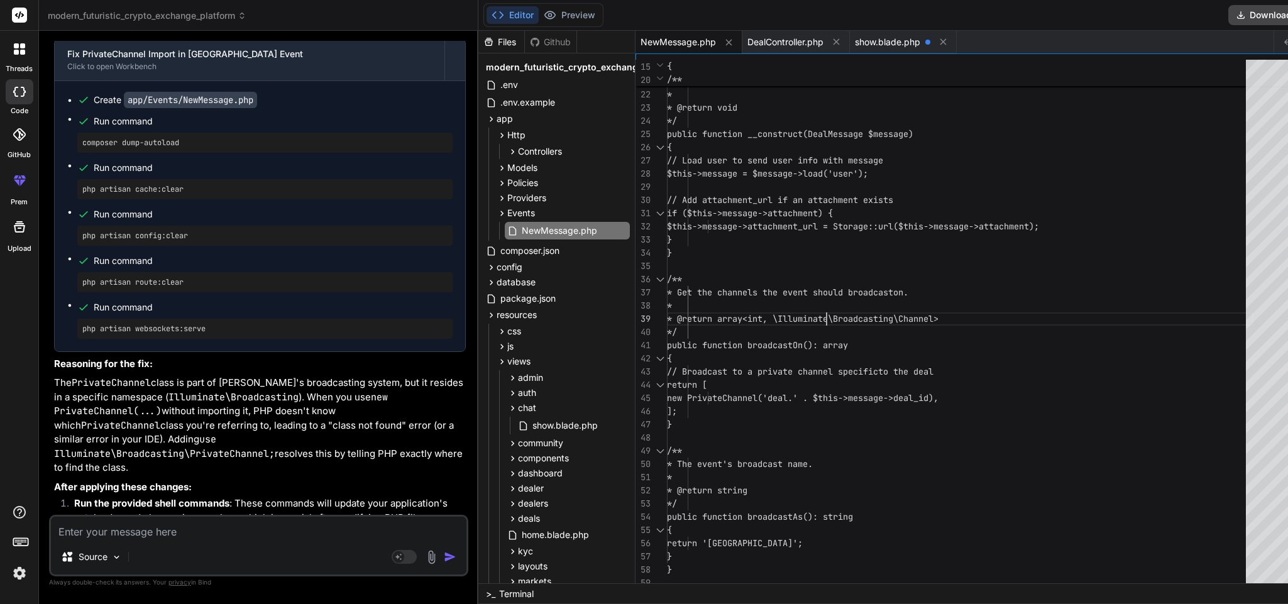
click at [824, 313] on div "} /** * The event's broadcast name. * * @return string */ public function broad…" at bounding box center [960, 200] width 586 height 779
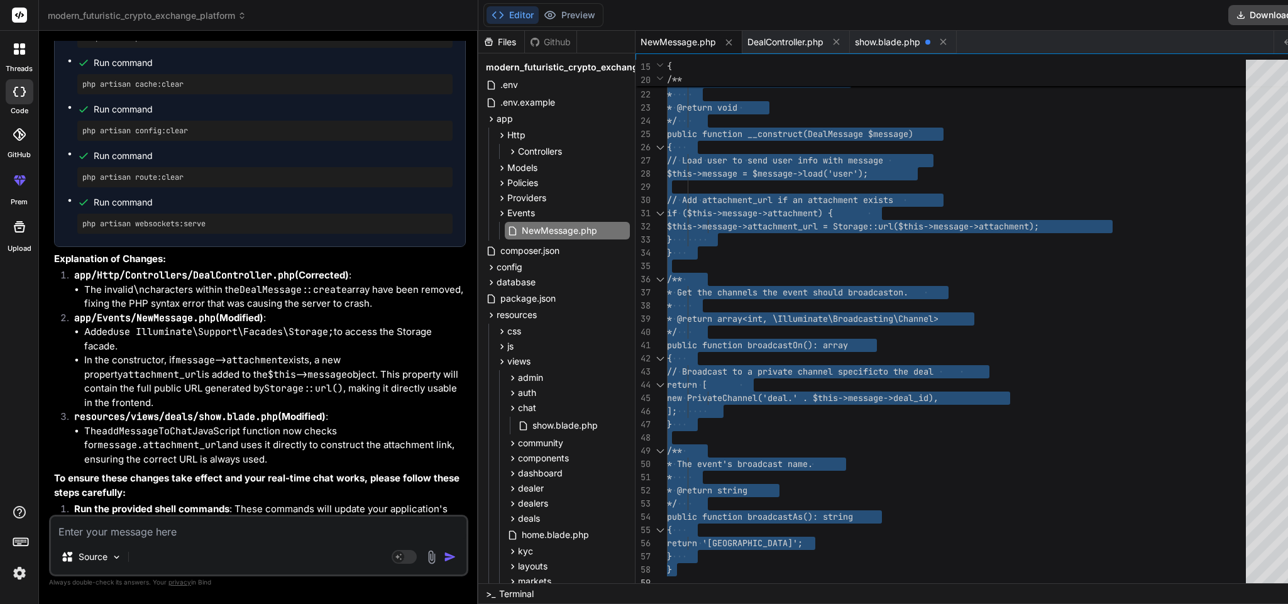
scroll to position [12381, 0]
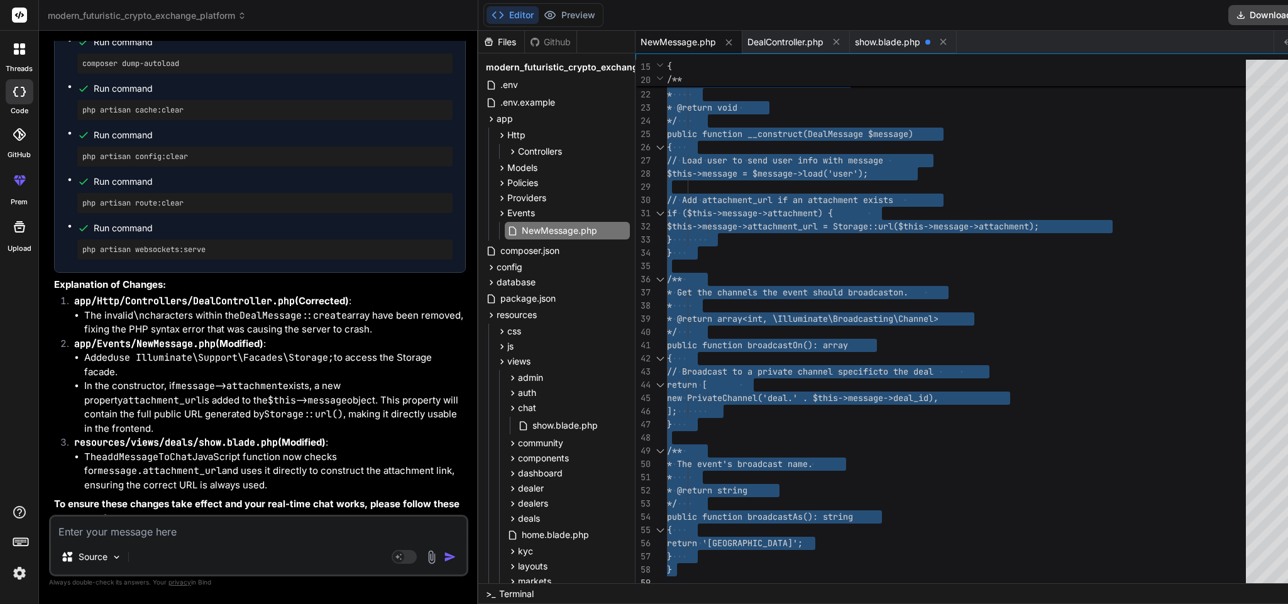
click at [738, 234] on div "} /** * The event's broadcast name. * * @return string */ public function broad…" at bounding box center [960, 200] width 586 height 779
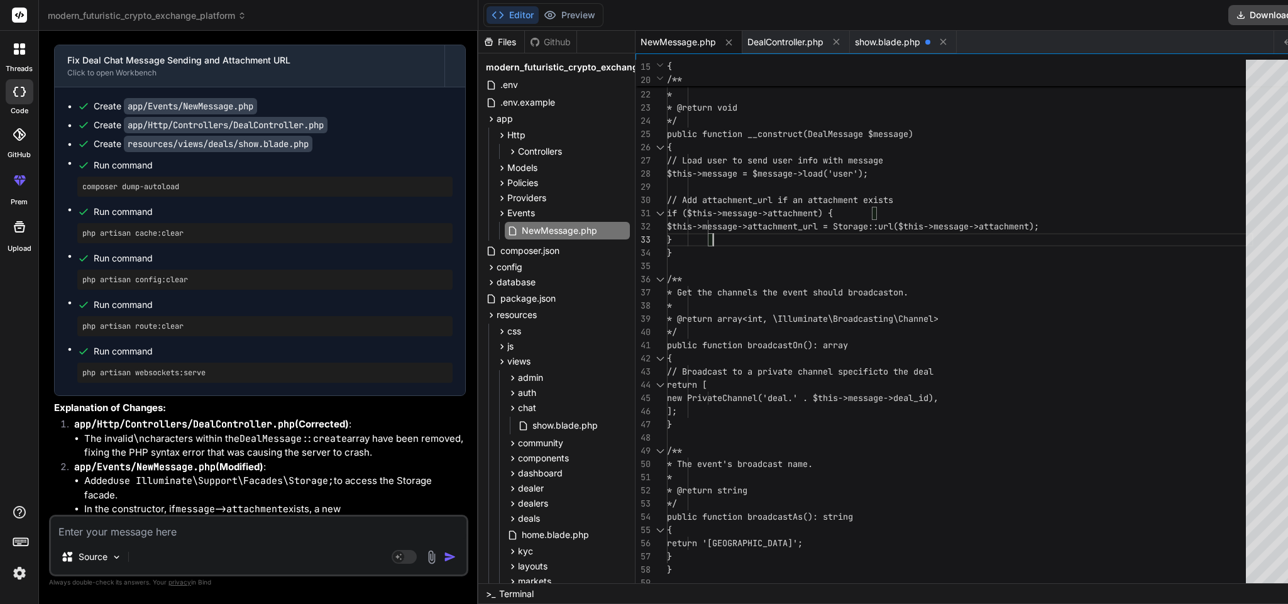
scroll to position [12254, 0]
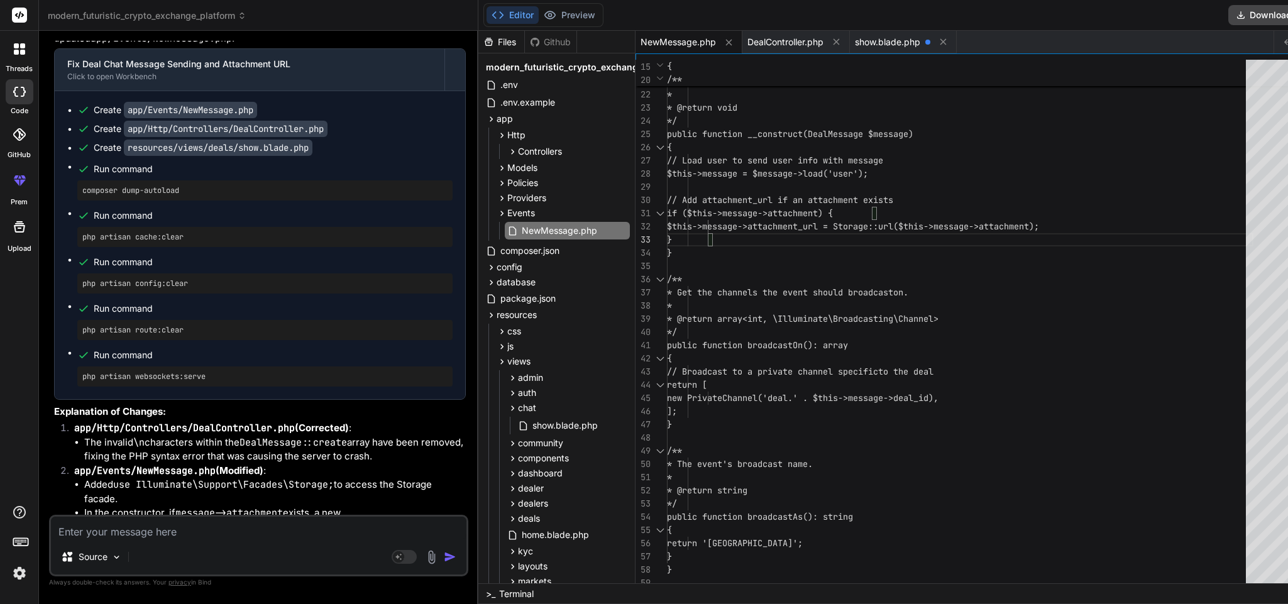
click at [854, 238] on div "} /** * The event's broadcast name. * * @return string */ public function broad…" at bounding box center [960, 200] width 586 height 779
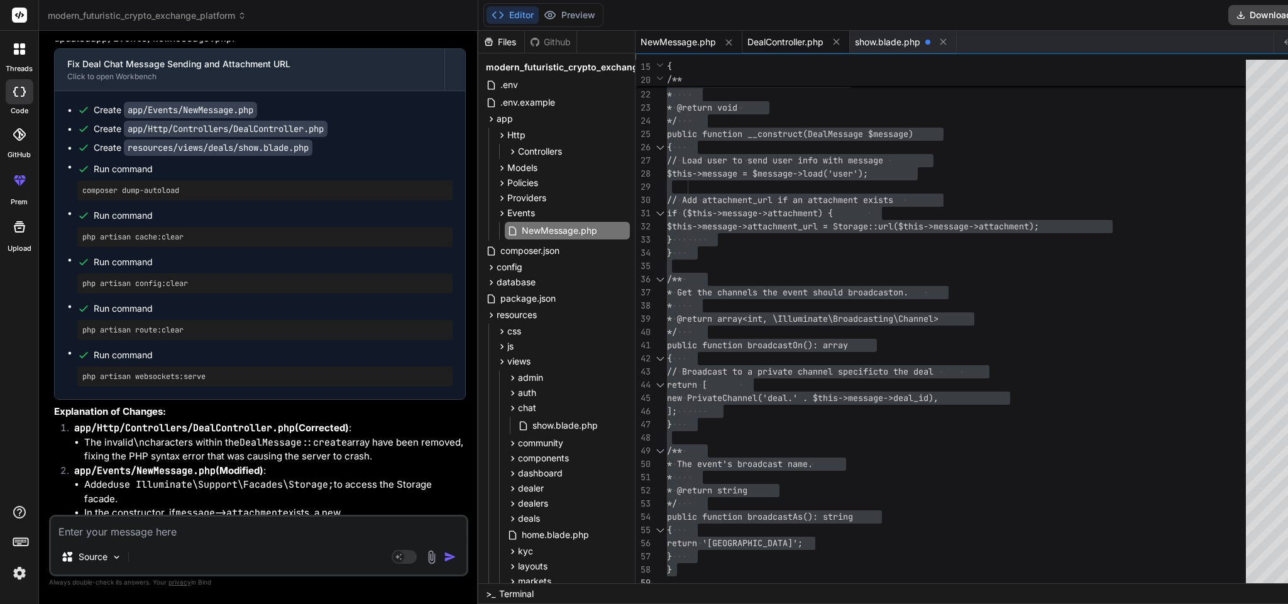
click at [788, 43] on span "DealController.php" at bounding box center [785, 42] width 76 height 13
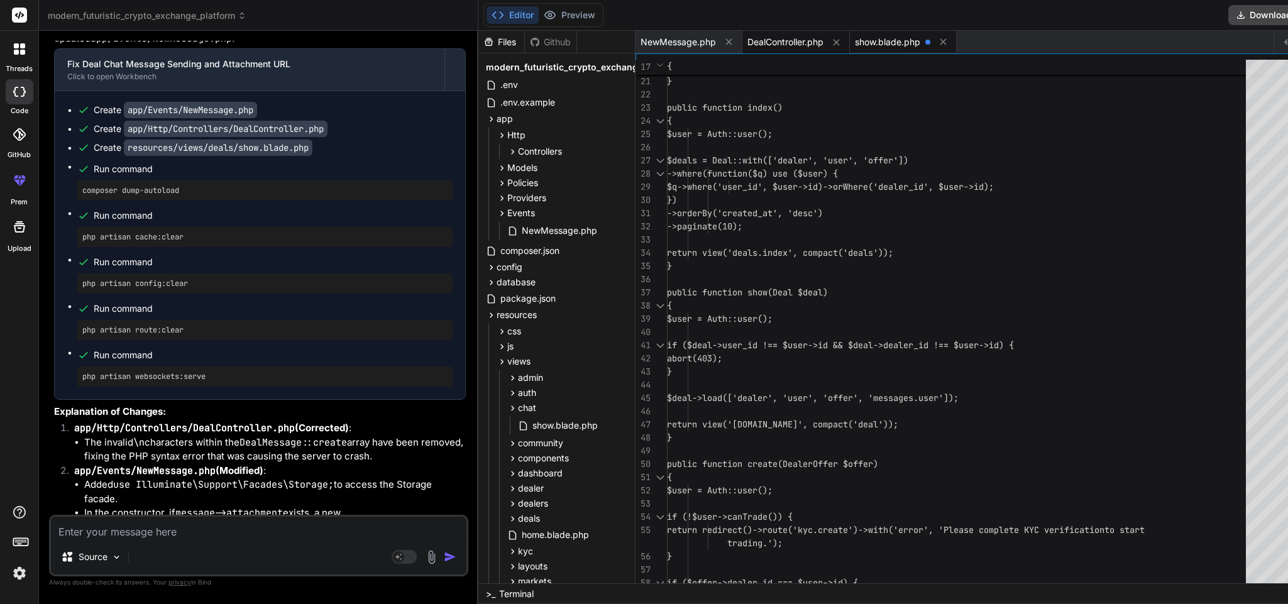
click at [858, 36] on span "show.blade.php" at bounding box center [887, 42] width 65 height 13
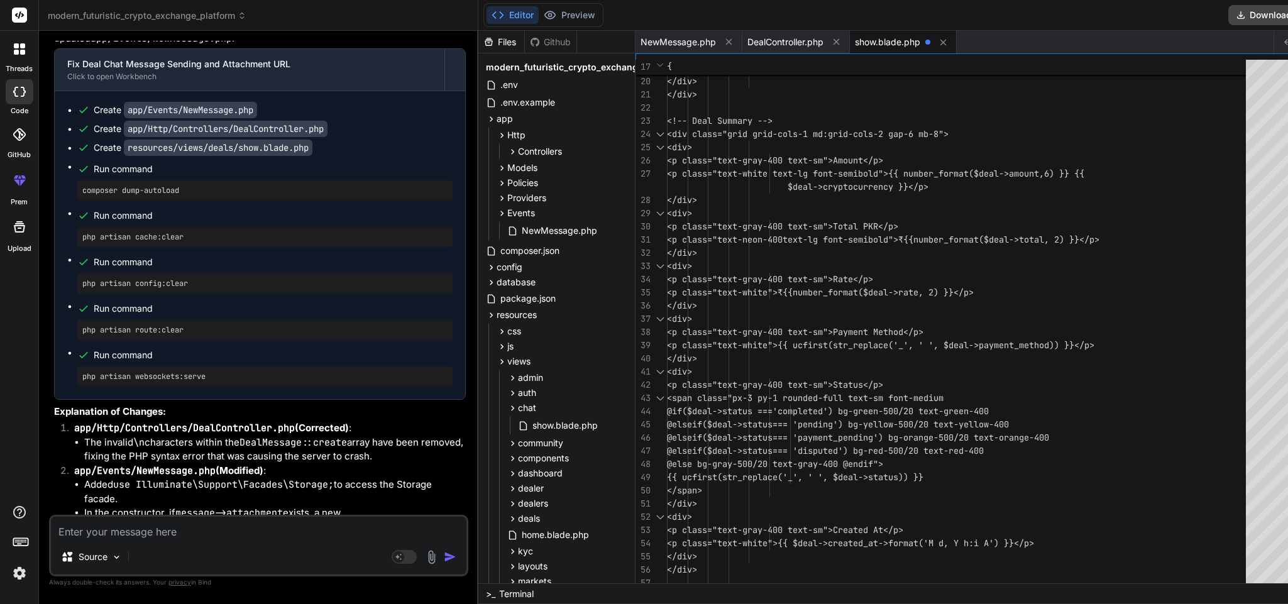
scroll to position [53, 0]
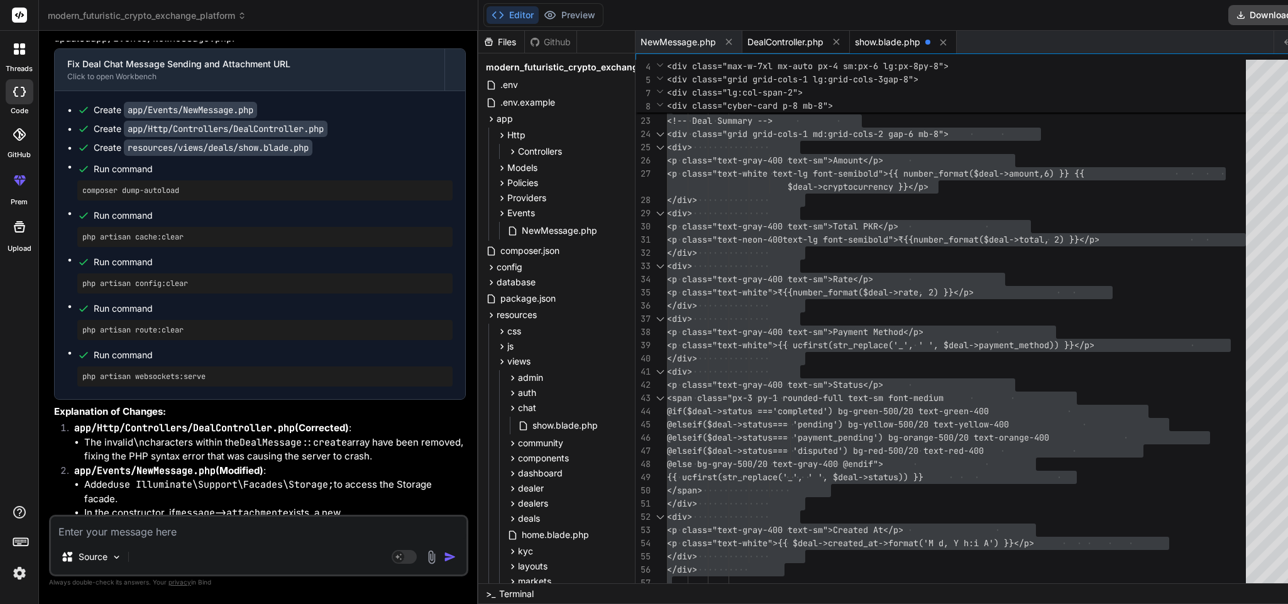
click at [784, 45] on span "DealController.php" at bounding box center [785, 42] width 76 height 13
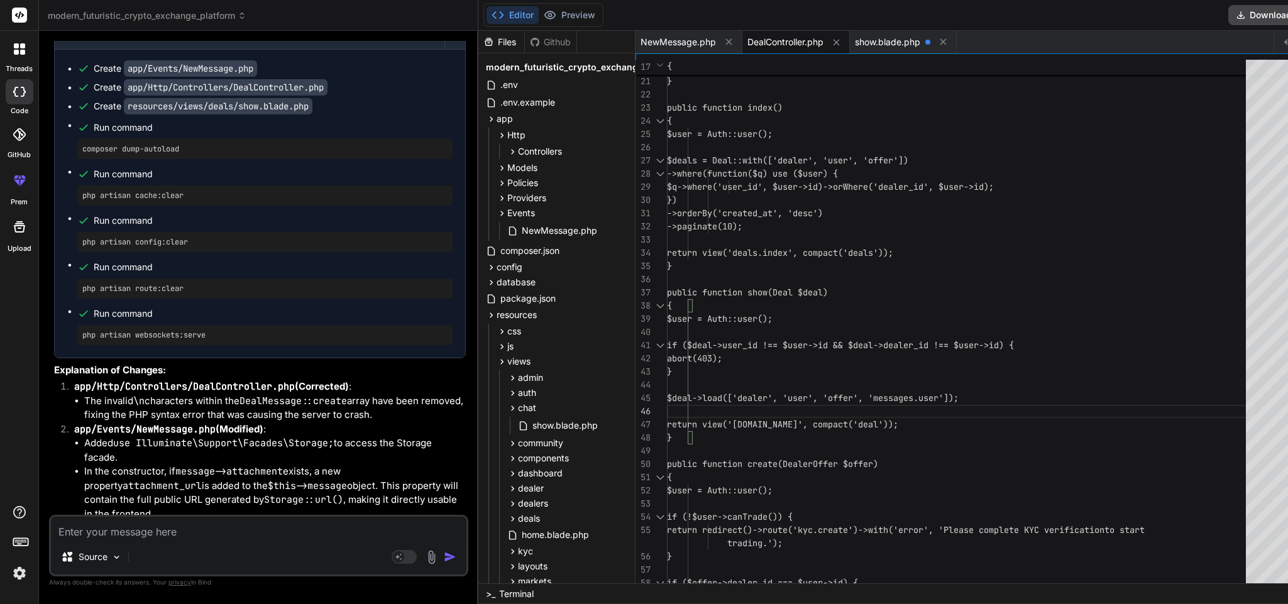
scroll to position [12296, 0]
click at [166, 153] on pre "composer dump-autoload" at bounding box center [264, 148] width 365 height 10
click at [166, 200] on pre "php artisan cache:clear" at bounding box center [264, 195] width 365 height 10
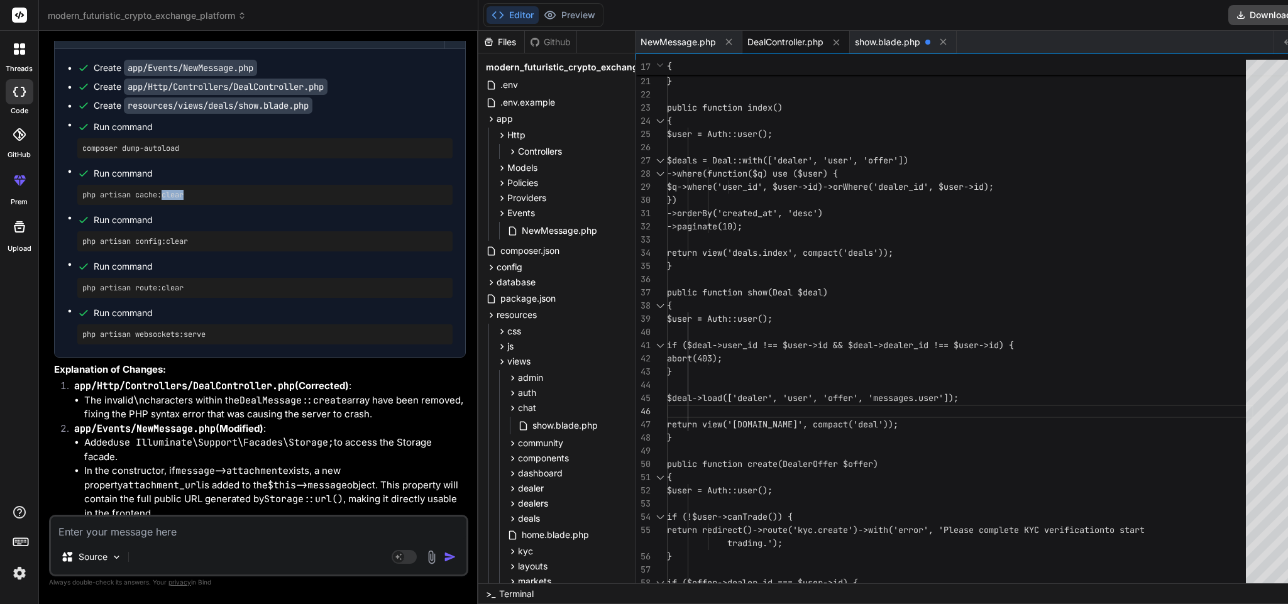
click at [166, 200] on pre "php artisan cache:clear" at bounding box center [264, 195] width 365 height 10
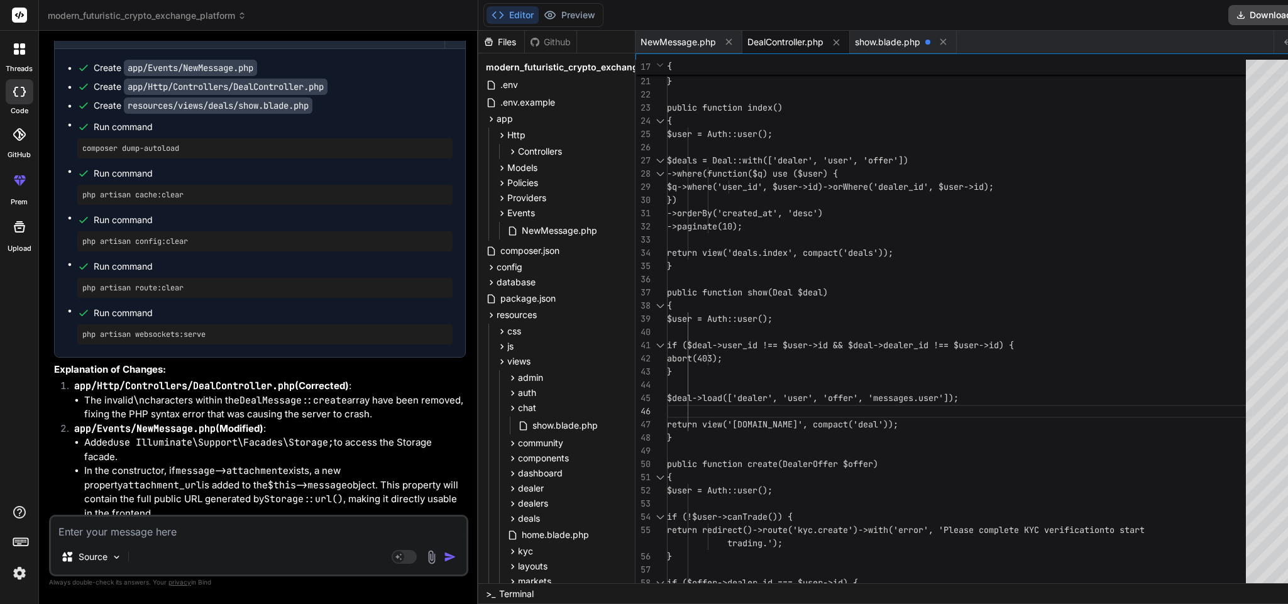
click at [228, 402] on textarea at bounding box center [259, 528] width 416 height 23
click at [325, 402] on textarea "i want to build live deal chat with websocket remove [PERSON_NAME] from that ne…" at bounding box center [259, 528] width 416 height 23
click at [858, 42] on div at bounding box center [938, 42] width 26 height 16
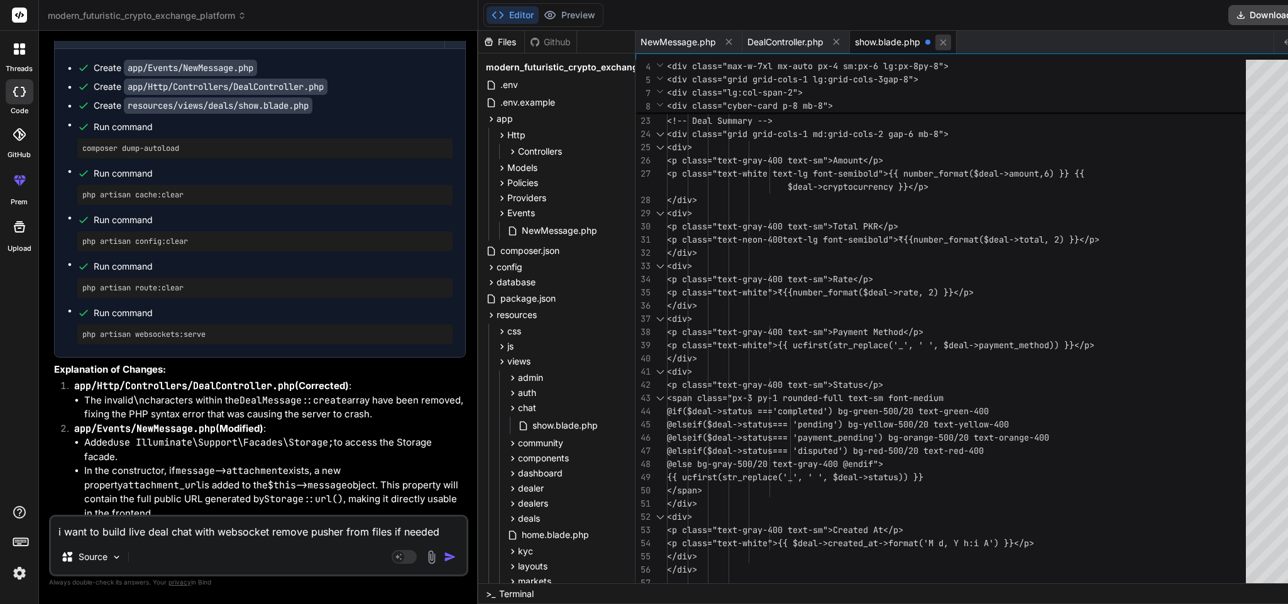
click at [858, 42] on icon at bounding box center [943, 42] width 11 height 11
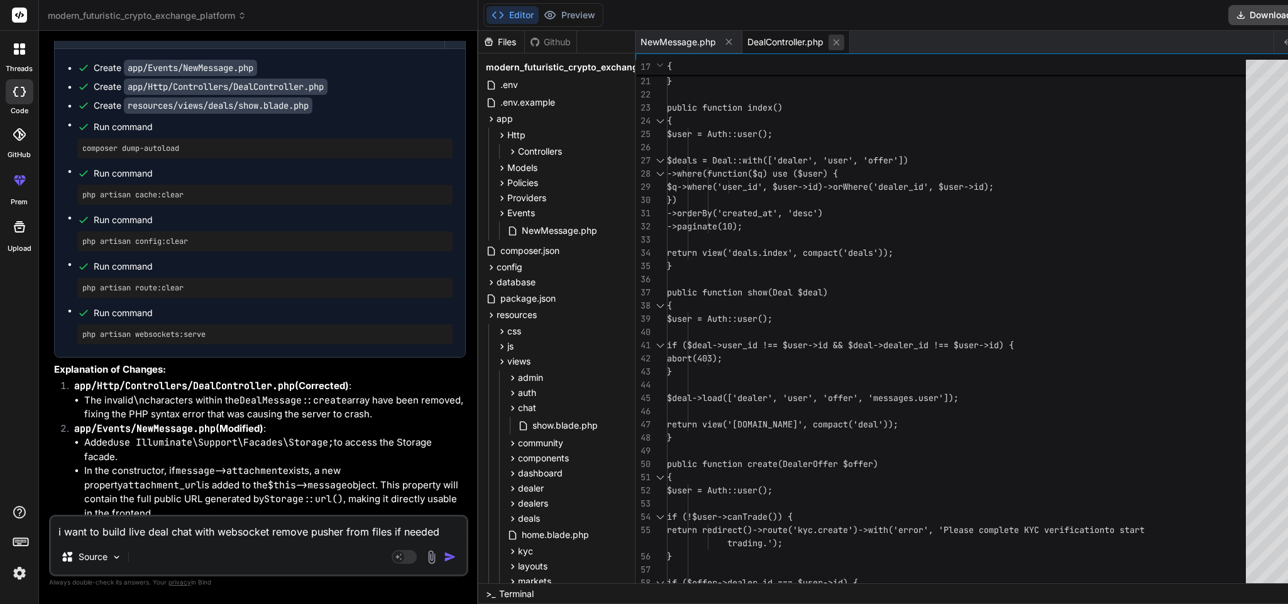
click at [836, 40] on icon at bounding box center [836, 42] width 11 height 11
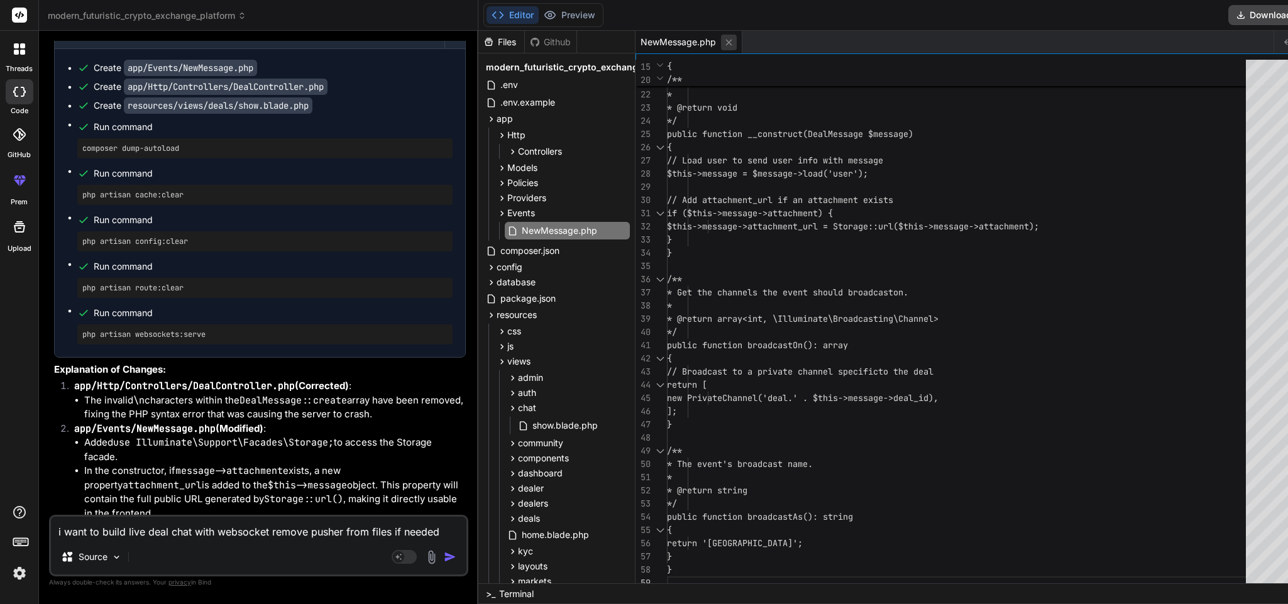
click at [724, 41] on icon at bounding box center [729, 42] width 11 height 11
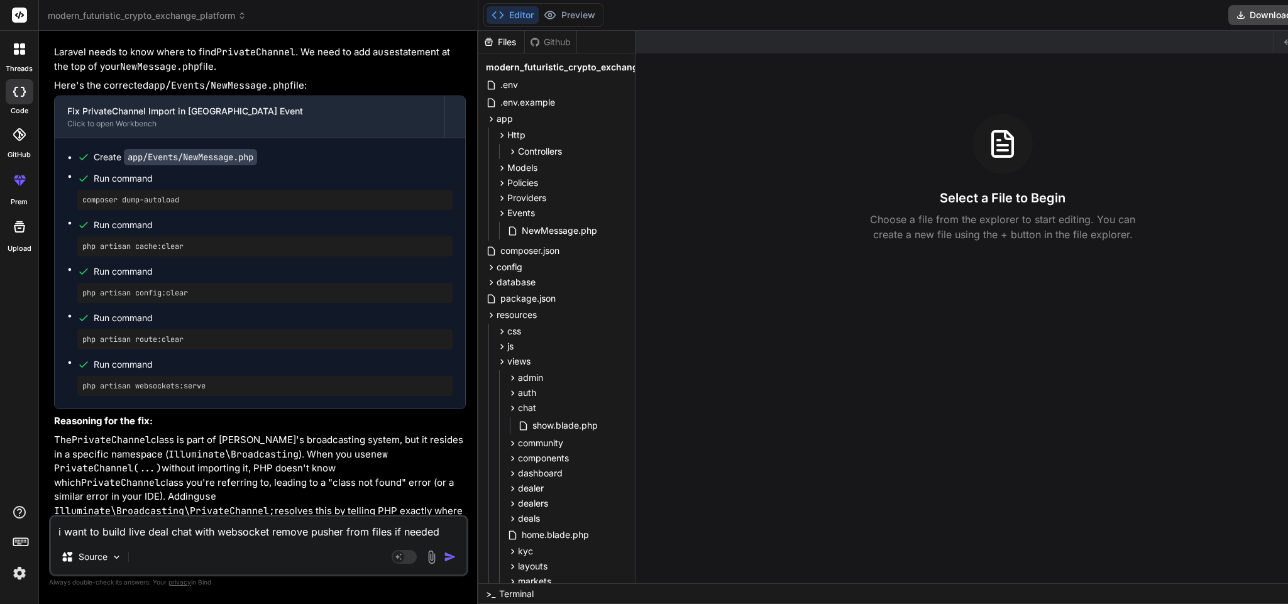
scroll to position [15029, 0]
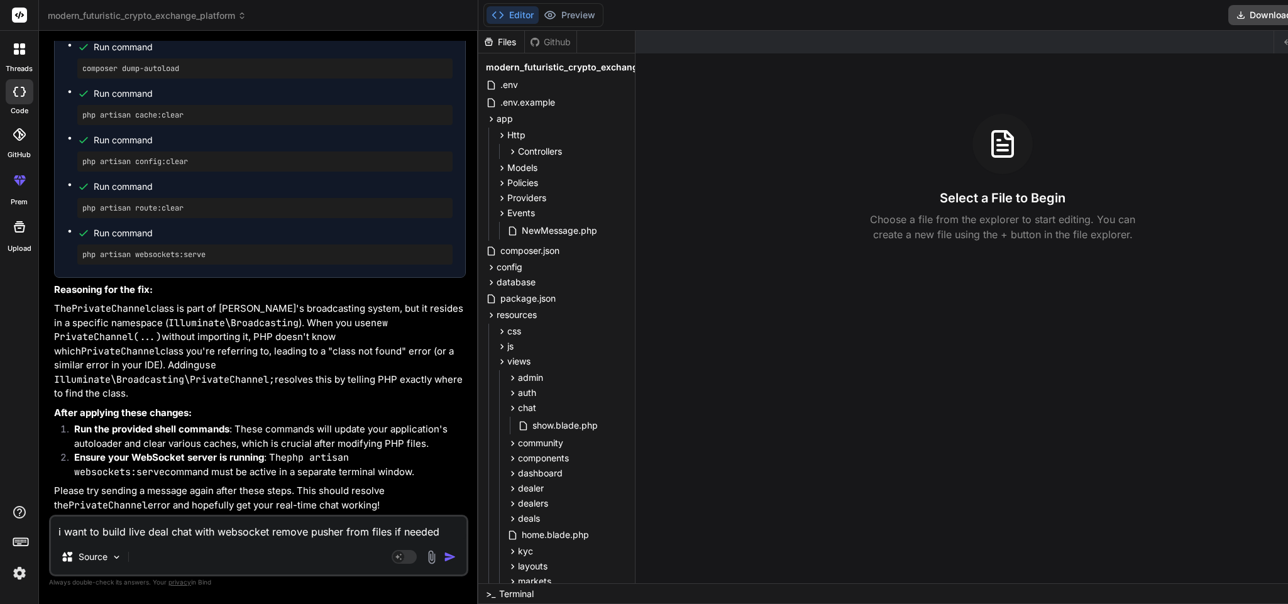
click at [168, 120] on pre "php artisan cache:clear" at bounding box center [264, 115] width 365 height 10
click at [155, 167] on pre "php artisan config:clear" at bounding box center [264, 162] width 365 height 10
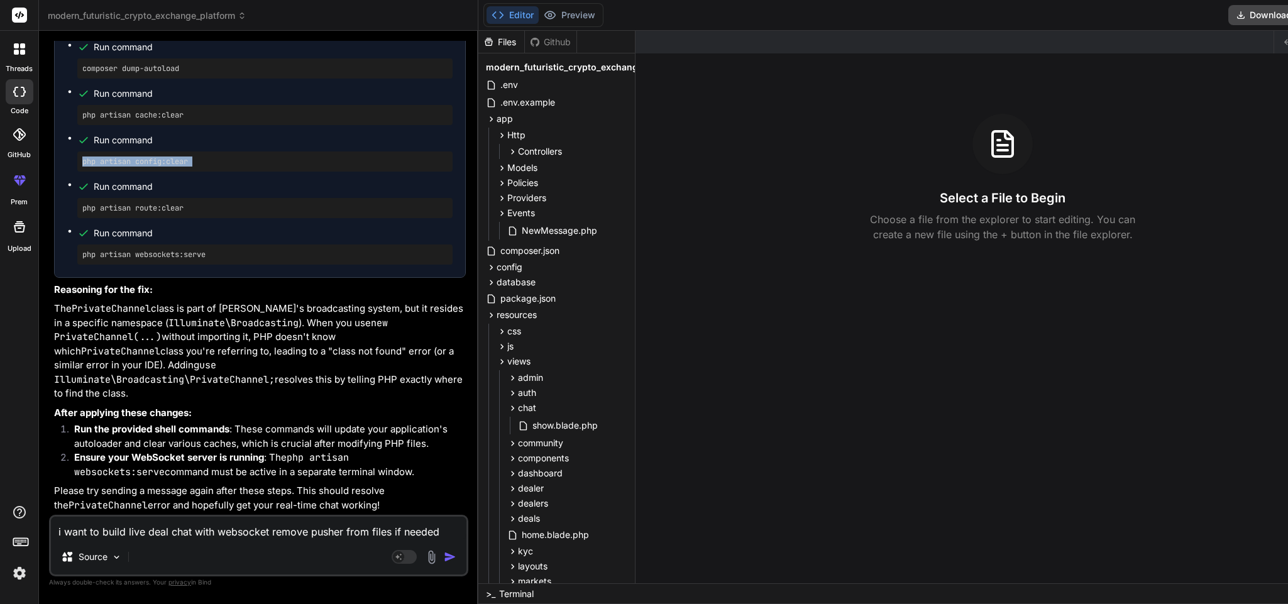
click at [155, 167] on pre "php artisan config:clear" at bounding box center [264, 162] width 365 height 10
click at [172, 213] on pre "php artisan route:clear" at bounding box center [264, 208] width 365 height 10
drag, startPoint x: 172, startPoint y: 223, endPoint x: 151, endPoint y: 228, distance: 22.0
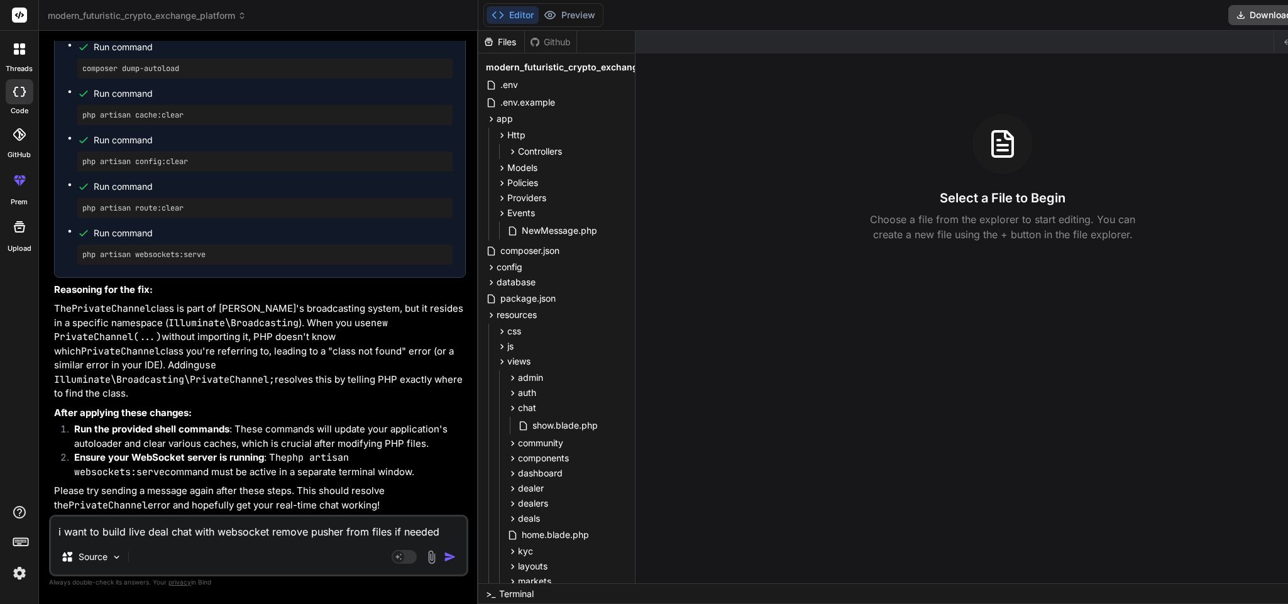
click at [151, 218] on div "php artisan route:clear" at bounding box center [264, 208] width 375 height 20
click at [163, 215] on div "php artisan route:clear" at bounding box center [264, 208] width 375 height 20
click at [811, 402] on div ">_ Terminal" at bounding box center [924, 593] width 892 height 21
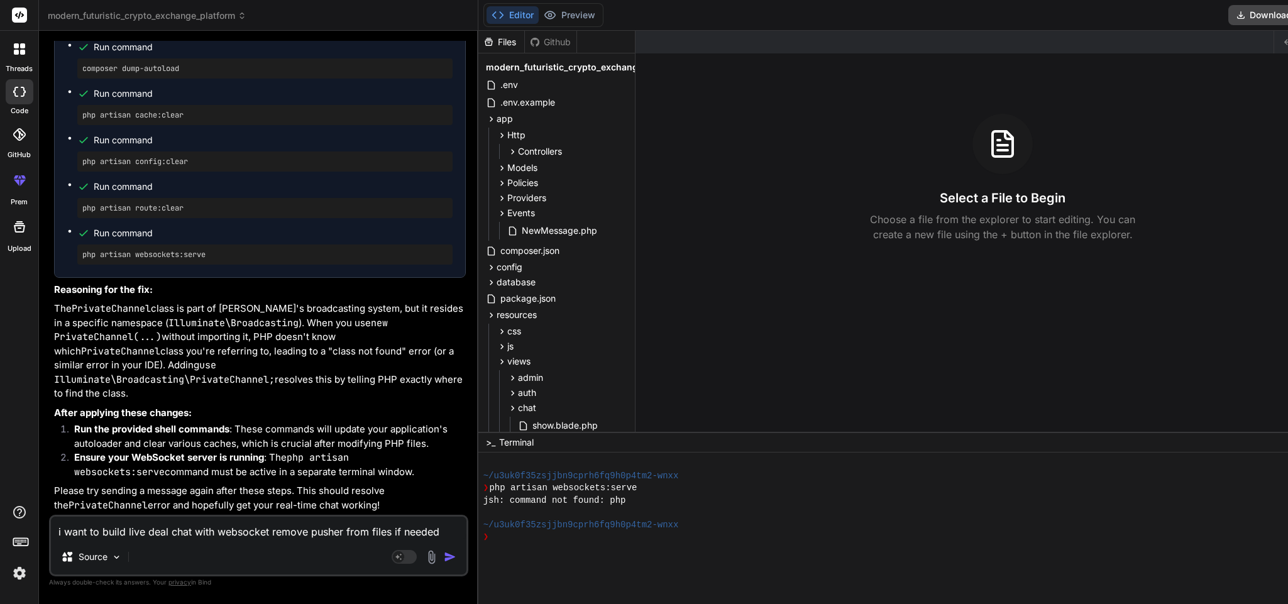
click at [445, 402] on img "button" at bounding box center [450, 557] width 13 height 13
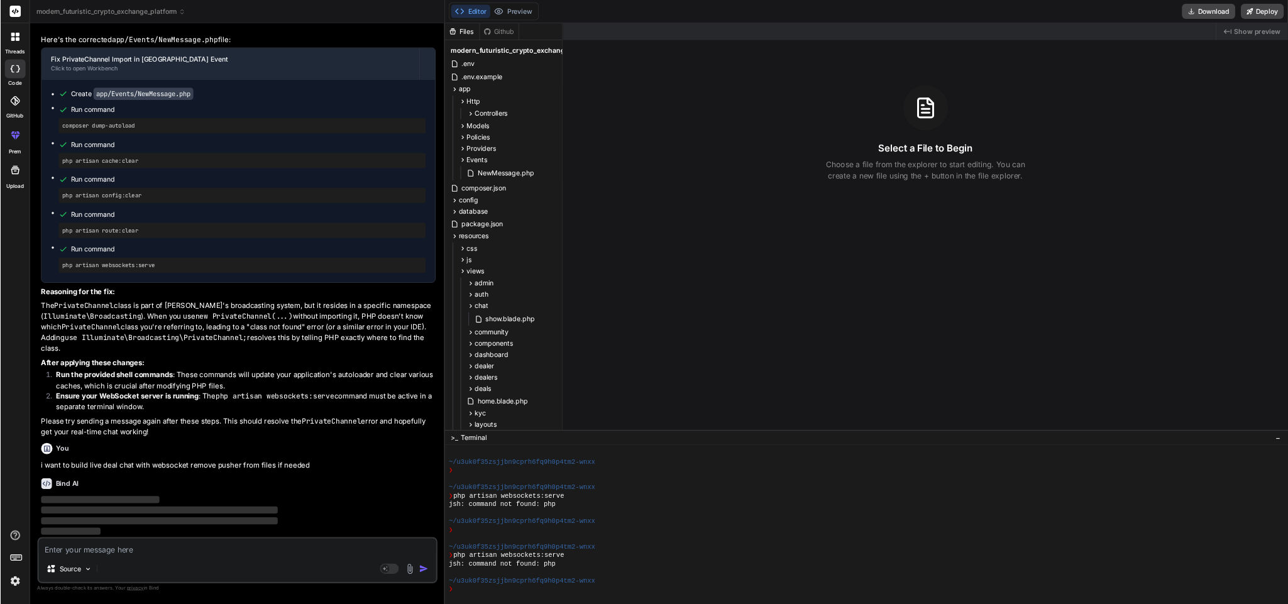
scroll to position [3066, 0]
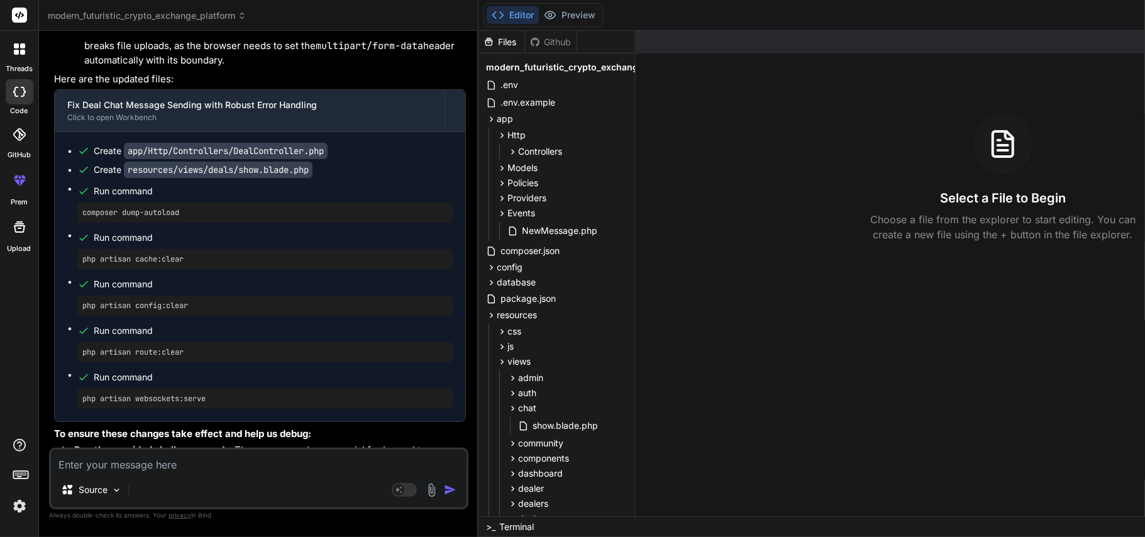
scroll to position [13426, 0]
click at [477, 186] on div at bounding box center [477, 284] width 1 height 506
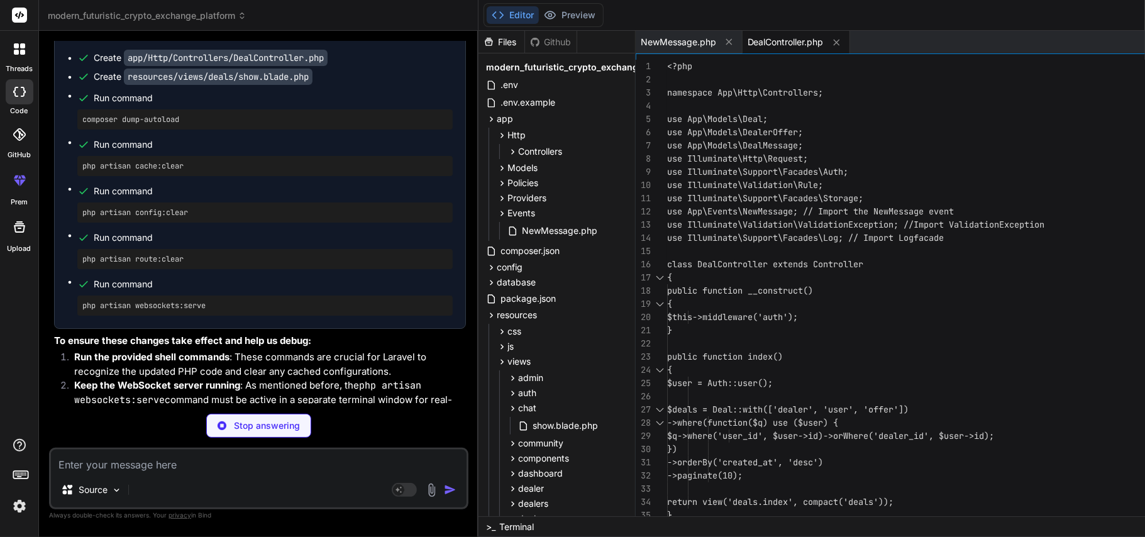
scroll to position [13566, 0]
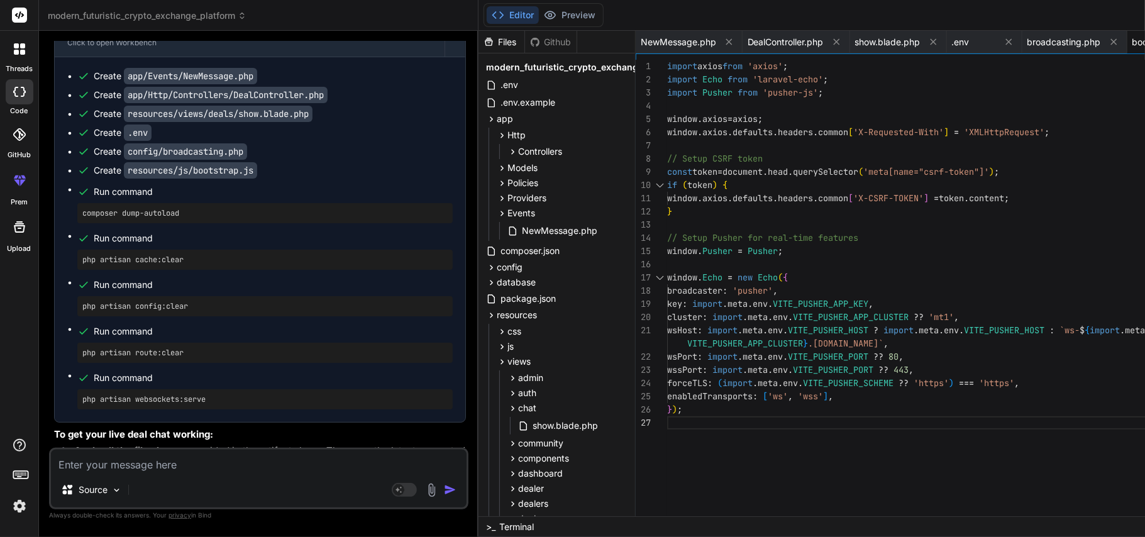
scroll to position [15749, 0]
click at [665, 36] on span "NewMessage.php" at bounding box center [678, 42] width 75 height 13
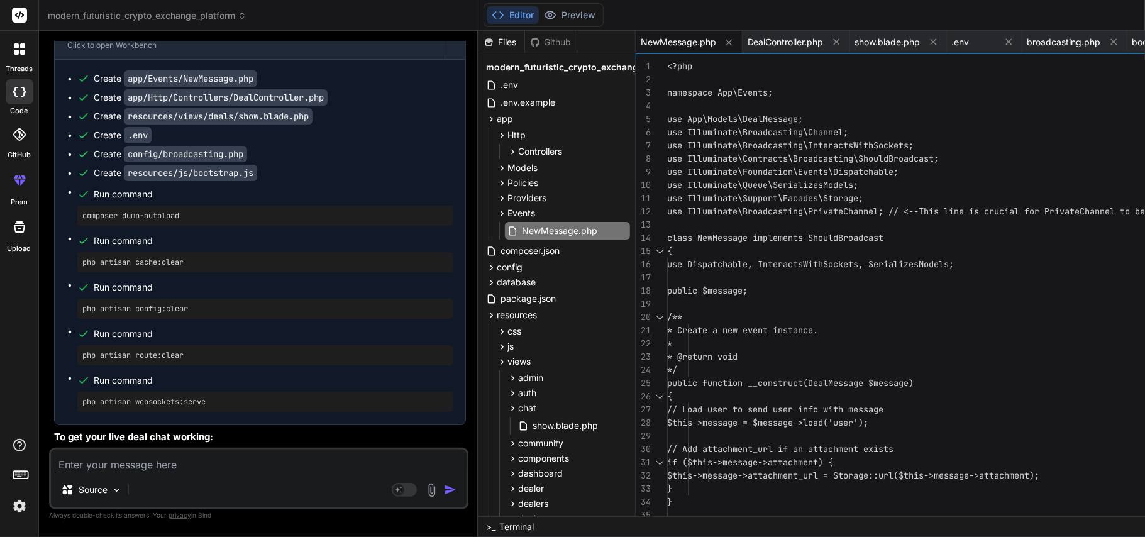
click at [835, 254] on div "<?php namespace App\Events; use App\Models\DealMessage; use Illuminate\Broadcas…" at bounding box center [966, 449] width 598 height 779
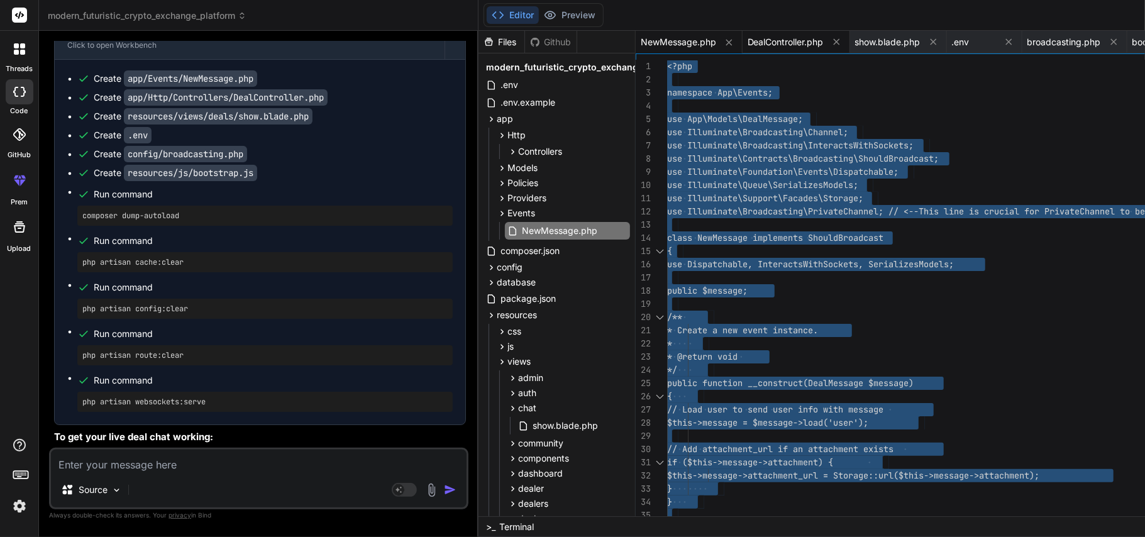
click at [769, 41] on span "DealController.php" at bounding box center [785, 42] width 76 height 13
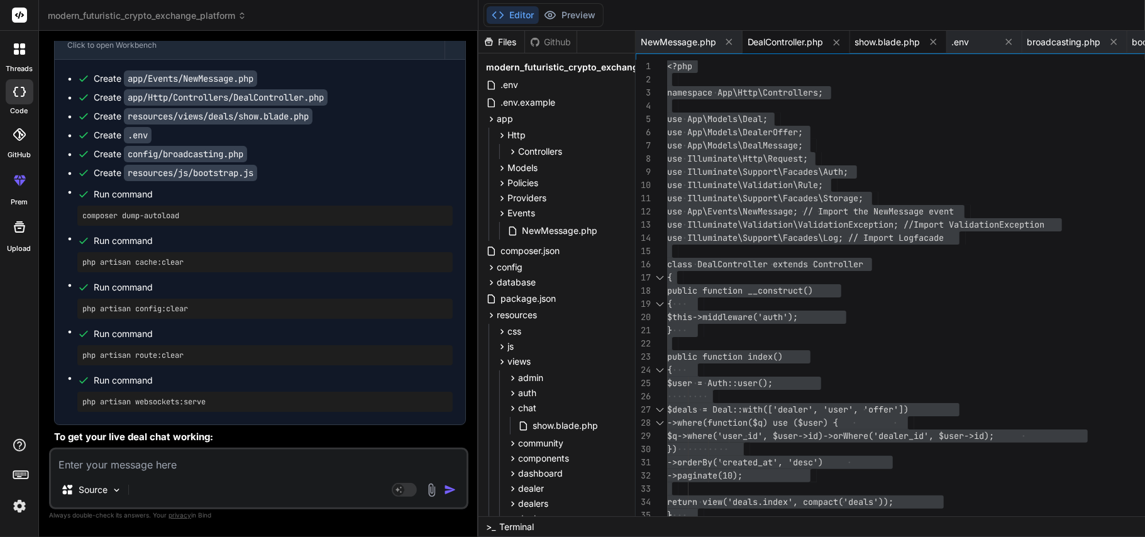
click at [858, 45] on span "show.blade.php" at bounding box center [887, 42] width 65 height 13
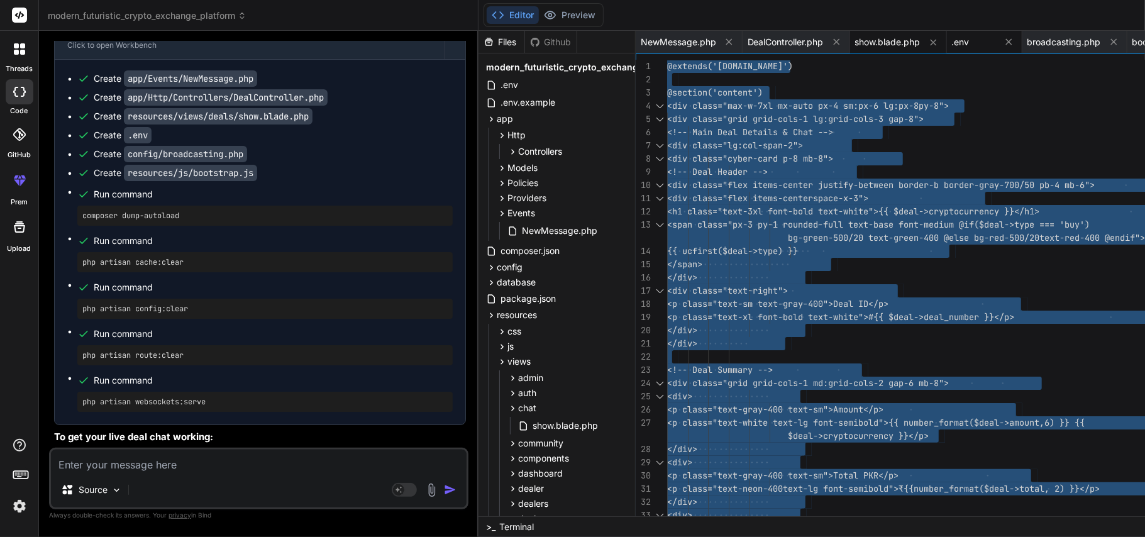
click at [858, 44] on span ".env" at bounding box center [961, 42] width 18 height 13
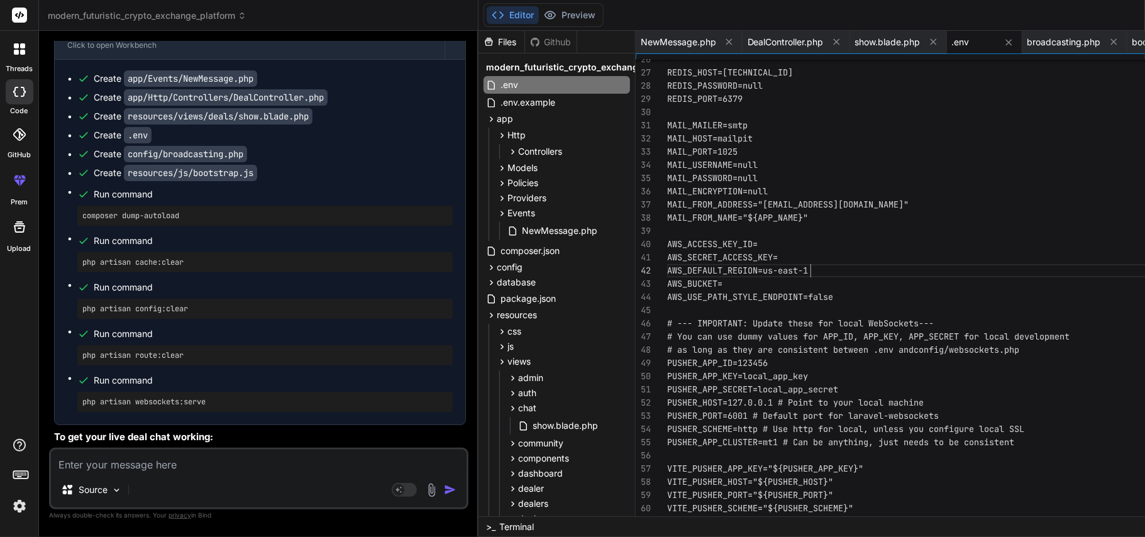
click at [847, 259] on div "REDIS_HOST=[TECHNICAL_ID] REDIS_PASSWORD=null REDIS_PORT=6379 MAIL_MAILER=smtp …" at bounding box center [966, 132] width 598 height 818
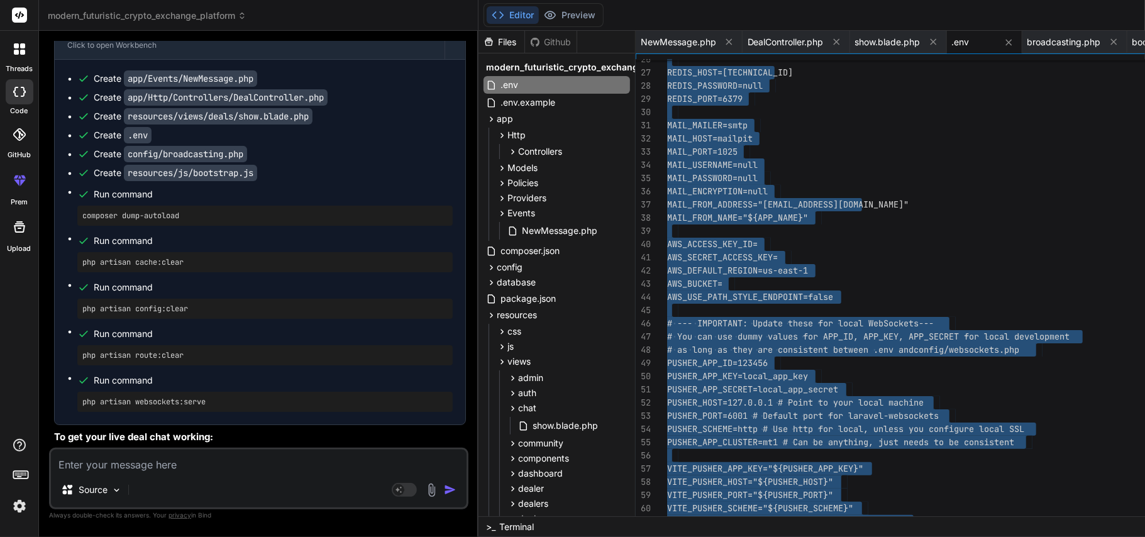
click at [847, 259] on div "REDIS_HOST=[TECHNICAL_ID] REDIS_PASSWORD=null REDIS_PORT=6379 MAIL_MAILER=smtp …" at bounding box center [966, 132] width 598 height 818
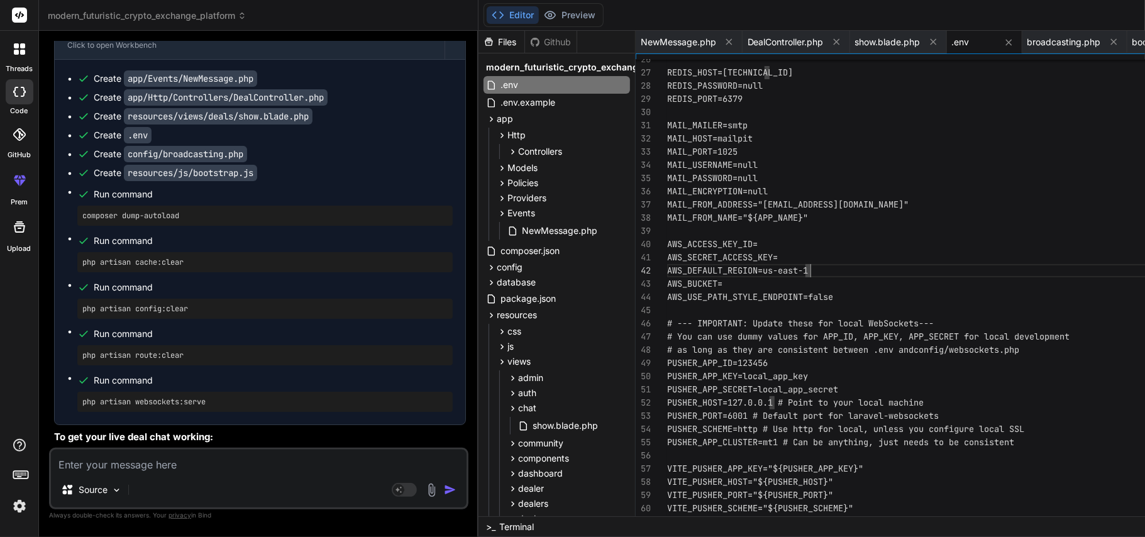
drag, startPoint x: 660, startPoint y: 317, endPoint x: 695, endPoint y: 352, distance: 48.9
click at [695, 352] on div "27 28 29 30 31 32 33 34 35 36 26 37 38 39 40 41 42 43 44 45 46 47 48 49 50 51 5…" at bounding box center [1001, 291] width 730 height 463
click at [858, 402] on div "REDIS_HOST=[TECHNICAL_ID] REDIS_PASSWORD=null REDIS_PORT=6379 MAIL_MAILER=smtp …" at bounding box center [966, 132] width 598 height 818
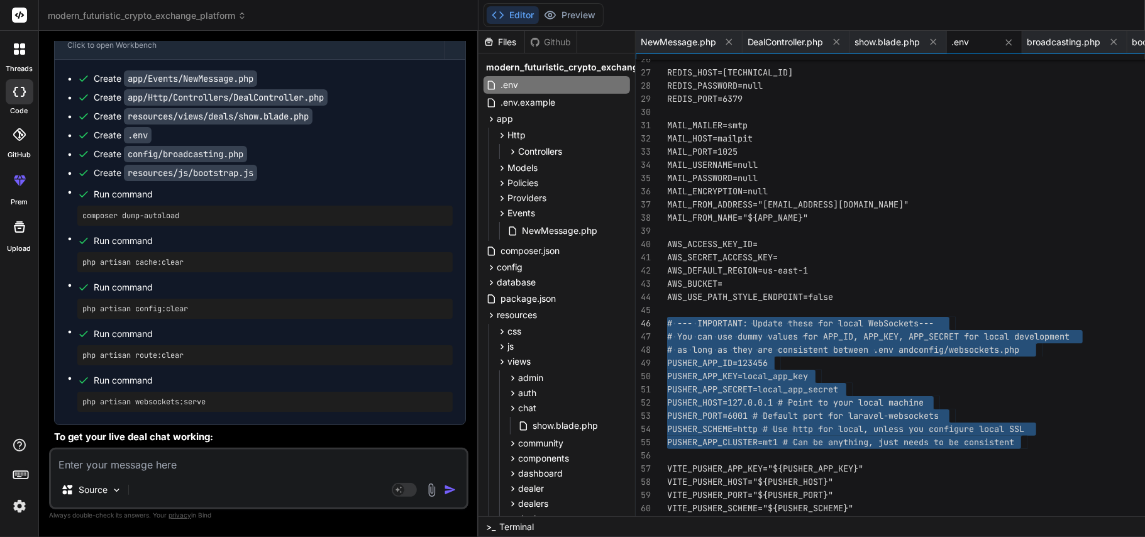
drag, startPoint x: 1024, startPoint y: 441, endPoint x: 629, endPoint y: 322, distance: 413.0
click at [667, 322] on div "REDIS_HOST=[TECHNICAL_ID] REDIS_PASSWORD=null REDIS_PORT=6379 MAIL_MAILER=smtp …" at bounding box center [966, 132] width 598 height 818
click at [858, 41] on span "broadcasting.php" at bounding box center [1064, 42] width 74 height 13
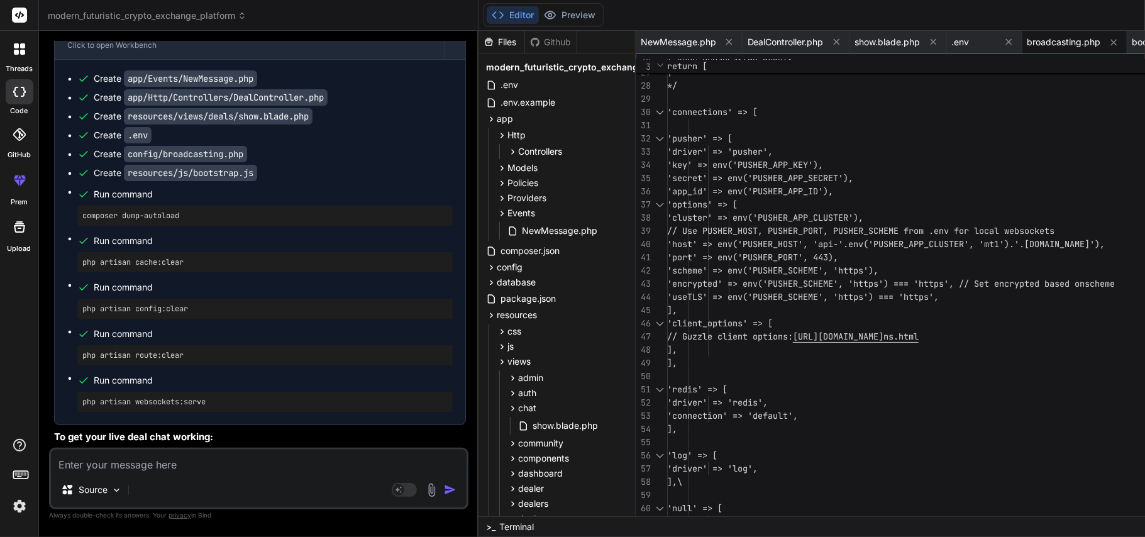
click at [858, 355] on div "| */ 'connections' => [ 'pusher' => [ 'driver' => 'pusher', 'key' => env('PUSHE…" at bounding box center [966, 165] width 598 height 884
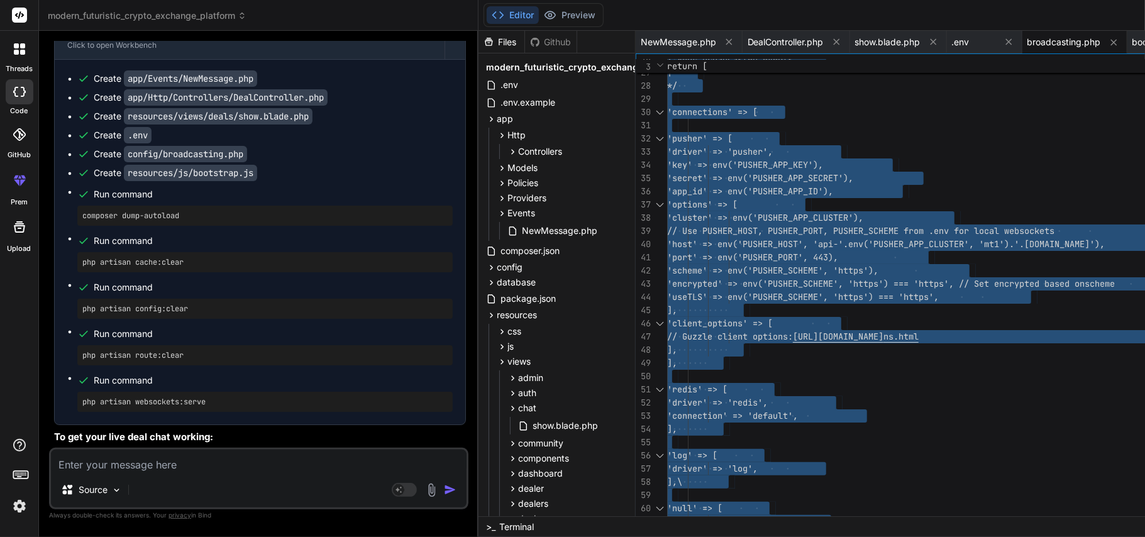
click at [803, 402] on div "| */ 'connections' => [ 'pusher' => [ 'driver' => 'pusher', 'key' => env('PUSHE…" at bounding box center [966, 165] width 598 height 884
click at [725, 38] on icon at bounding box center [729, 41] width 11 height 11
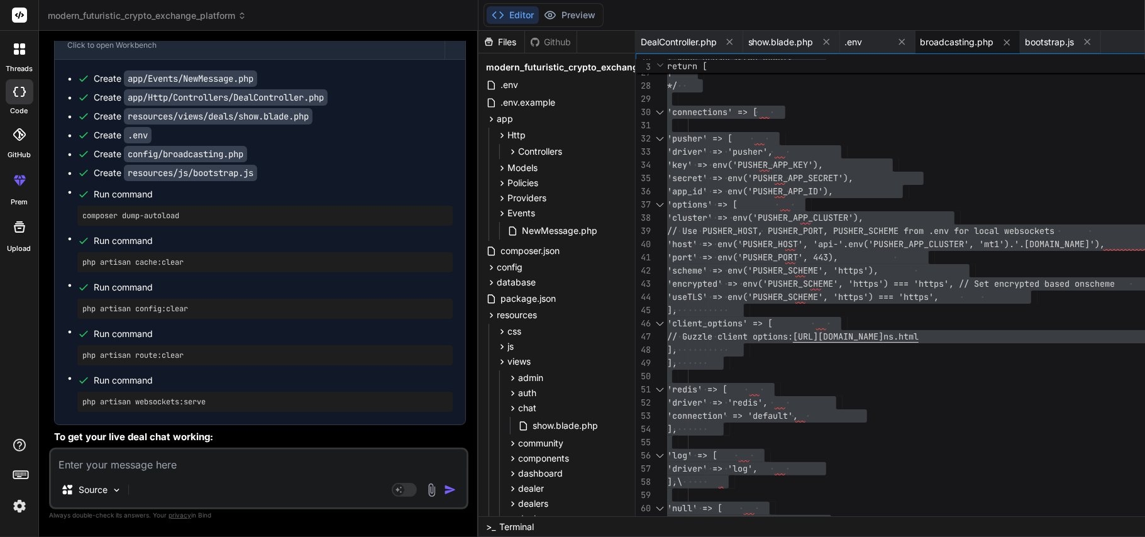
click at [725, 38] on icon at bounding box center [729, 41] width 11 height 11
click at [725, 38] on div "show.blade.php" at bounding box center [684, 42] width 97 height 23
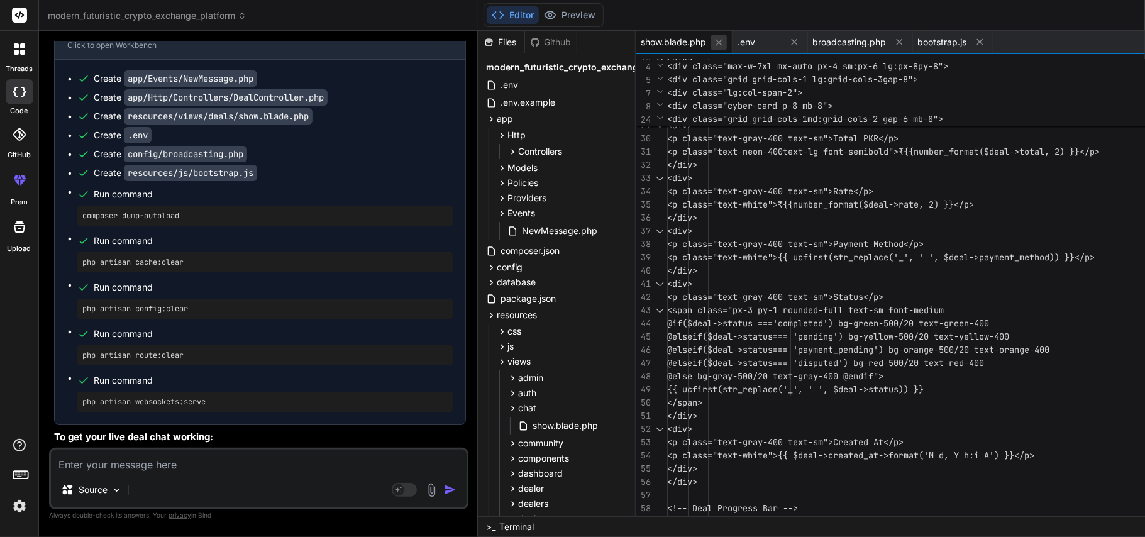
click at [720, 40] on icon at bounding box center [718, 42] width 11 height 11
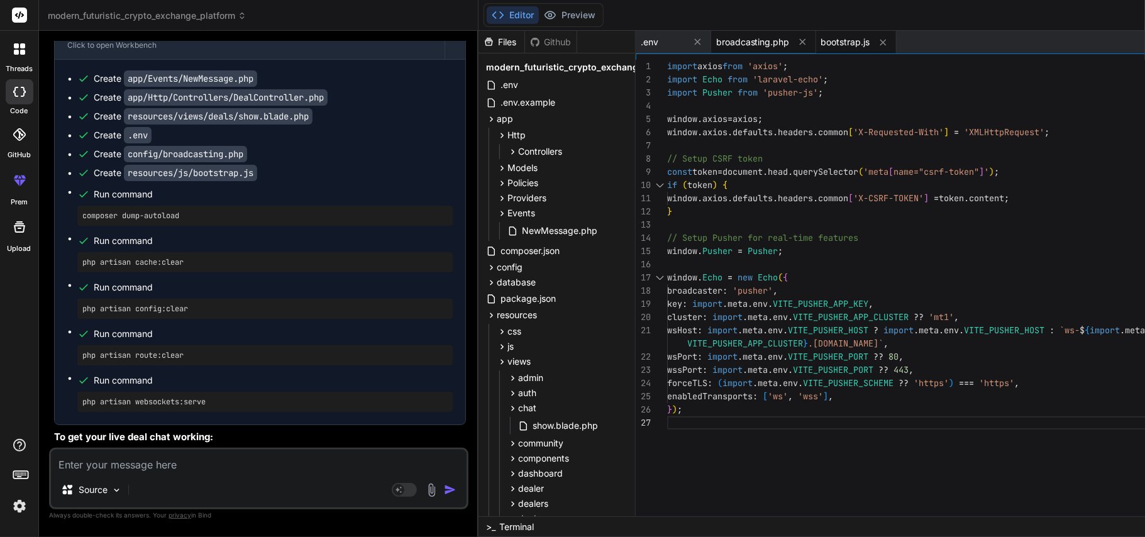
click at [700, 41] on button at bounding box center [698, 42] width 16 height 16
click at [751, 39] on span "bootstrap.js" at bounding box center [770, 42] width 49 height 13
click at [858, 270] on div "} ) ; enabledTransports : [ 'ws' , 'wss' ] , import axios from 'axios' ; import…" at bounding box center [966, 291] width 598 height 463
click at [858, 277] on div "} ) ; enabledTransports : [ 'ws' , 'wss' ] , import axios from 'axios' ; import…" at bounding box center [966, 291] width 598 height 463
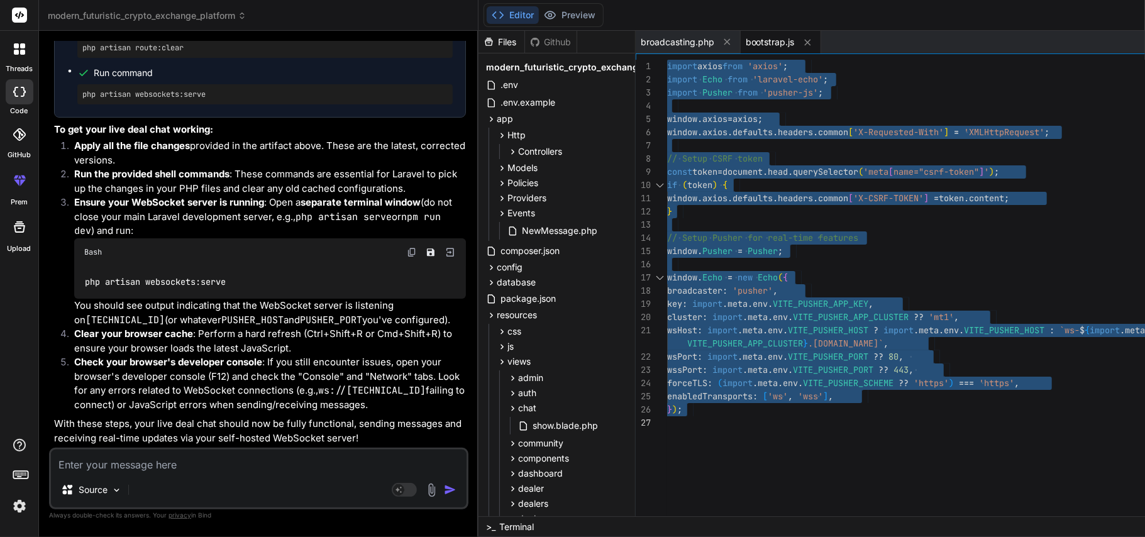
scroll to position [16180, 0]
click at [248, 402] on textarea at bounding box center [259, 460] width 416 height 23
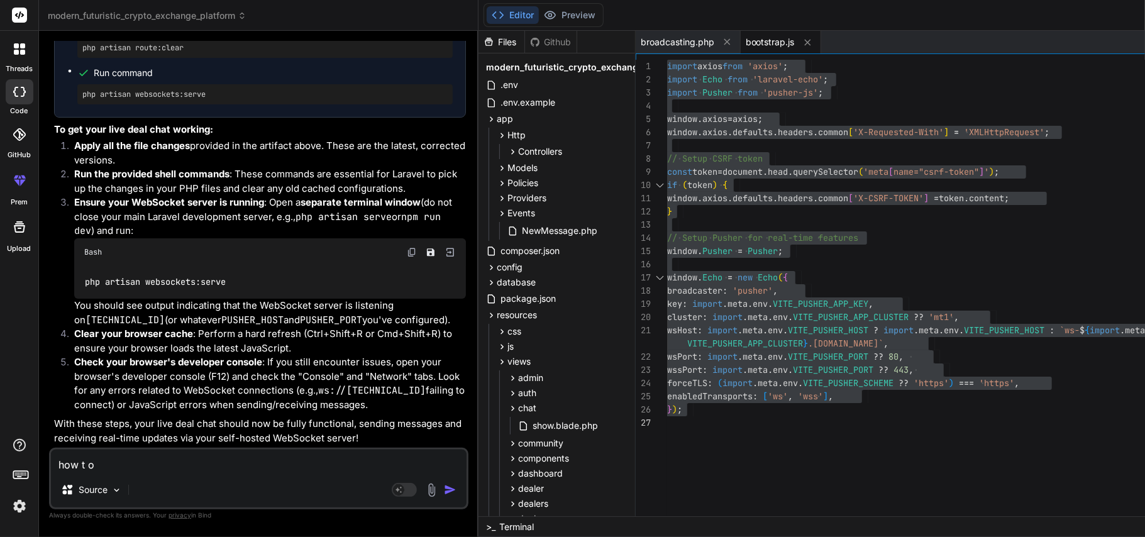
click at [798, 280] on div "} ) ; enabledTransports : [ 'ws' , 'wss' ] , import axios from 'axios' ; import…" at bounding box center [966, 291] width 598 height 463
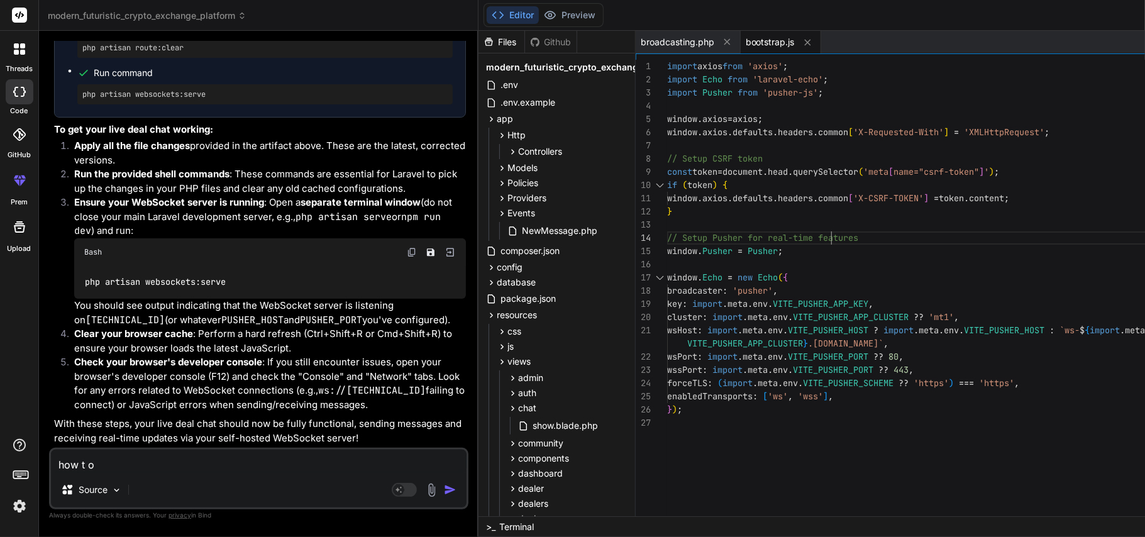
click at [830, 233] on div "} ) ; enabledTransports : [ 'ws' , 'wss' ] , import axios from 'axios' ; import…" at bounding box center [966, 291] width 598 height 463
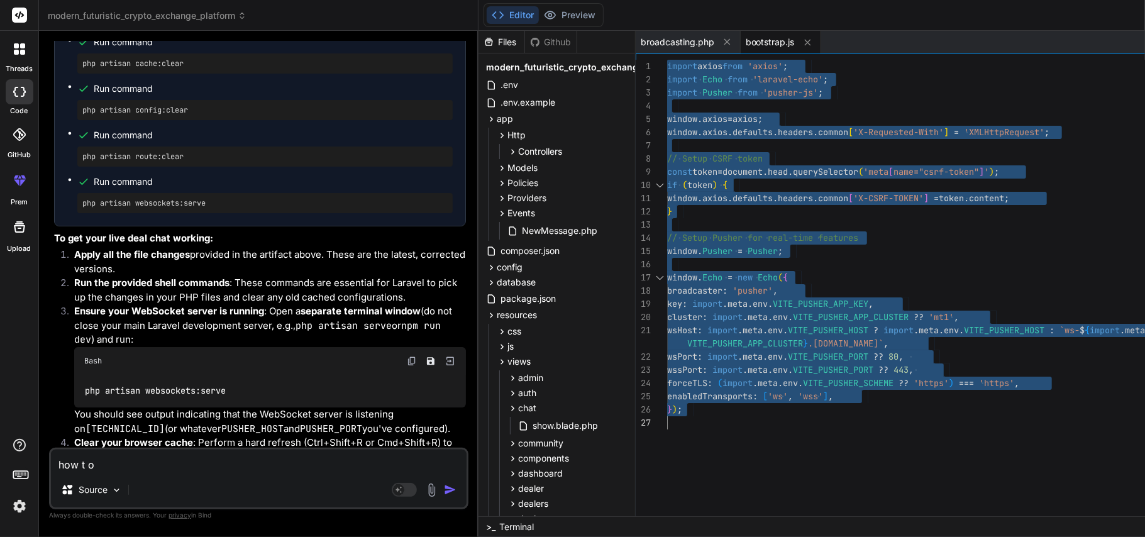
scroll to position [16147, 0]
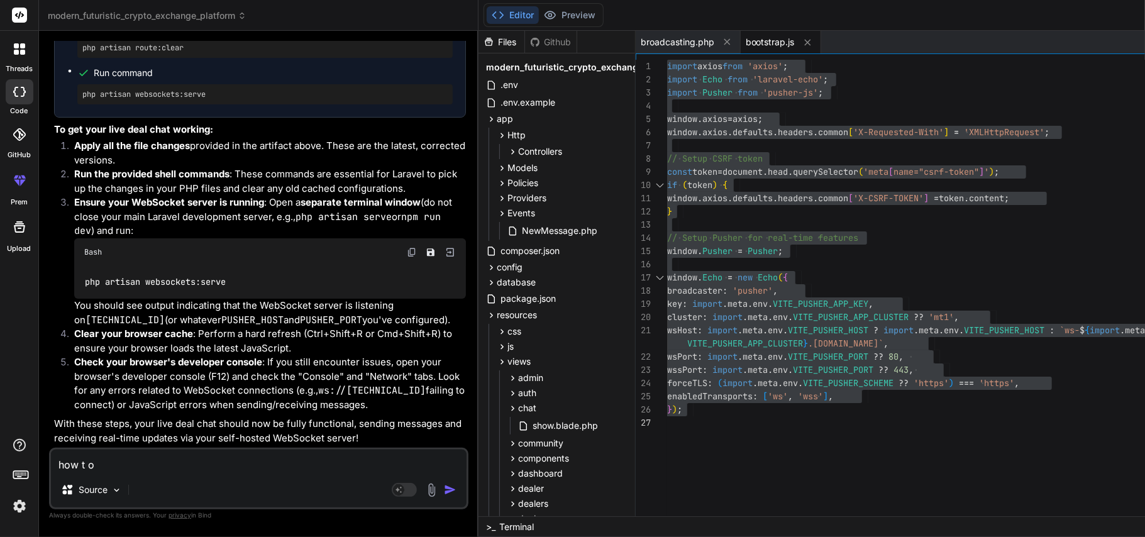
click at [254, 402] on textarea "how t o" at bounding box center [259, 460] width 416 height 23
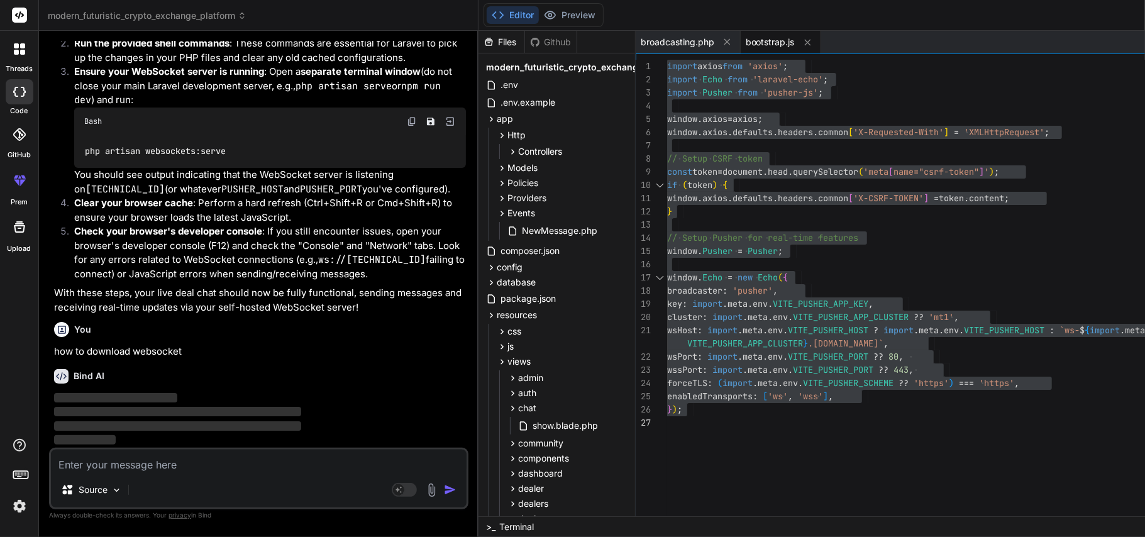
scroll to position [16355, 0]
click at [808, 44] on icon at bounding box center [807, 42] width 11 height 11
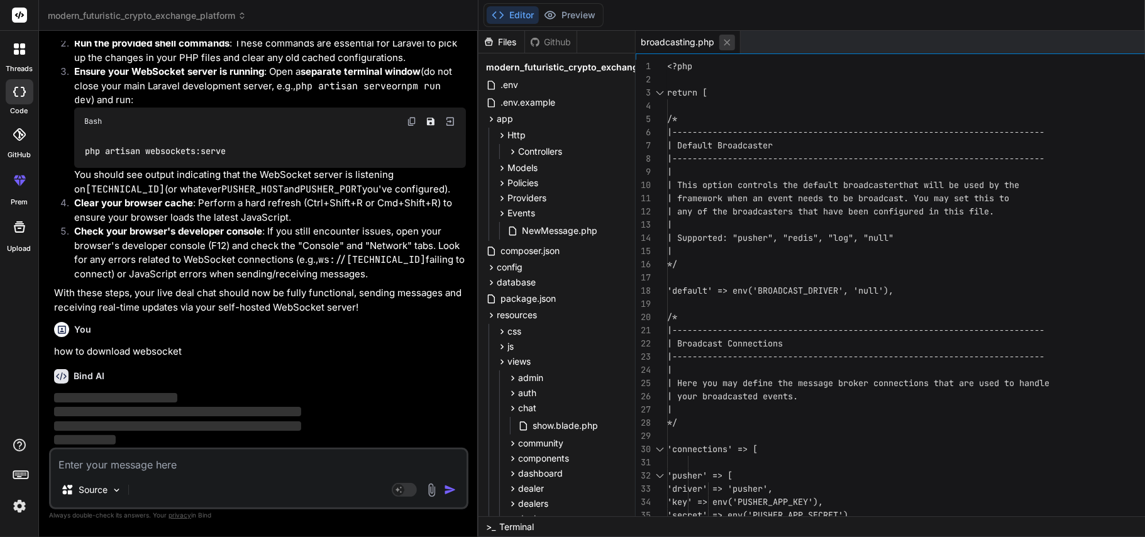
click at [724, 43] on icon at bounding box center [727, 42] width 6 height 6
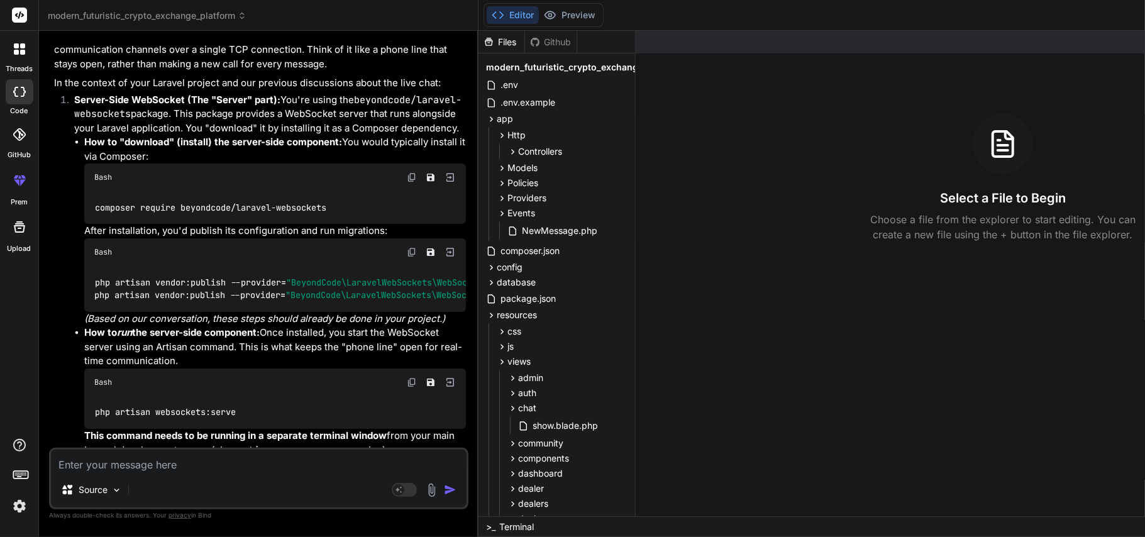
scroll to position [16583, 0]
click at [409, 182] on img at bounding box center [412, 177] width 10 height 10
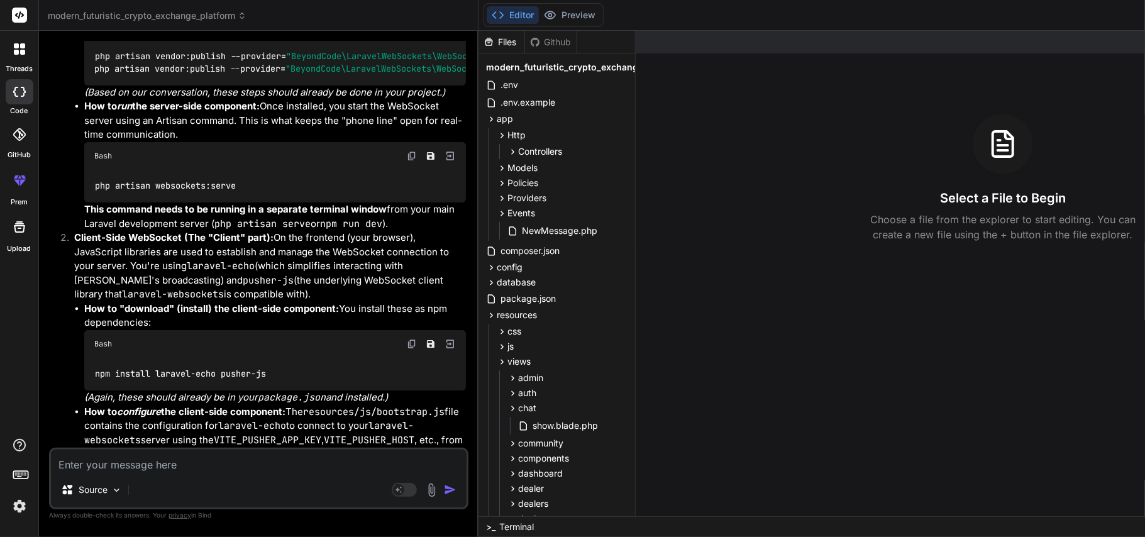
scroll to position [16827, 0]
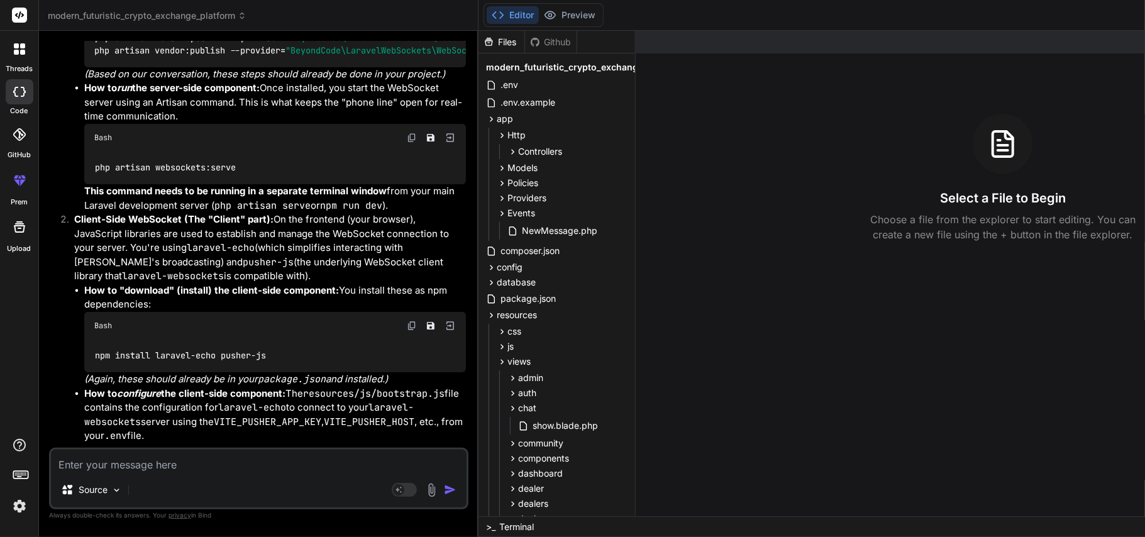
click at [210, 402] on textarea at bounding box center [259, 460] width 416 height 23
paste textarea "Post::create([ 'user_id' => $user->id, 'content' => $request->content, 'images'…"
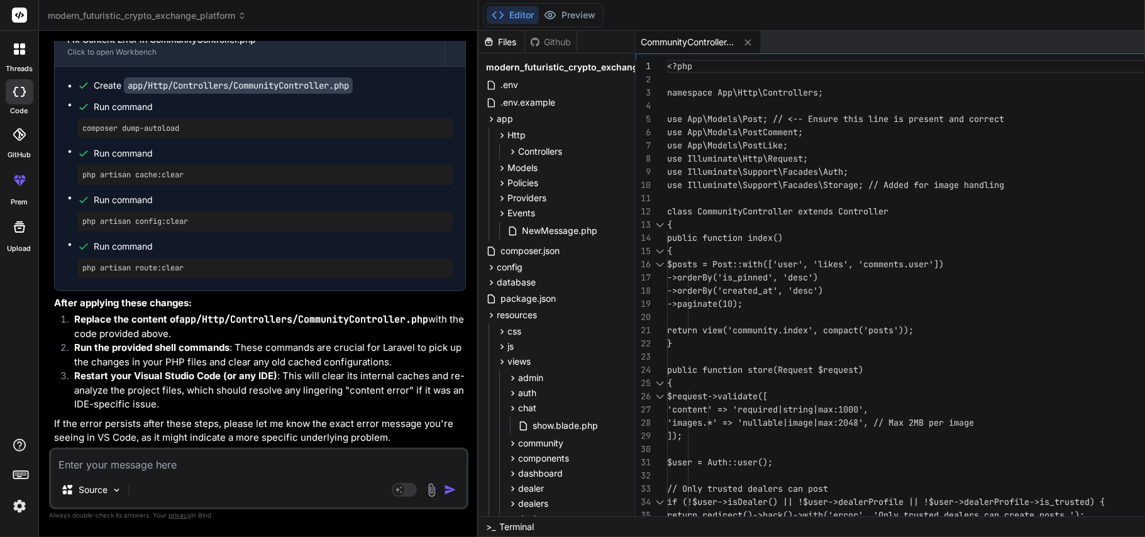
scroll to position [17945, 0]
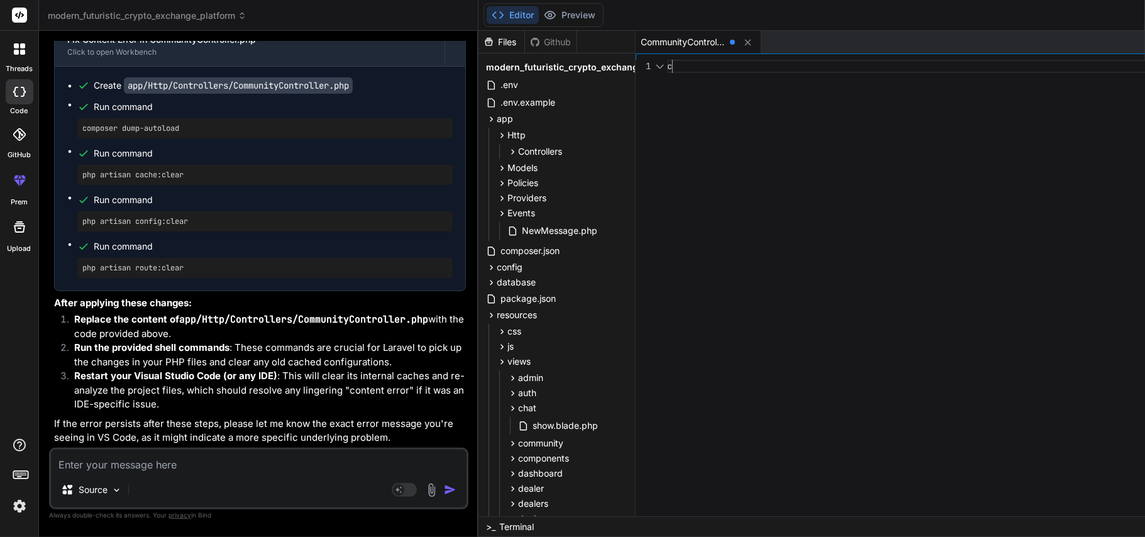
scroll to position [1, 0]
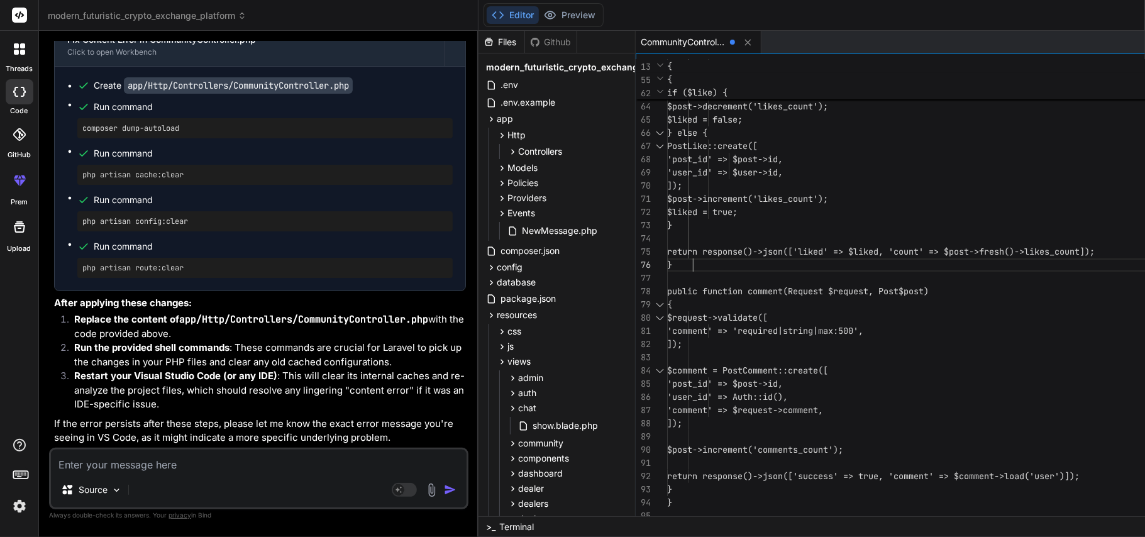
click at [167, 180] on pre "php artisan cache:clear" at bounding box center [264, 175] width 365 height 10
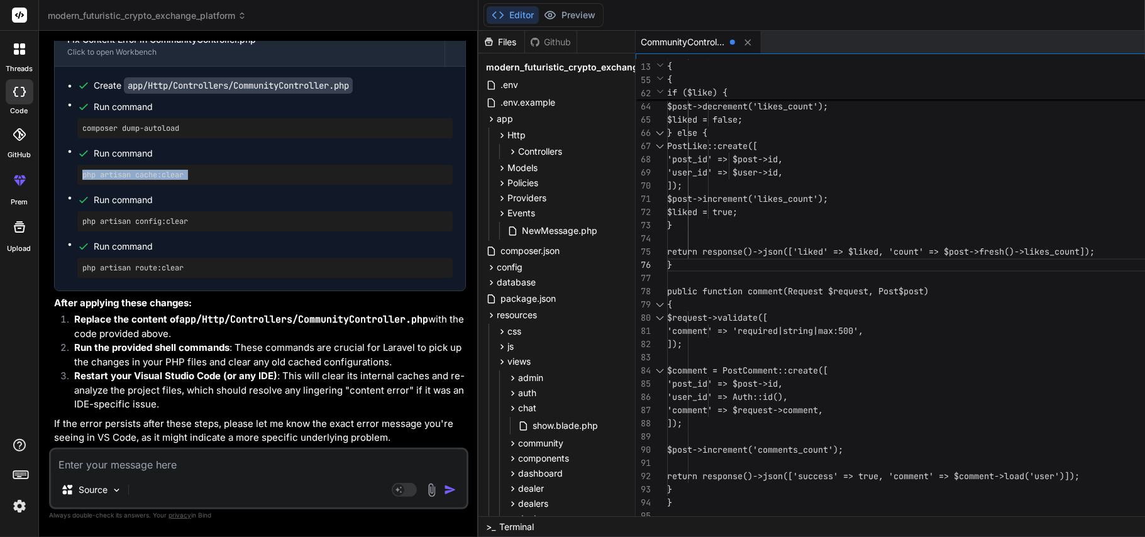
click at [167, 180] on pre "php artisan cache:clear" at bounding box center [264, 175] width 365 height 10
click at [170, 226] on pre "php artisan config:clear" at bounding box center [264, 221] width 365 height 10
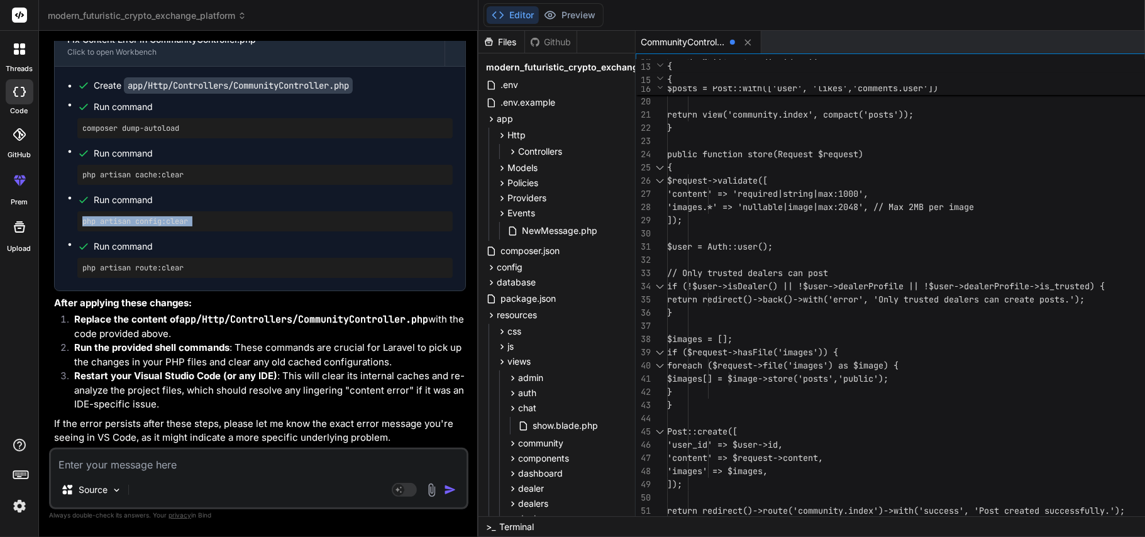
scroll to position [1, 0]
click at [835, 288] on div "'images.*' => 'nullable|image|max:2048 ', // Max 2MB per image ]); $user = Auth…" at bounding box center [966, 471] width 598 height 1254
type textarea "<?php namespace App\Http\Controllers; use App\Models\Post; // <-- Ensure this l…"
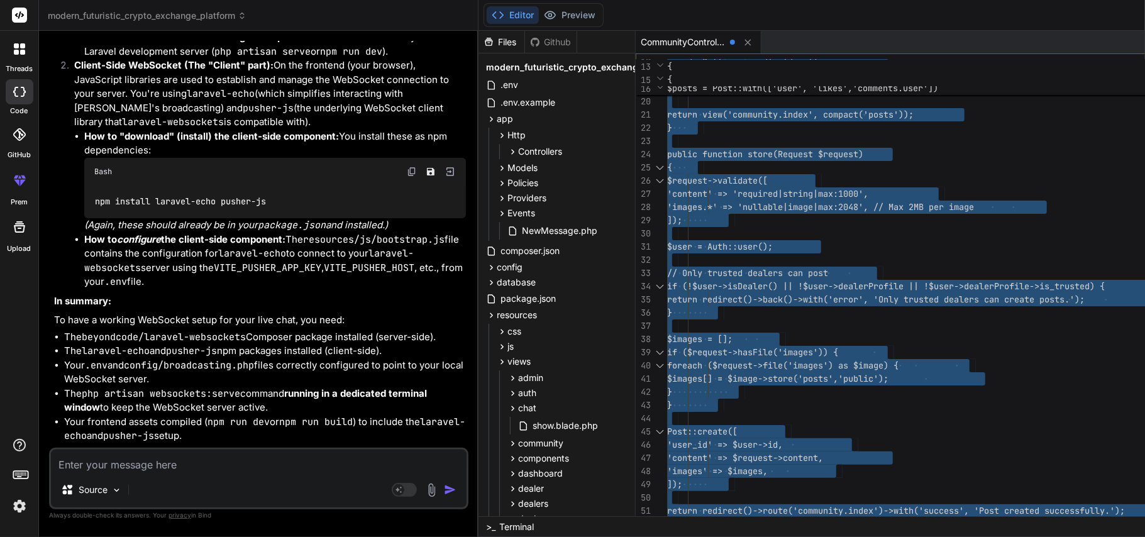
scroll to position [16980, 0]
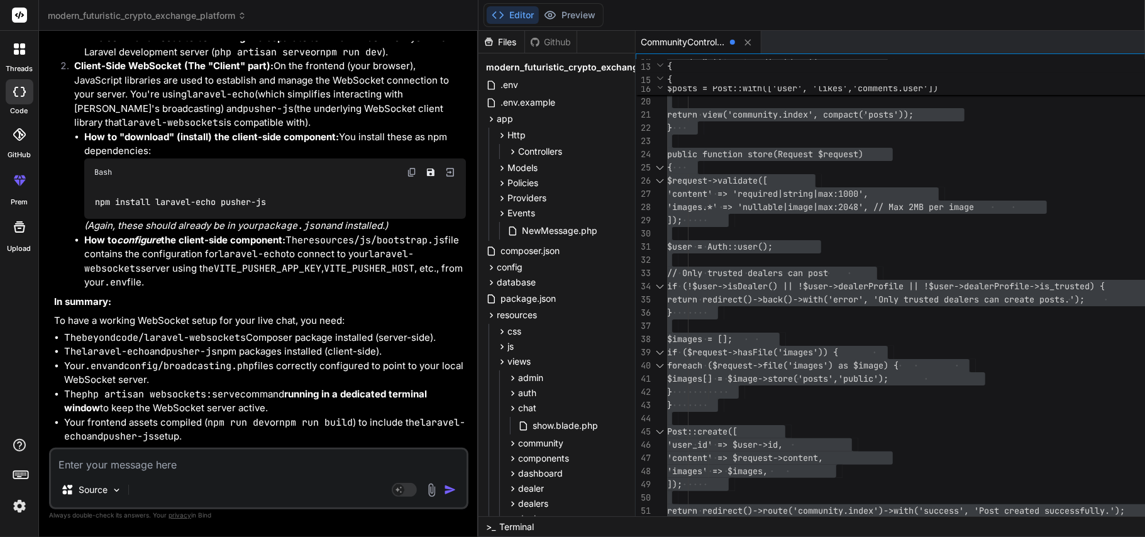
click at [308, 130] on p "Client-Side WebSocket (The "Client" part): On the frontend (your browser), Java…" at bounding box center [270, 94] width 392 height 71
click at [408, 177] on img at bounding box center [412, 172] width 10 height 10
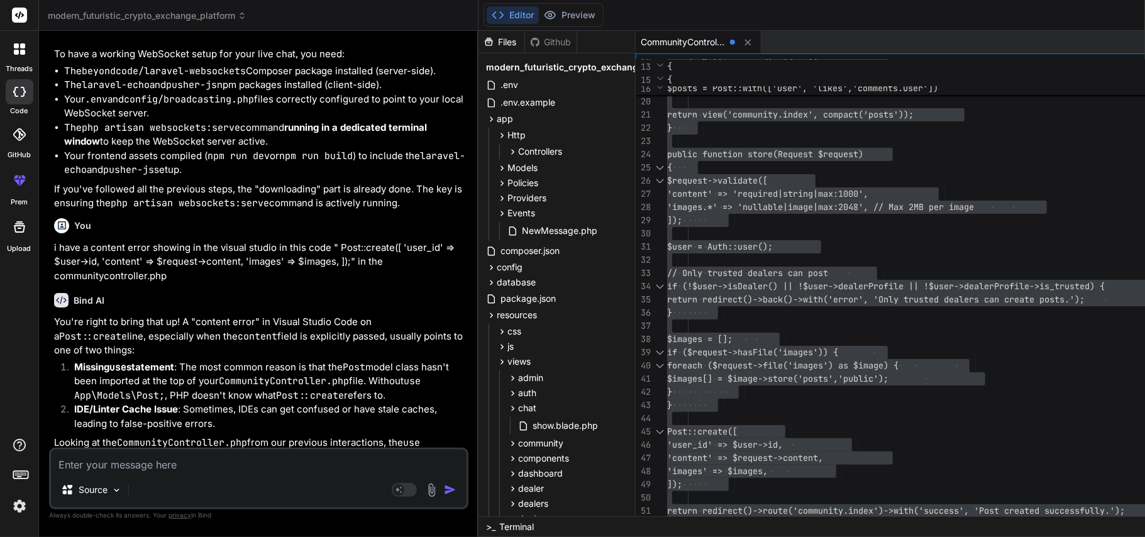
scroll to position [17252, 0]
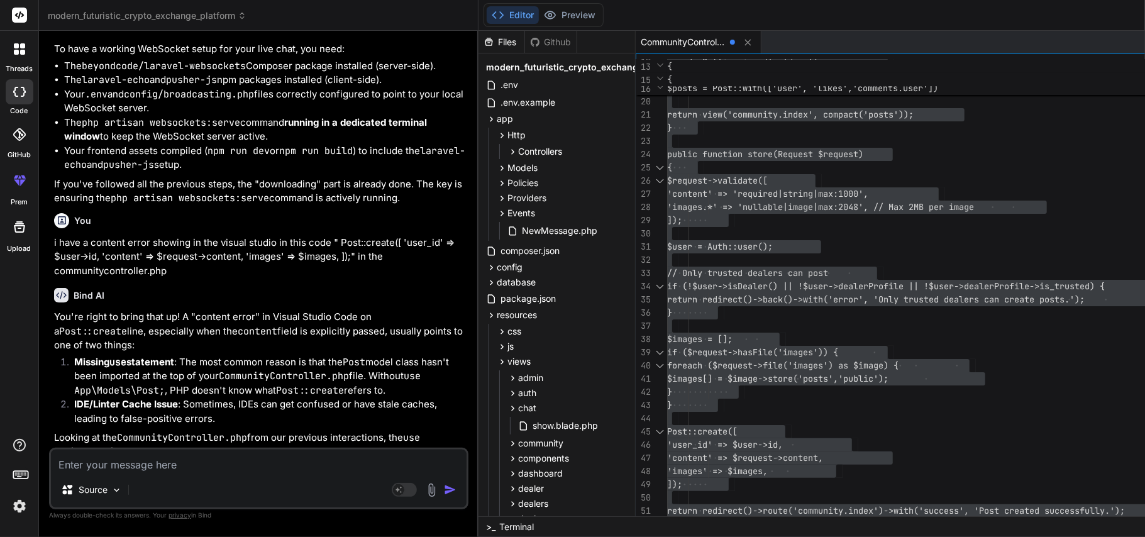
click at [202, 460] on textarea at bounding box center [259, 460] width 416 height 23
type textarea "b"
type textarea "x"
type textarea "be"
type textarea "x"
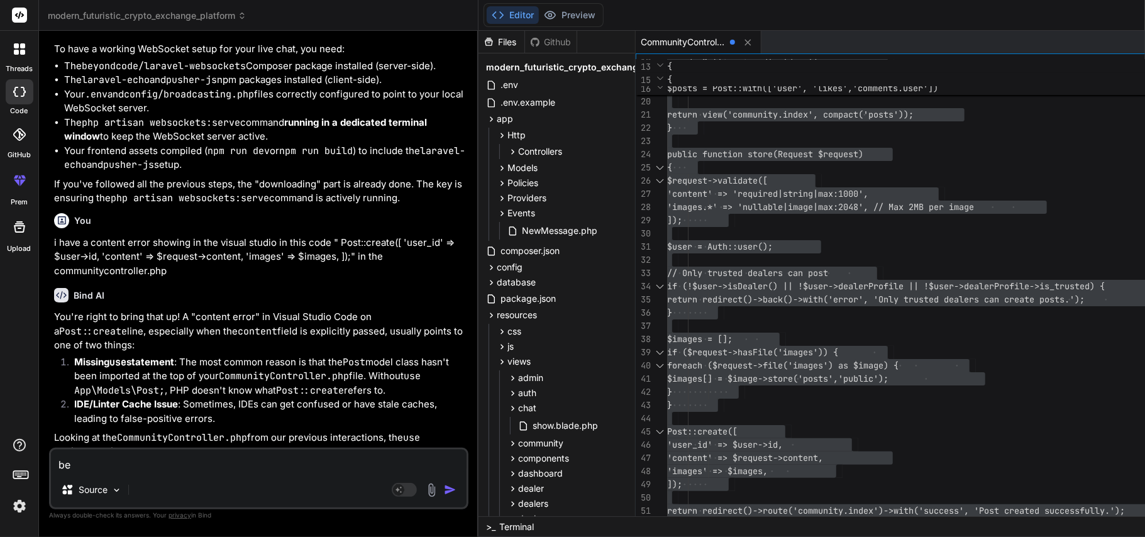
type textarea "bef"
type textarea "x"
type textarea "befo"
type textarea "x"
type textarea "befor"
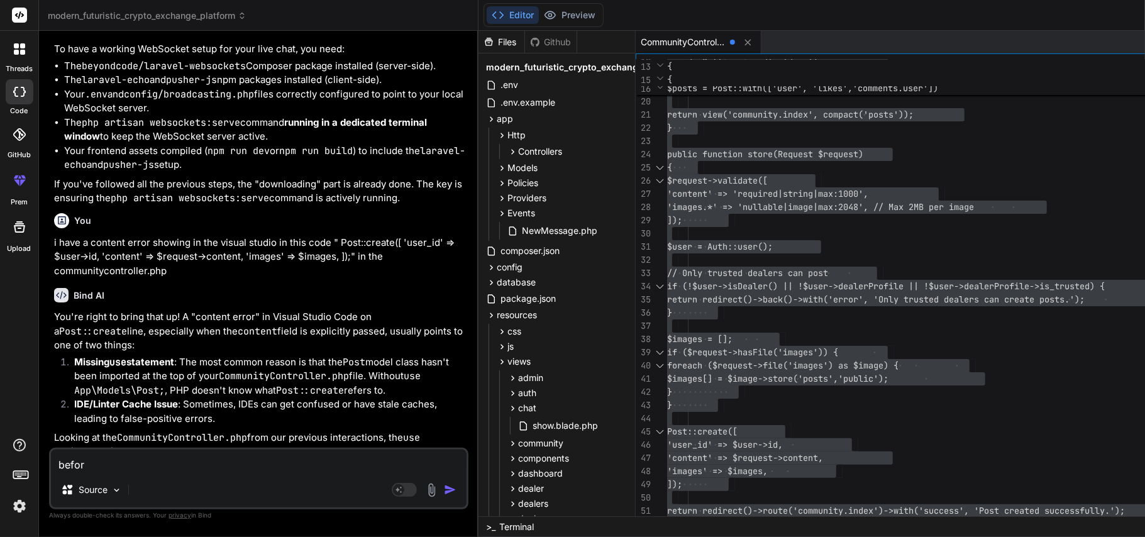
type textarea "x"
type textarea "before"
type textarea "x"
type textarea "before"
type textarea "x"
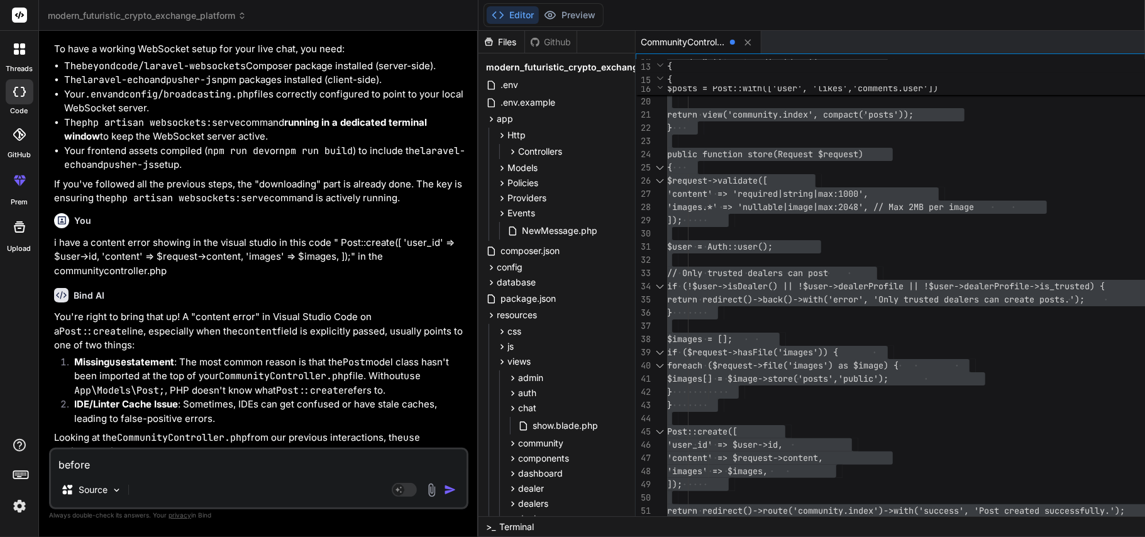
type textarea "before t"
type textarea "x"
type textarea "before th"
type textarea "x"
type textarea "before the"
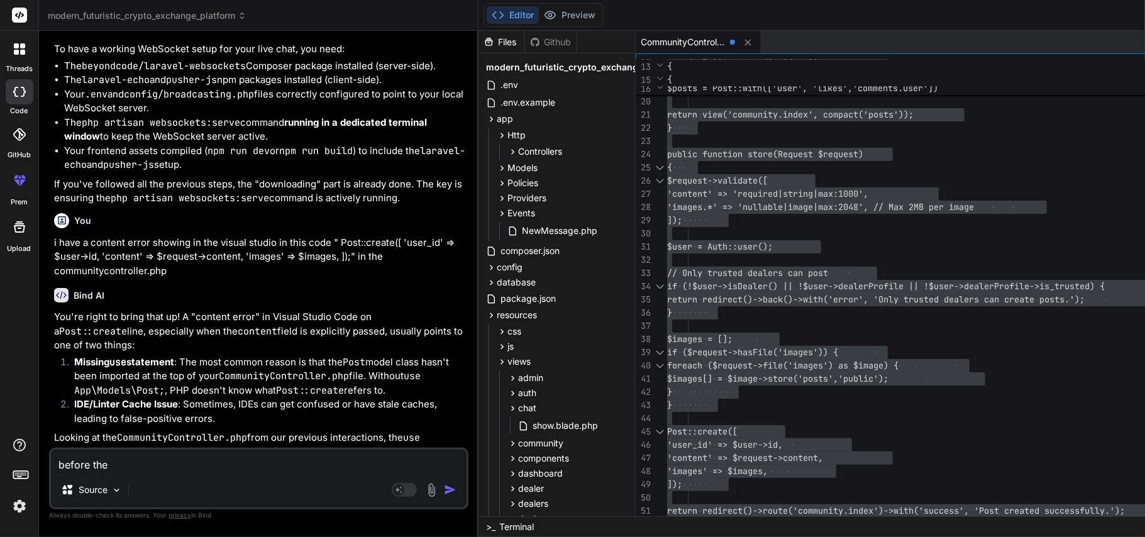
type textarea "x"
type textarea "before ther"
type textarea "x"
type textarea "before there"
type textarea "x"
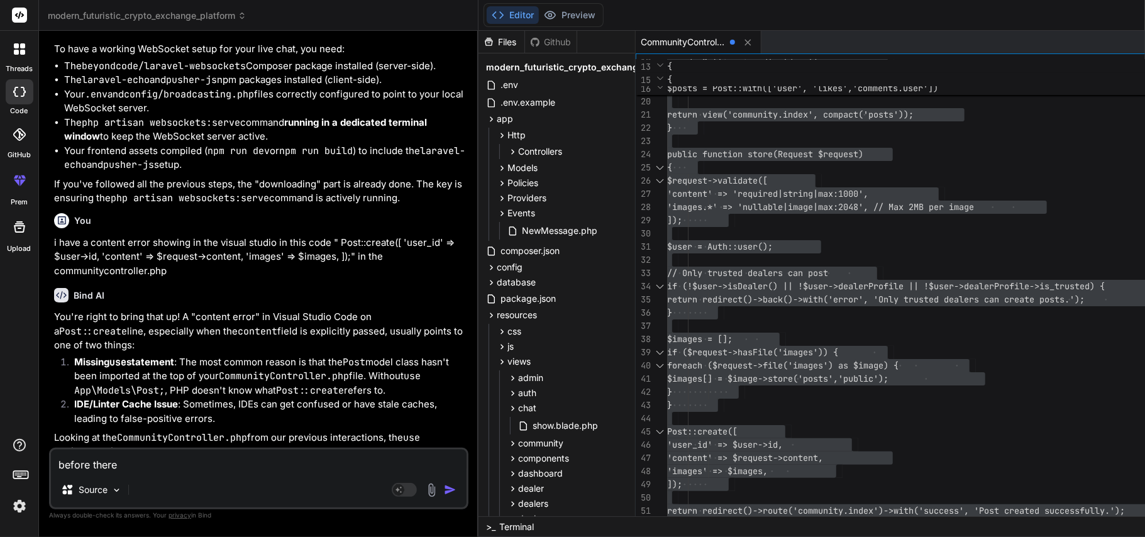
type textarea "before there"
type textarea "x"
type textarea "before there we"
type textarea "x"
type textarea "before there wea"
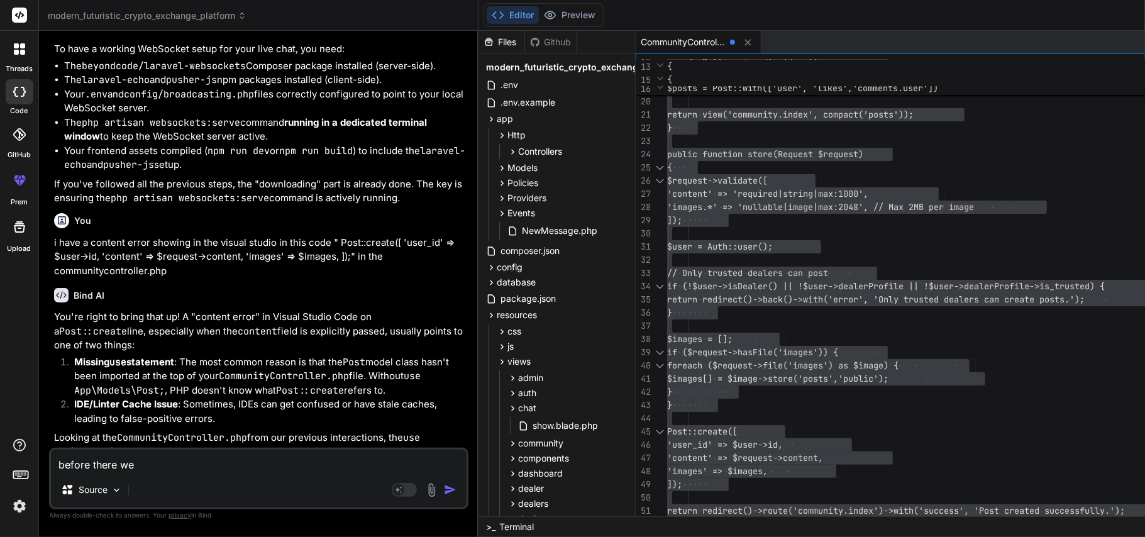
type textarea "x"
type textarea "before there weas"
type textarea "x"
type textarea "before there wea"
type textarea "x"
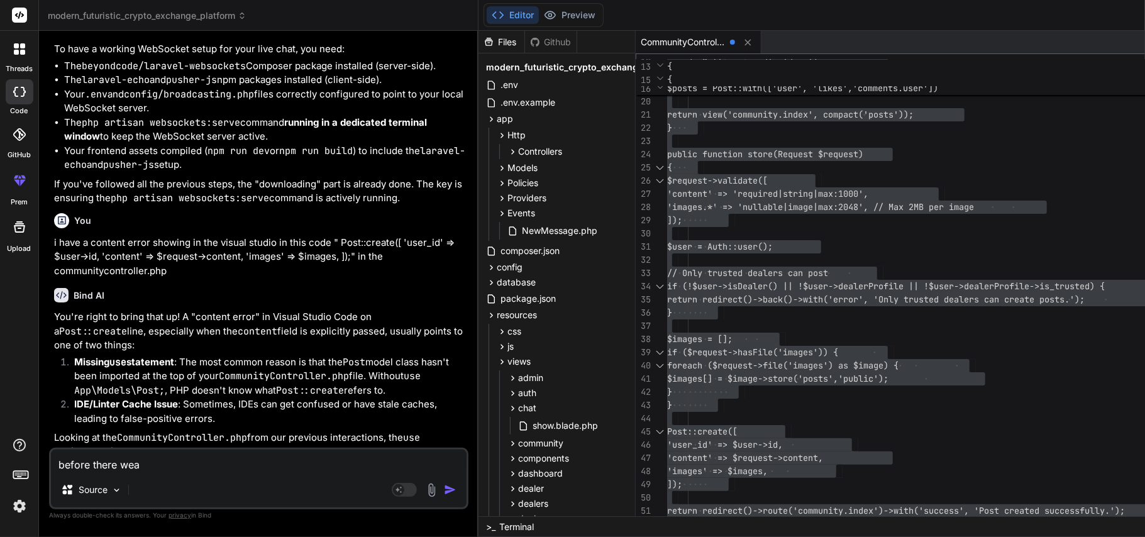
type textarea "before there we"
type textarea "x"
type textarea "before there w"
type textarea "x"
type textarea "before there ws"
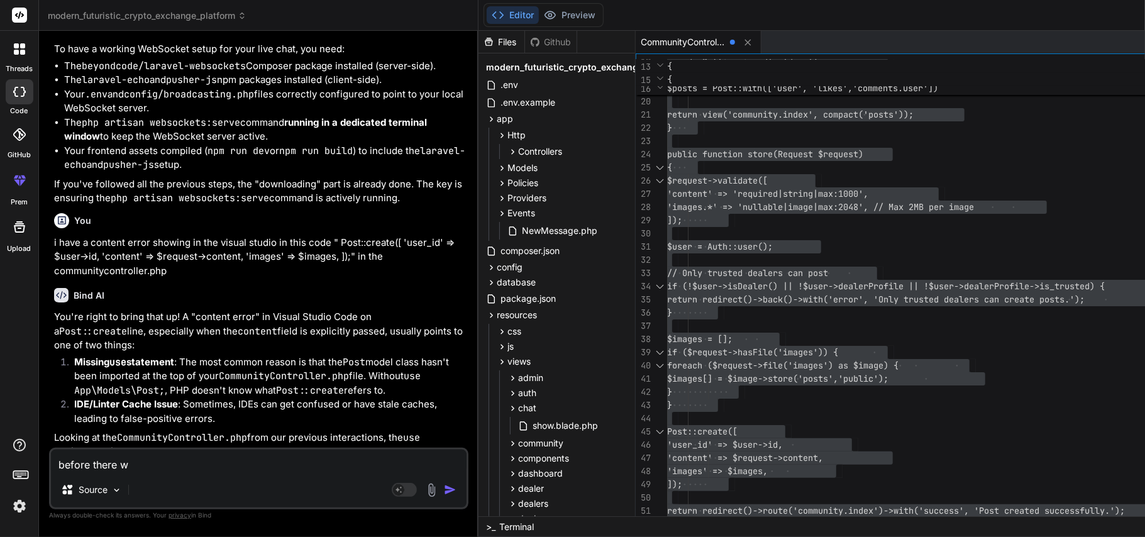
type textarea "x"
type textarea "before there w"
type textarea "x"
type textarea "before there wa"
type textarea "x"
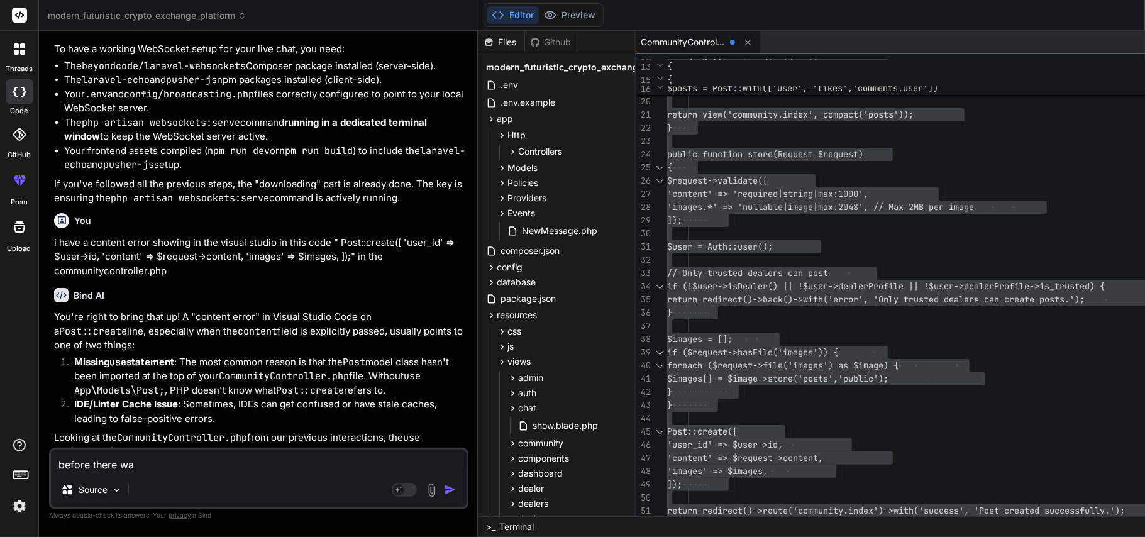
type textarea "before there was"
type textarea "x"
type textarea "before there was"
type textarea "x"
type textarea "before there was n"
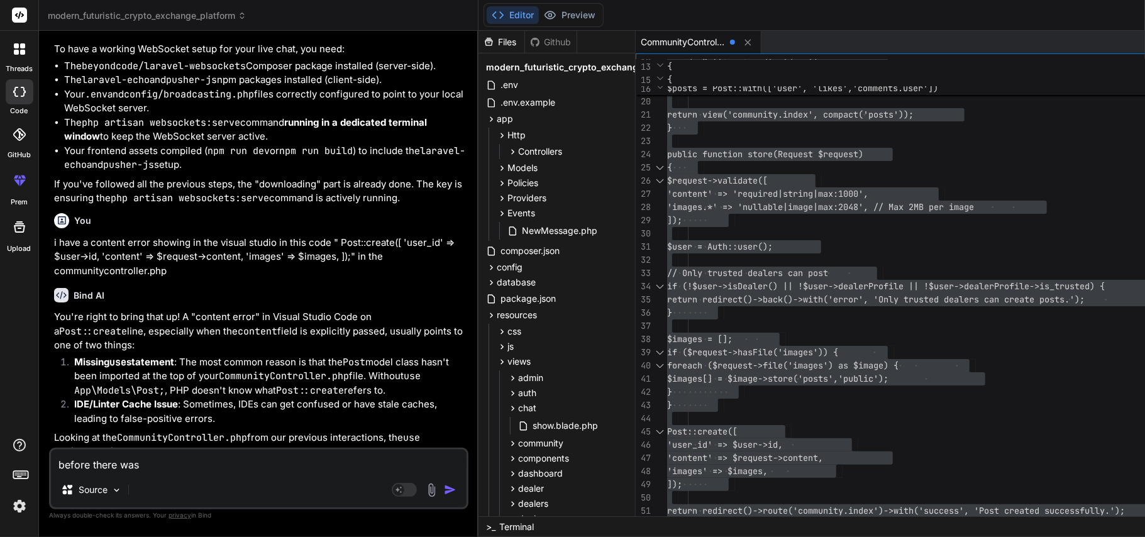
type textarea "x"
type textarea "before there was no"
type textarea "x"
type textarea "before there was no"
type textarea "x"
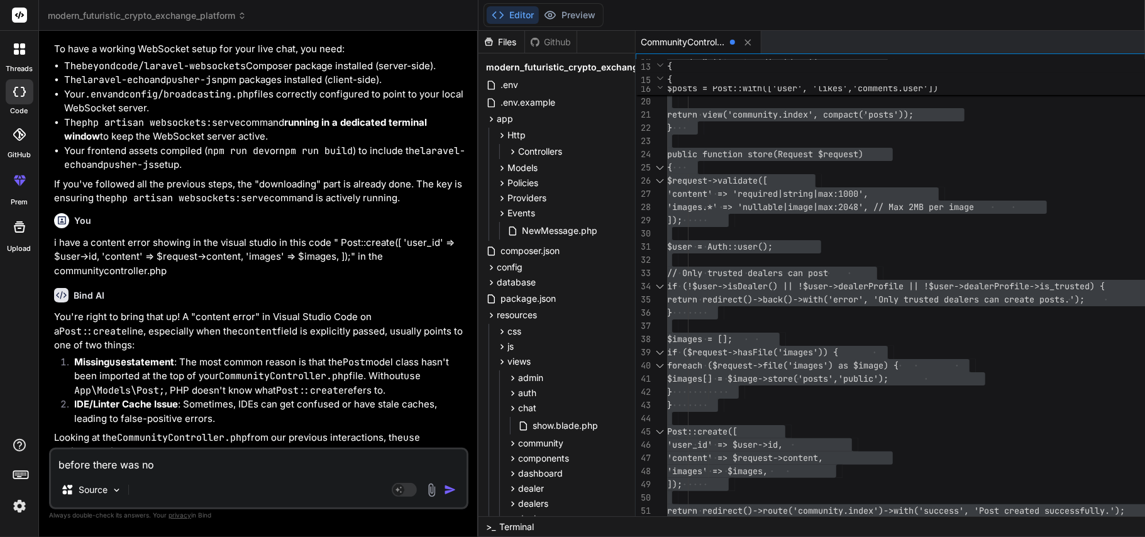
type textarea "before there was no e"
type textarea "x"
type textarea "before there was no er"
type textarea "x"
type textarea "before there was no err"
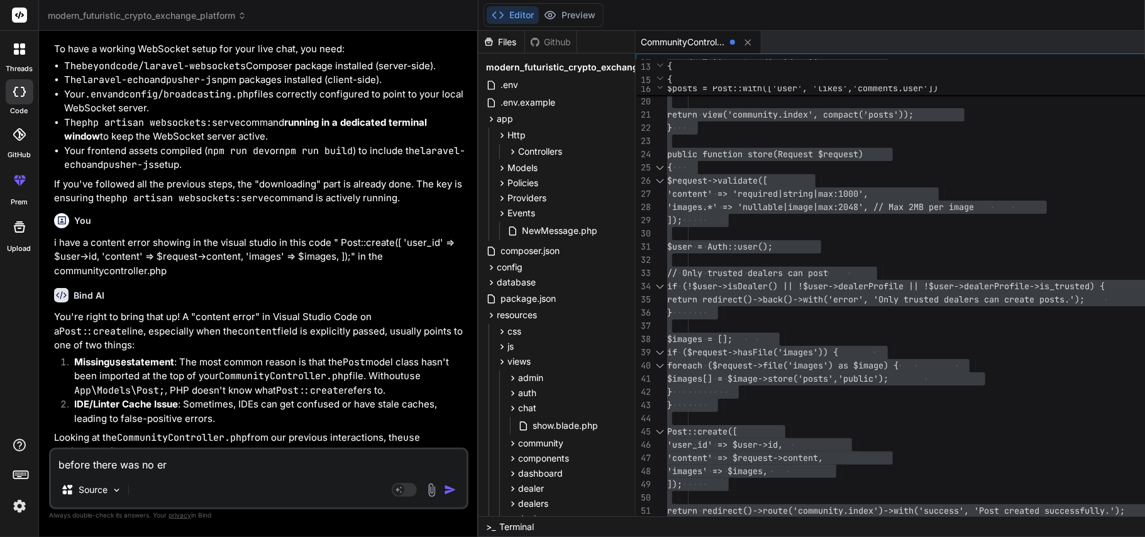
type textarea "x"
type textarea "before there was no erro"
type textarea "x"
type textarea "before there was no error"
type textarea "x"
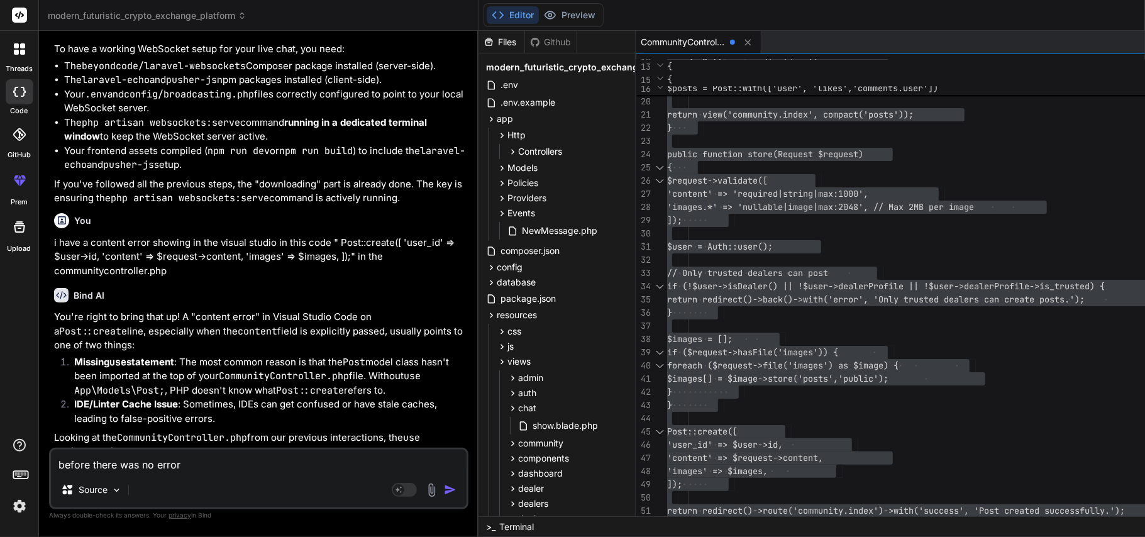
type textarea "before there was no error"
type textarea "x"
type textarea "before there was no error l"
type textarea "x"
type textarea "before there was no error li"
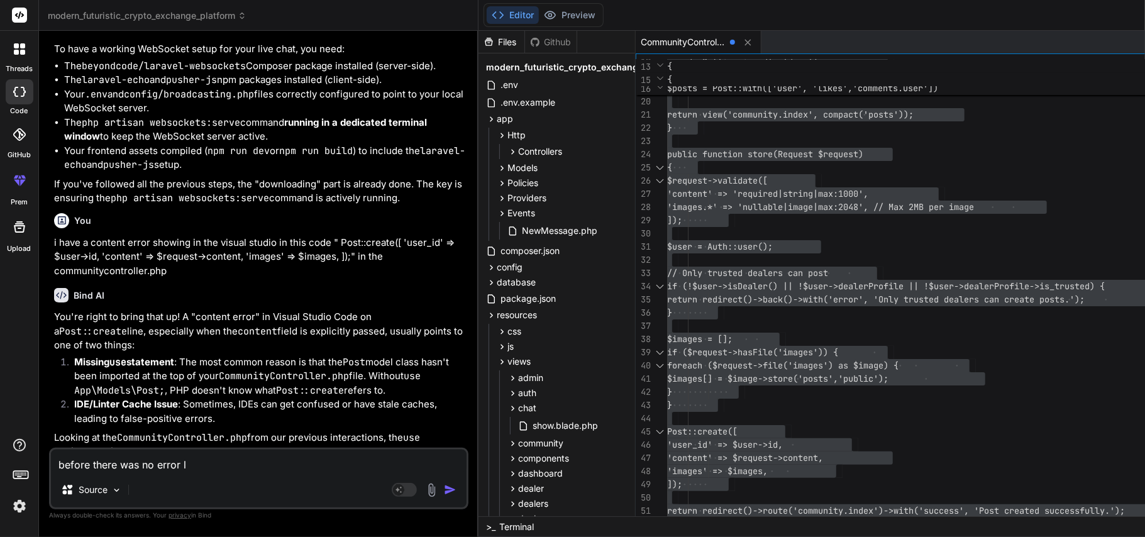
type textarea "x"
type textarea "before there was no error lik"
type textarea "x"
type textarea "before there was no error like"
type textarea "x"
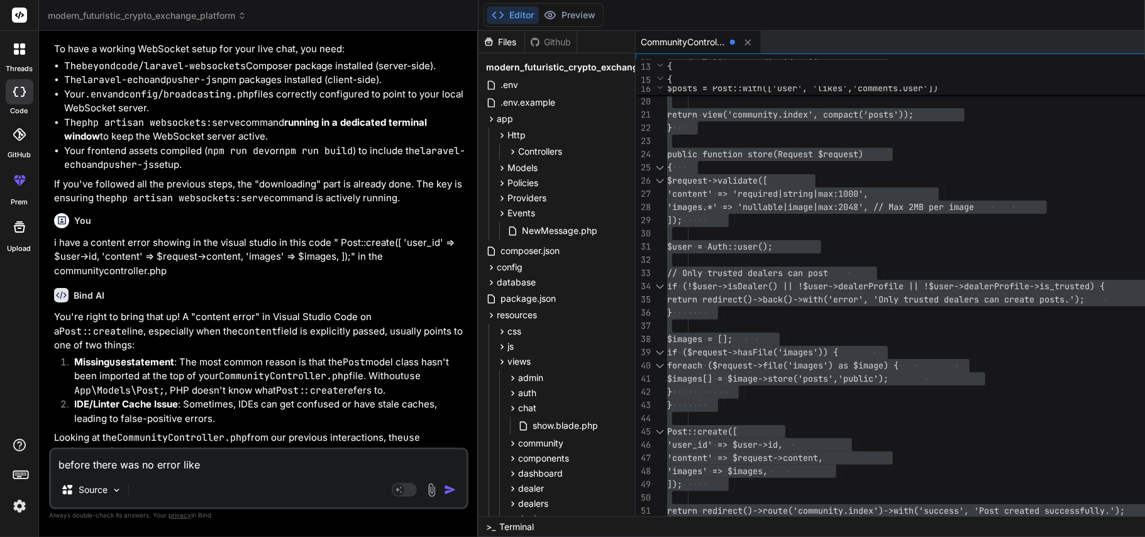
type textarea "before there was no error like"
type textarea "x"
type textarea "before there was no error like t"
type textarea "x"
type textarea "before there was no error like th"
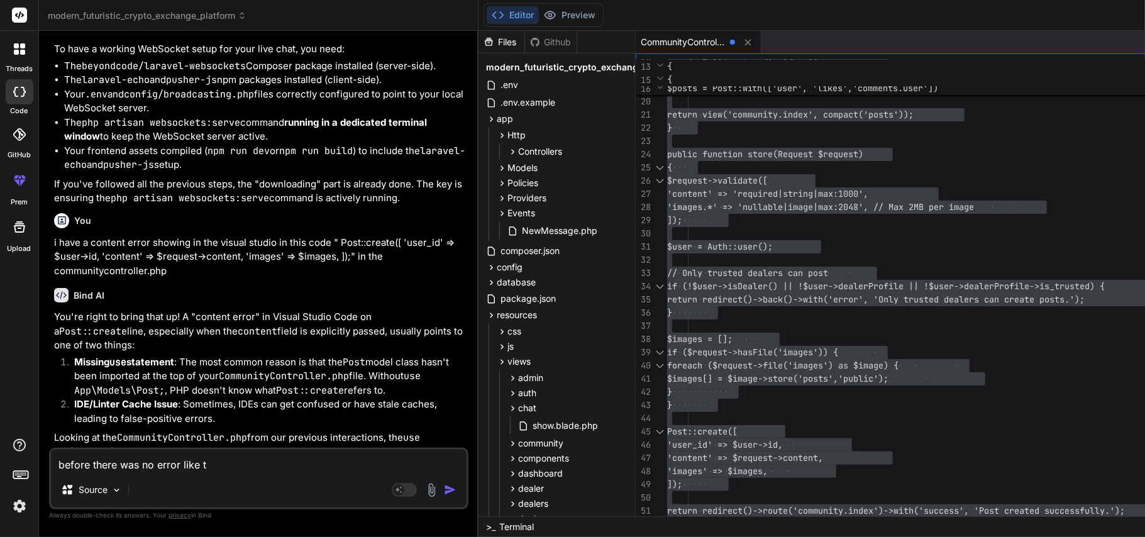
type textarea "x"
type textarea "before there was no error like tha"
type textarea "x"
type textarea "before there was no error like that"
type textarea "x"
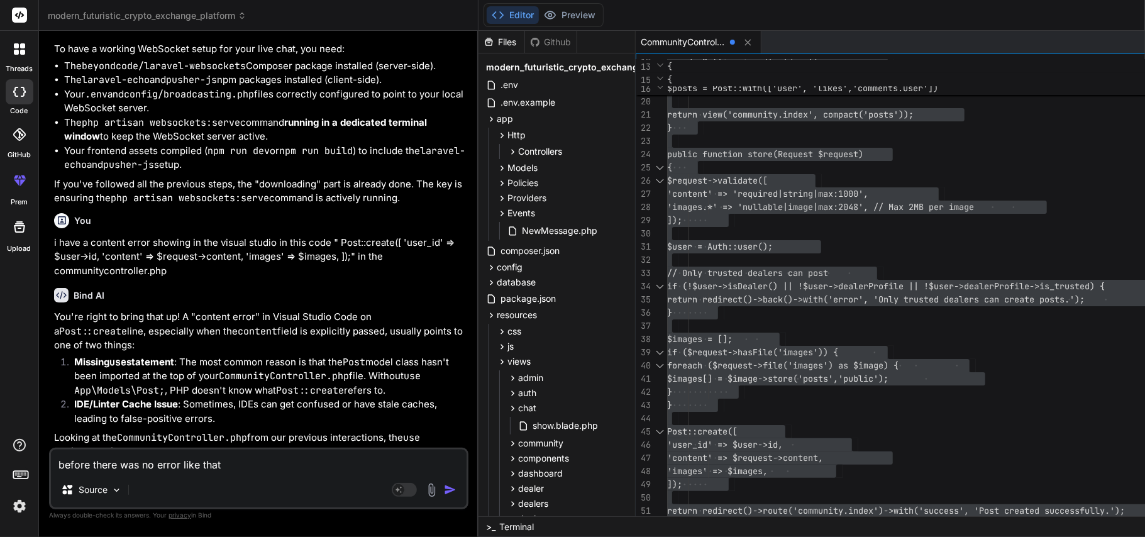
type textarea "before there was no error like that"
type textarea "x"
type textarea "before there was no error like that n"
type textarea "x"
type textarea "before there was no error like that no"
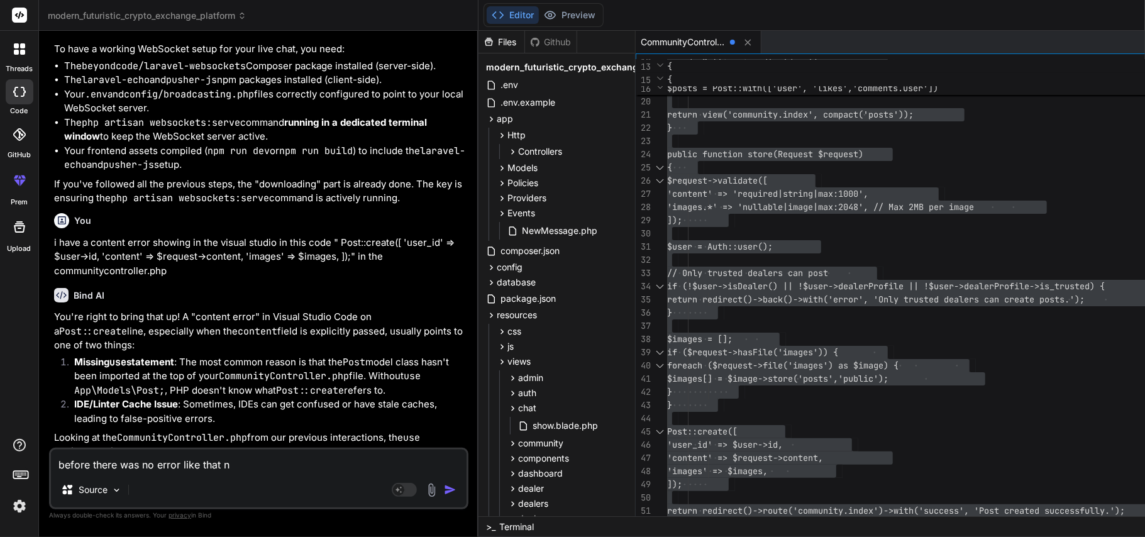
type textarea "x"
type textarea "before there was no error like that now"
type textarea "x"
type textarea "before there was no error like that now"
type textarea "x"
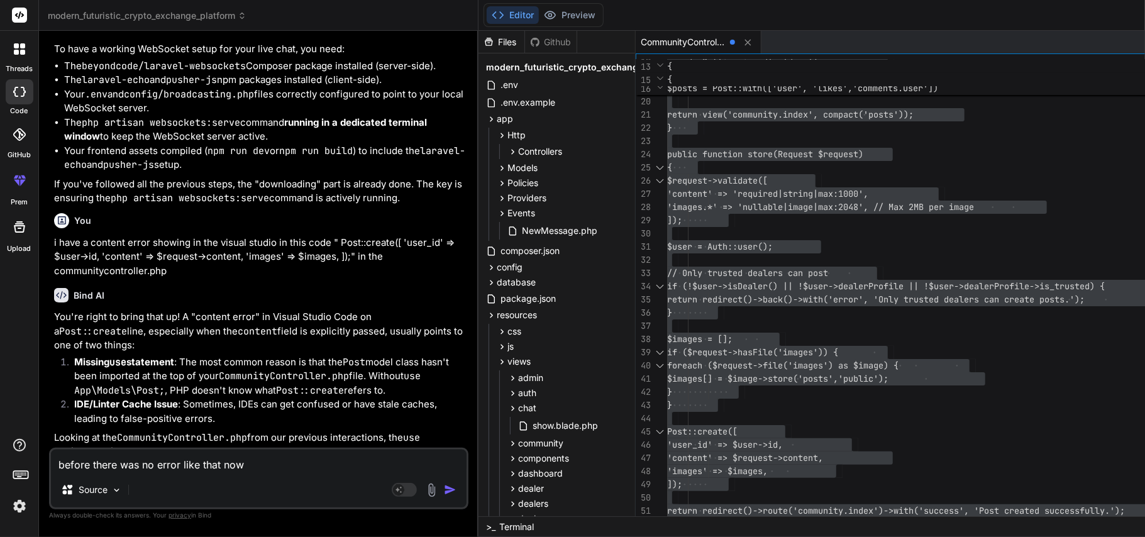
type textarea "before there was no error like that now i"
type textarea "x"
type textarea "before there was no error like that now it"
type textarea "x"
type textarea "before there was no error like that now it"
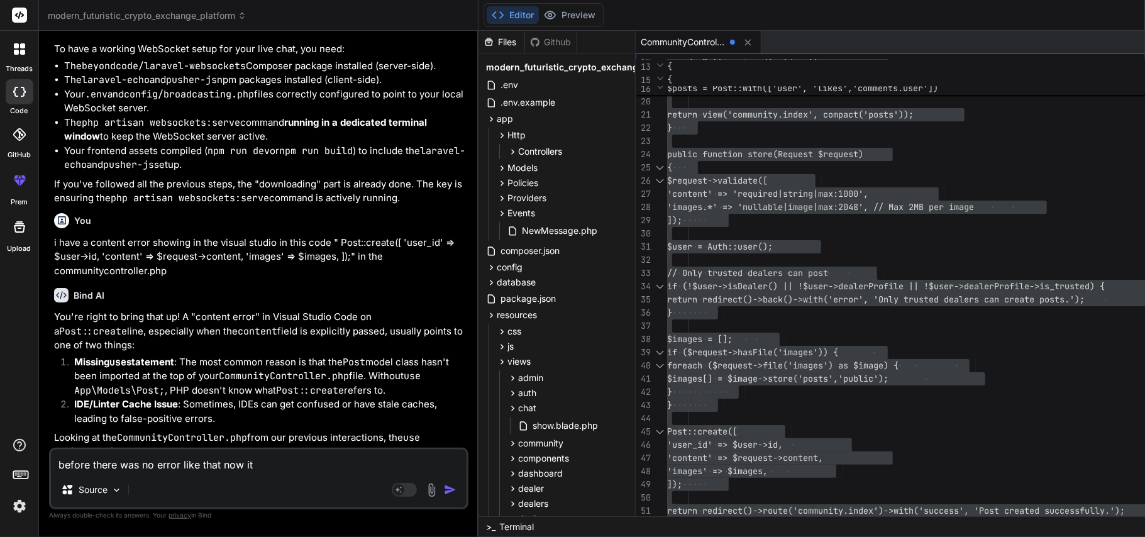
type textarea "x"
type textarea "before there was no error like that now it i"
type textarea "x"
type textarea "before there was no error like that now it is"
type textarea "x"
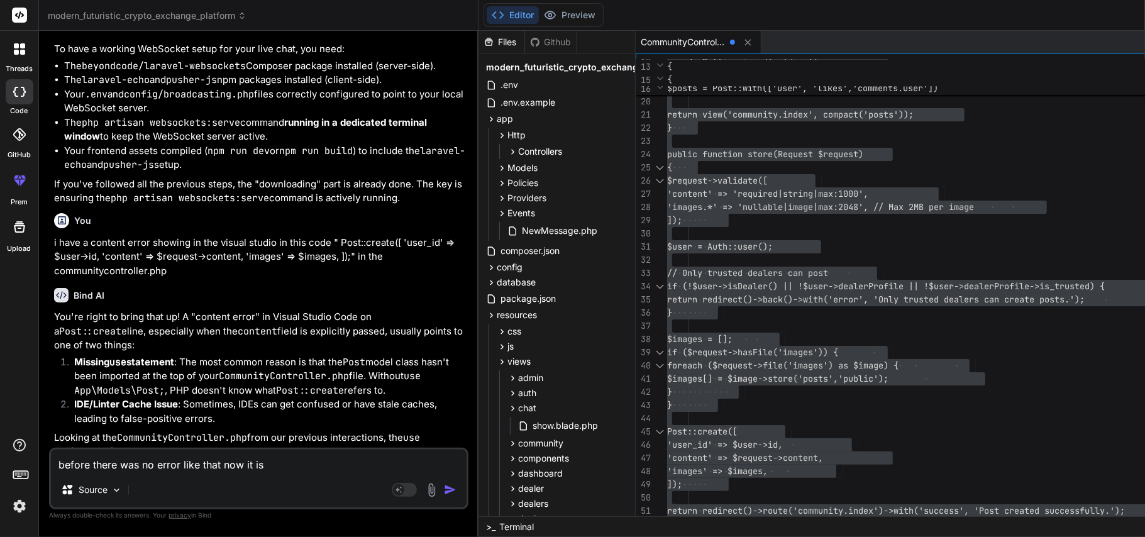
type textarea "before there was no error like that now it is"
type textarea "x"
type textarea "before there was no error like that now it is s"
type textarea "x"
type textarea "before there was no error like that now it is sh"
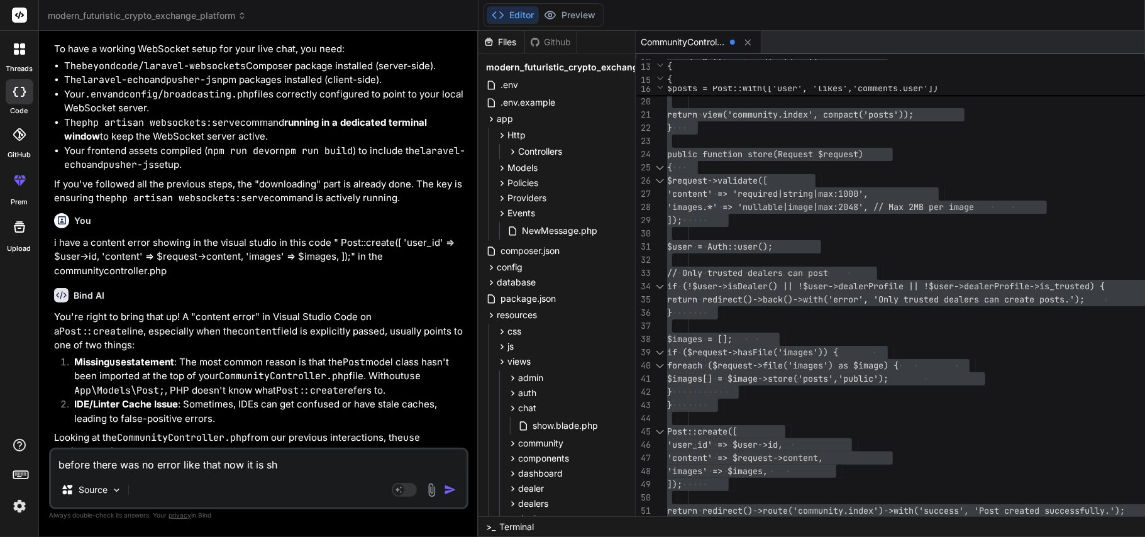
type textarea "x"
type textarea "before there was no error like that now it is sho"
type textarea "x"
type textarea "before there was no error like that now it is show"
type textarea "x"
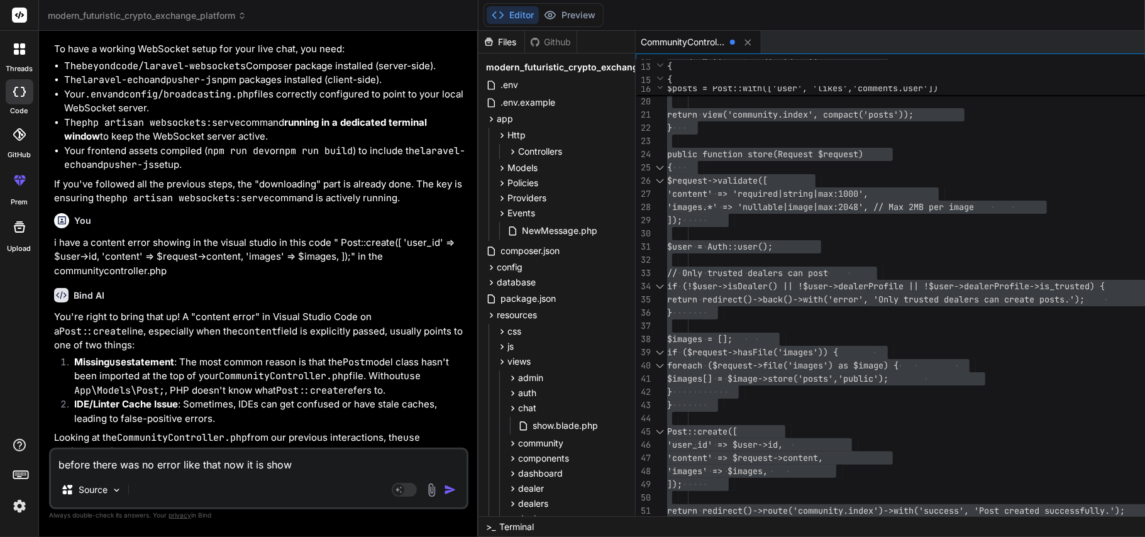
type textarea "before there was no error like that now it is showi"
type textarea "x"
type textarea "before there was no error like that now it is showin"
type textarea "x"
type textarea "before there was no error like that now it is showing"
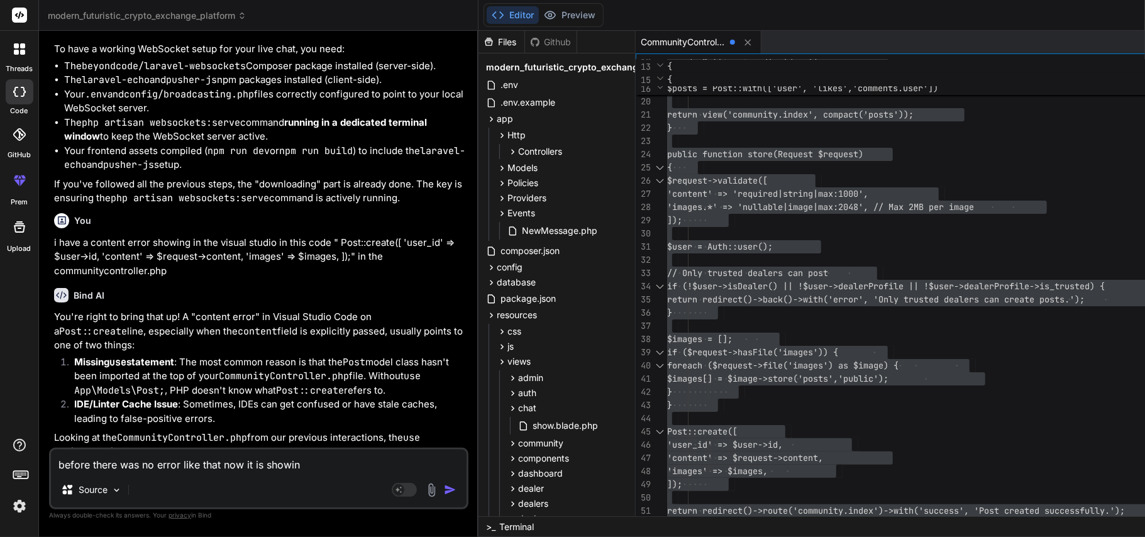
type textarea "x"
type textarea "before there was no error like that now it is showing"
type textarea "x"
type textarea "before there was no error like that now it is showing w"
type textarea "x"
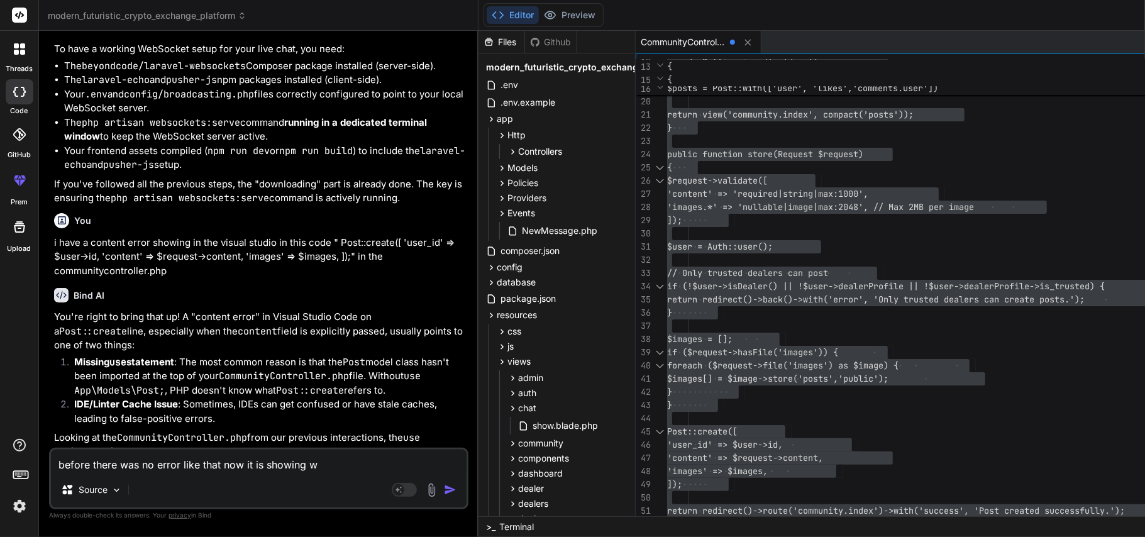
type textarea "before there was no error like that now it is showing wh"
type textarea "x"
type textarea "before there was no error like that now it is showing whe"
type textarea "x"
type textarea "before there was no error like that now it is showing when"
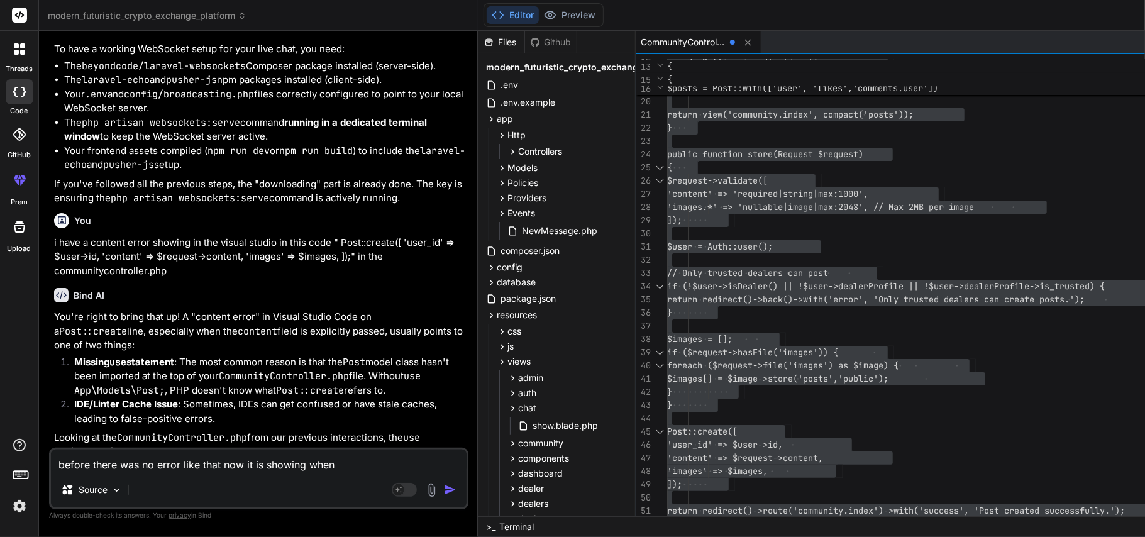
type textarea "x"
type textarea "before there was no error like that now it is showing when"
type textarea "x"
type textarea "before there was no error like that now it is showing when s"
type textarea "x"
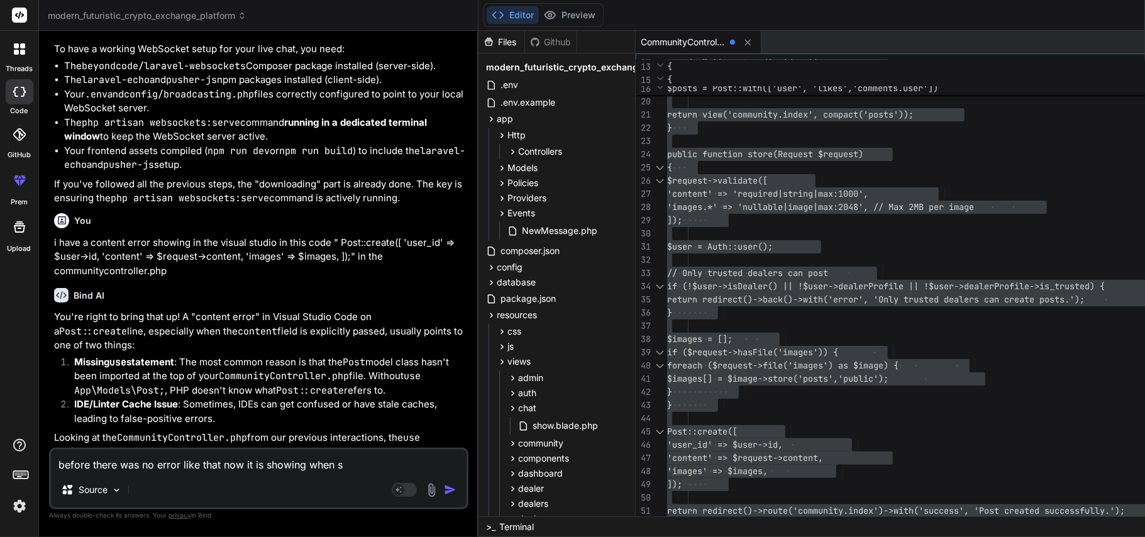
type textarea "before there was no error like that now it is showing when se"
type textarea "x"
type textarea "before there was no error like that now it is showing when sen"
type textarea "x"
type textarea "before there was no error like that now it is showing when send"
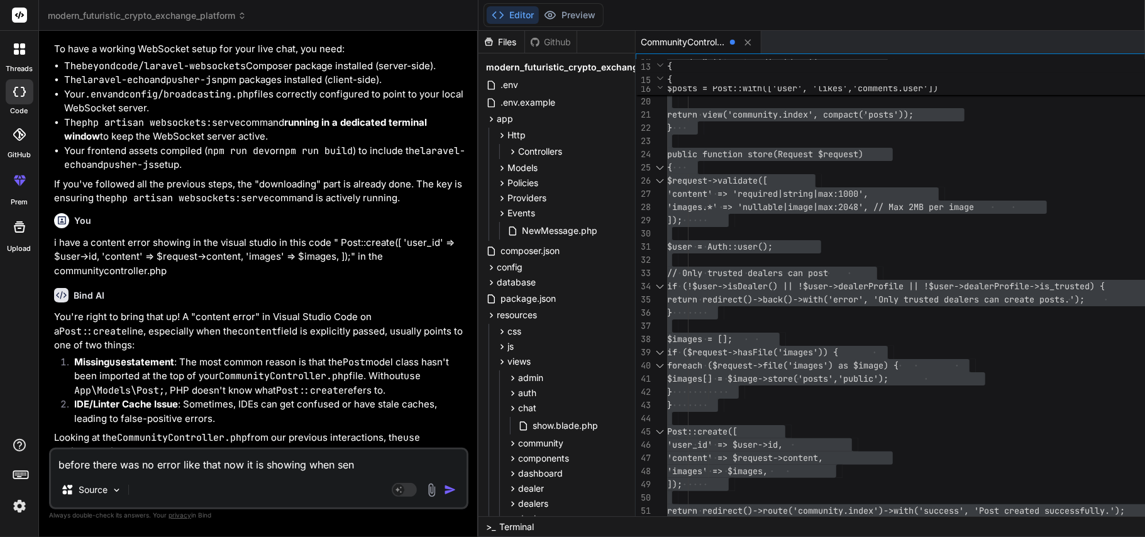
type textarea "x"
type textarea "before there was no error like that now it is showing when sendi"
type textarea "x"
type textarea "before there was no error like that now it is showing when sendin"
type textarea "x"
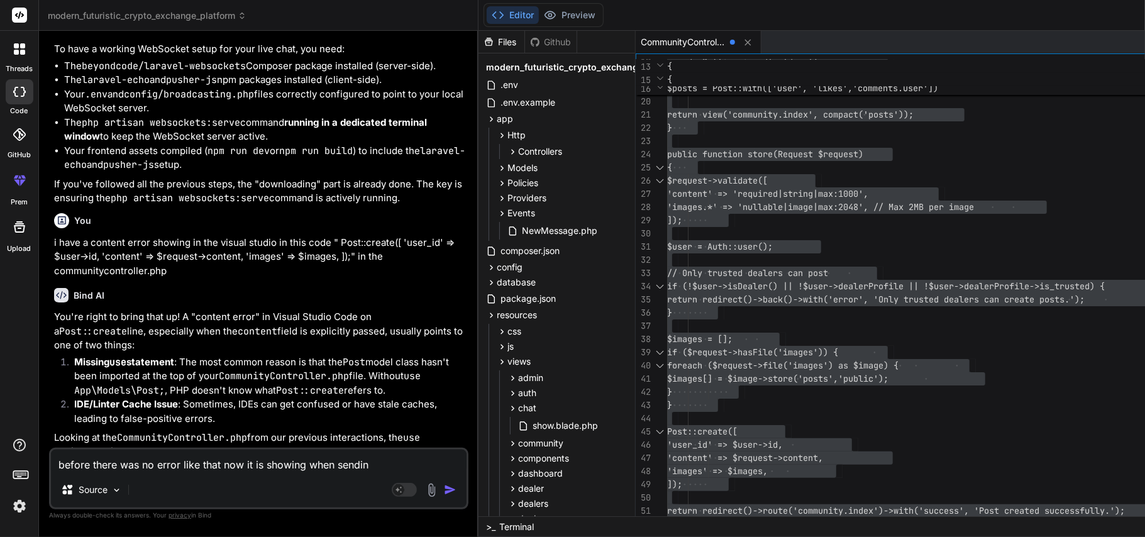
type textarea "before there was no error like that now it is showing when sending"
type textarea "x"
type textarea "before there was no error like that now it is showing when sending"
type textarea "x"
type textarea "before there was no error like that now it is showing when sending d"
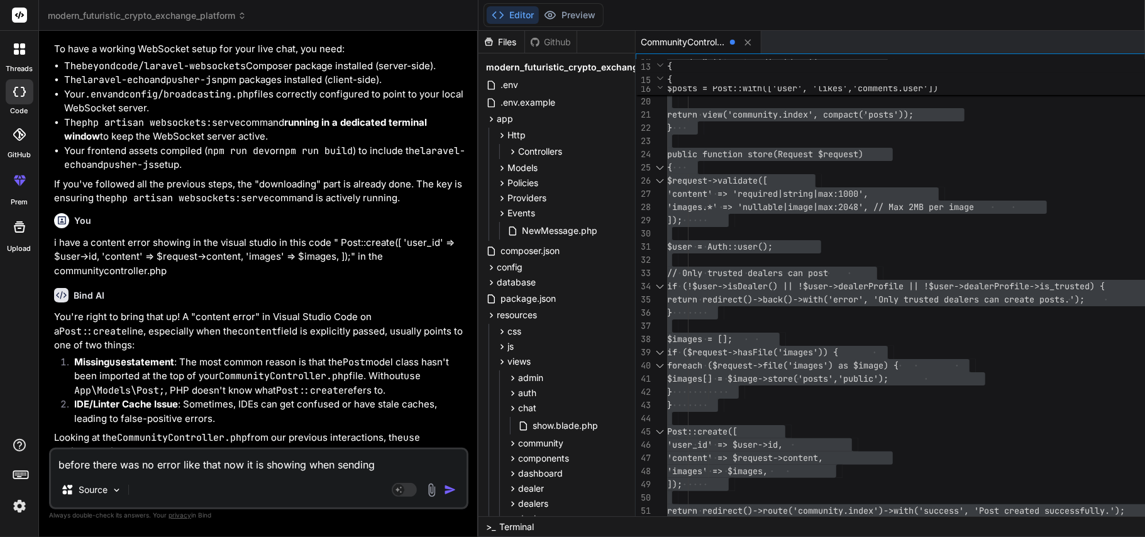
type textarea "x"
type textarea "before there was no error like that now it is showing when sending de"
type textarea "x"
type textarea "before there was no error like that now it is showing when sending dea"
type textarea "x"
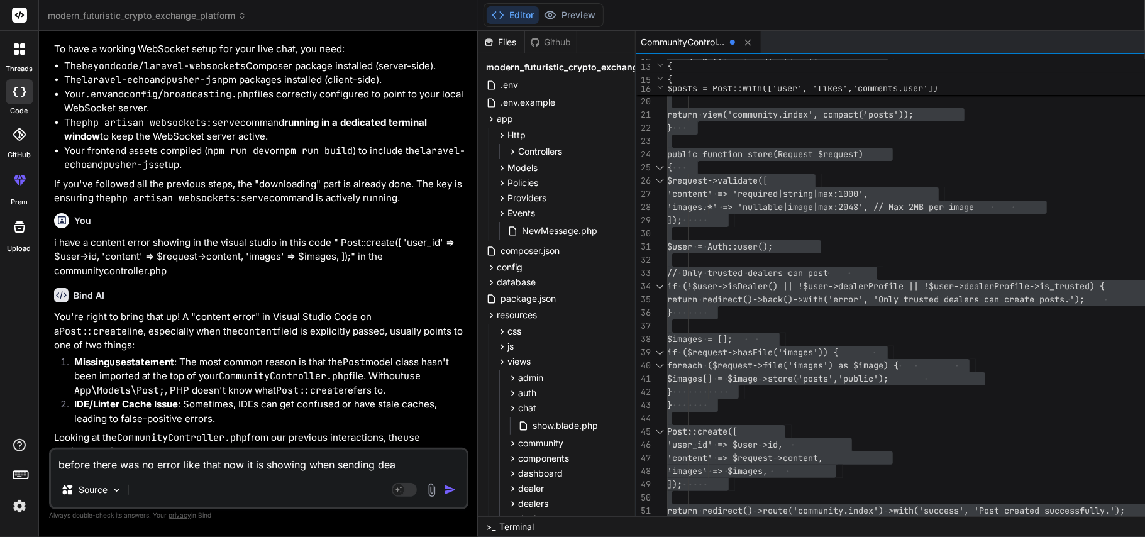
type textarea "before there was no error like that now it is showing when sending deal"
type textarea "x"
type textarea "before there was no error like that now it is showing when sending deal"
type textarea "x"
type textarea "before there was no error like that now it is showing when sending deal m"
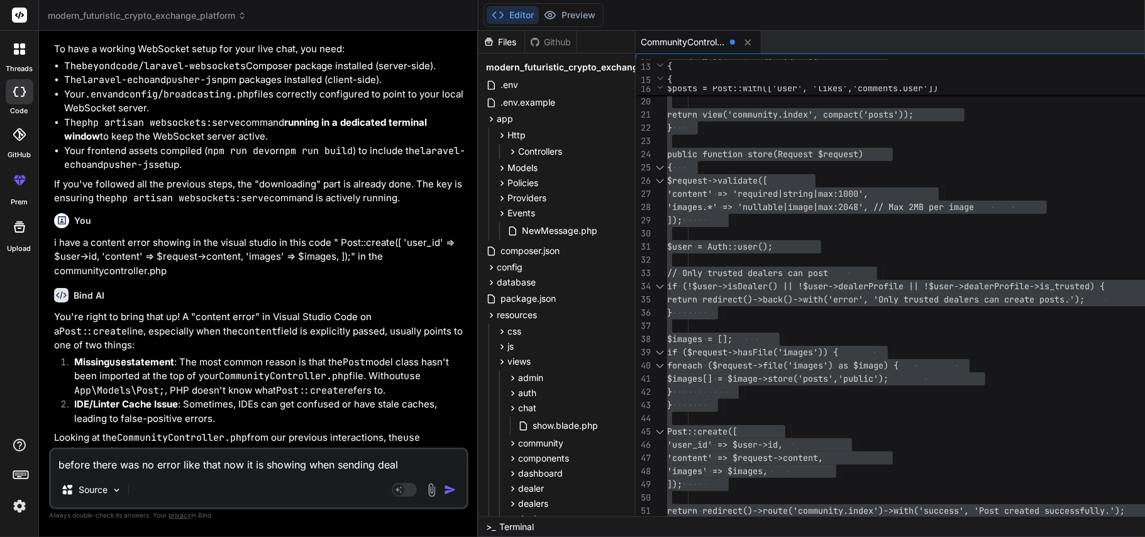
type textarea "x"
type textarea "before there was no error like that now it is showing when sending deal me"
type textarea "x"
type textarea "before there was no error like that now it is showing when sending deal mes"
type textarea "x"
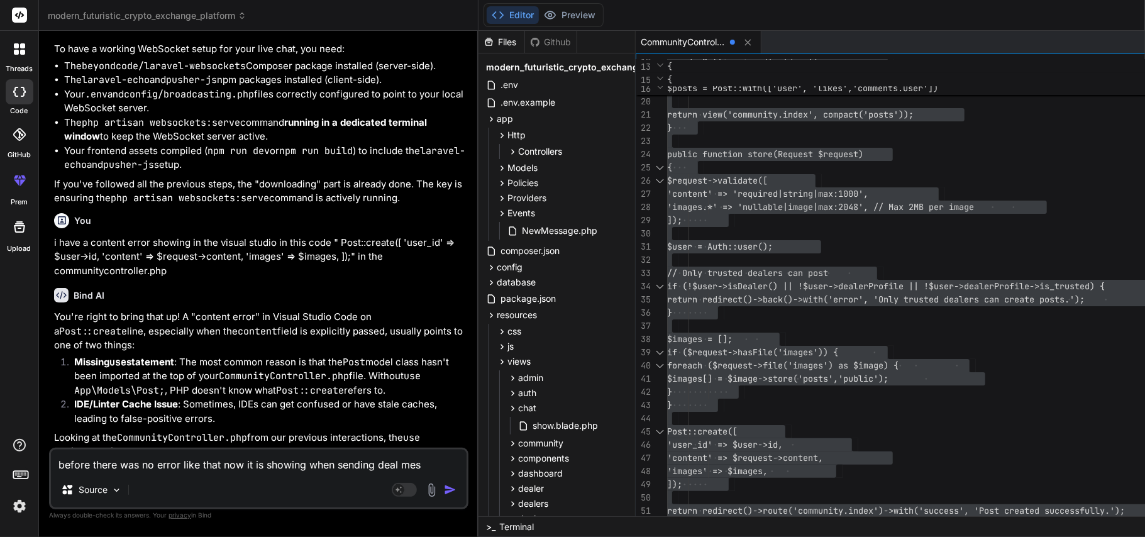
type textarea "before there was no error like that now it is showing when sending deal mess"
type textarea "x"
type textarea "before there was no error like that now it is showing when sending deal messa"
type textarea "x"
type textarea "before there was no error like that now it is showing when sending deal messag"
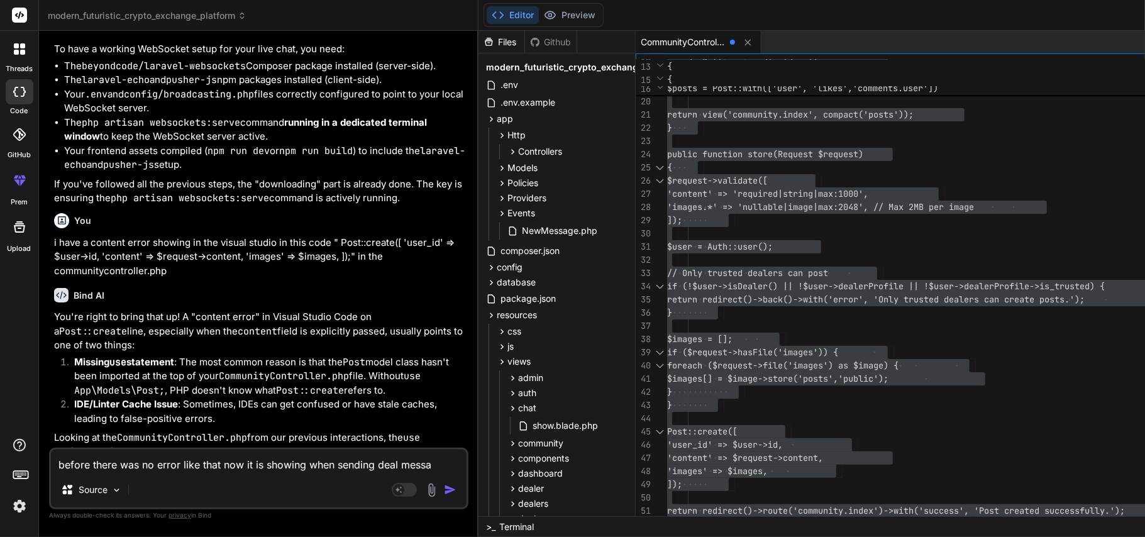
type textarea "x"
type textarea "before there was no error like that now it is showing when sending deal message"
type textarea "x"
type textarea "before there was no error like that now it is showing when sending deal message"
type textarea "x"
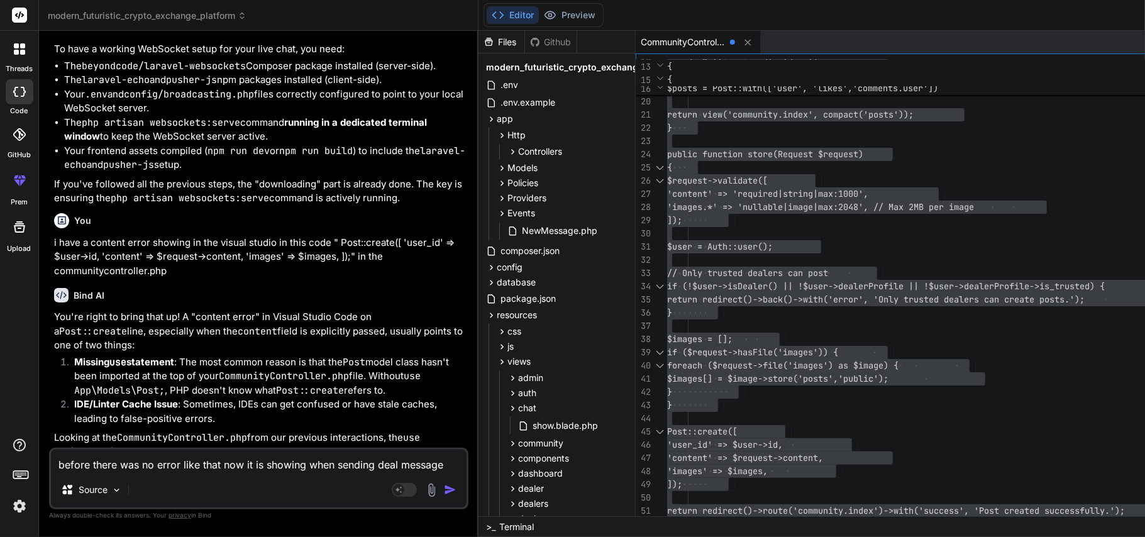
type textarea "before there was no error like that now it is showing when sending deal message…"
type textarea "x"
type textarea "before there was no error like that now it is showing when sending deal message…"
type textarea "x"
paste textarea "An error occurred while sending the message: An unexpected server error occurre…"
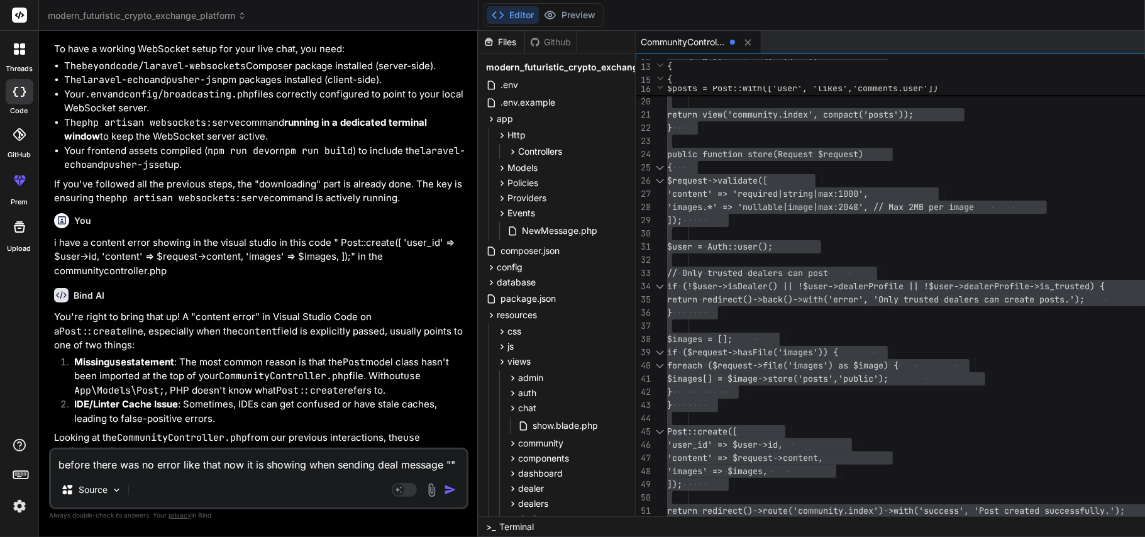
type textarea "before there was no error like that now it is showing when sending deal message…"
type textarea "x"
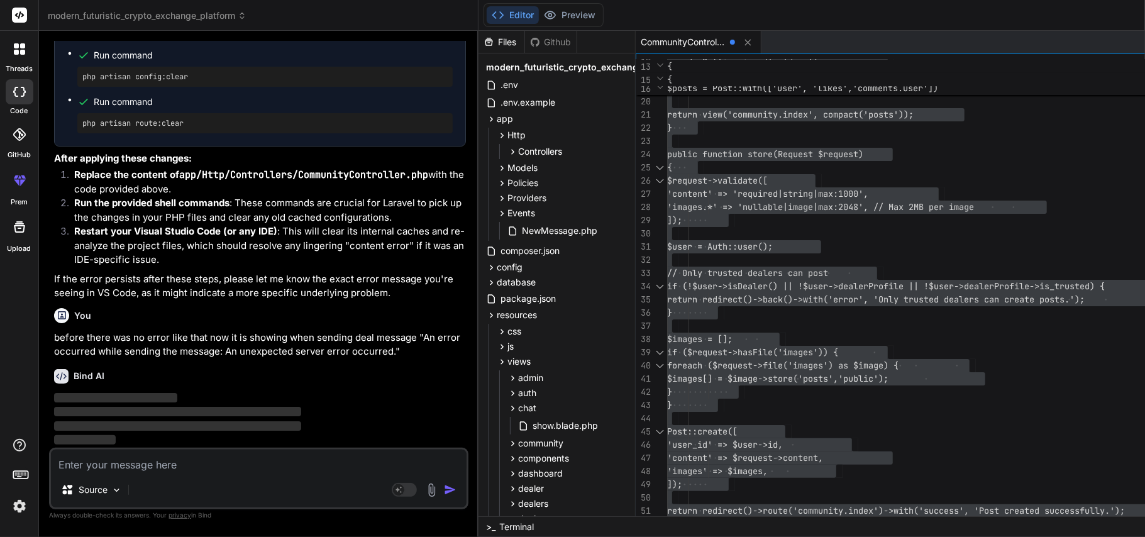
scroll to position [18089, 0]
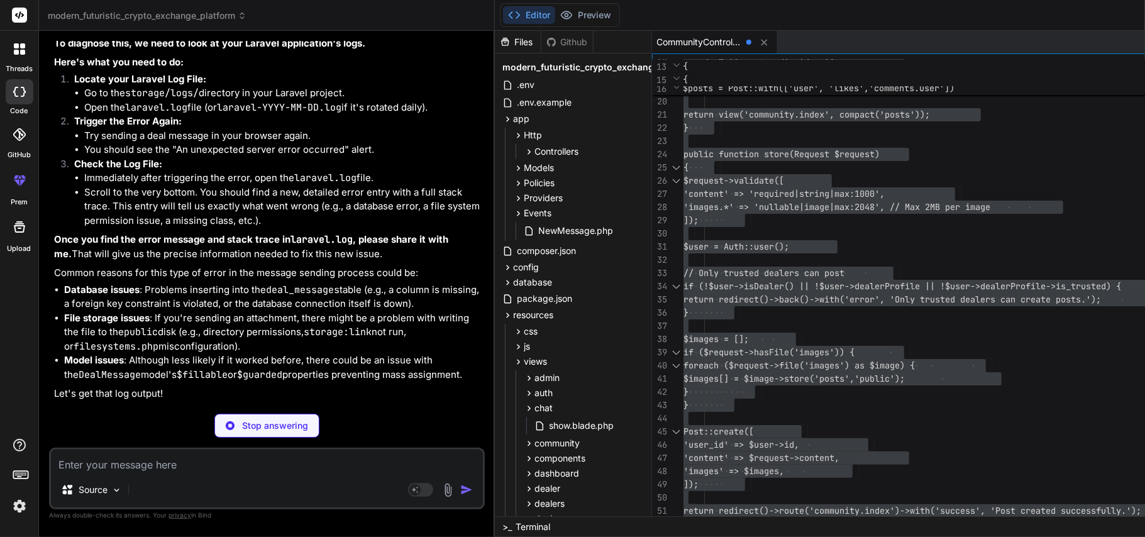
type textarea "x"
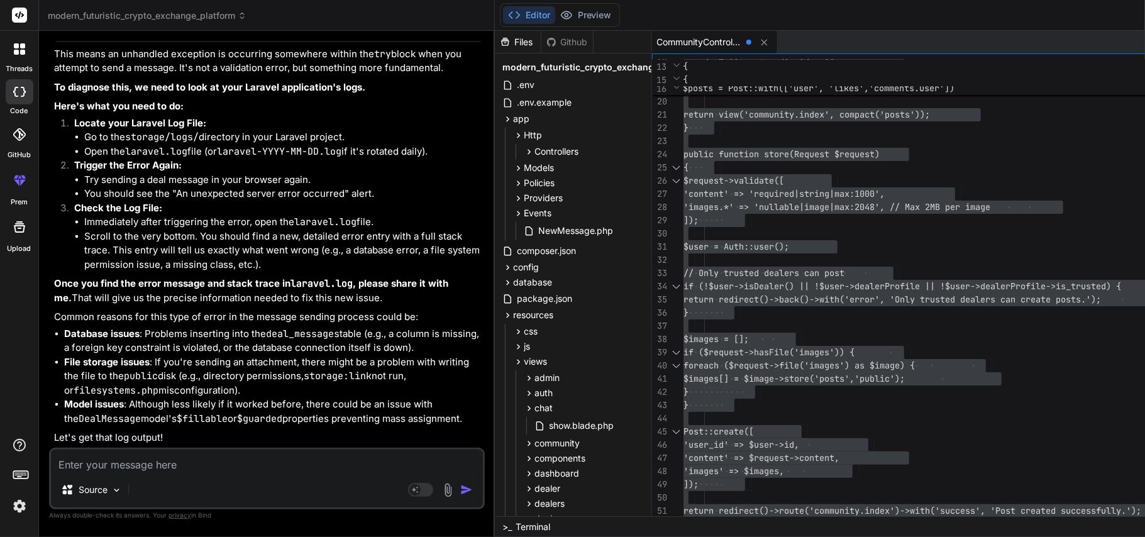
scroll to position [18252, 0]
click at [537, 320] on div "resources" at bounding box center [573, 314] width 146 height 15
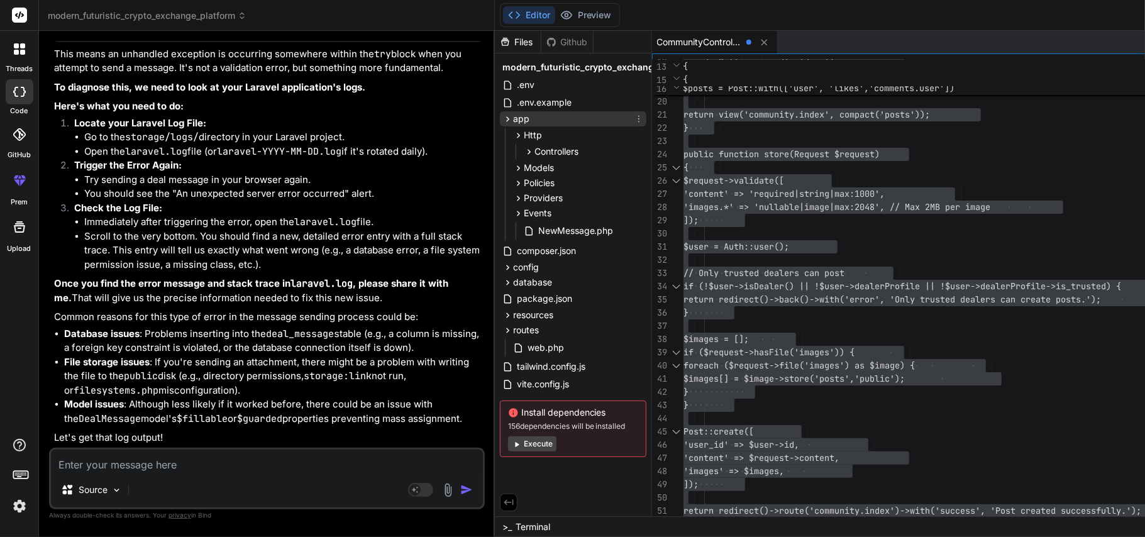
click at [516, 123] on div "app" at bounding box center [573, 118] width 146 height 15
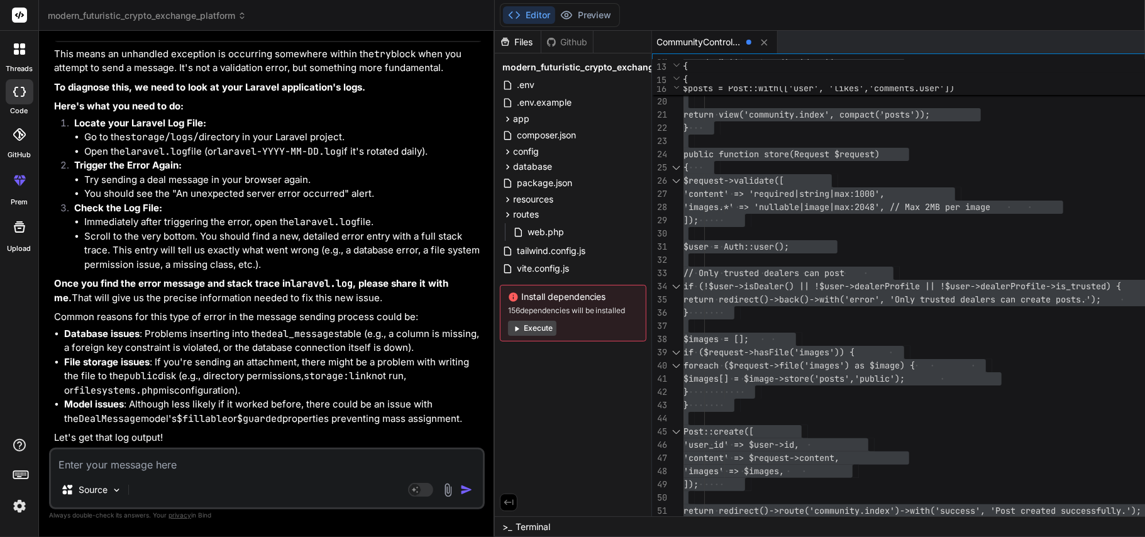
click at [543, 429] on div "Files Github modern_futuristic_crypto_exchange_platform .env .env.example app H…" at bounding box center [573, 273] width 157 height 485
click at [241, 468] on textarea at bounding box center [267, 460] width 432 height 23
type textarea "h"
type textarea "x"
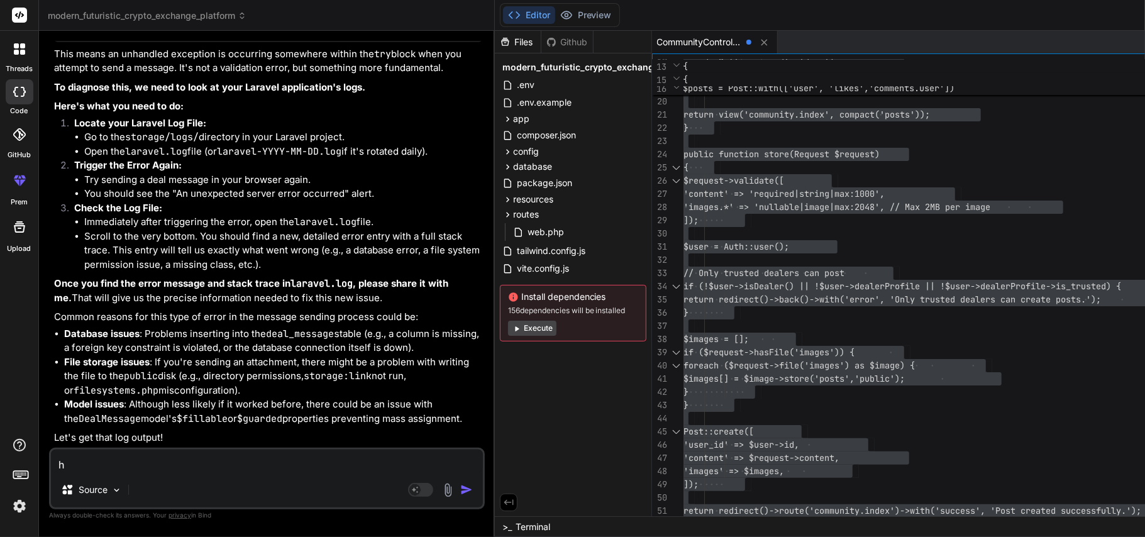
type textarea "ho"
type textarea "x"
type textarea "how"
type textarea "x"
type textarea "how"
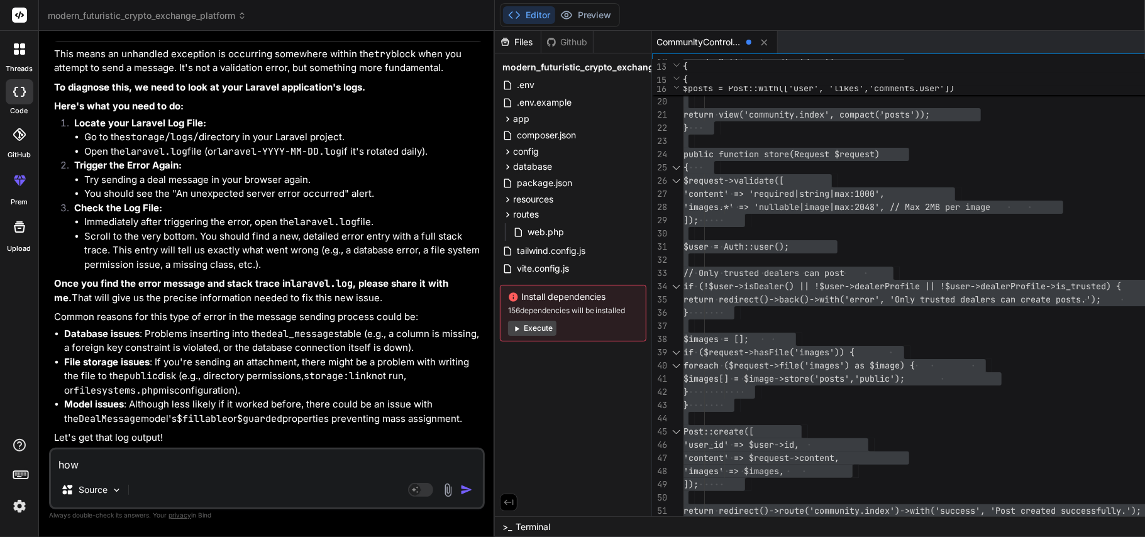
type textarea "x"
type textarea "how t"
type textarea "x"
type textarea "how to"
type textarea "x"
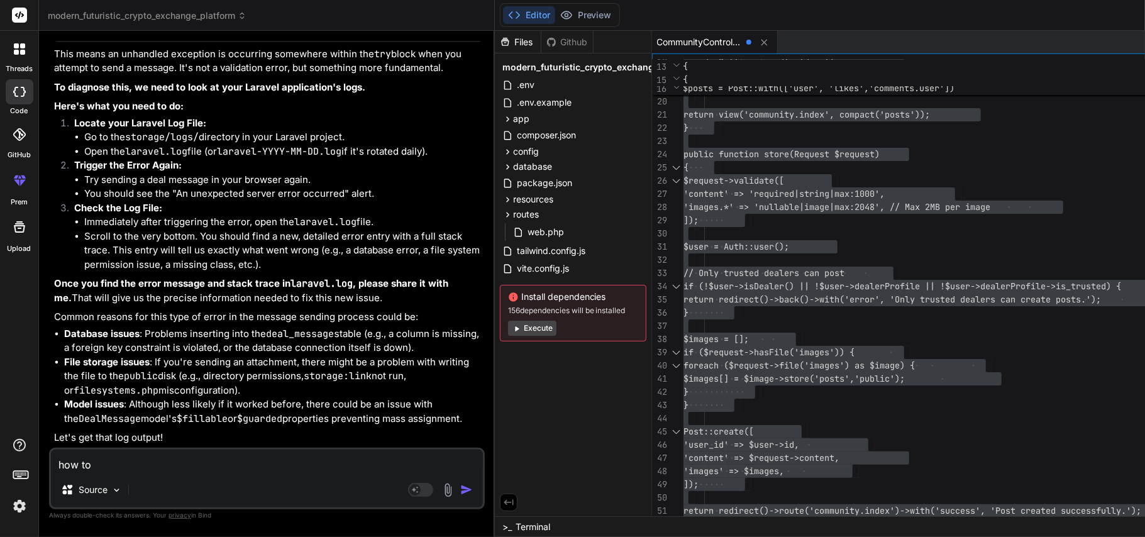
type textarea "how to"
type textarea "x"
type textarea "how to o"
type textarea "x"
type textarea "how to op"
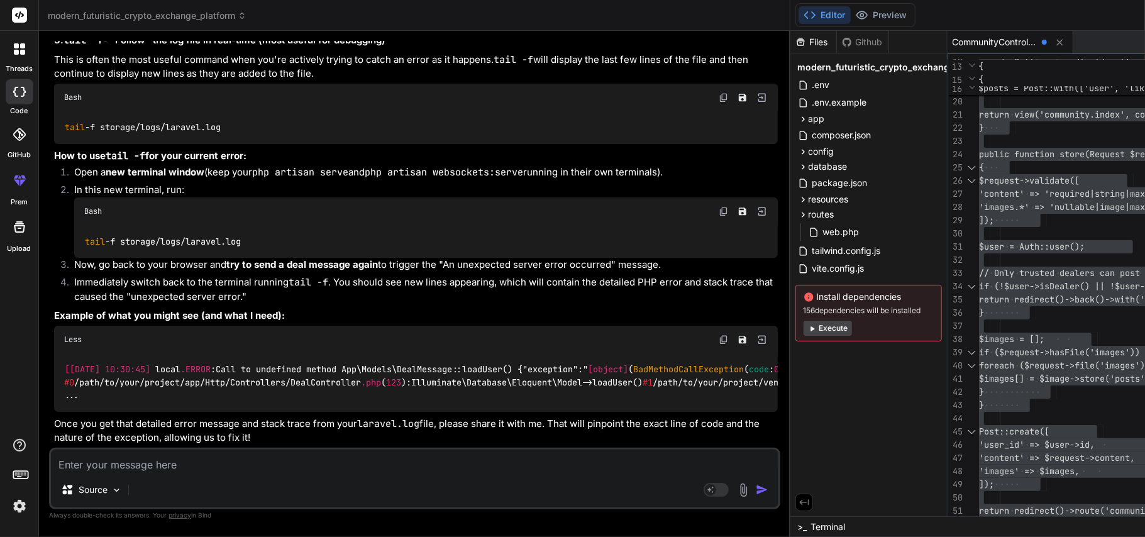
scroll to position [16699, 0]
click at [718, 102] on img at bounding box center [723, 97] width 10 height 10
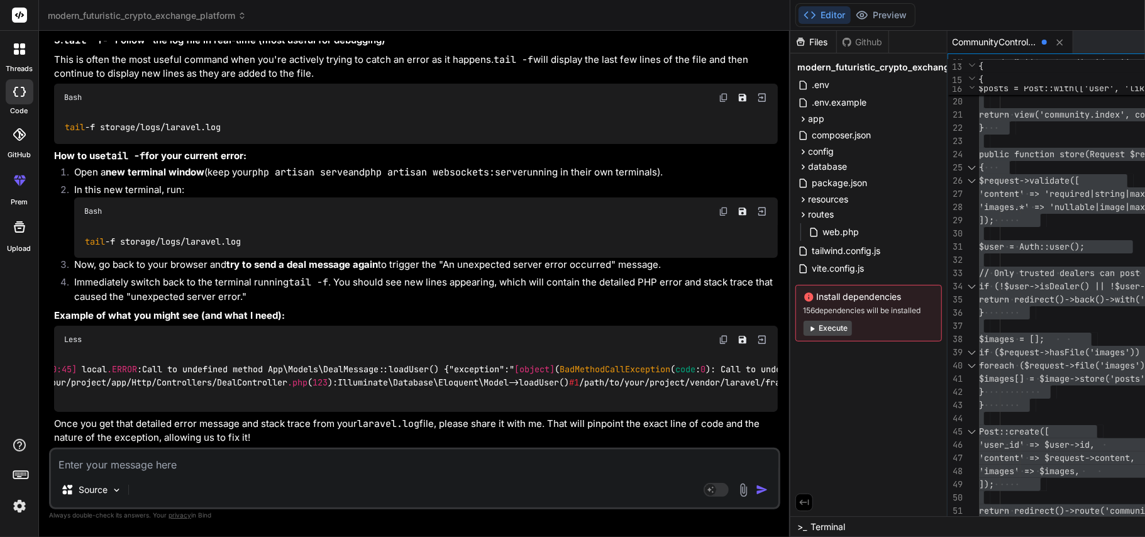
scroll to position [0, 0]
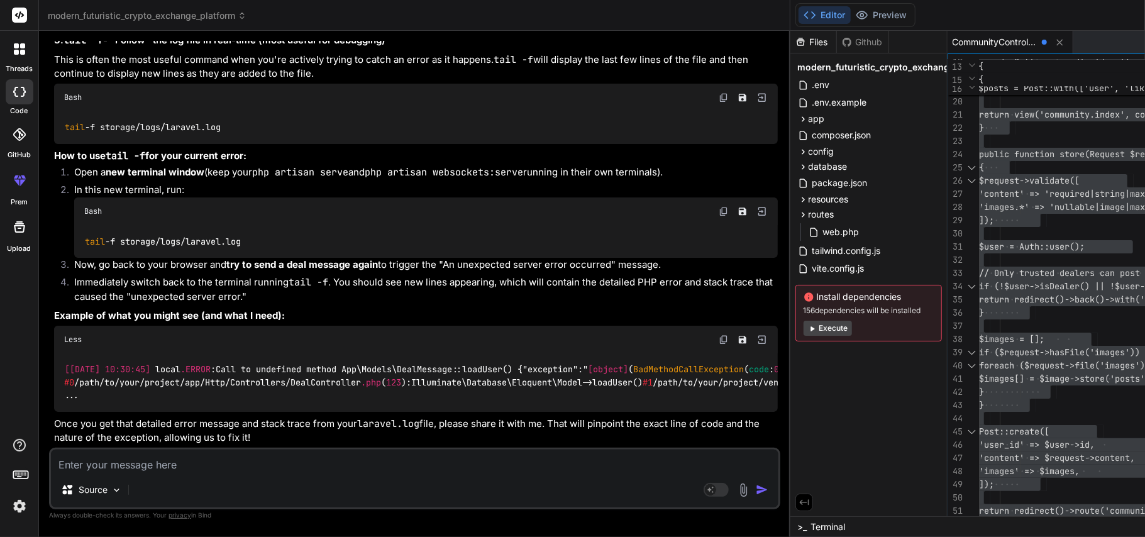
click at [338, 468] on textarea at bounding box center [414, 460] width 727 height 23
paste textarea "POST http://localhost:8000/deals/4/messages 500 (Internal Server Error)"
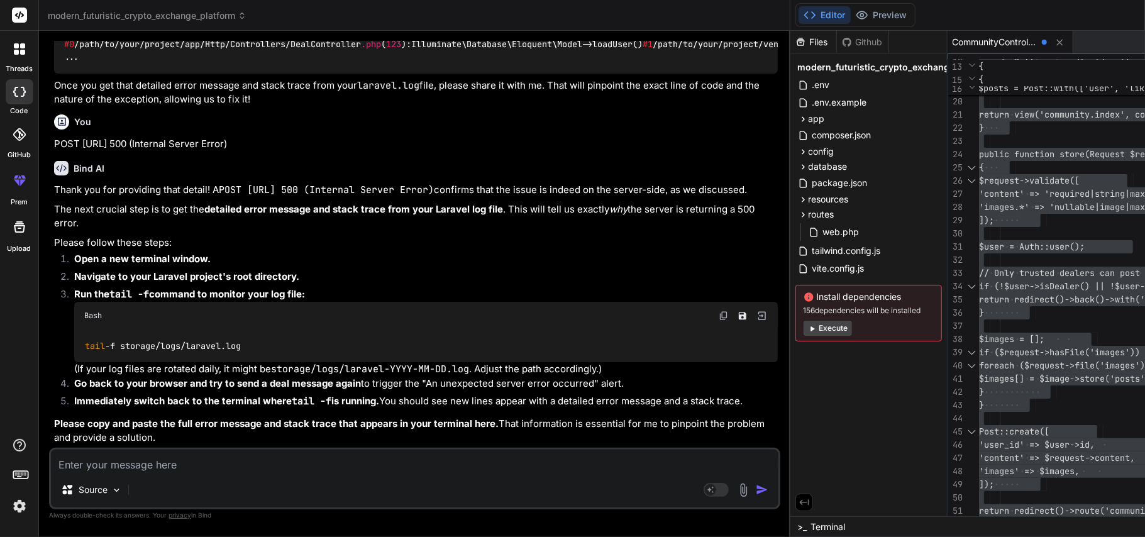
scroll to position [17236, 0]
click at [718, 321] on img at bounding box center [723, 316] width 10 height 10
click at [245, 463] on textarea at bounding box center [414, 460] width 727 height 23
paste textarea "#40 C:\\xampp\\htdocs\\localexchange\\vendor\\laravel\\framework\\src\\Illumina…"
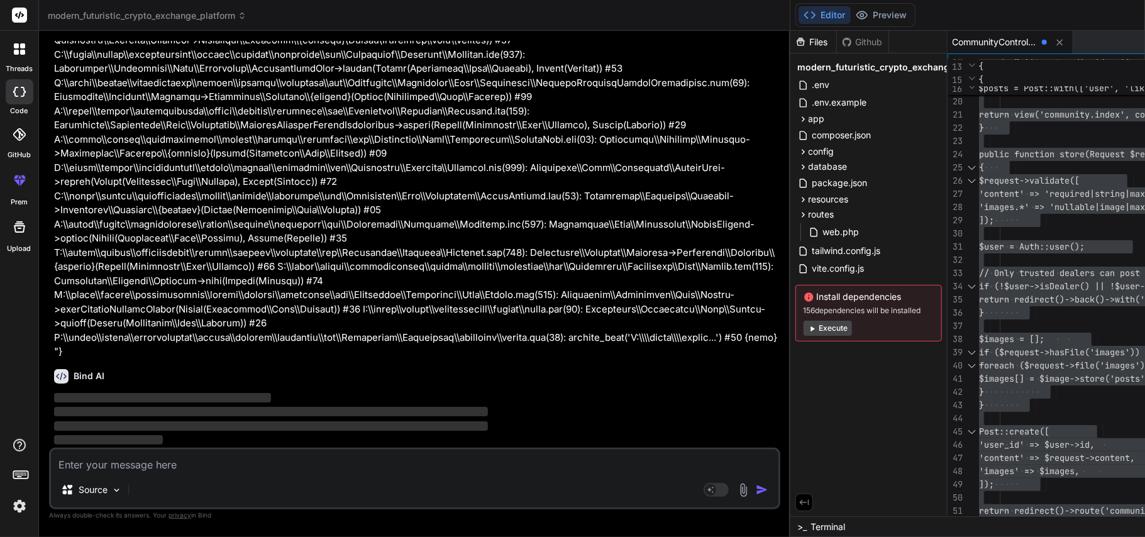
scroll to position [18285, 0]
click at [1056, 44] on icon at bounding box center [1059, 42] width 6 height 6
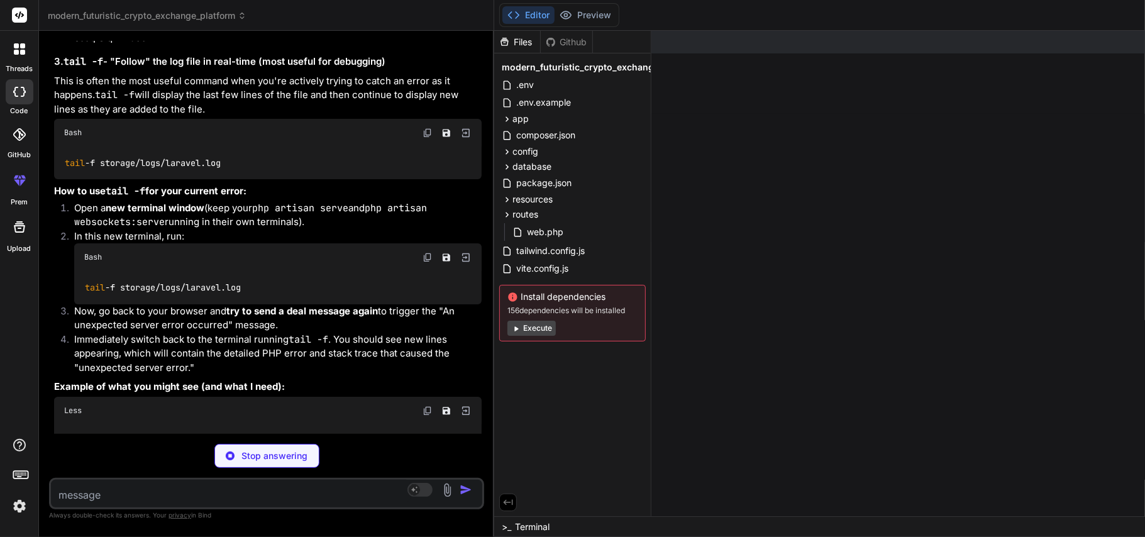
scroll to position [22151, 0]
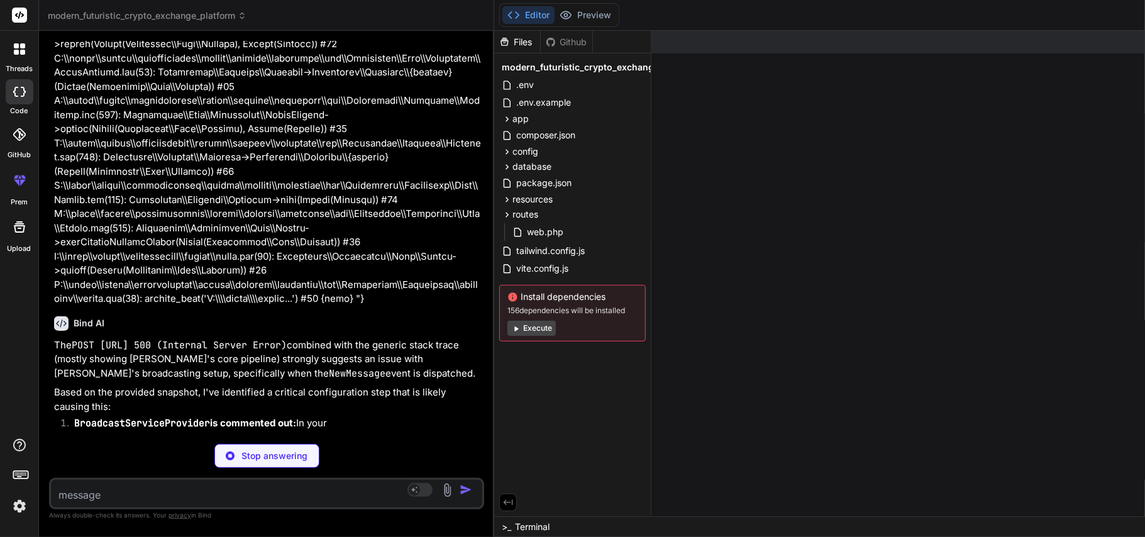
drag, startPoint x: 703, startPoint y: 190, endPoint x: 189, endPoint y: 173, distance: 514.5
click at [189, 173] on div "Bind AI Web Search Created with Pixso. Code Generator You status code is 200 bu…" at bounding box center [266, 284] width 455 height 506
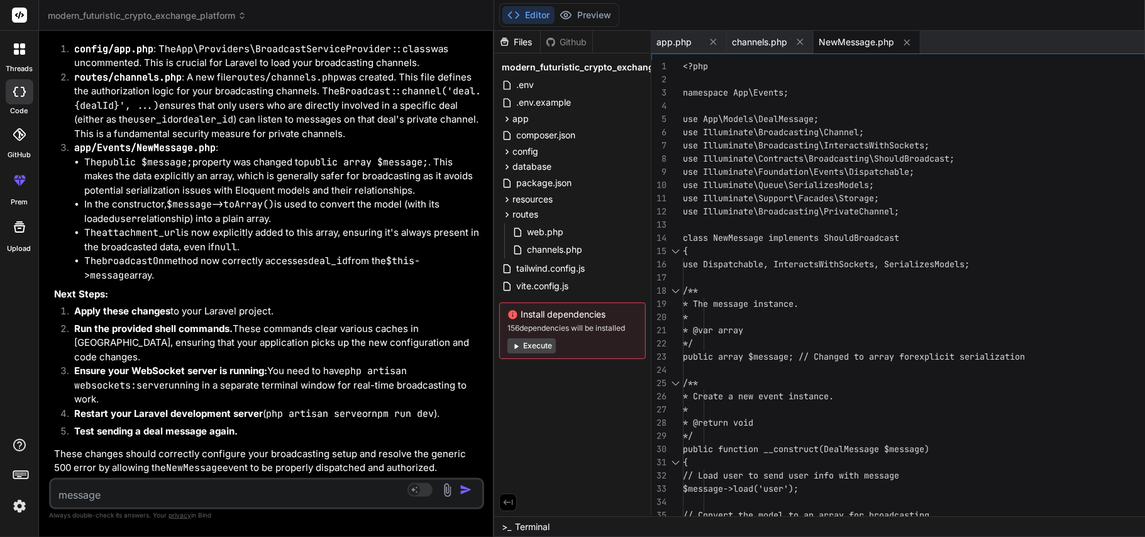
scroll to position [0, 0]
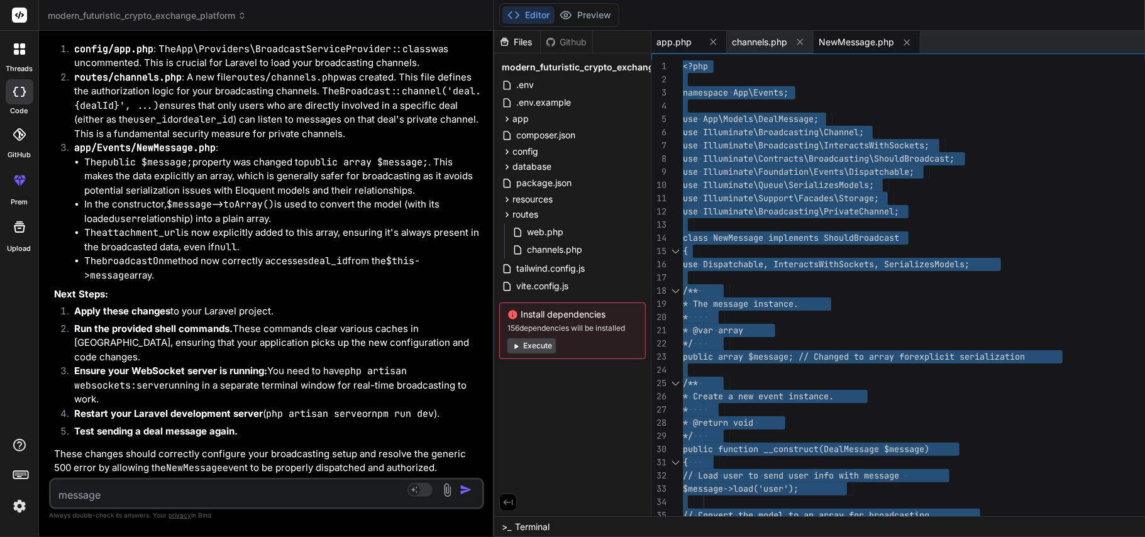
click at [656, 40] on span "app.php" at bounding box center [673, 42] width 35 height 13
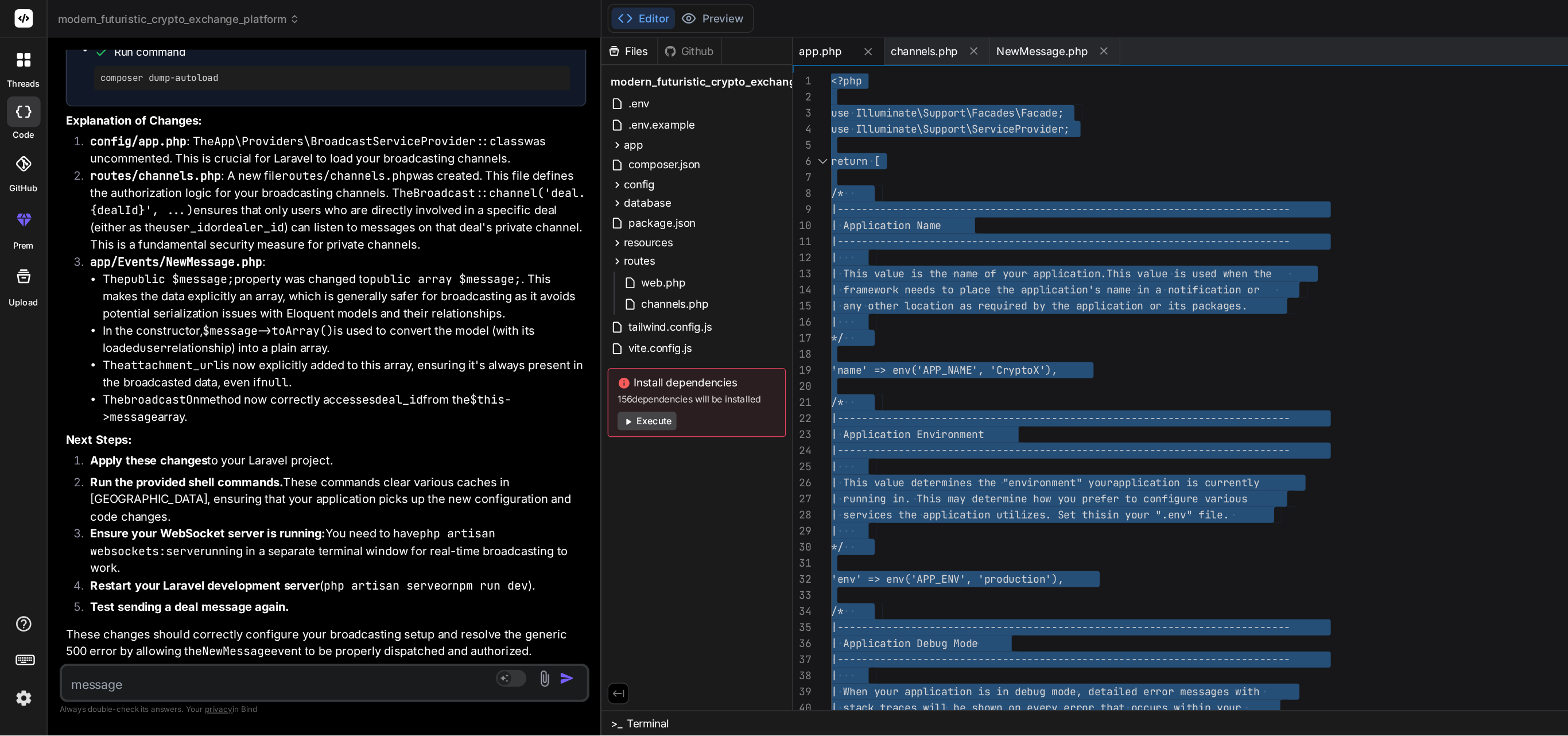
scroll to position [21295, 0]
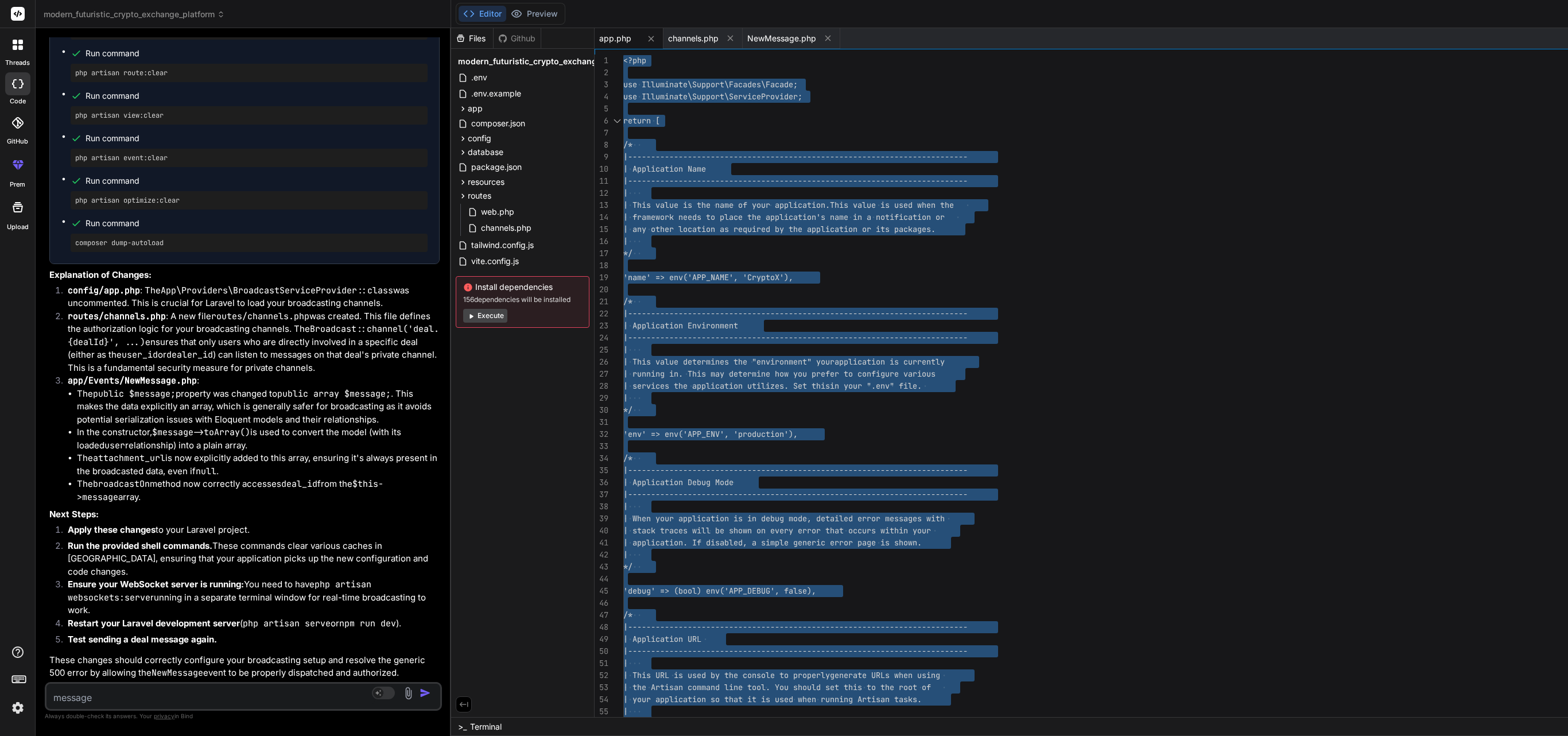
click at [626, 22] on div "Editor Preview Disabled until preview for your project is generated Download De…" at bounding box center [1282, 14] width 1662 height 28
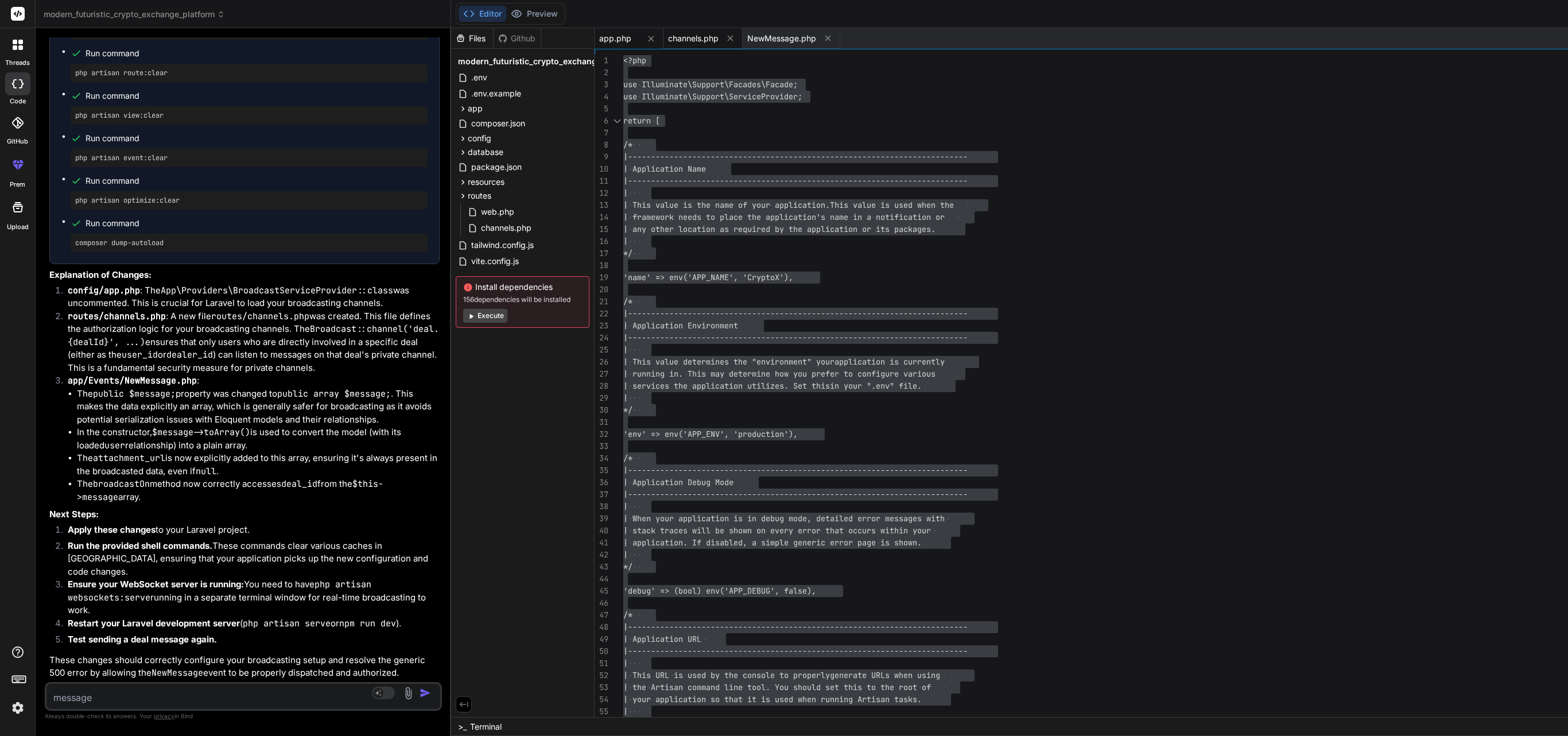
click at [664, 30] on div "channels.php" at bounding box center [703, 38] width 79 height 21
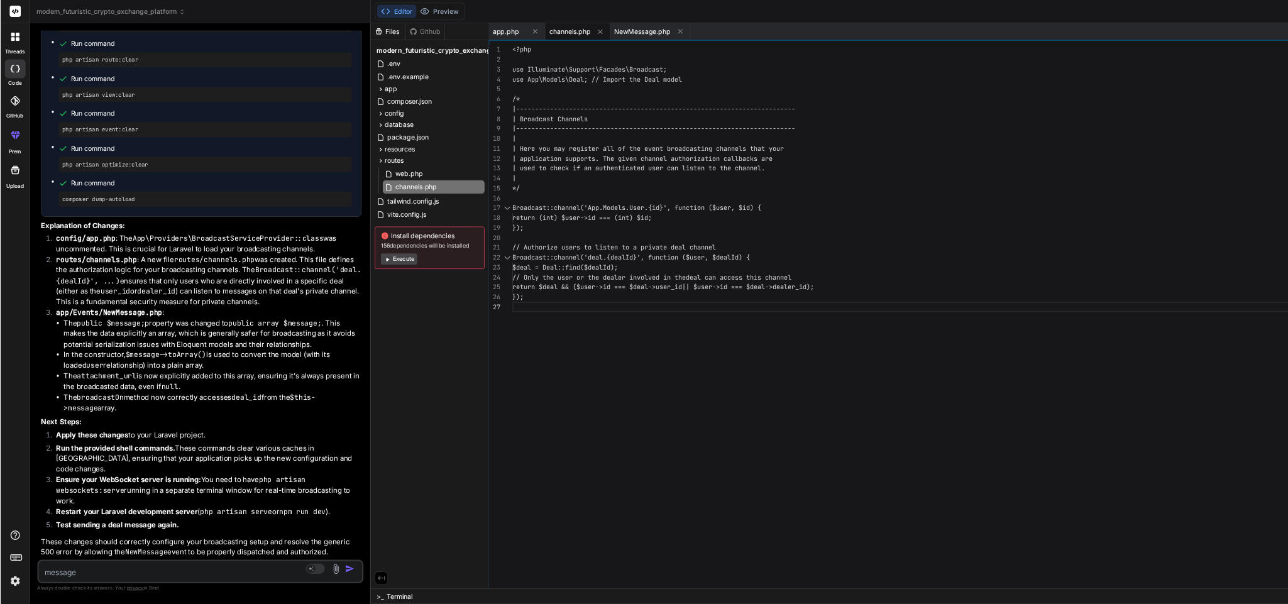
scroll to position [0, 0]
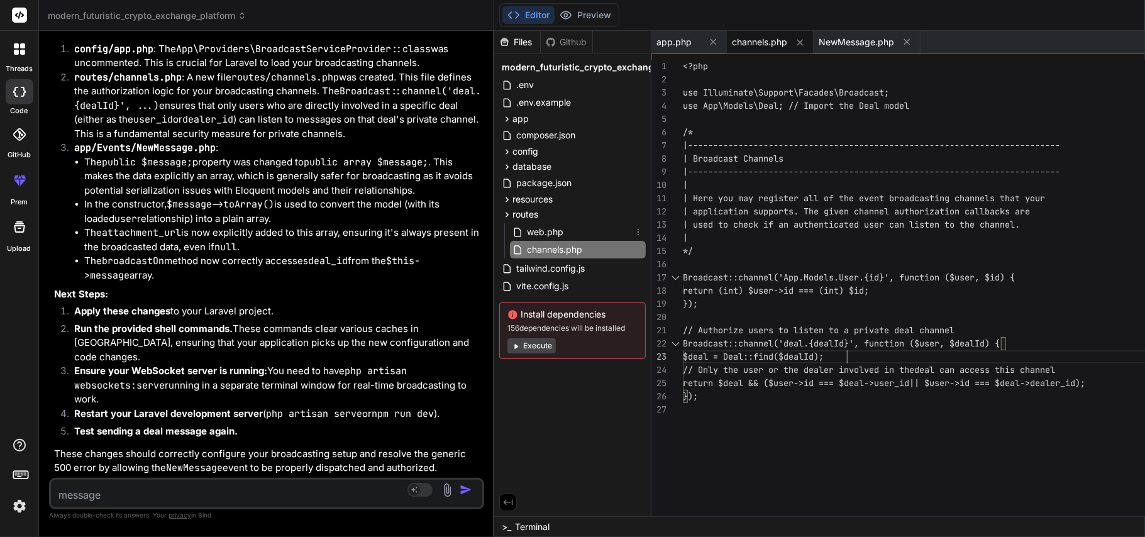
scroll to position [23320, 0]
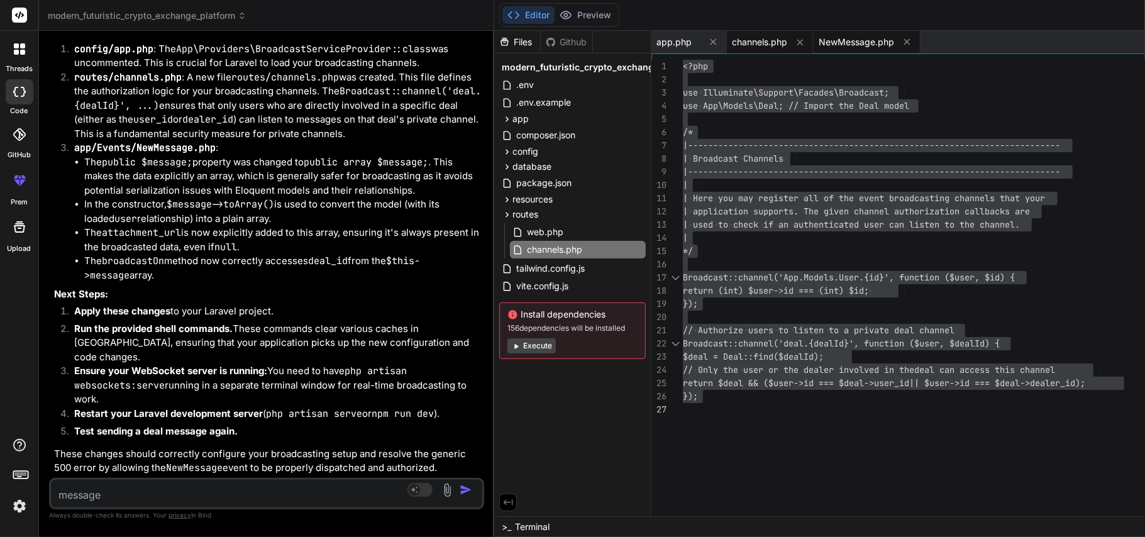
click at [818, 48] on span "NewMessage.php" at bounding box center [855, 42] width 75 height 13
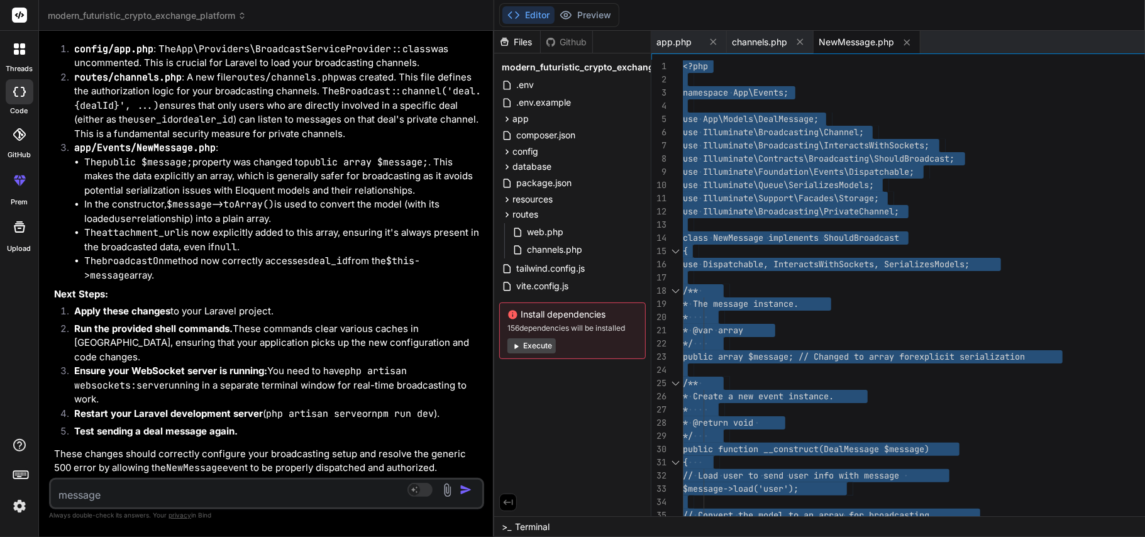
scroll to position [23556, 0]
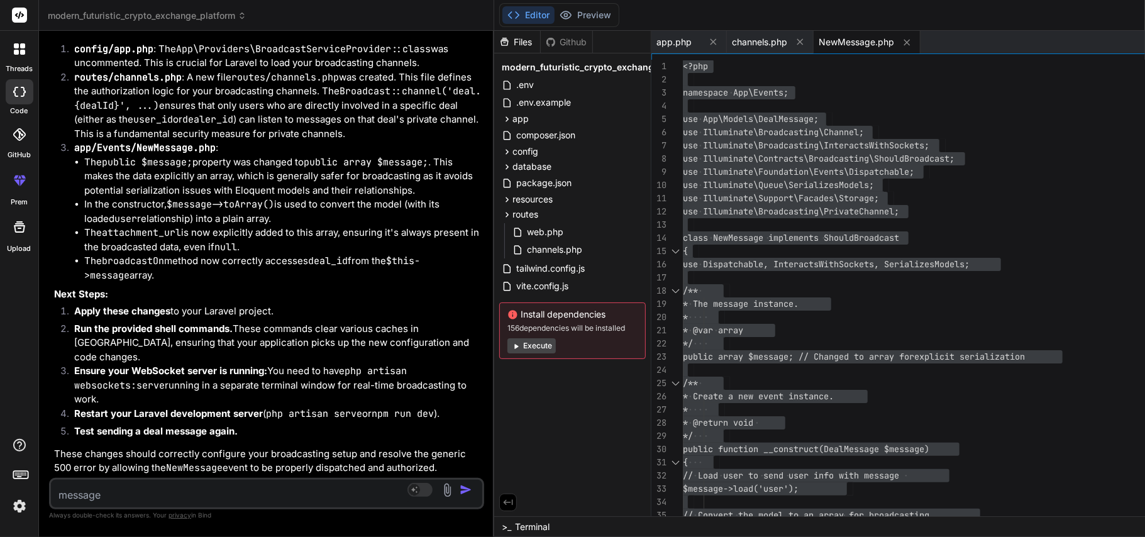
copy ul "php artisan cache:clear"
copy ul "php artisan config:clear"
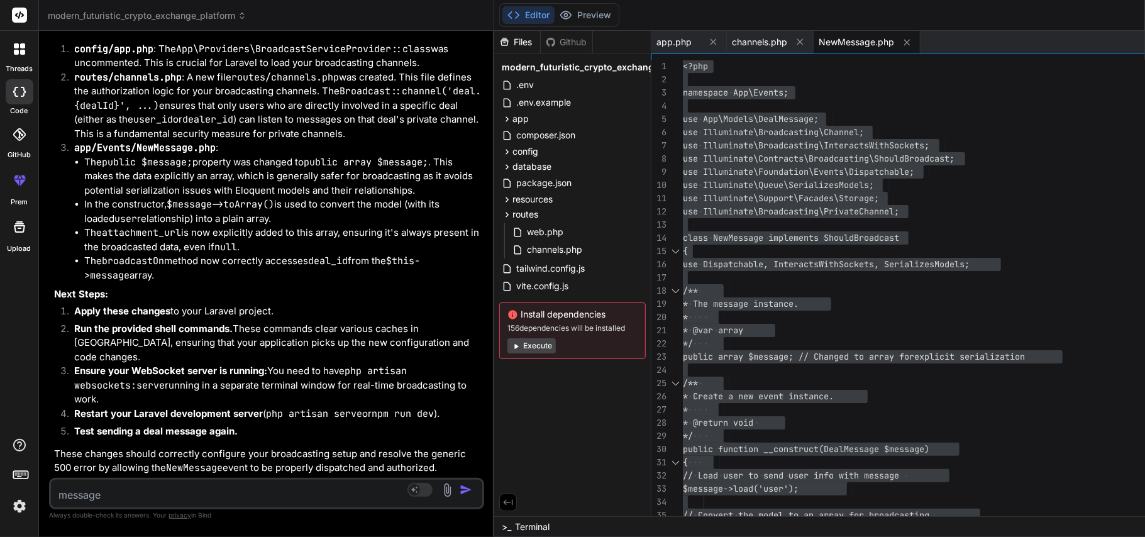
copy ul "php artisan route:clear"
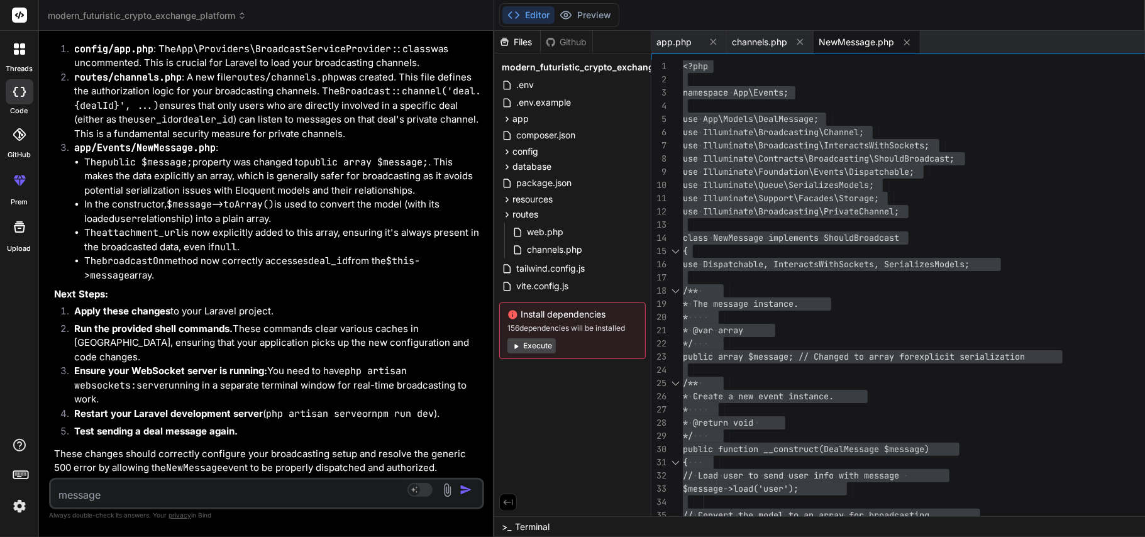
copy ul "php artisan view:clear"
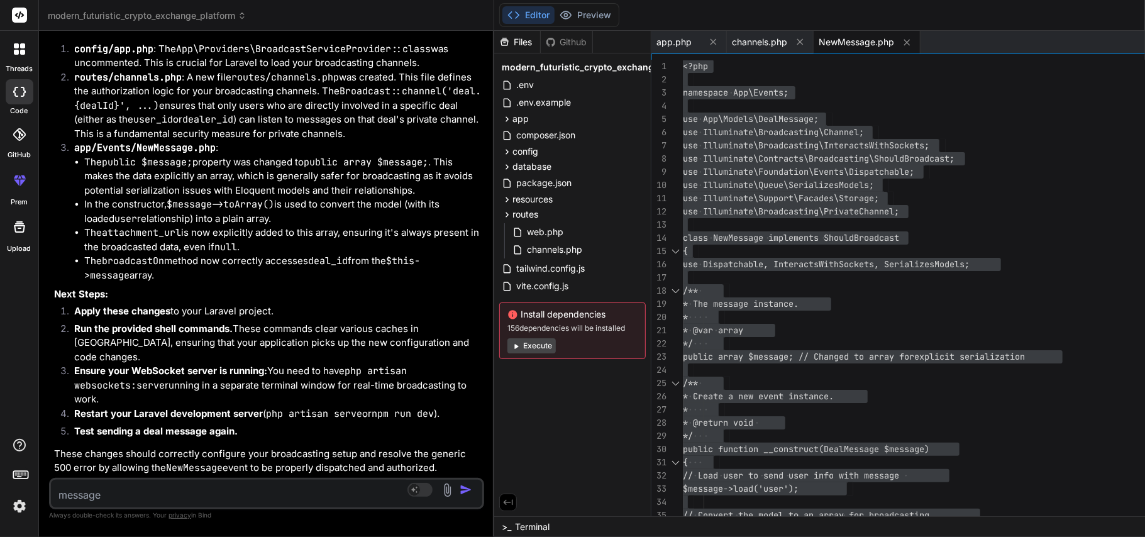
copy ul "php artisan event:clear"
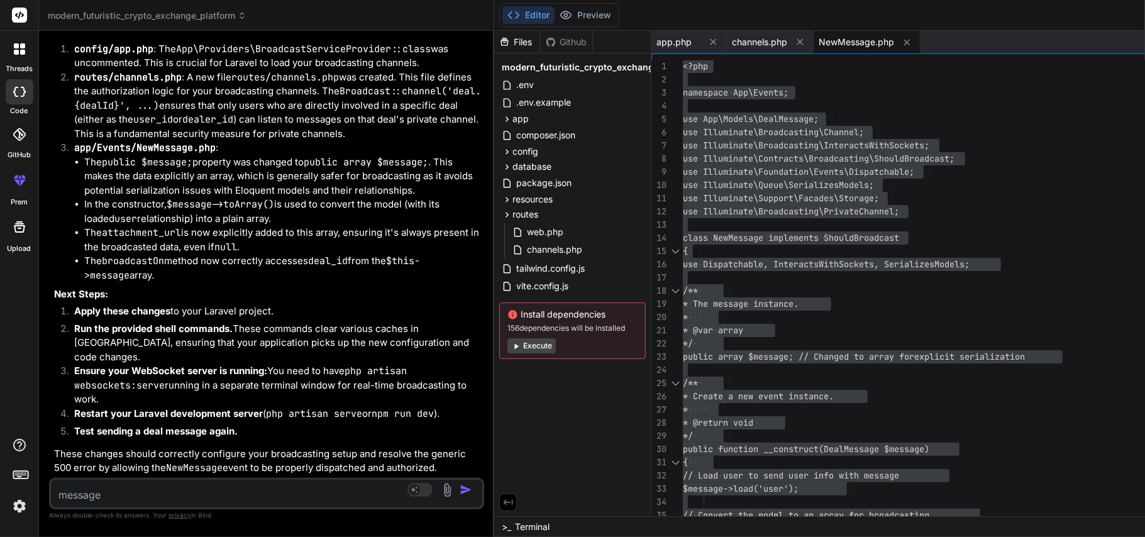
copy ul "php artisan optimize:clear"
click at [200, 498] on textarea at bounding box center [231, 491] width 360 height 23
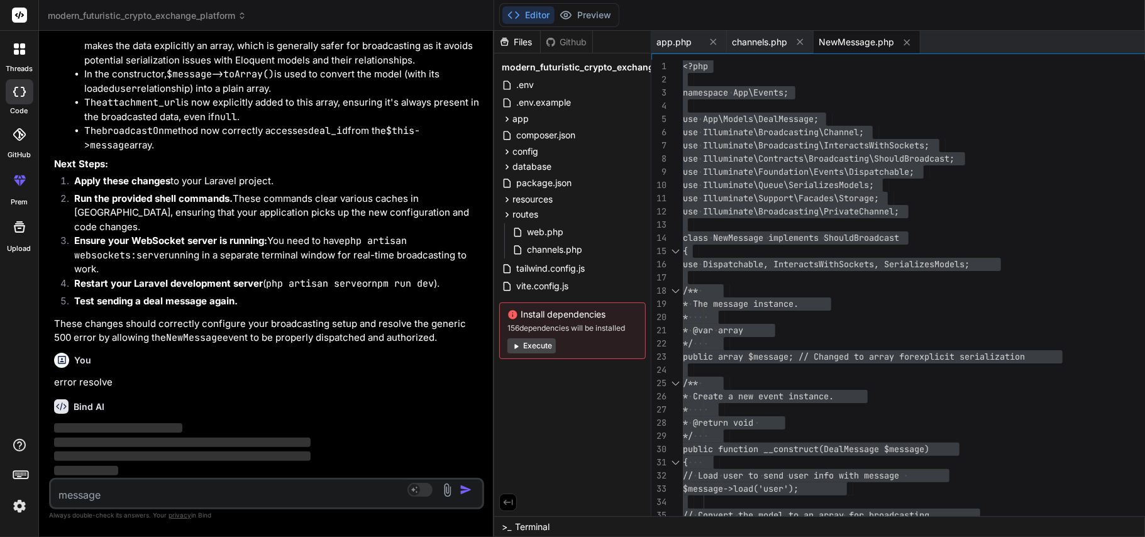
scroll to position [24138, 0]
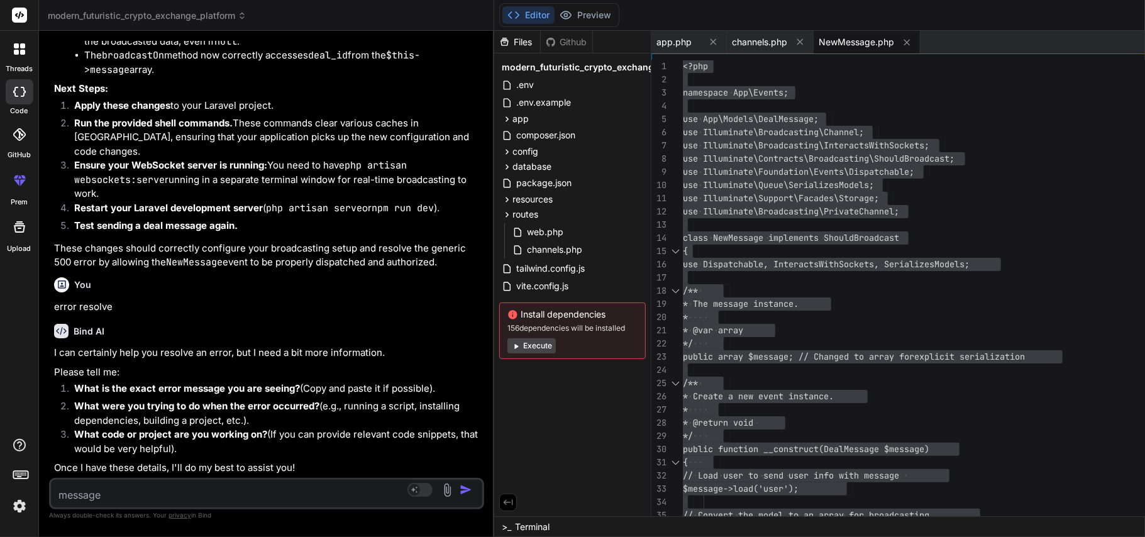
click at [184, 504] on div "Source Agent Mode. When this toggle is activated, AI automatically makes decisi…" at bounding box center [266, 493] width 435 height 31
click at [169, 501] on textarea at bounding box center [231, 491] width 360 height 23
click at [708, 40] on icon at bounding box center [713, 41] width 11 height 11
click at [719, 38] on icon at bounding box center [724, 41] width 11 height 11
click at [739, 38] on icon at bounding box center [744, 42] width 11 height 11
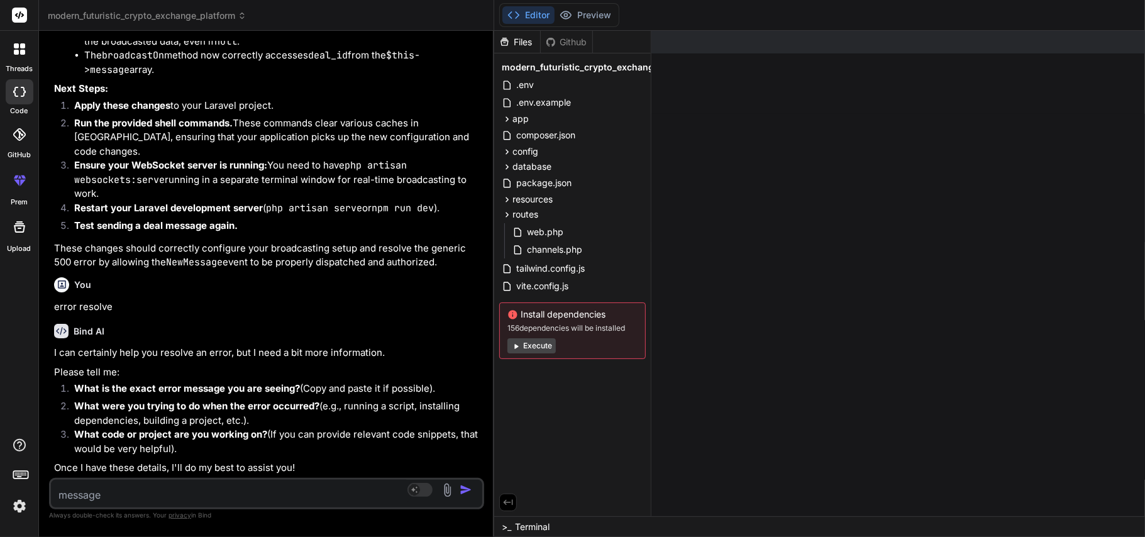
click at [175, 488] on textarea at bounding box center [231, 491] width 360 height 23
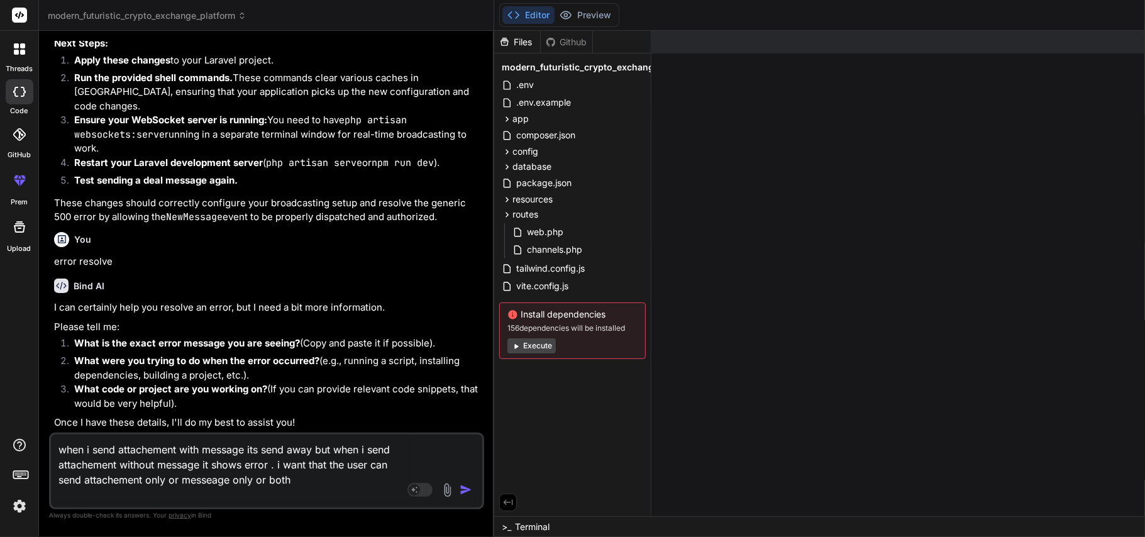
click at [460, 490] on img "button" at bounding box center [466, 489] width 13 height 13
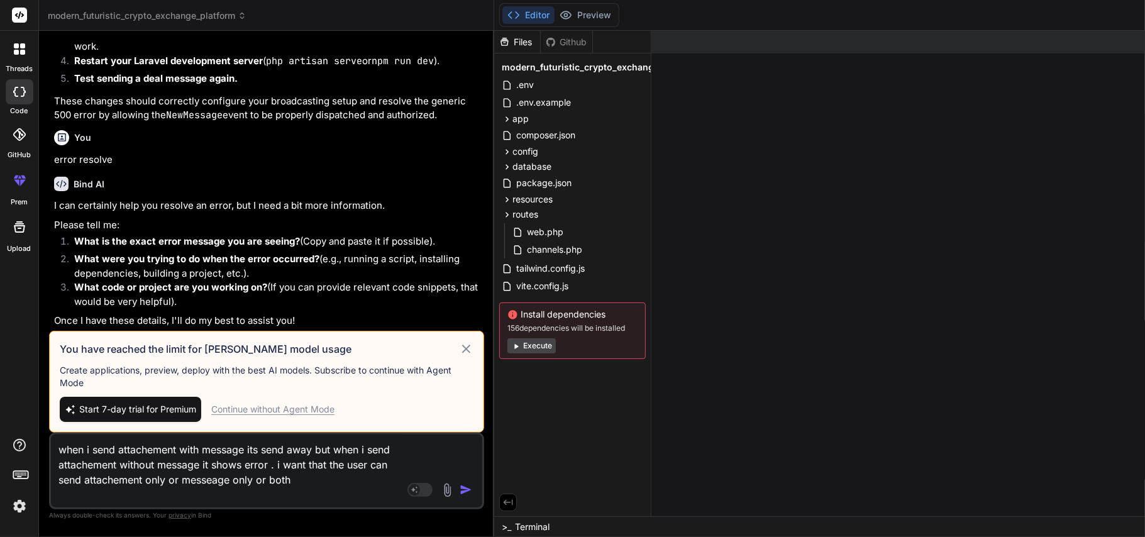
click at [282, 409] on div "Continue without Agent Mode" at bounding box center [272, 409] width 123 height 13
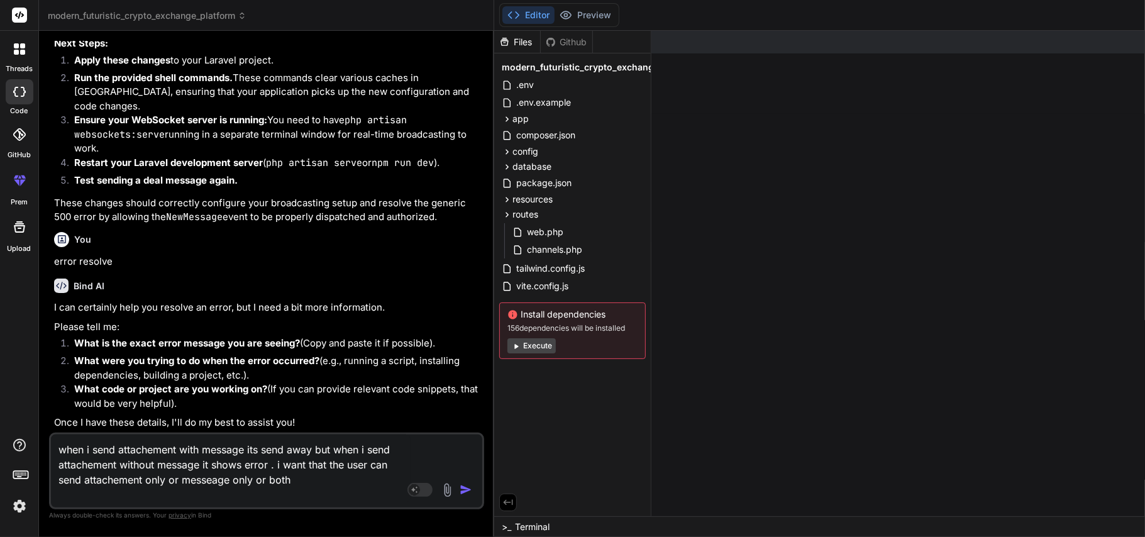
click at [460, 493] on img "button" at bounding box center [466, 489] width 13 height 13
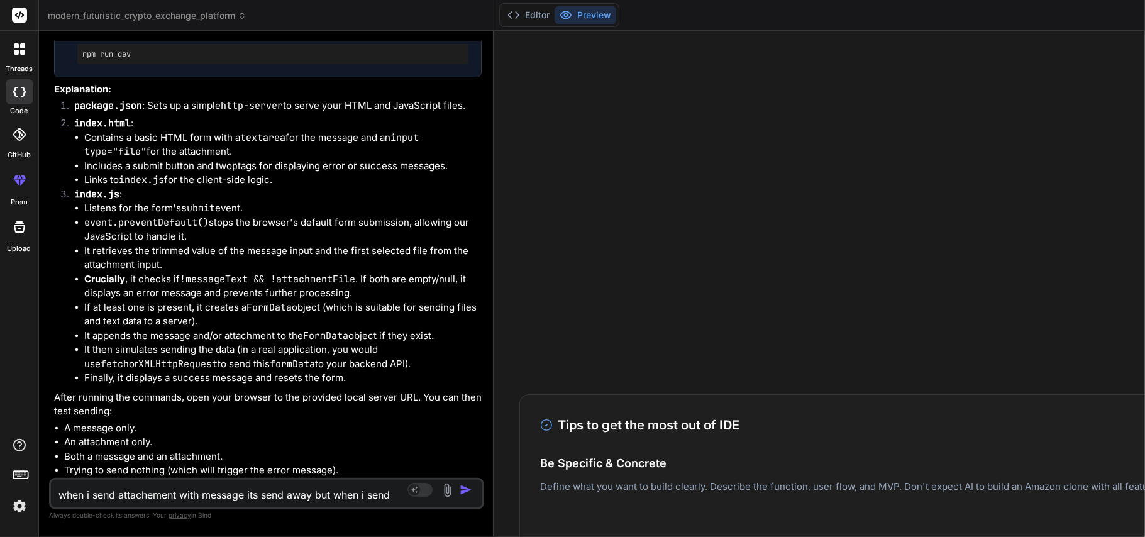
scroll to position [24582, 0]
click at [502, 11] on button "Editor" at bounding box center [528, 15] width 52 height 18
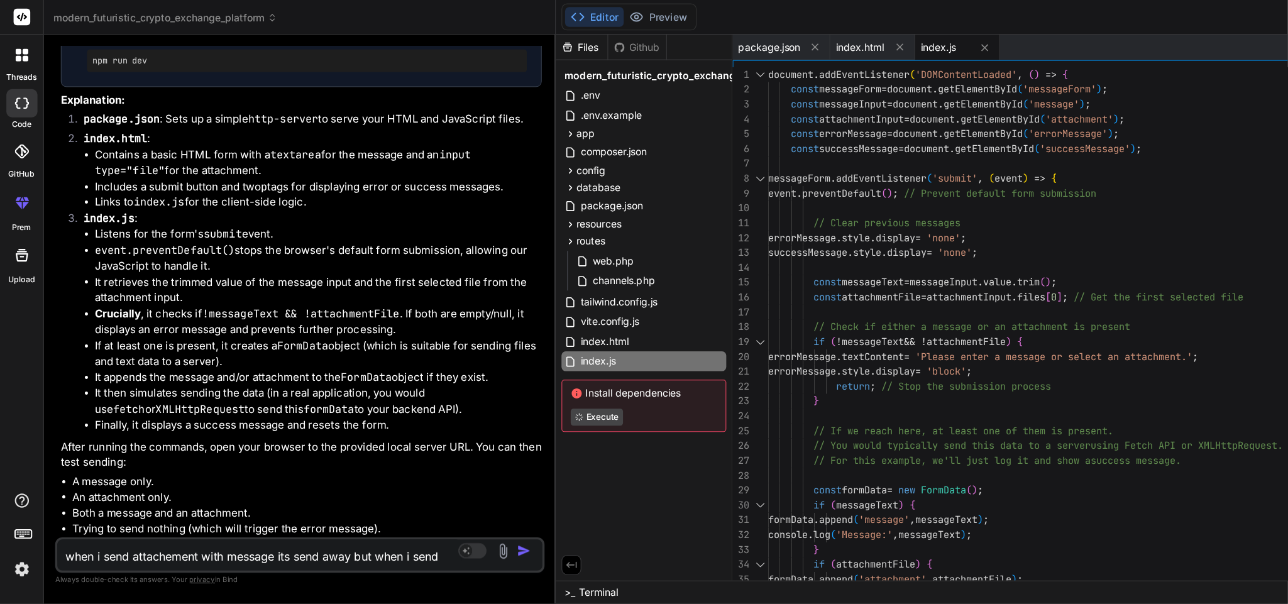
scroll to position [25117, 0]
click at [656, 36] on span "package.json" at bounding box center [683, 42] width 55 height 13
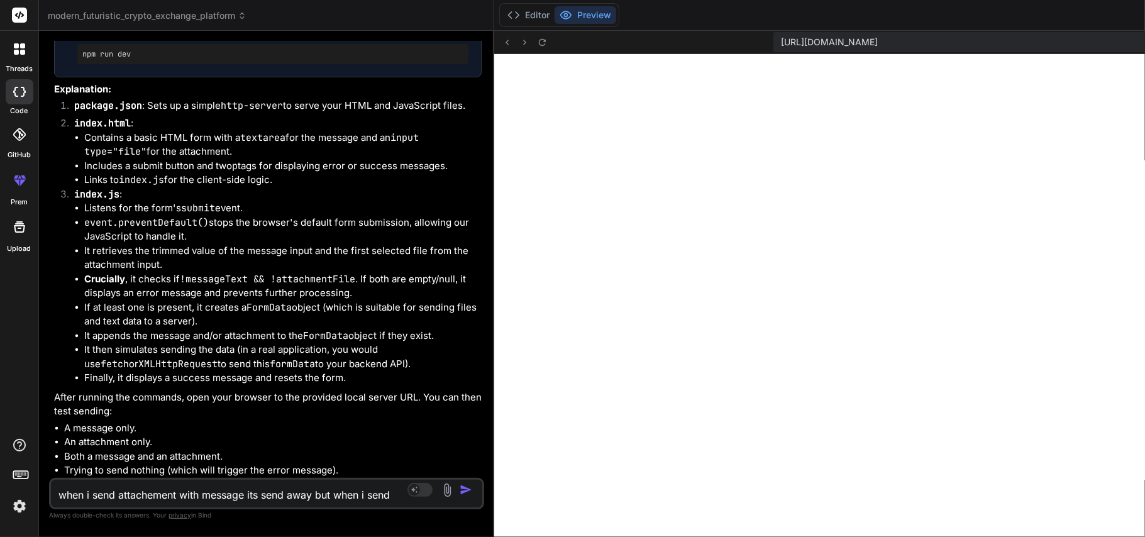
scroll to position [25059, 0]
click at [502, 15] on button "Editor" at bounding box center [528, 15] width 52 height 18
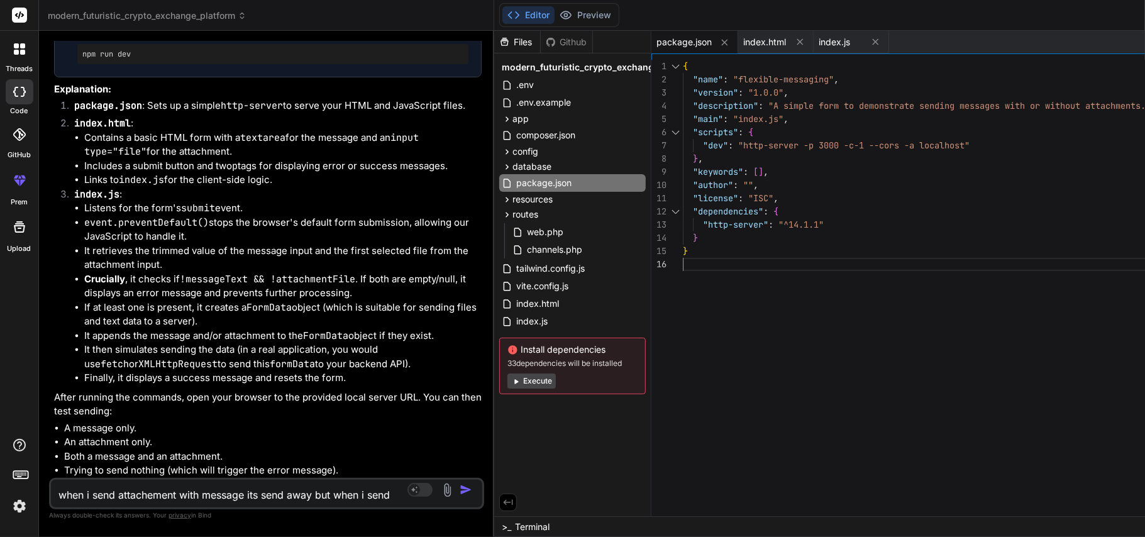
scroll to position [0, 0]
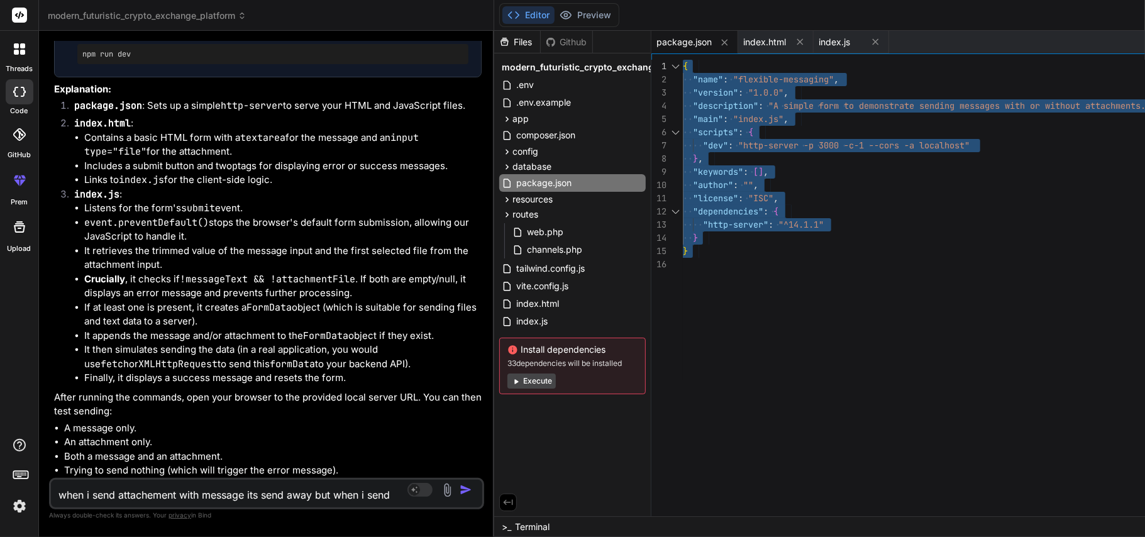
drag, startPoint x: 646, startPoint y: 261, endPoint x: 619, endPoint y: 62, distance: 201.8
drag, startPoint x: 652, startPoint y: 234, endPoint x: 624, endPoint y: 78, distance: 158.3
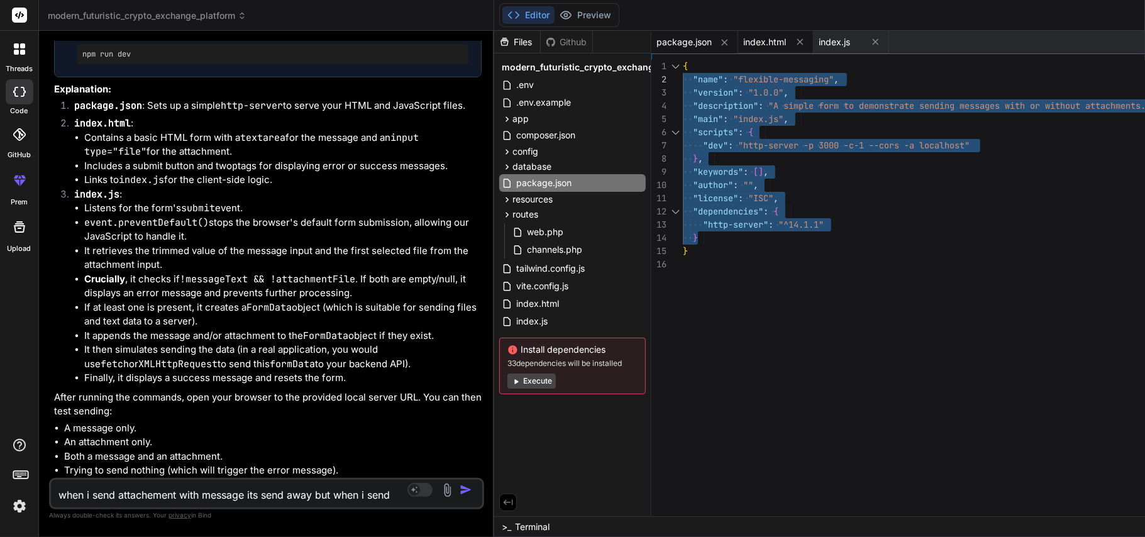
click at [743, 43] on span "index.html" at bounding box center [764, 42] width 43 height 13
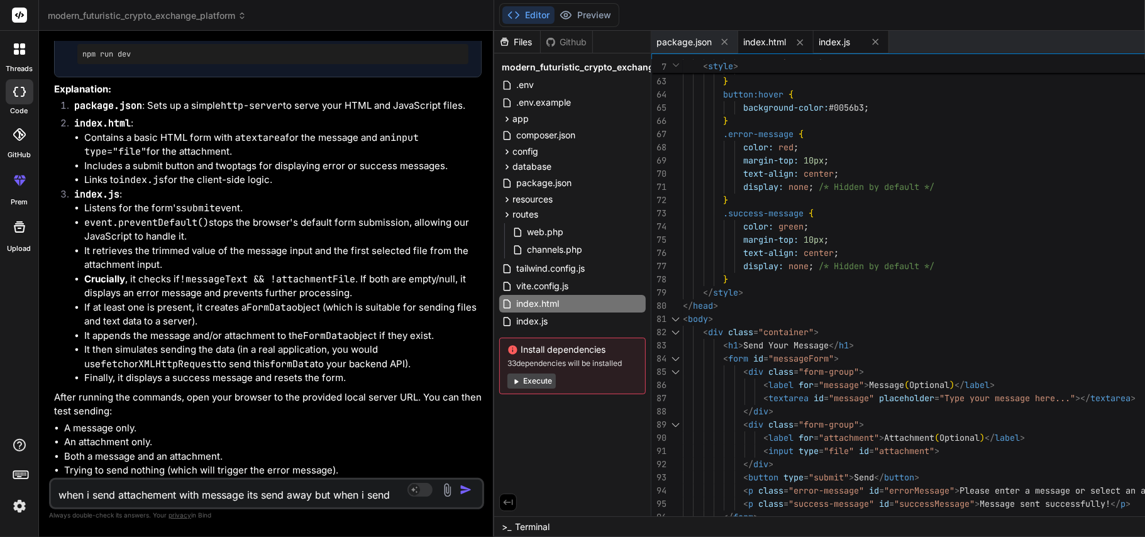
click at [813, 51] on div "index.js" at bounding box center [850, 42] width 75 height 23
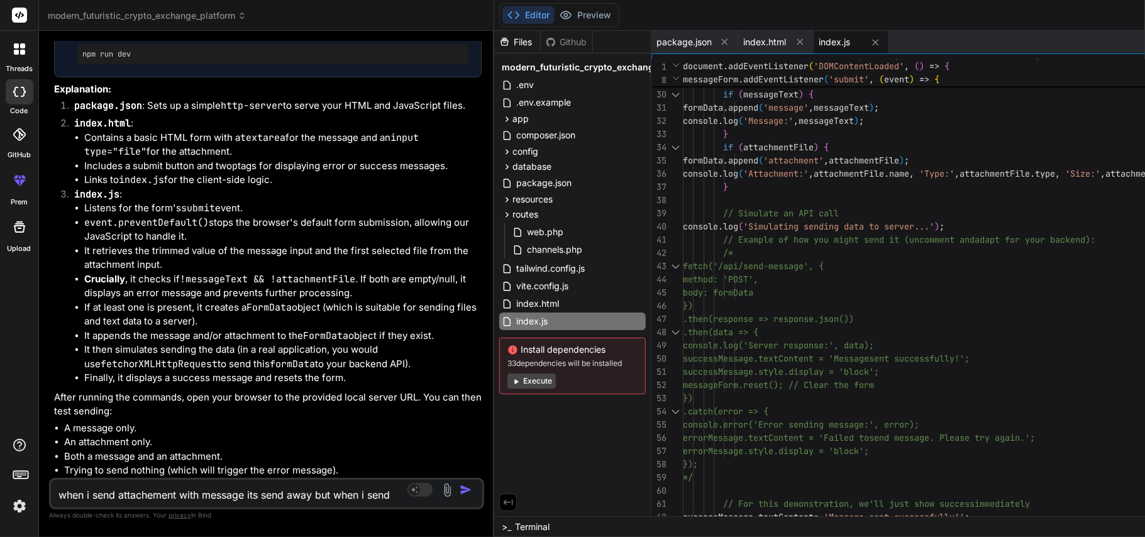
click at [295, 493] on textarea "when i send attachement with message its send away but when i send attachement …" at bounding box center [231, 491] width 360 height 23
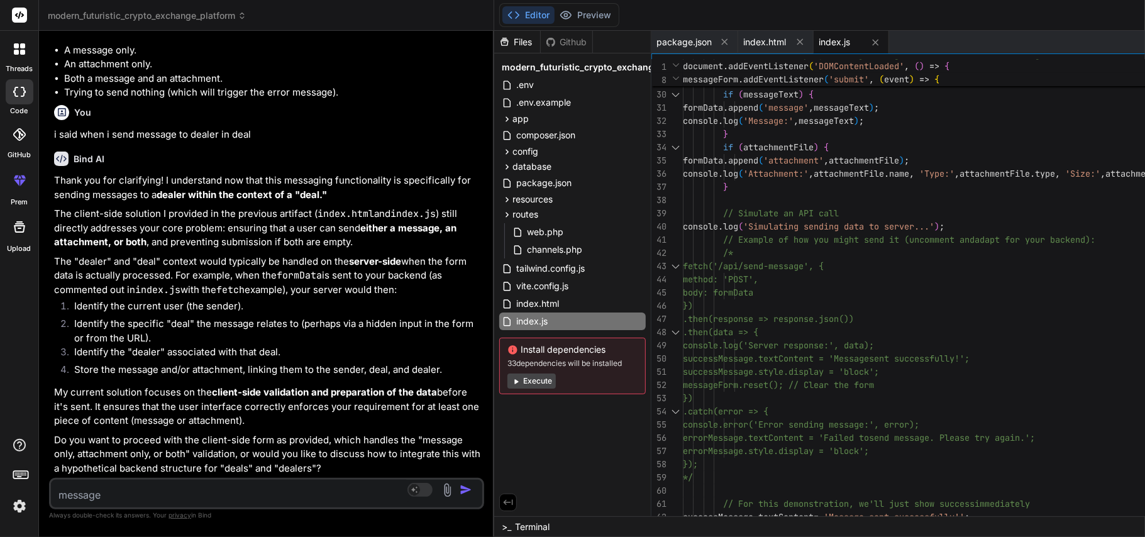
scroll to position [25549, 0]
click at [872, 40] on icon at bounding box center [875, 42] width 6 height 6
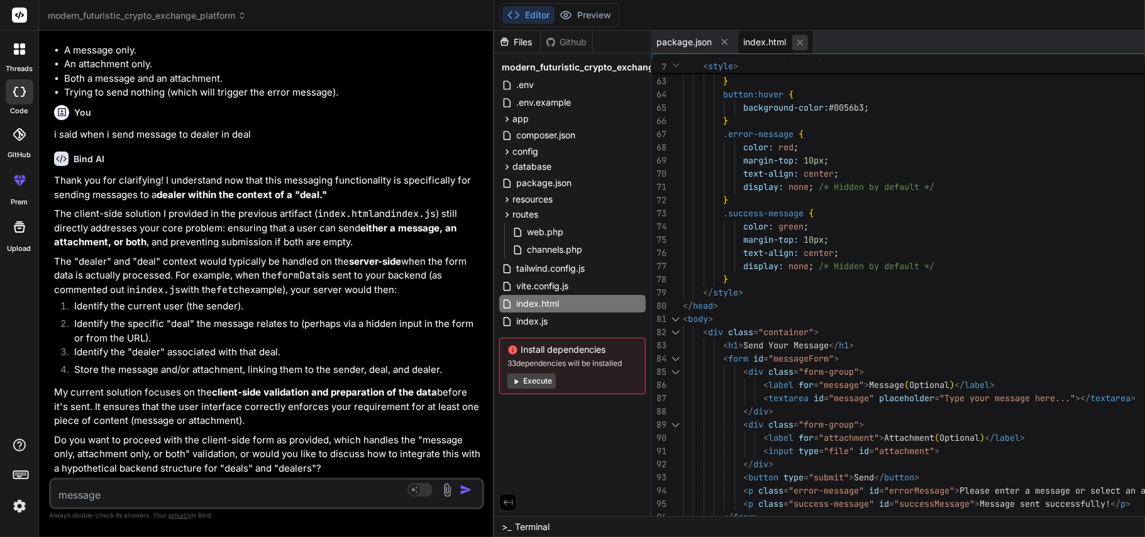
click at [795, 44] on icon at bounding box center [800, 42] width 11 height 11
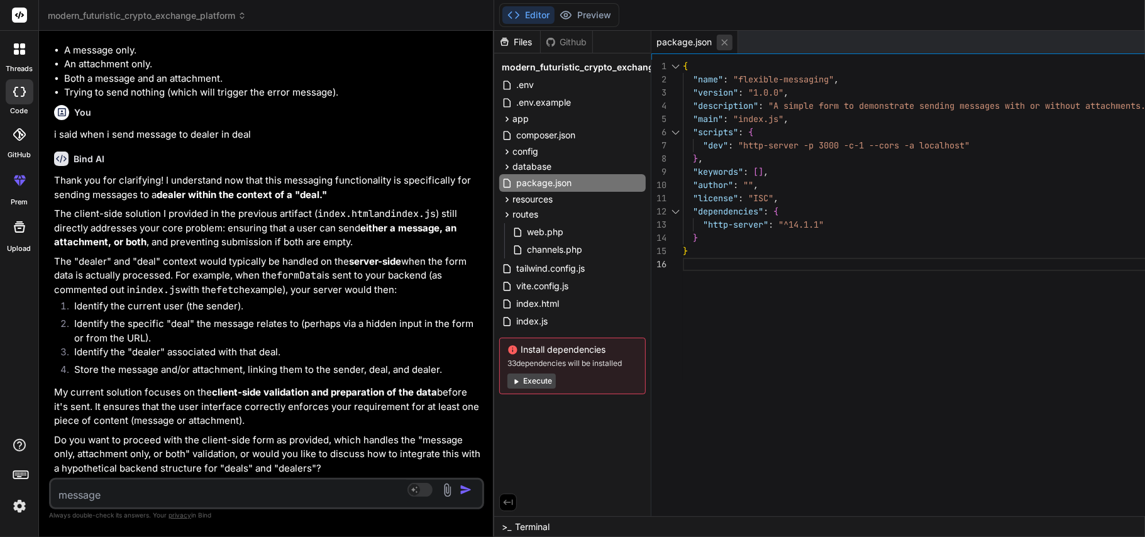
click at [719, 43] on icon at bounding box center [724, 42] width 11 height 11
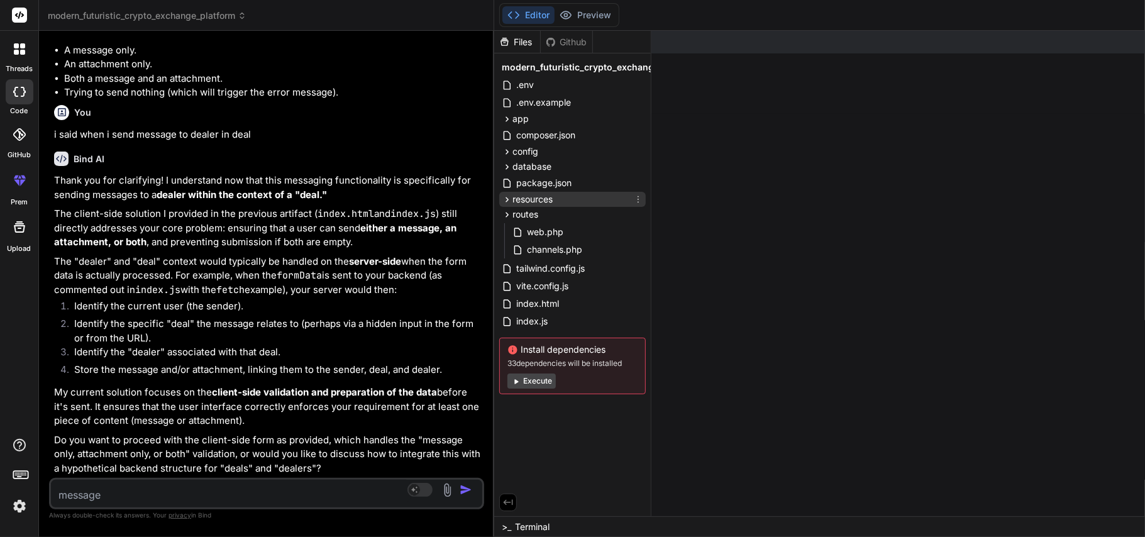
click at [515, 201] on div "resources" at bounding box center [572, 199] width 146 height 15
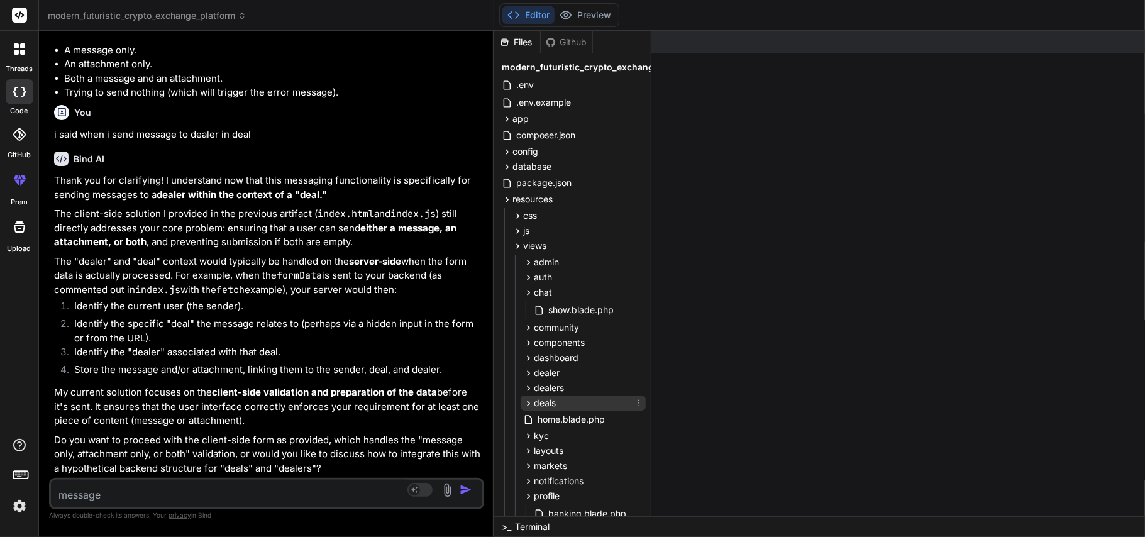
click at [520, 399] on div "deals" at bounding box center [582, 402] width 125 height 15
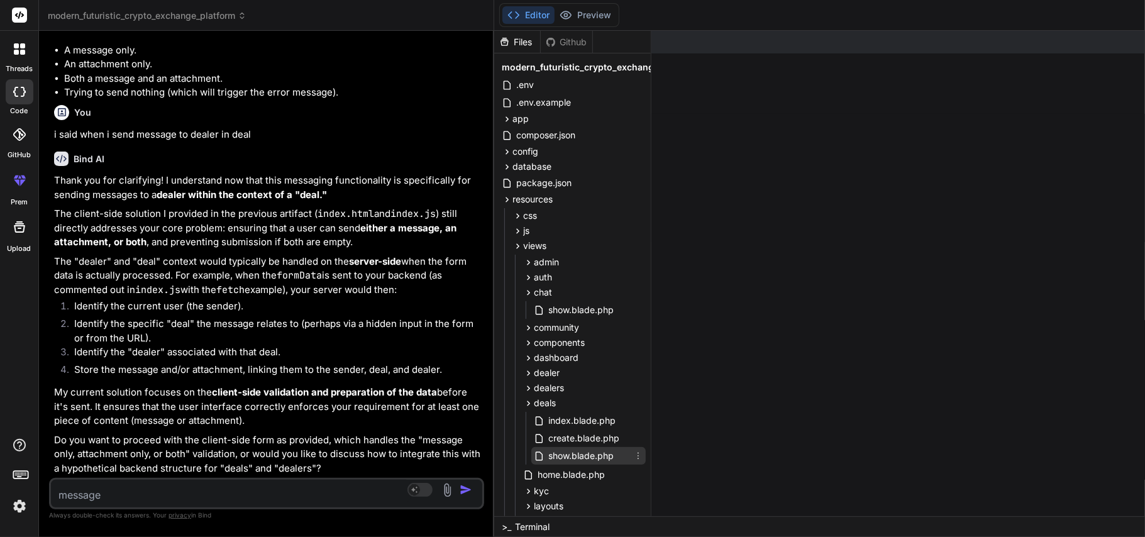
click at [547, 456] on span "show.blade.php" at bounding box center [581, 455] width 68 height 15
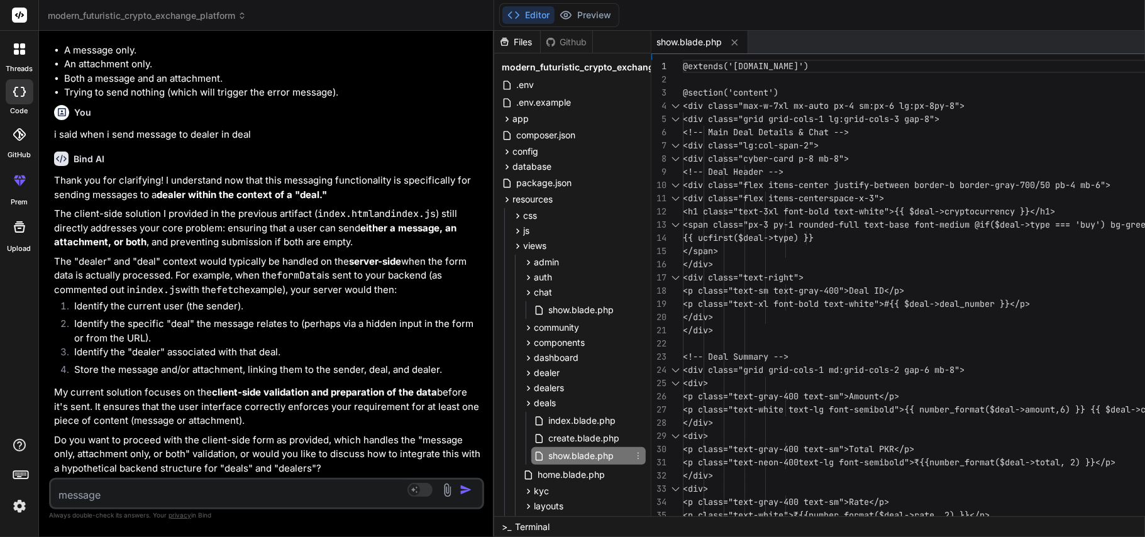
drag, startPoint x: 526, startPoint y: 456, endPoint x: 689, endPoint y: 529, distance: 179.0
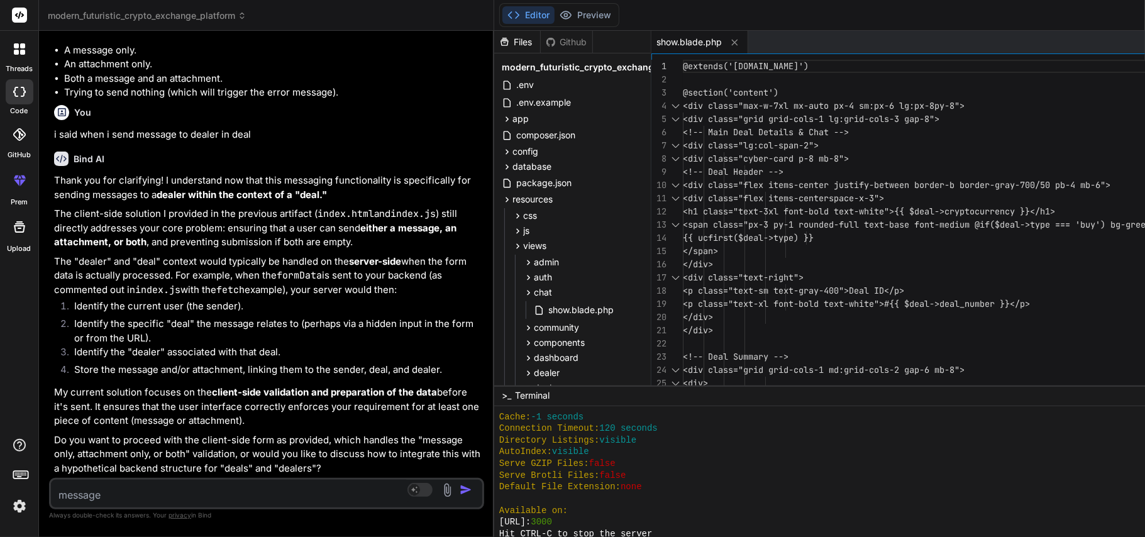
click at [257, 495] on textarea at bounding box center [231, 491] width 360 height 23
paste textarea "C:\xampp\htdocs\localexchange\resources\views\deals\show.blade.php"
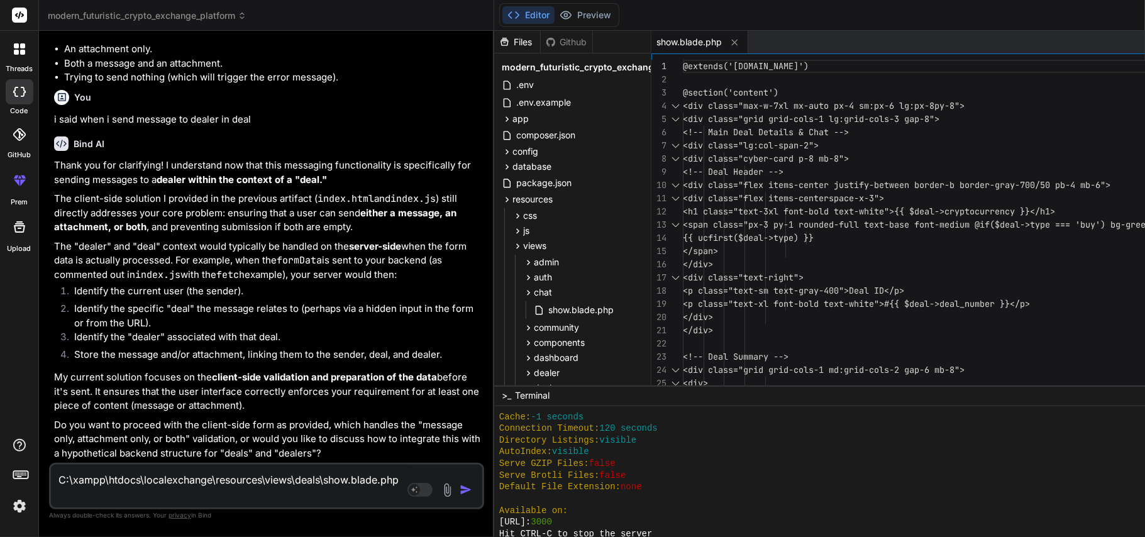
drag, startPoint x: 214, startPoint y: 479, endPoint x: 26, endPoint y: 476, distance: 188.0
click at [26, 476] on div "threads code GitHub prem Upload modern_futuristic_crypto_exchange_platform Crea…" at bounding box center [572, 268] width 1145 height 537
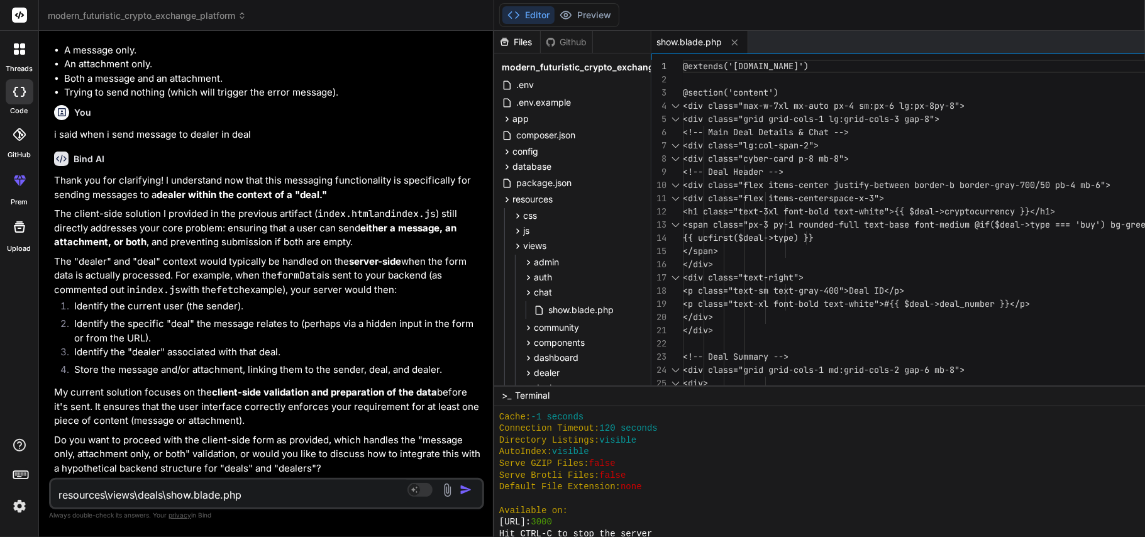
click at [255, 503] on div "resources\views\deals\show.blade.php Source Agent Mode. When this toggle is act…" at bounding box center [266, 493] width 435 height 31
click at [262, 488] on textarea "resources\views\deals\show.blade.php" at bounding box center [231, 491] width 360 height 23
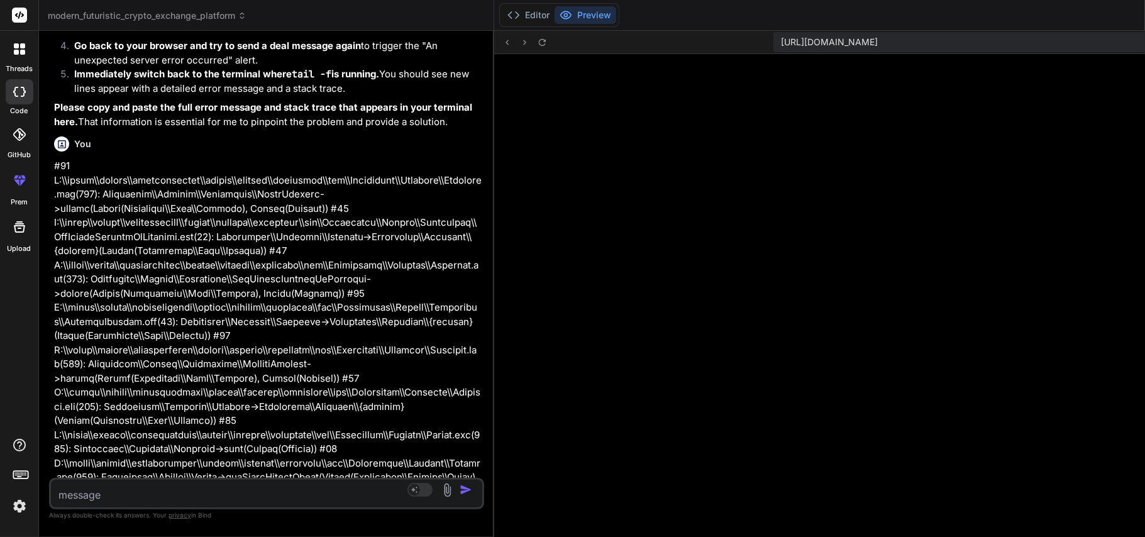
scroll to position [19729, 0]
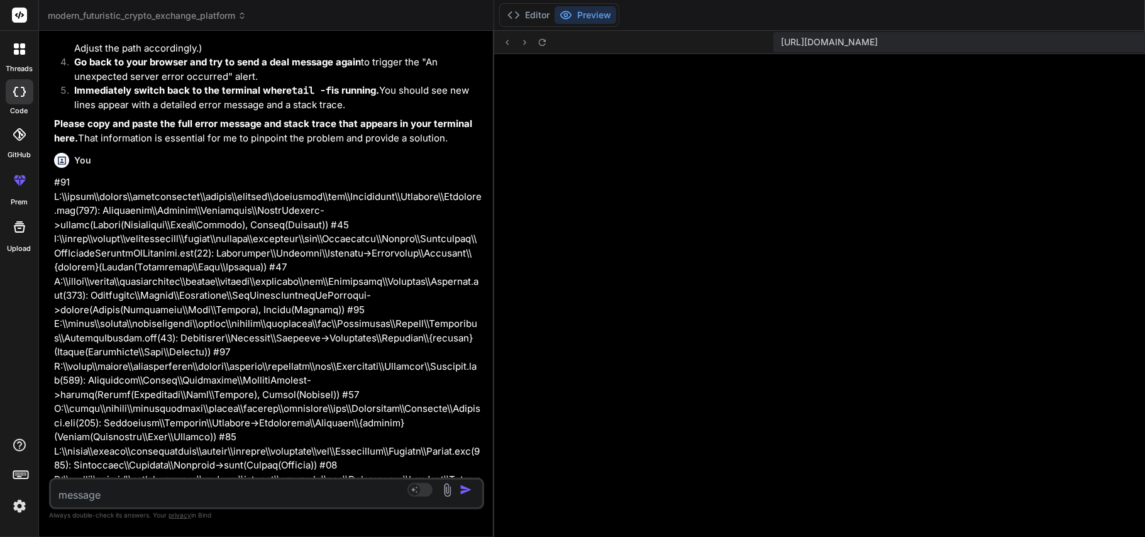
click at [16, 57] on div at bounding box center [19, 49] width 26 height 26
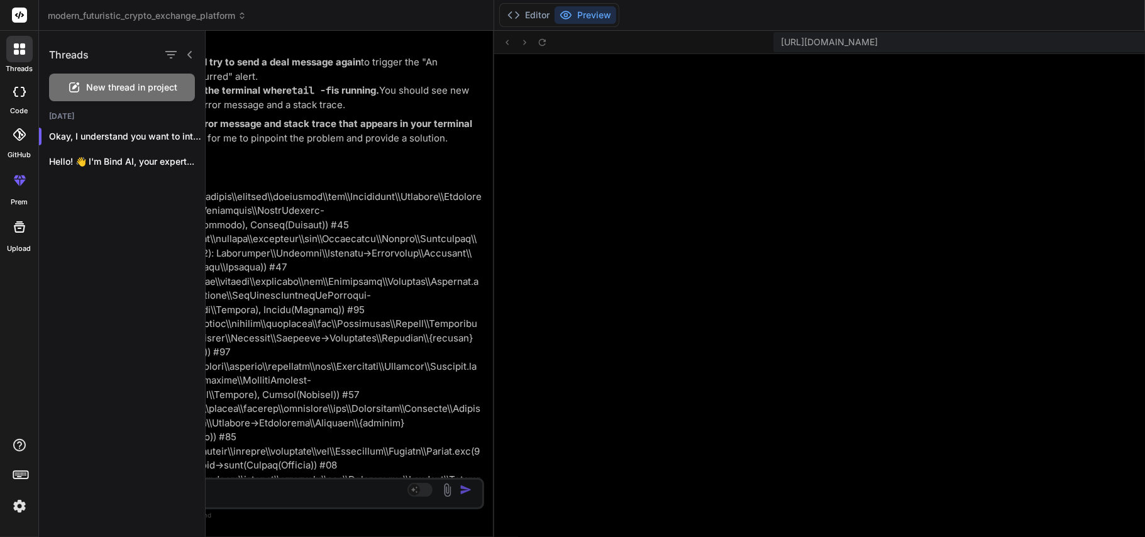
click at [284, 157] on div at bounding box center [675, 284] width 939 height 506
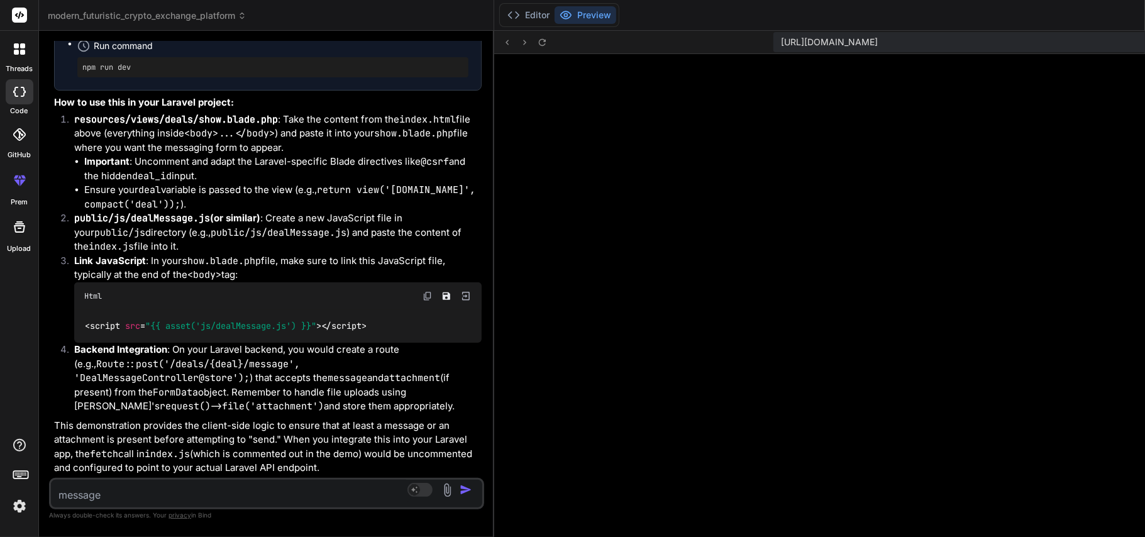
scroll to position [26409, 0]
click at [502, 9] on button "Editor" at bounding box center [528, 15] width 52 height 18
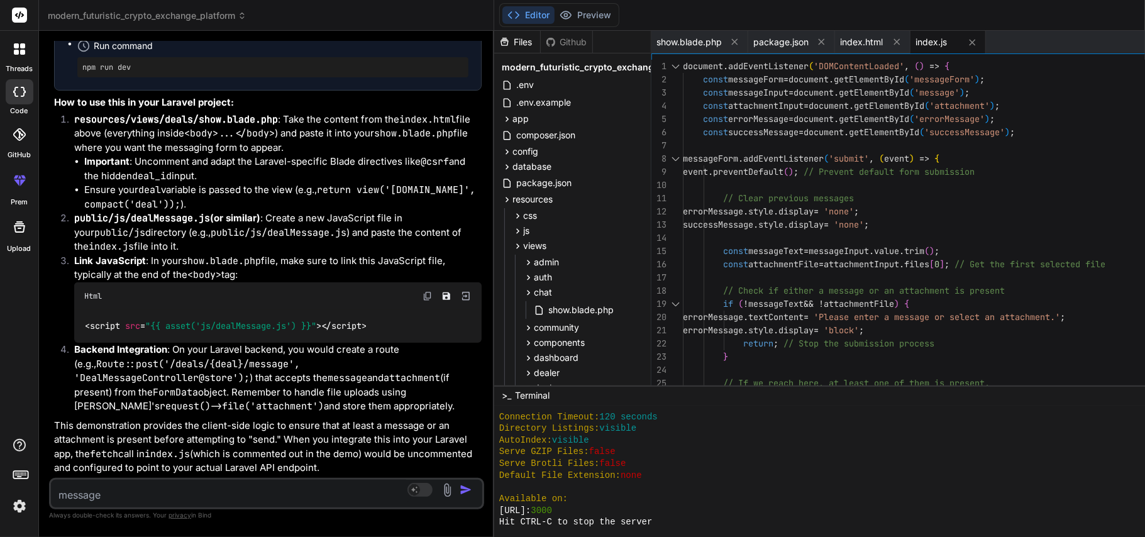
click at [187, 491] on textarea at bounding box center [231, 491] width 360 height 23
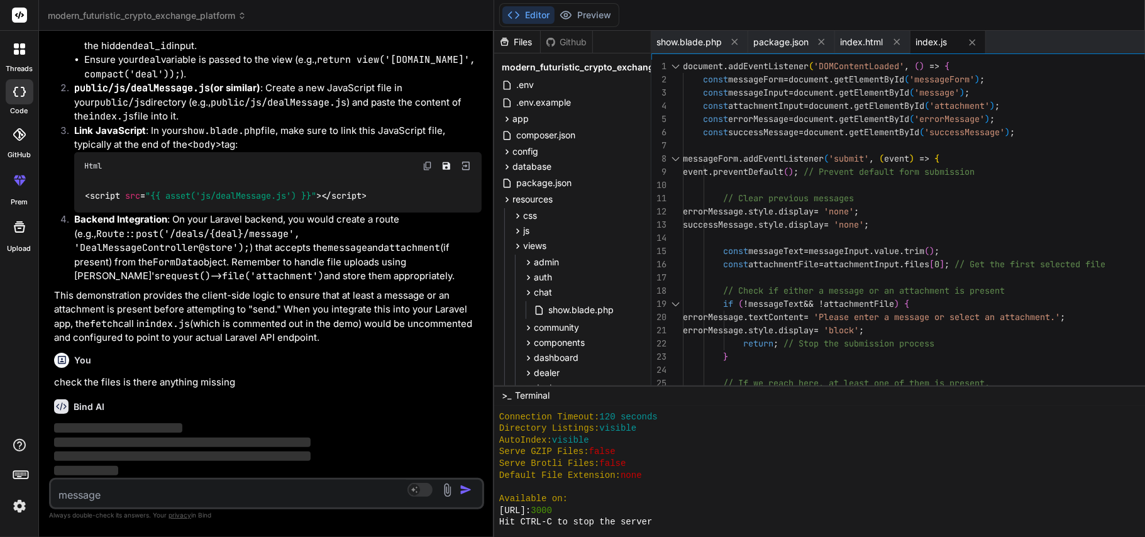
scroll to position [26006, 0]
click at [729, 41] on icon at bounding box center [734, 41] width 11 height 11
click at [719, 41] on icon at bounding box center [724, 41] width 11 height 11
click at [708, 41] on icon at bounding box center [713, 41] width 11 height 11
click at [708, 41] on icon at bounding box center [713, 42] width 11 height 11
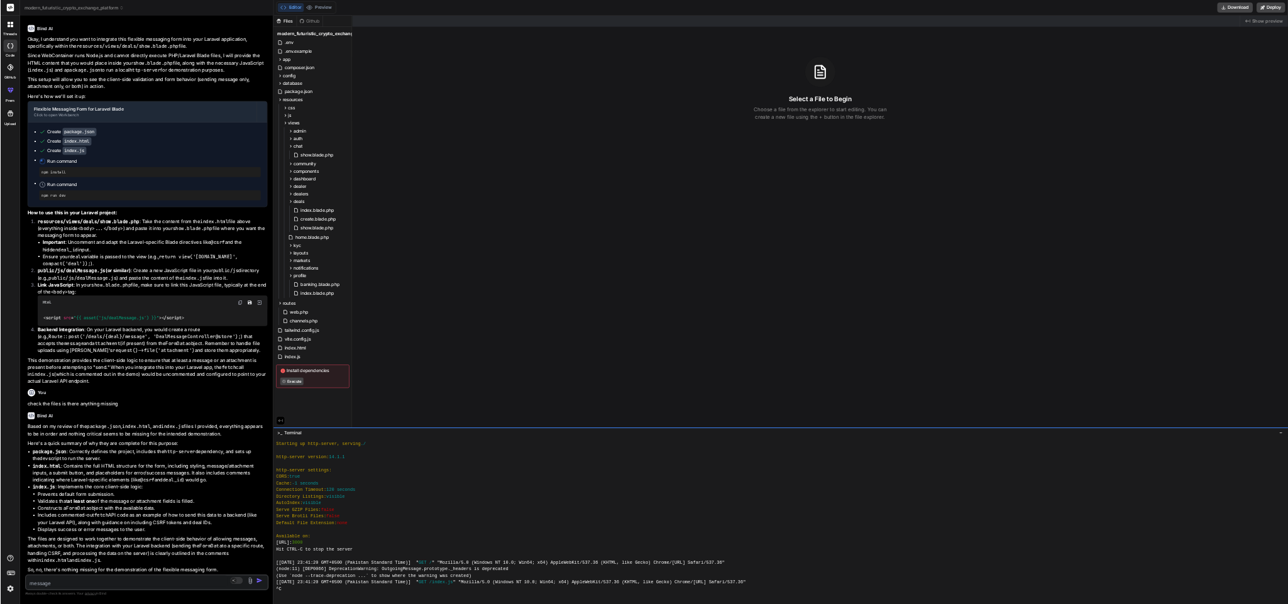
scroll to position [5689, 0]
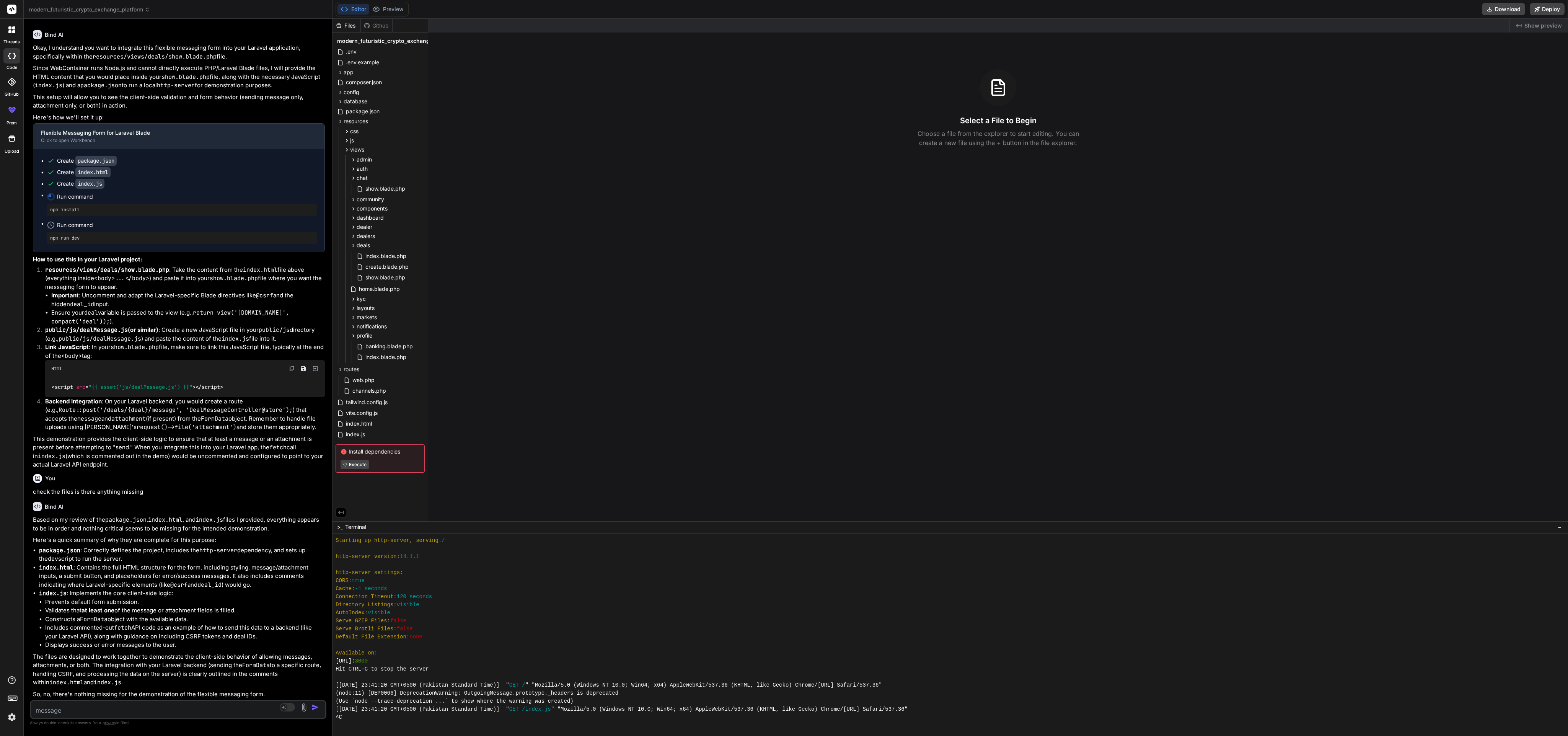
click at [696, 326] on span "−" at bounding box center [1559, 527] width 4 height 8
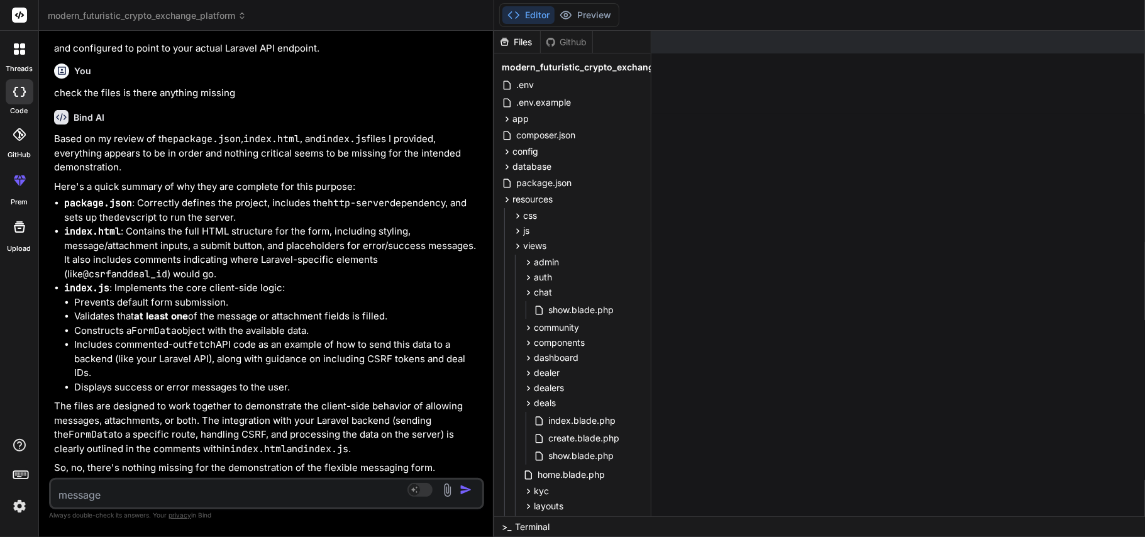
scroll to position [26856, 0]
click at [165, 499] on textarea at bounding box center [231, 491] width 360 height 23
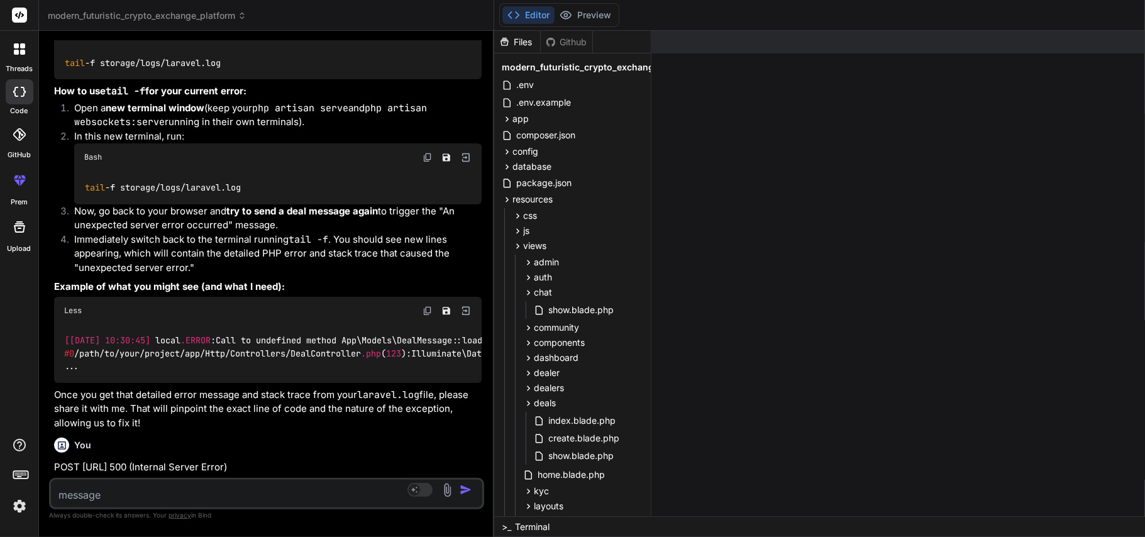
scroll to position [18926, 0]
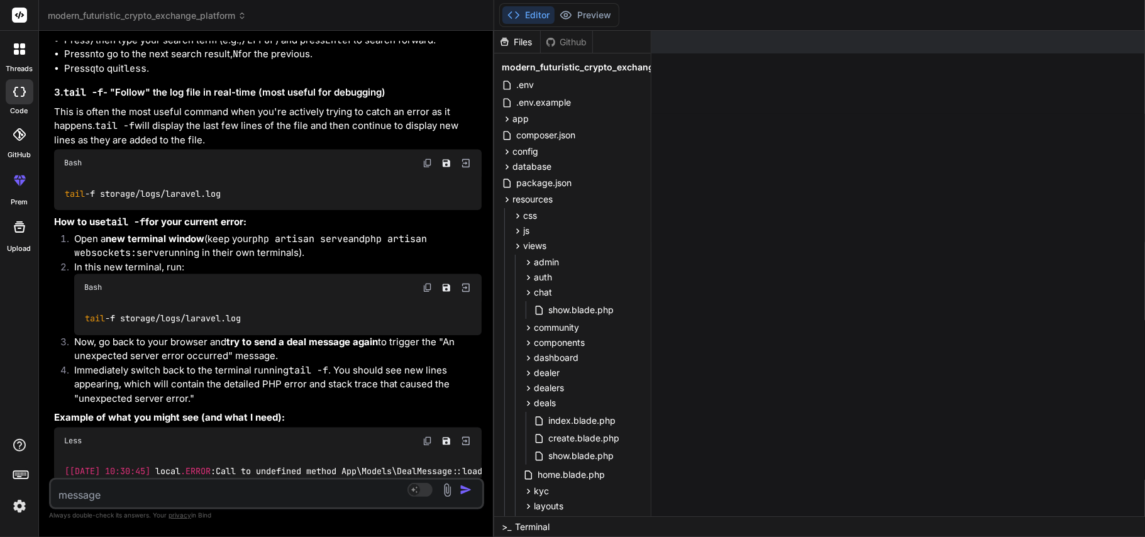
drag, startPoint x: 114, startPoint y: 398, endPoint x: 46, endPoint y: 388, distance: 69.3
click at [46, 388] on div "Bind AI Web Search Created with Pixso. Code Generator You status code is 200 bu…" at bounding box center [266, 283] width 455 height 505
copy p ""An error occurred while sending the message: An unexpected server error occurr…"
click at [99, 488] on textarea at bounding box center [231, 491] width 360 height 23
paste textarea ""An error occurred while sending the message: An unexpected server error occurr…"
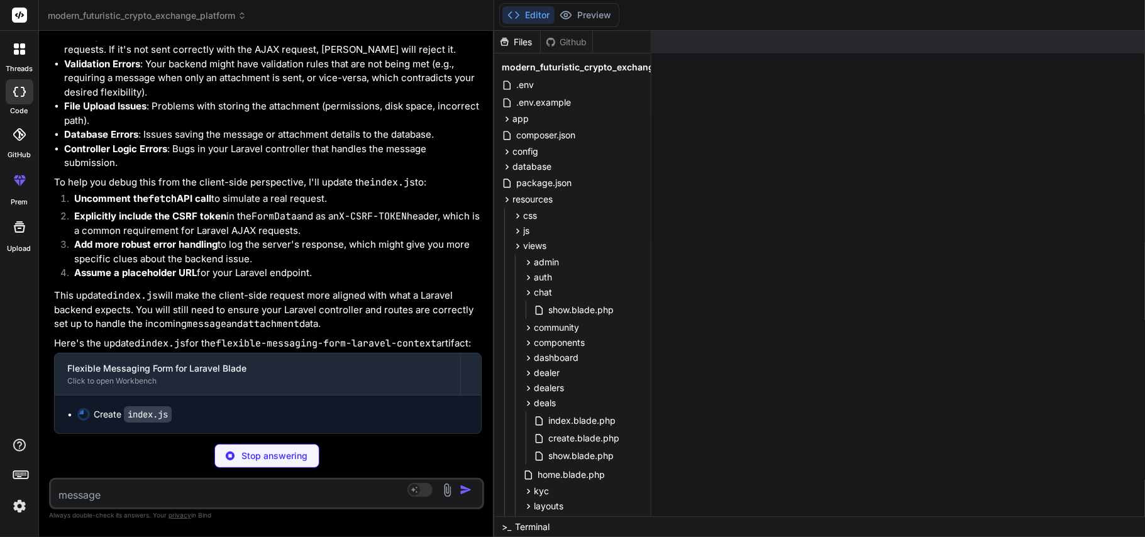
scroll to position [27762, 0]
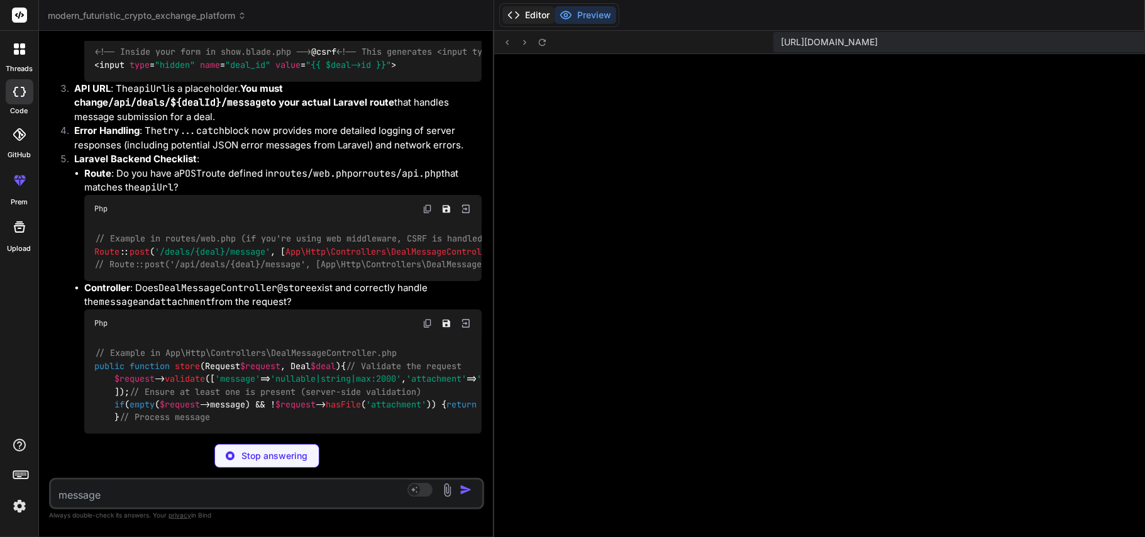
click at [502, 8] on button "Editor" at bounding box center [528, 15] width 52 height 18
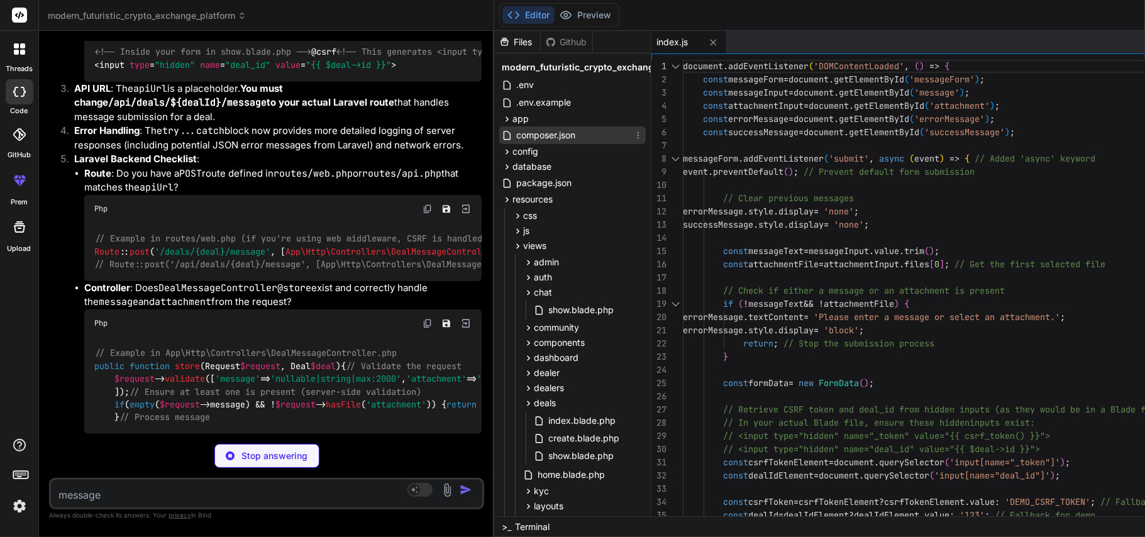
click at [515, 134] on span "composer.json" at bounding box center [546, 135] width 62 height 15
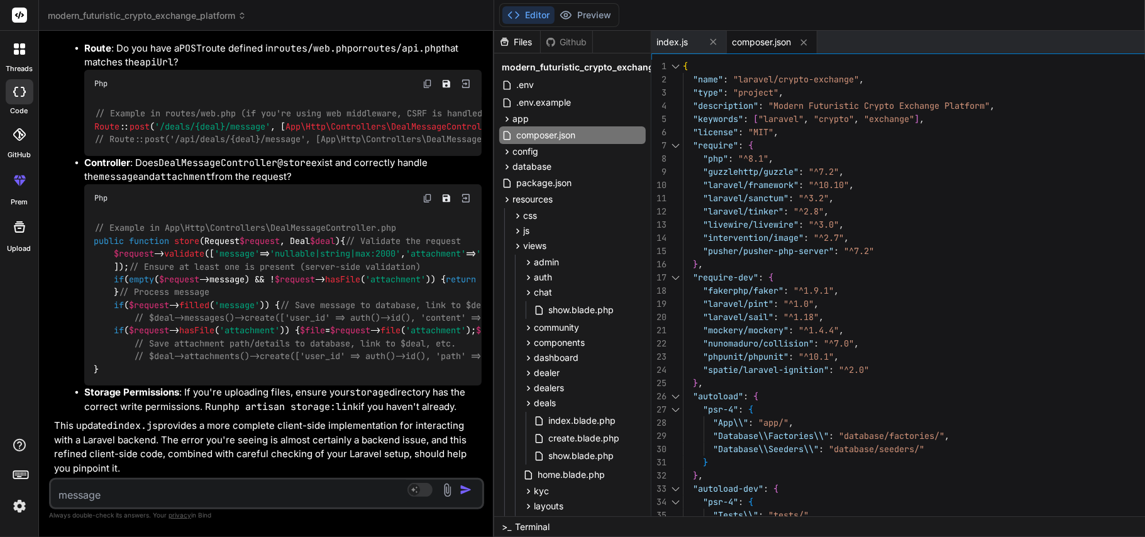
scroll to position [0, 0]
click at [9, 56] on div at bounding box center [19, 49] width 26 height 26
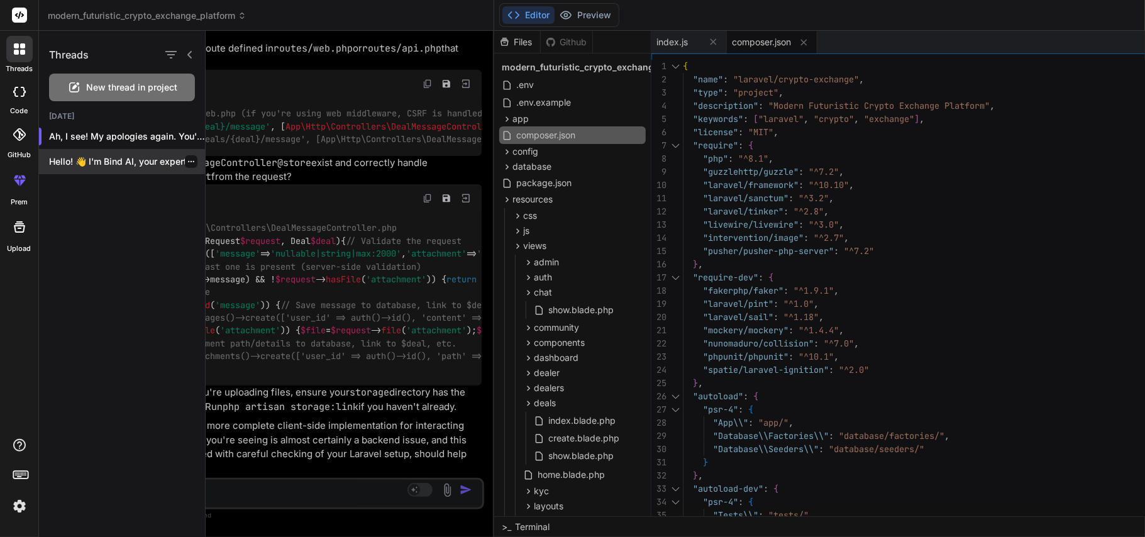
click at [189, 158] on icon "button" at bounding box center [191, 162] width 8 height 8
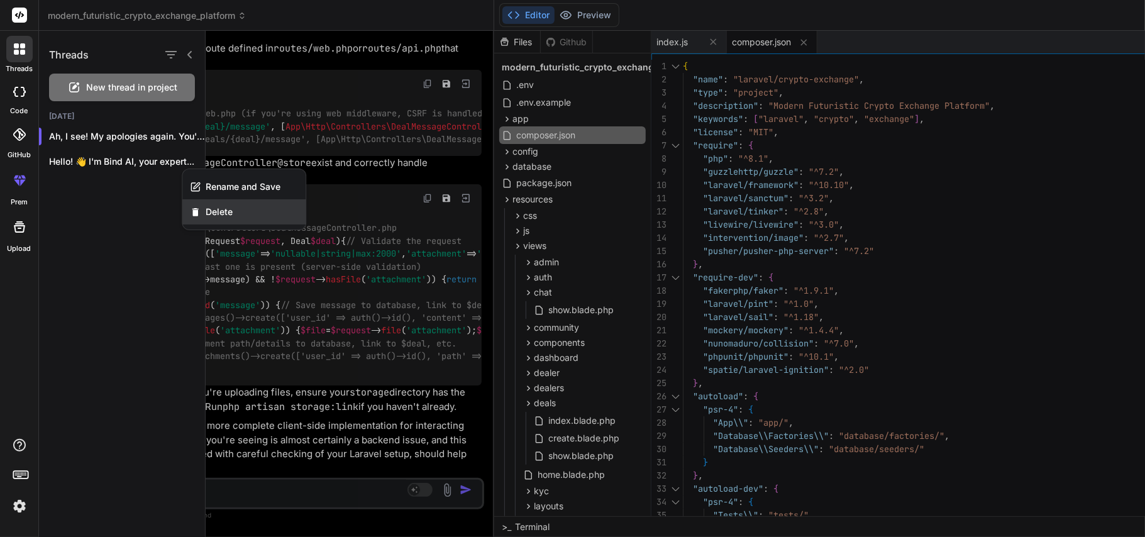
click at [211, 210] on span "Delete" at bounding box center [219, 212] width 27 height 13
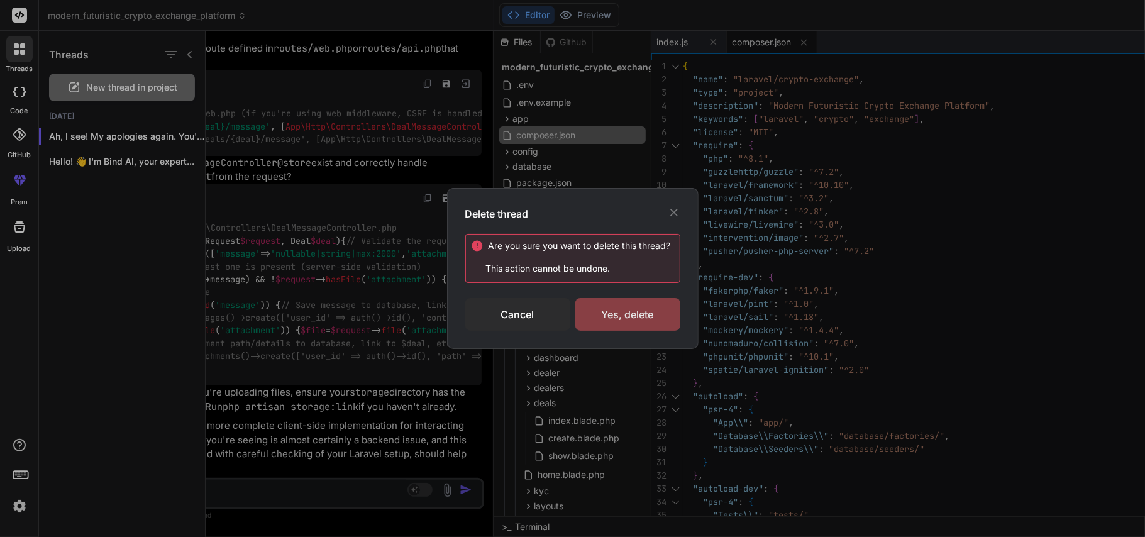
click at [608, 307] on div "Yes, delete" at bounding box center [627, 314] width 105 height 33
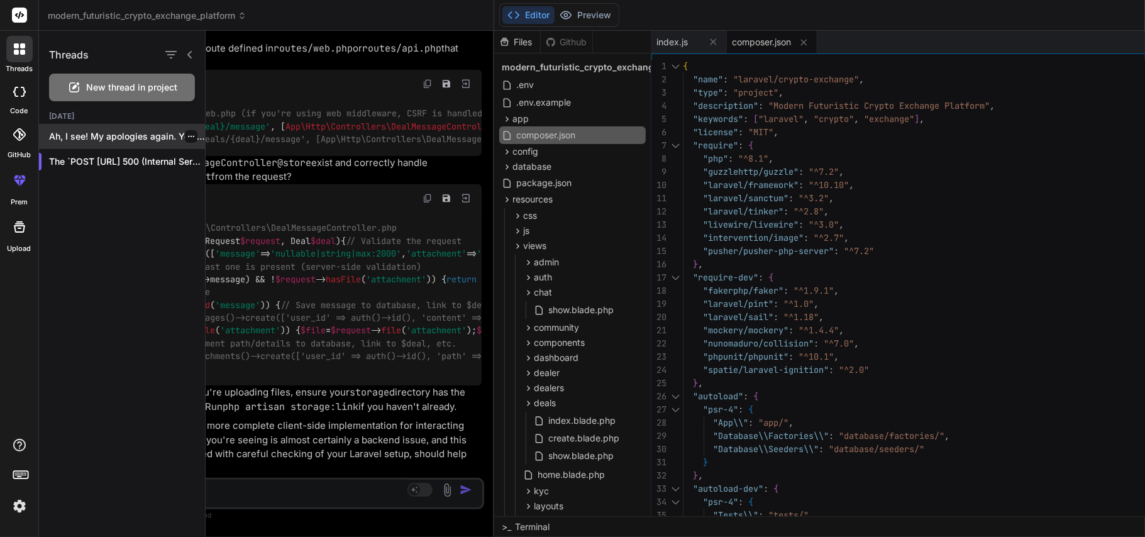
click at [114, 141] on p "Ah, I see! My apologies again. You're..." at bounding box center [127, 136] width 156 height 13
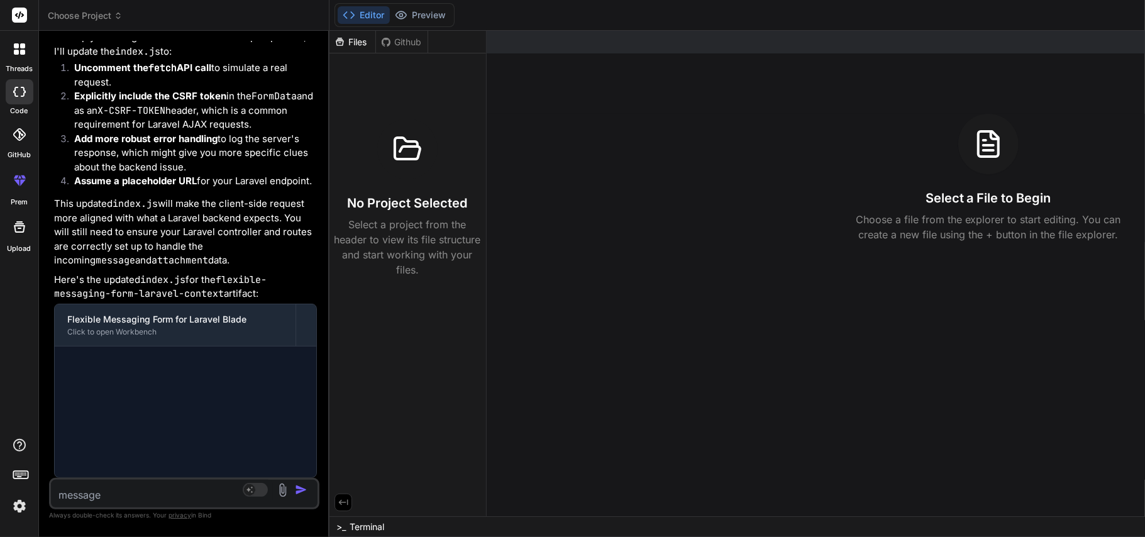
scroll to position [2903, 0]
